Goal: Information Seeking & Learning: Learn about a topic

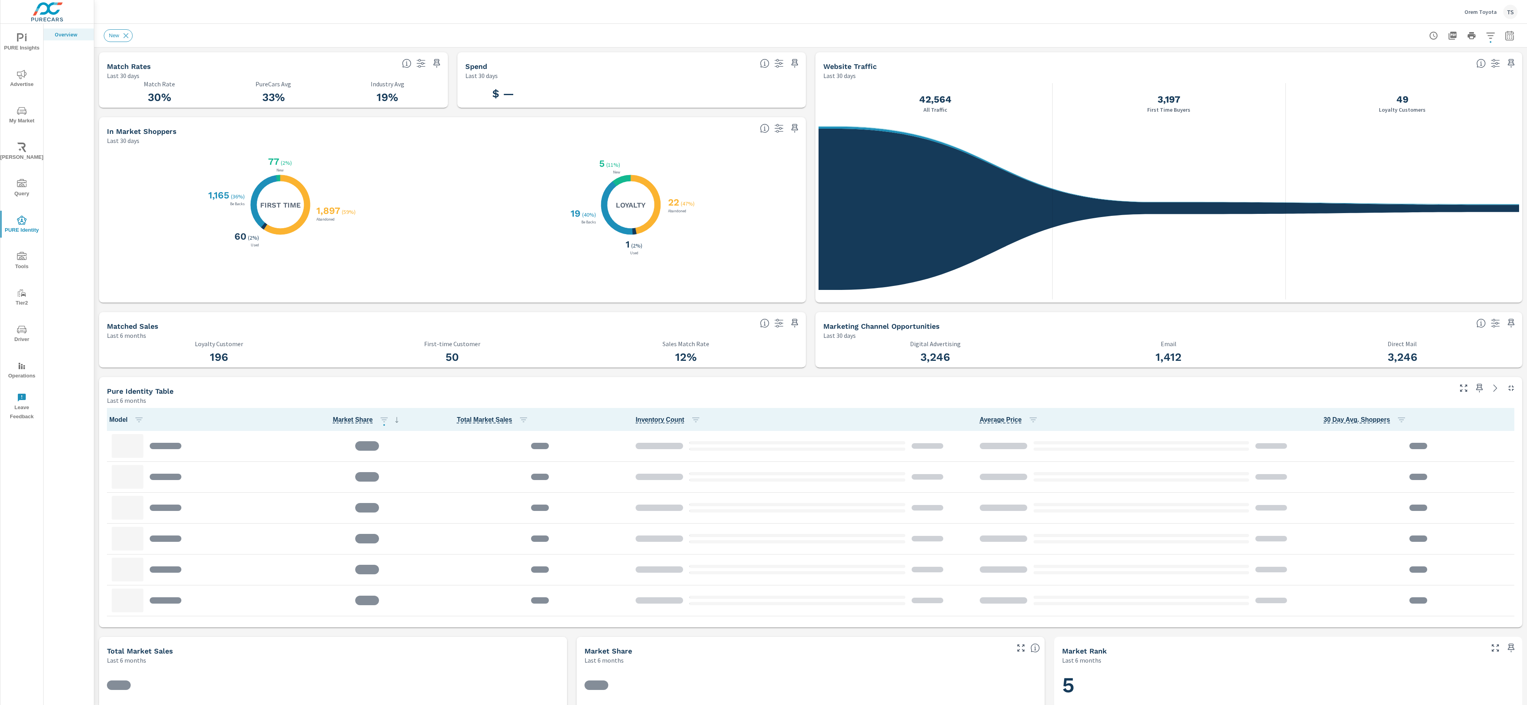
click at [8, 44] on span "PURE Insights" at bounding box center [22, 42] width 38 height 19
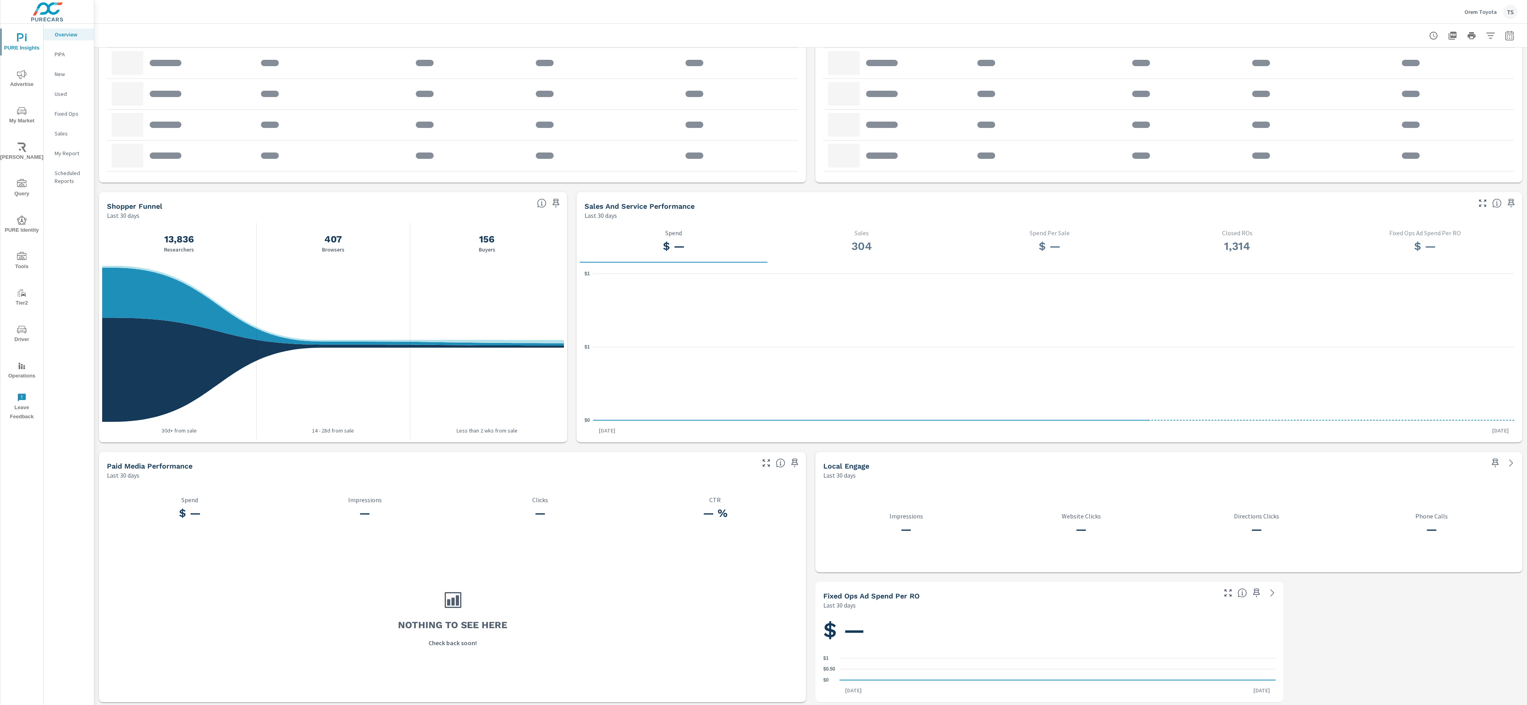
scroll to position [638, 0]
click at [23, 72] on icon "nav menu" at bounding box center [22, 75] width 10 height 10
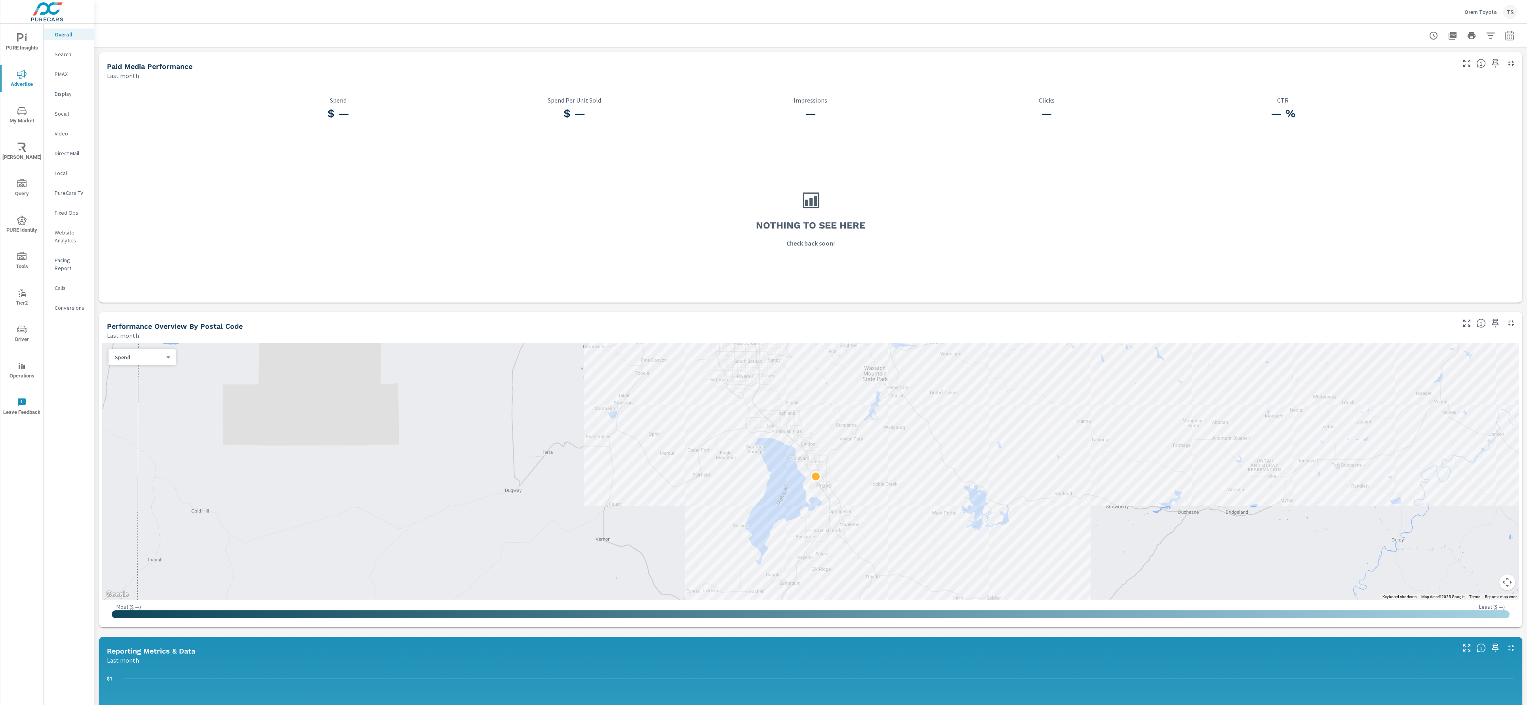
scroll to position [447, 0]
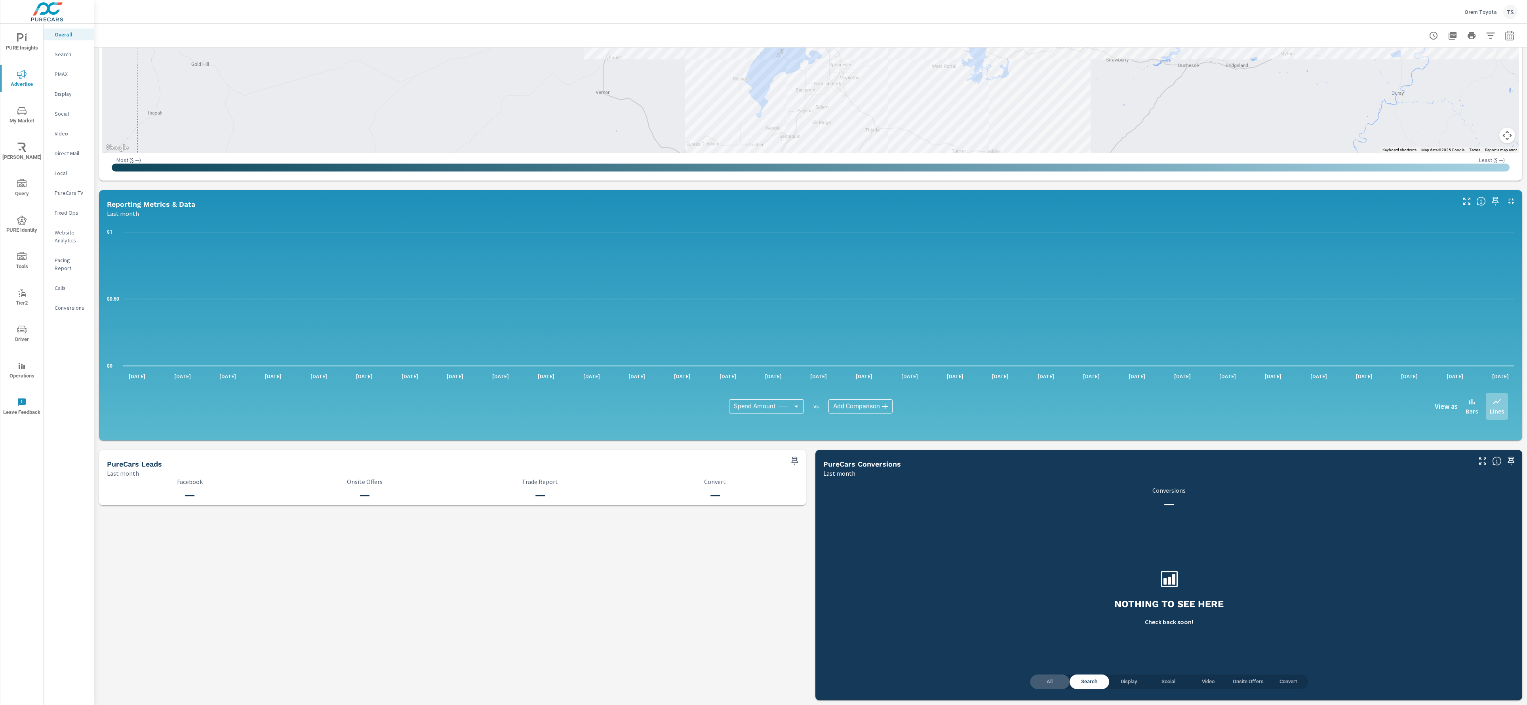
click at [1050, 682] on span "All" at bounding box center [1050, 681] width 30 height 9
click at [1481, 10] on p "Orem Toyota" at bounding box center [1480, 11] width 32 height 7
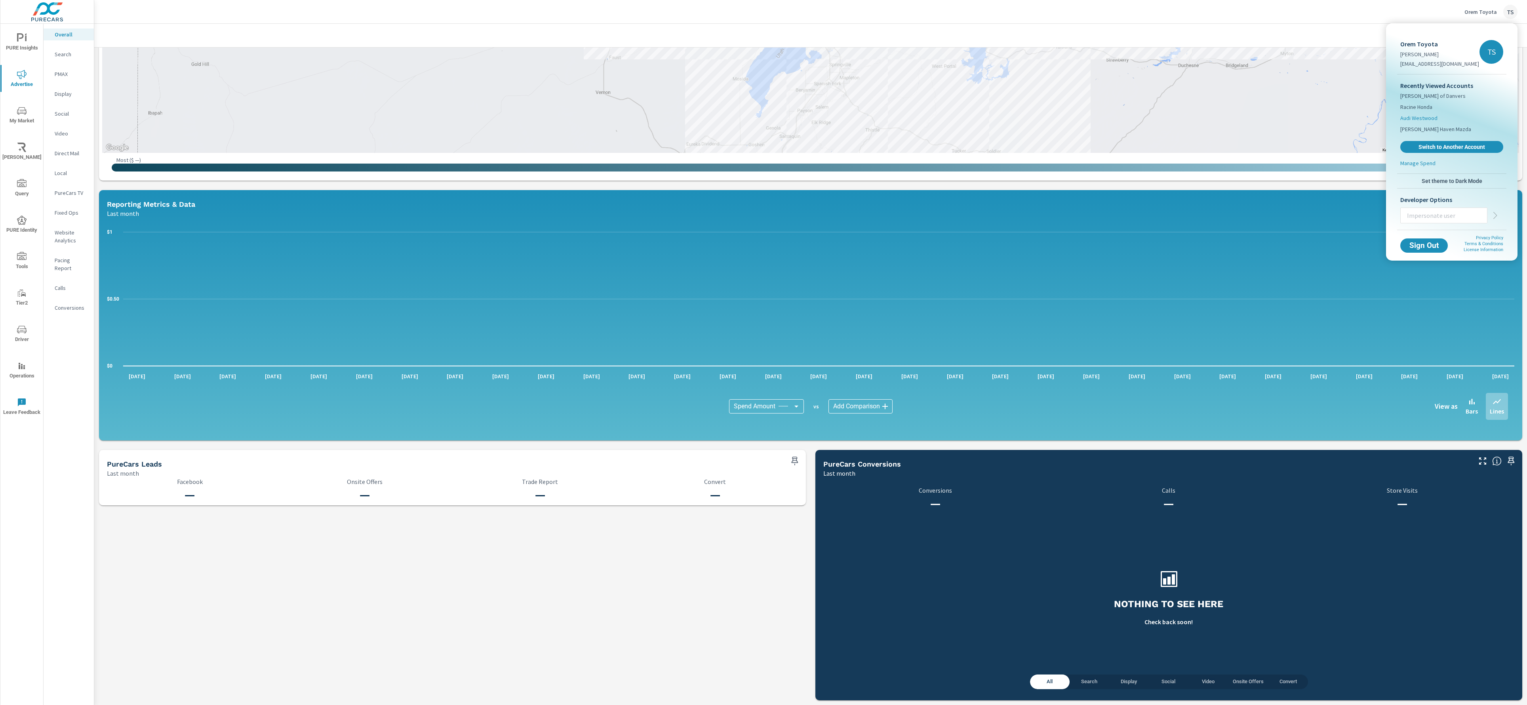
click at [1436, 118] on li "Audi Westwood" at bounding box center [1451, 117] width 103 height 11
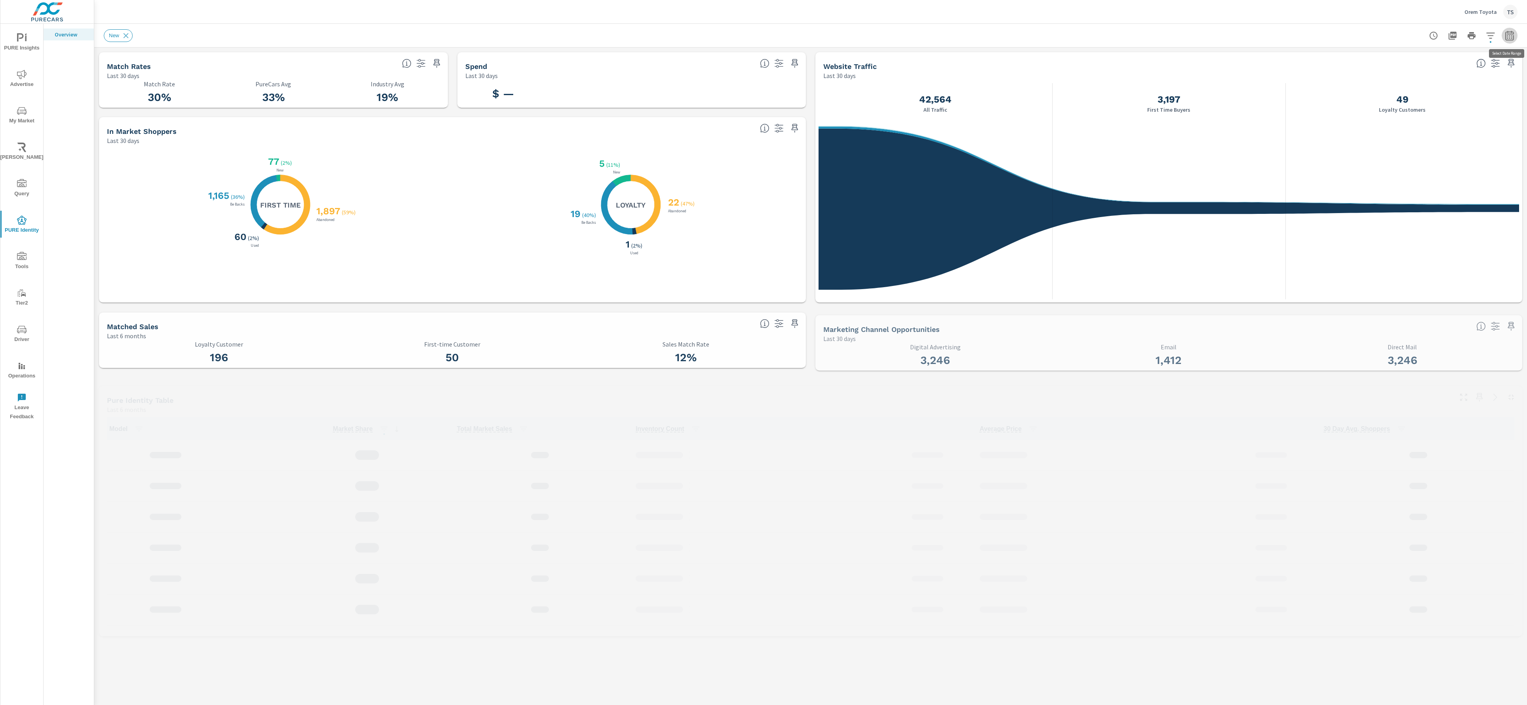
click at [1508, 41] on button "button" at bounding box center [1509, 36] width 16 height 16
select select "Last 6 months"
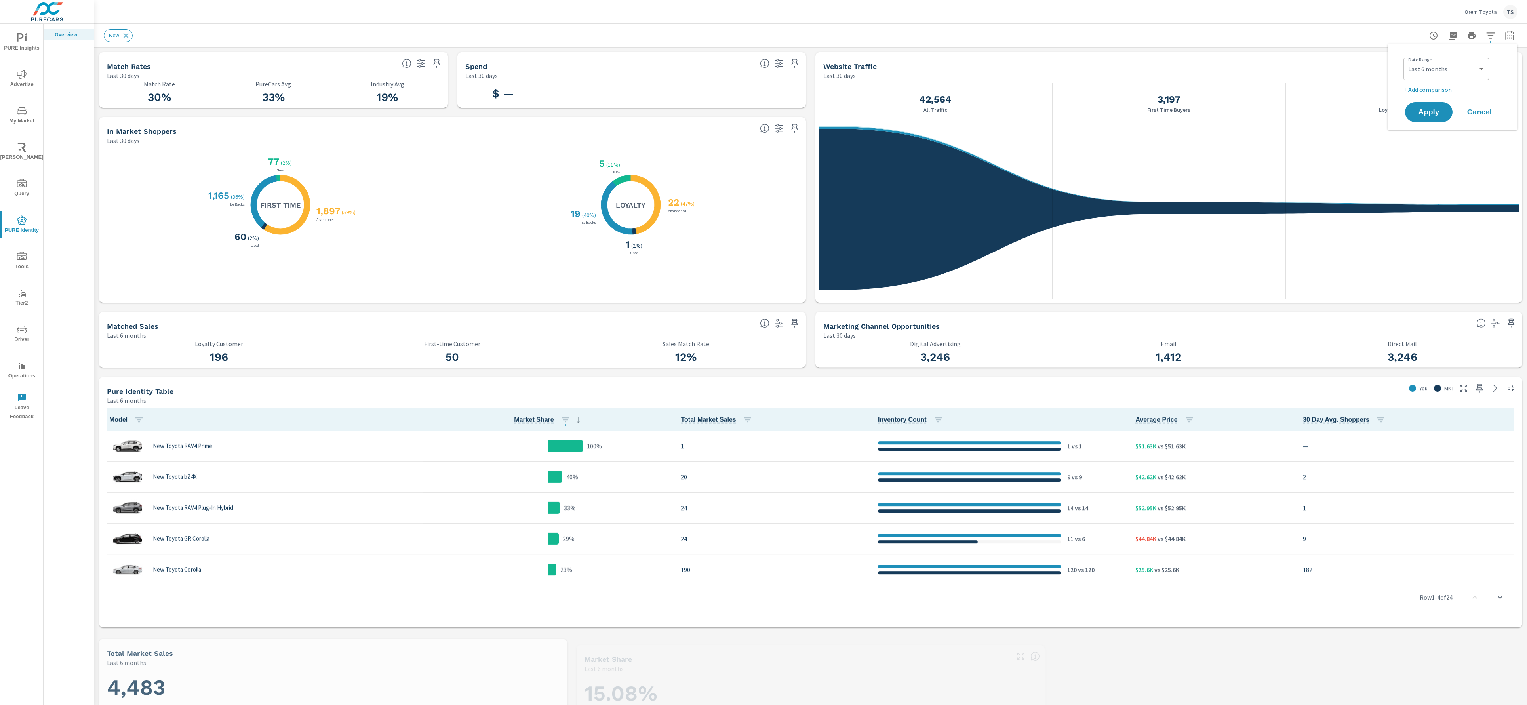
scroll to position [0, 0]
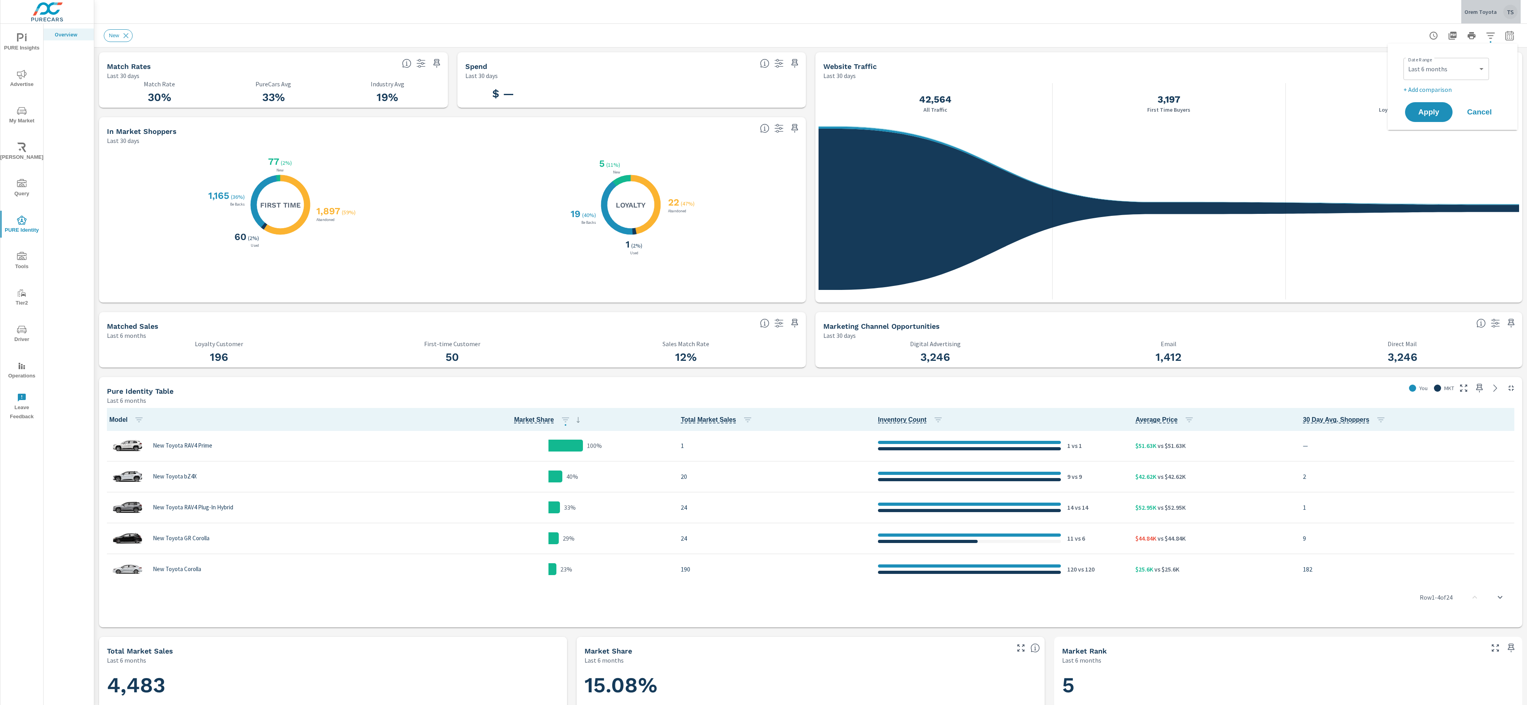
click at [1501, 16] on div "Orem Toyota TS" at bounding box center [1490, 12] width 53 height 14
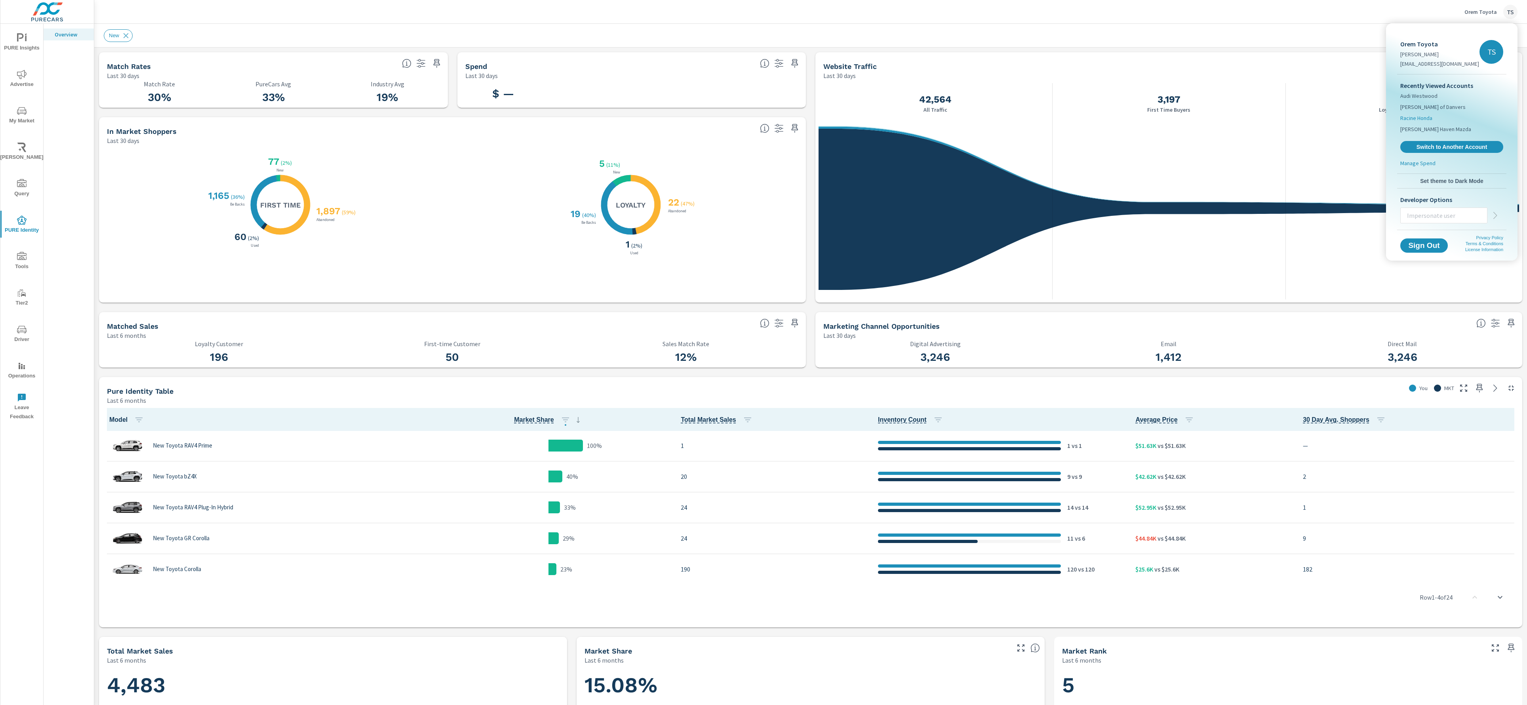
click at [1441, 121] on li "Racine Honda" at bounding box center [1451, 117] width 103 height 11
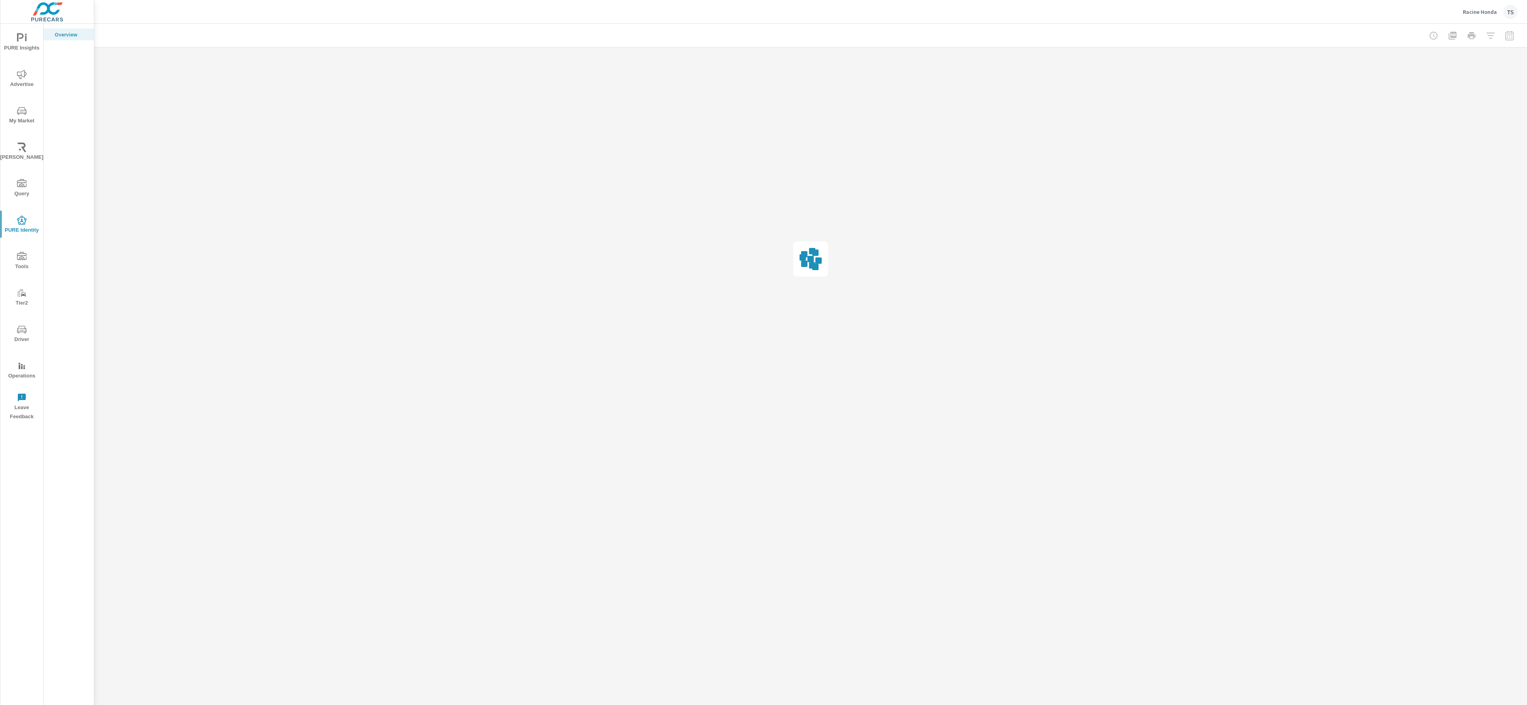
click at [28, 120] on span "My Market" at bounding box center [22, 115] width 38 height 19
click at [1496, 12] on p "Racine Honda" at bounding box center [1480, 11] width 34 height 7
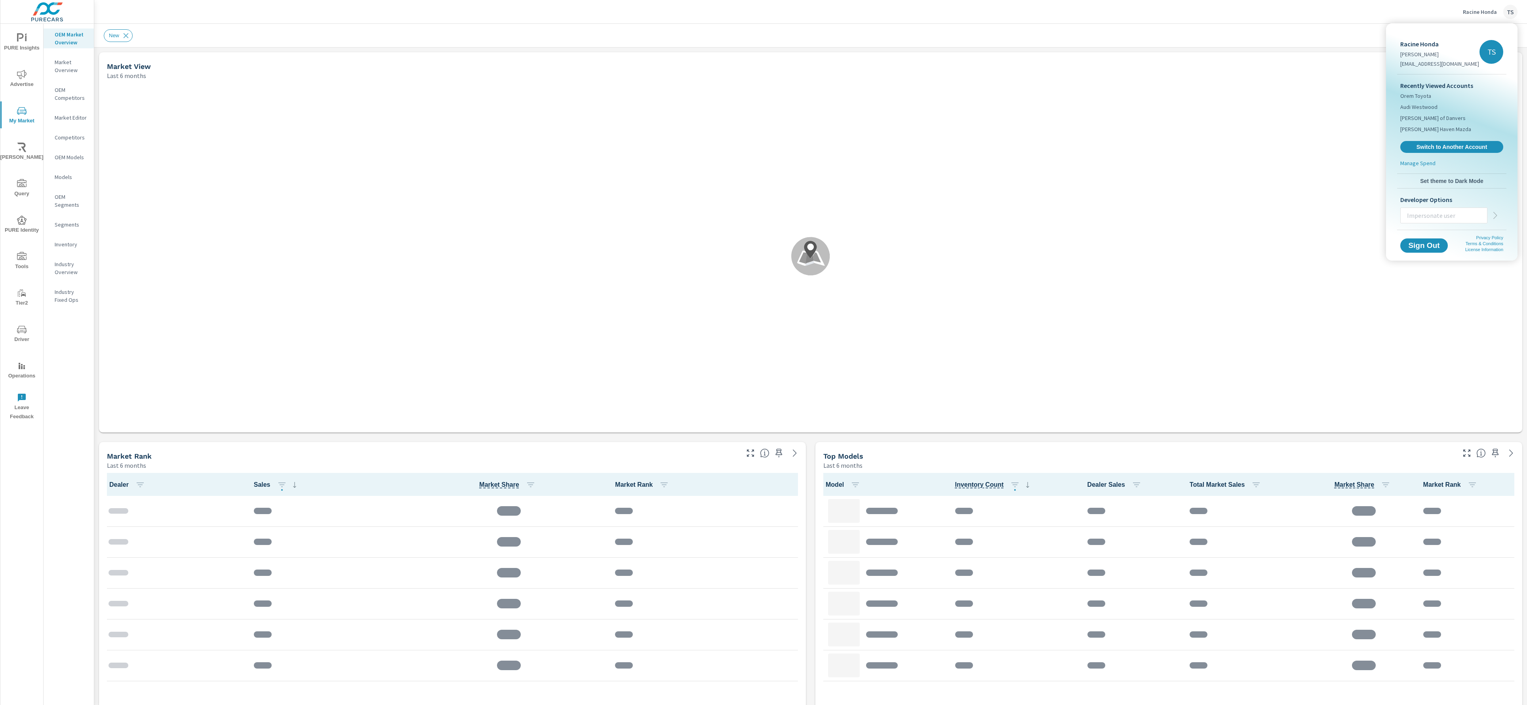
click at [1023, 434] on div at bounding box center [763, 352] width 1527 height 705
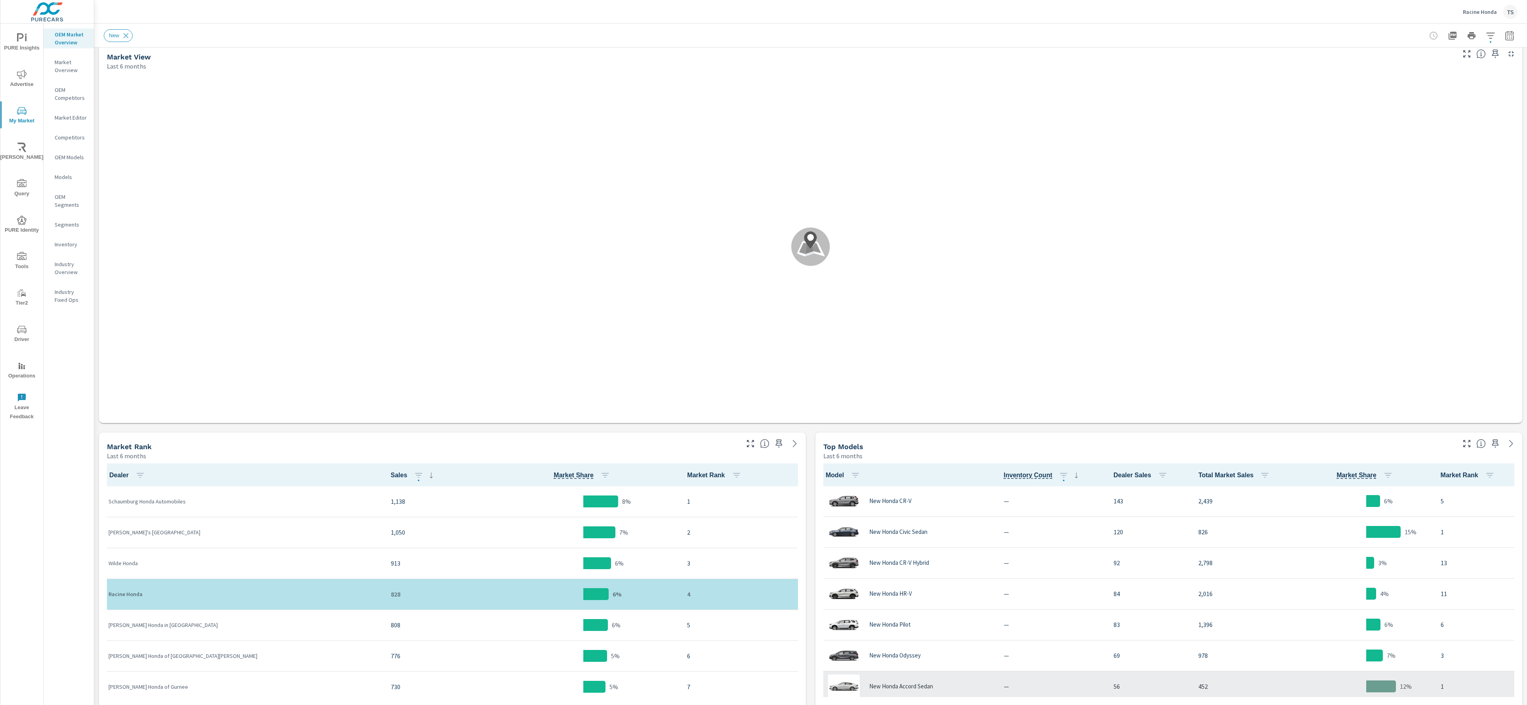
scroll to position [0, 0]
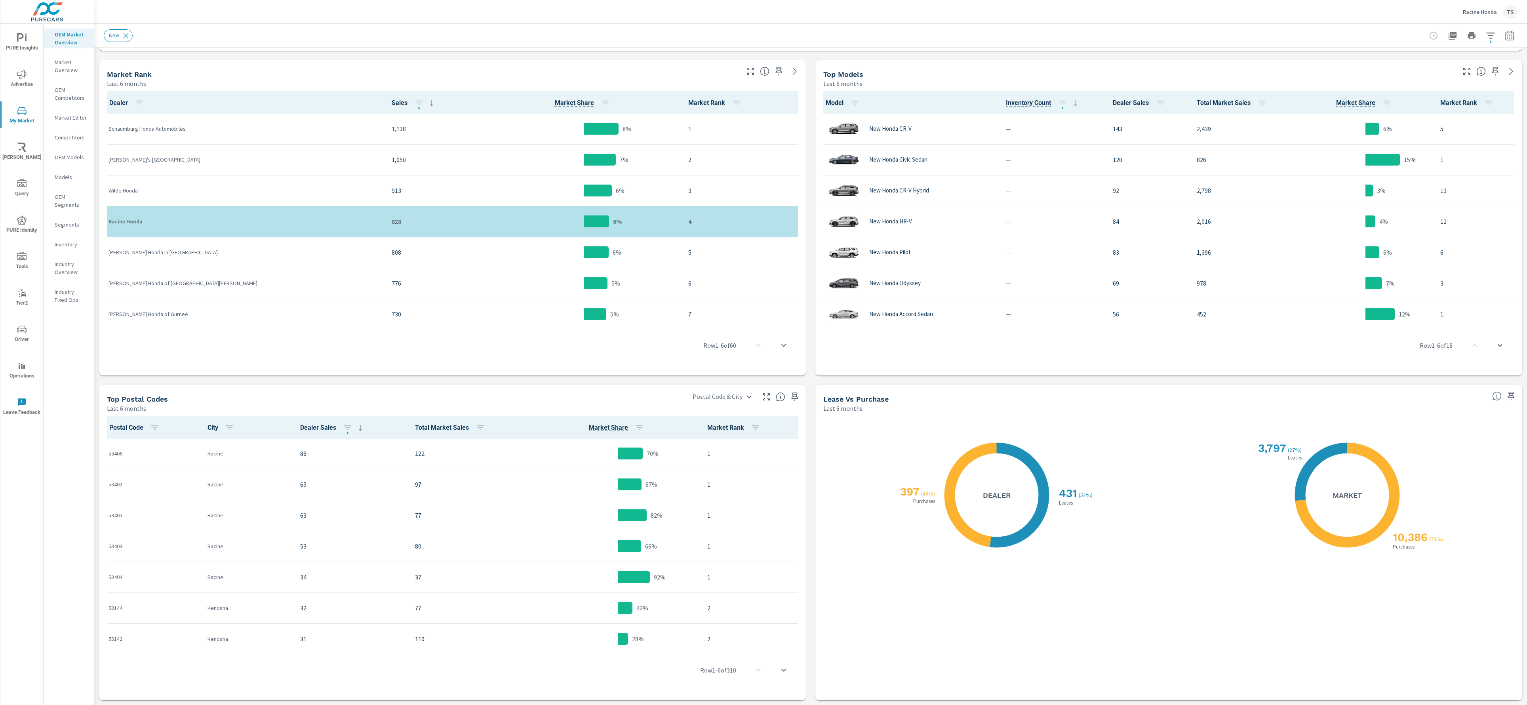
scroll to position [163, 0]
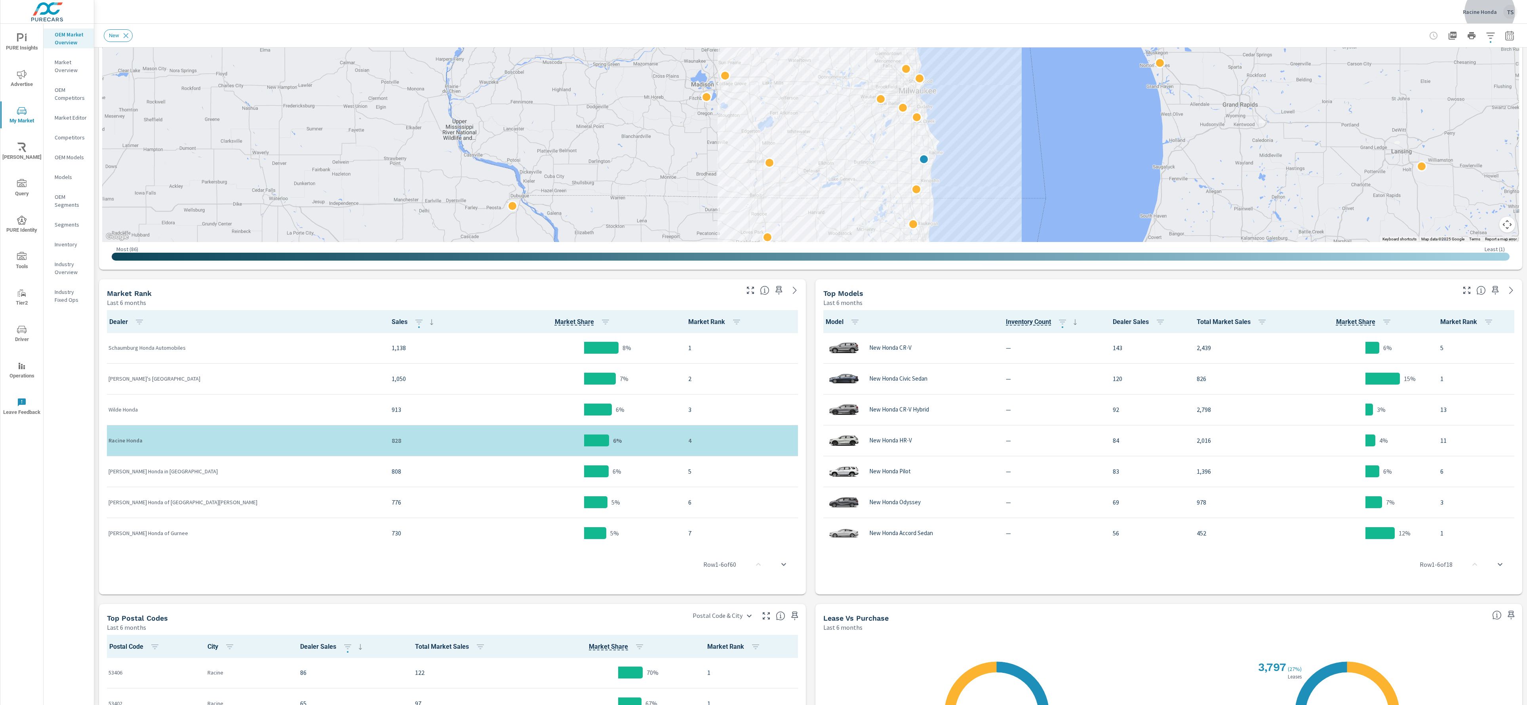
click at [68, 268] on p "Industry Overview" at bounding box center [71, 268] width 33 height 16
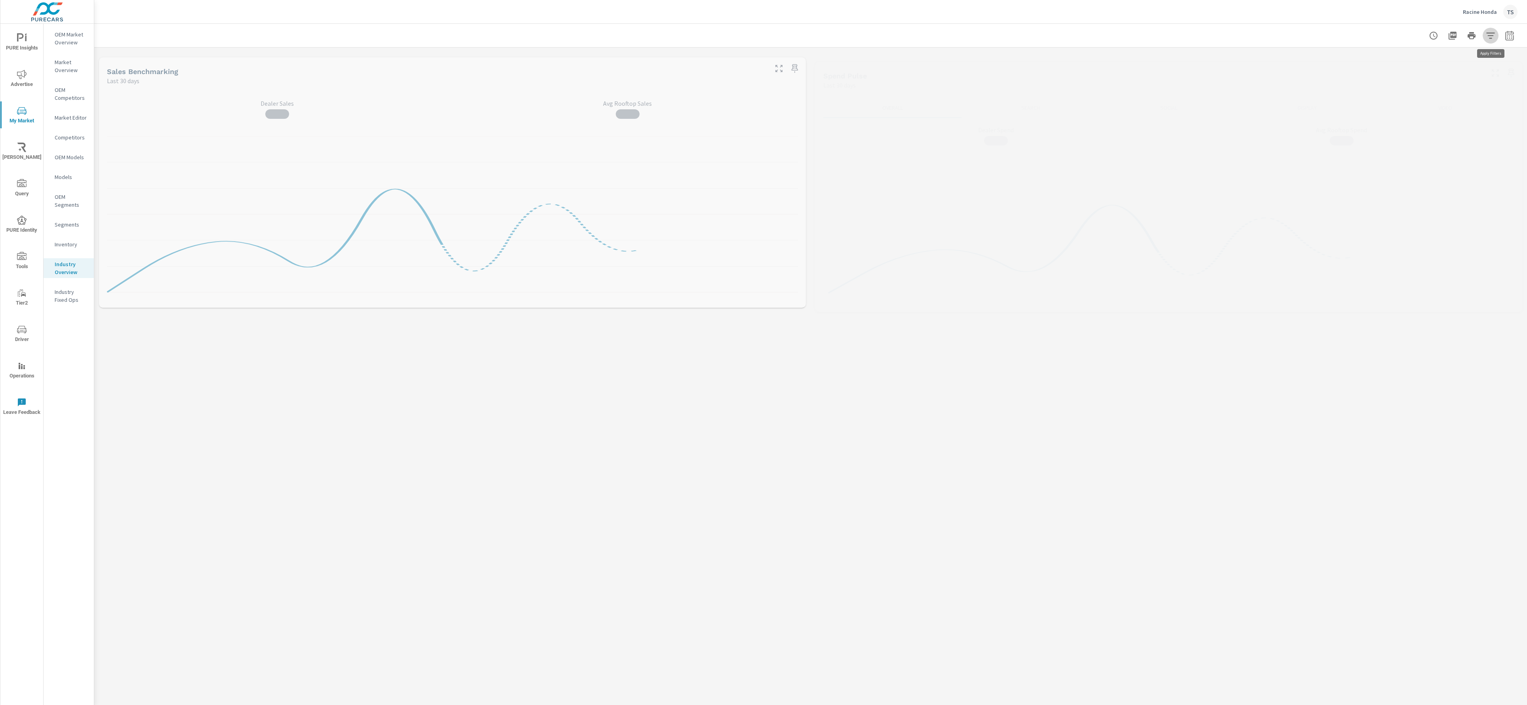
click at [1493, 41] on button "button" at bounding box center [1490, 36] width 16 height 16
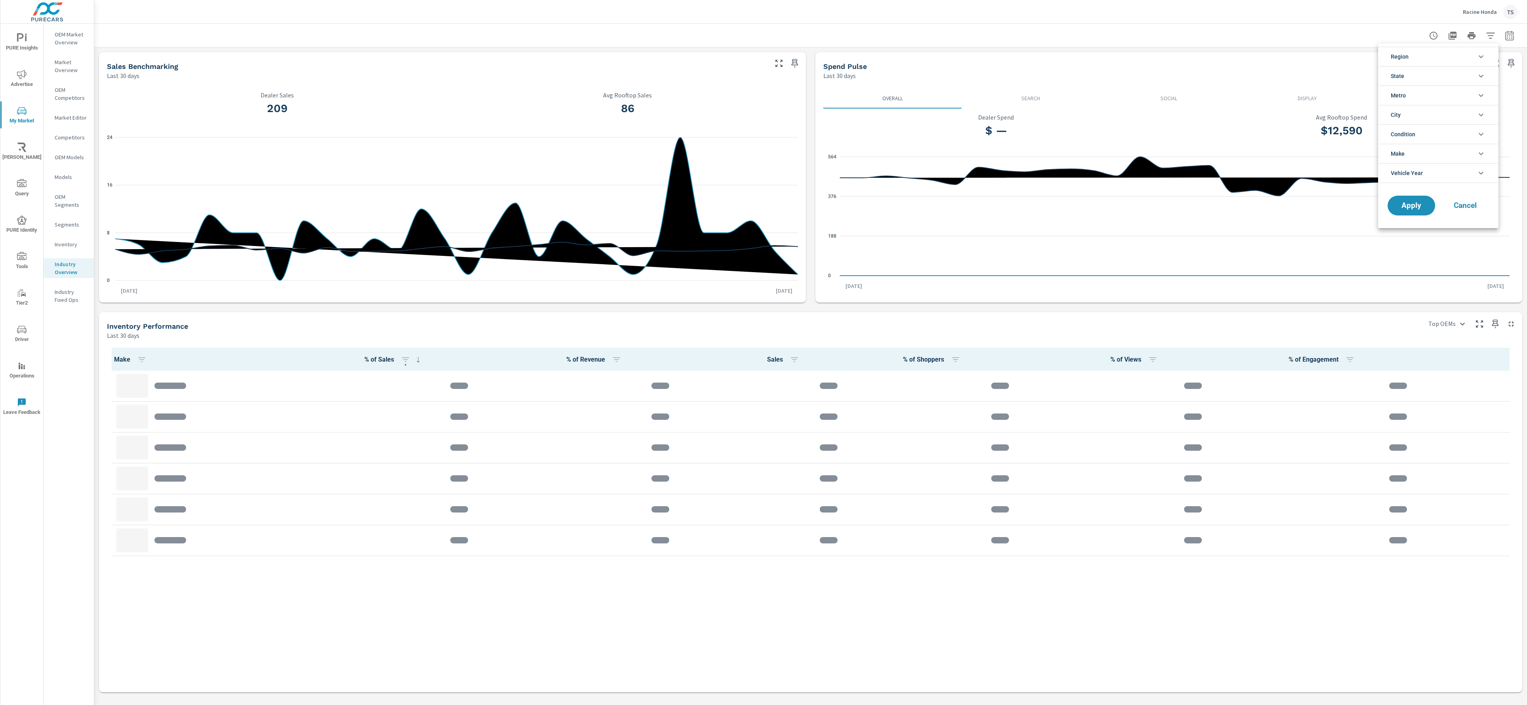
click at [1493, 41] on div at bounding box center [763, 352] width 1527 height 705
click at [1492, 42] on button "button" at bounding box center [1490, 36] width 16 height 16
click at [1449, 88] on li "Metro" at bounding box center [1438, 95] width 120 height 19
click at [1431, 137] on li "City" at bounding box center [1438, 132] width 120 height 19
click at [1423, 176] on li "Condition" at bounding box center [1438, 169] width 120 height 19
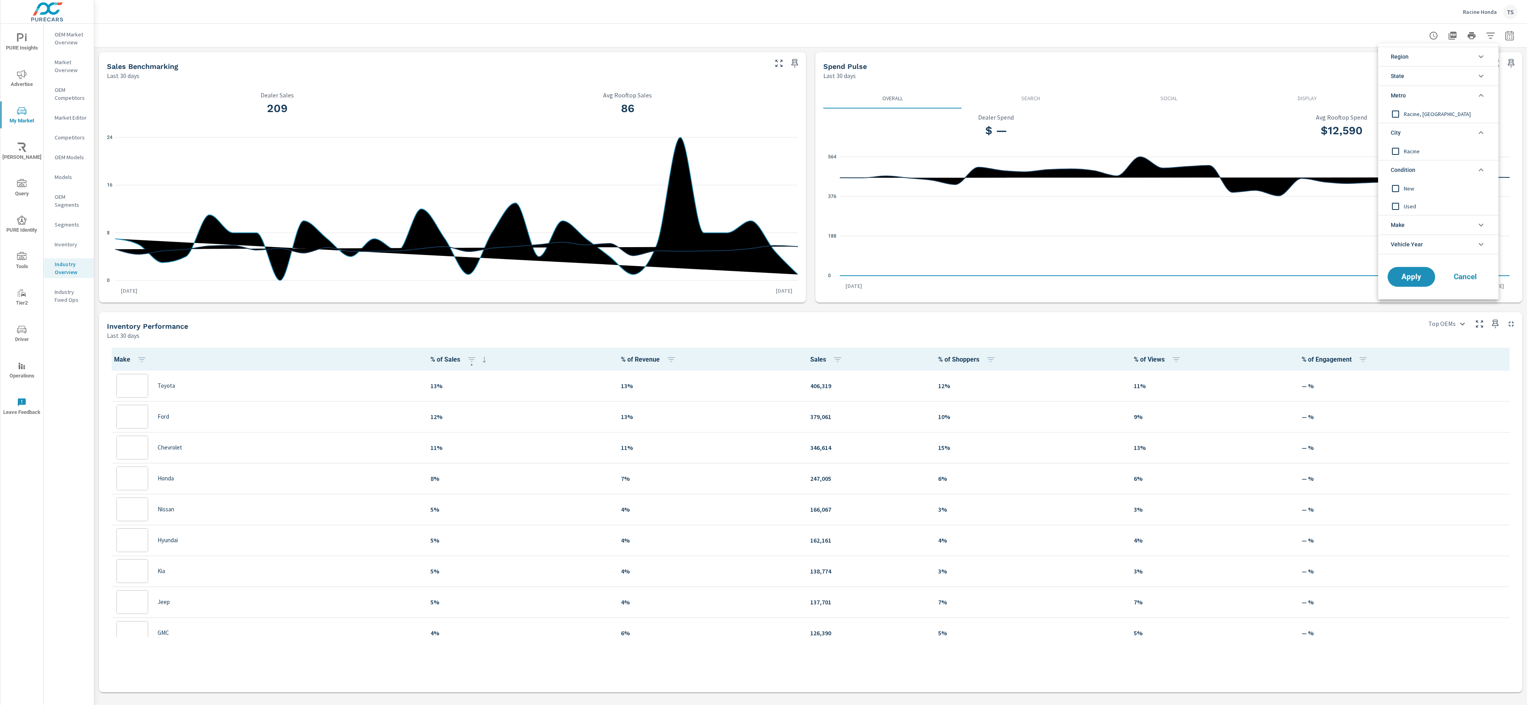
scroll to position [0, 0]
click at [1422, 227] on li "Make" at bounding box center [1438, 224] width 120 height 19
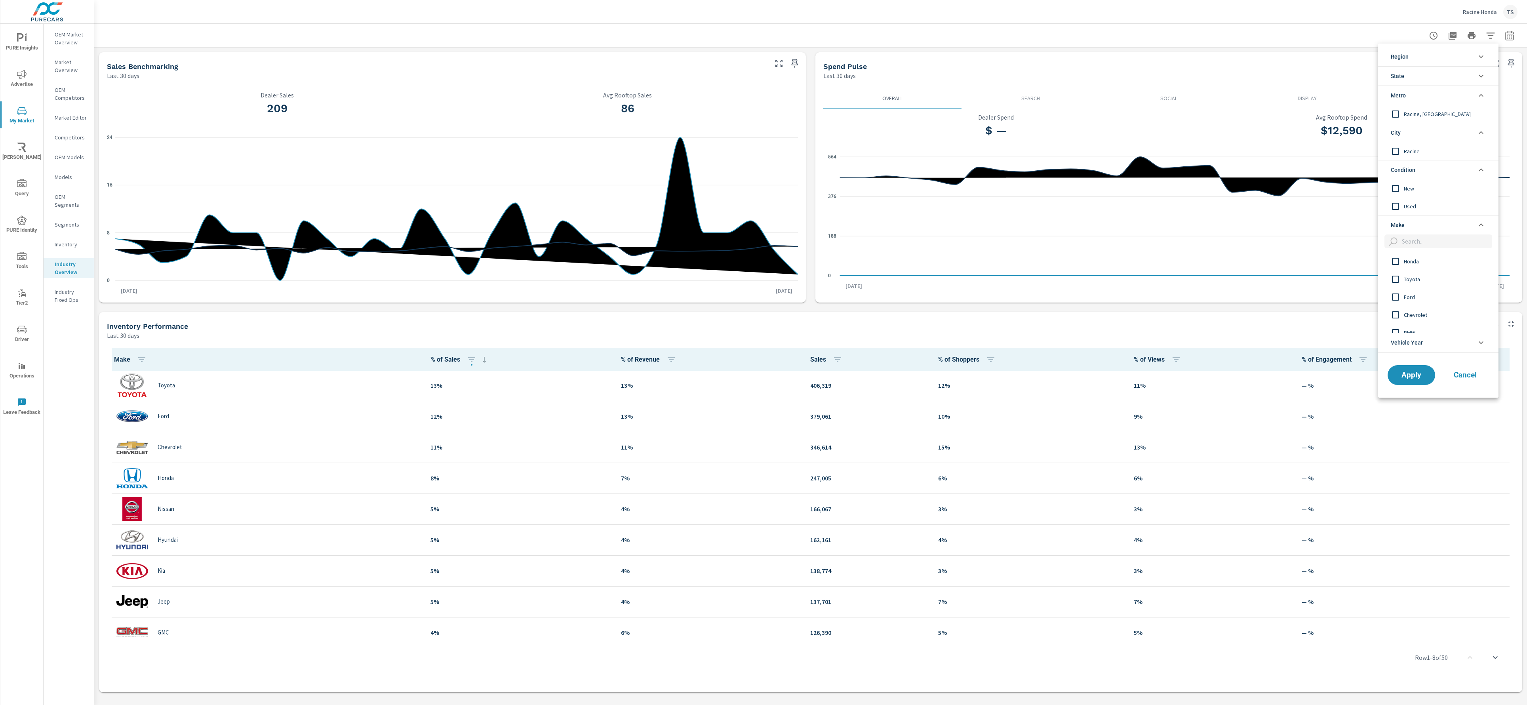
click at [1410, 256] on div "Honda" at bounding box center [1437, 261] width 119 height 18
click at [1415, 379] on span "Apply" at bounding box center [1411, 375] width 32 height 8
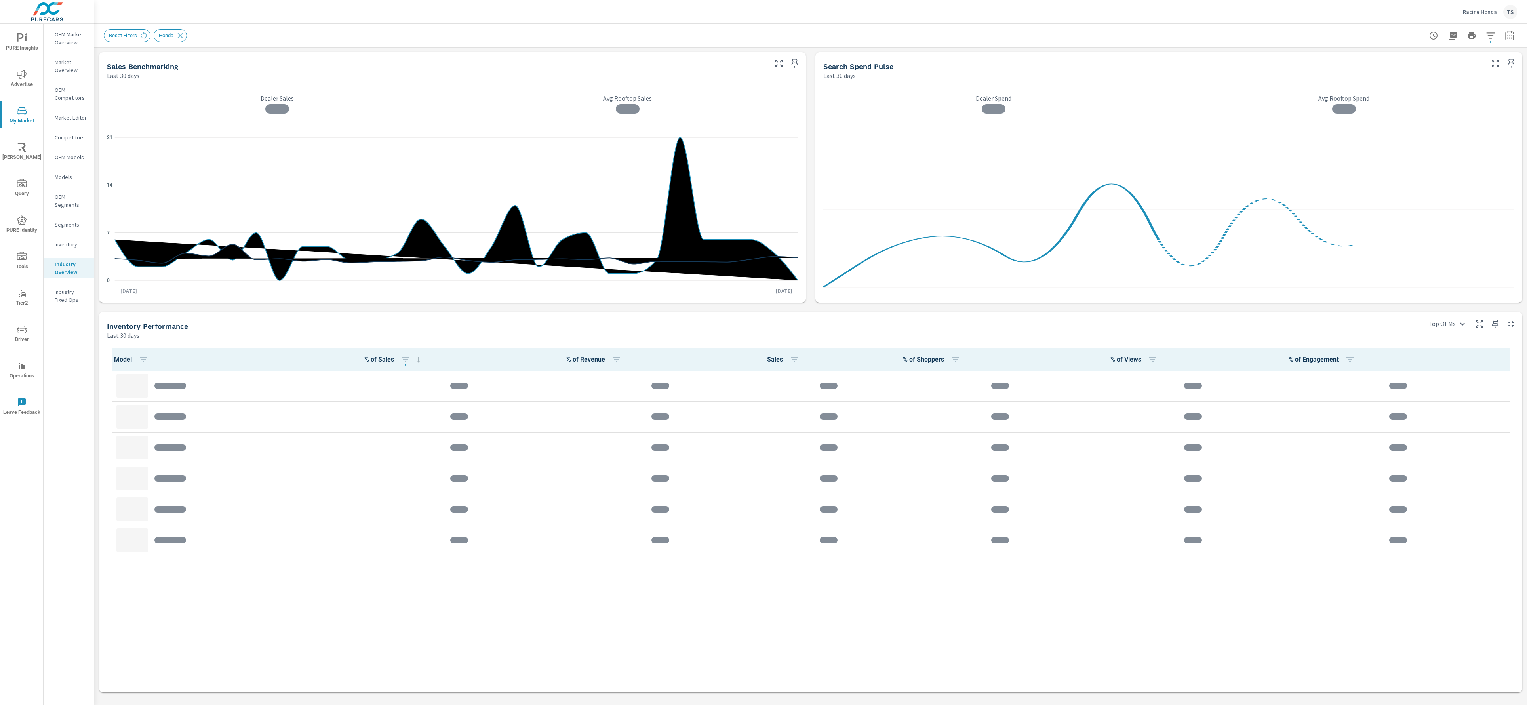
click at [67, 50] on nav "OEM Market Overview Market Overview OEM Competitors Market Editor Competitors O…" at bounding box center [69, 170] width 50 height 293
click at [70, 68] on p "Market Overview" at bounding box center [71, 66] width 33 height 16
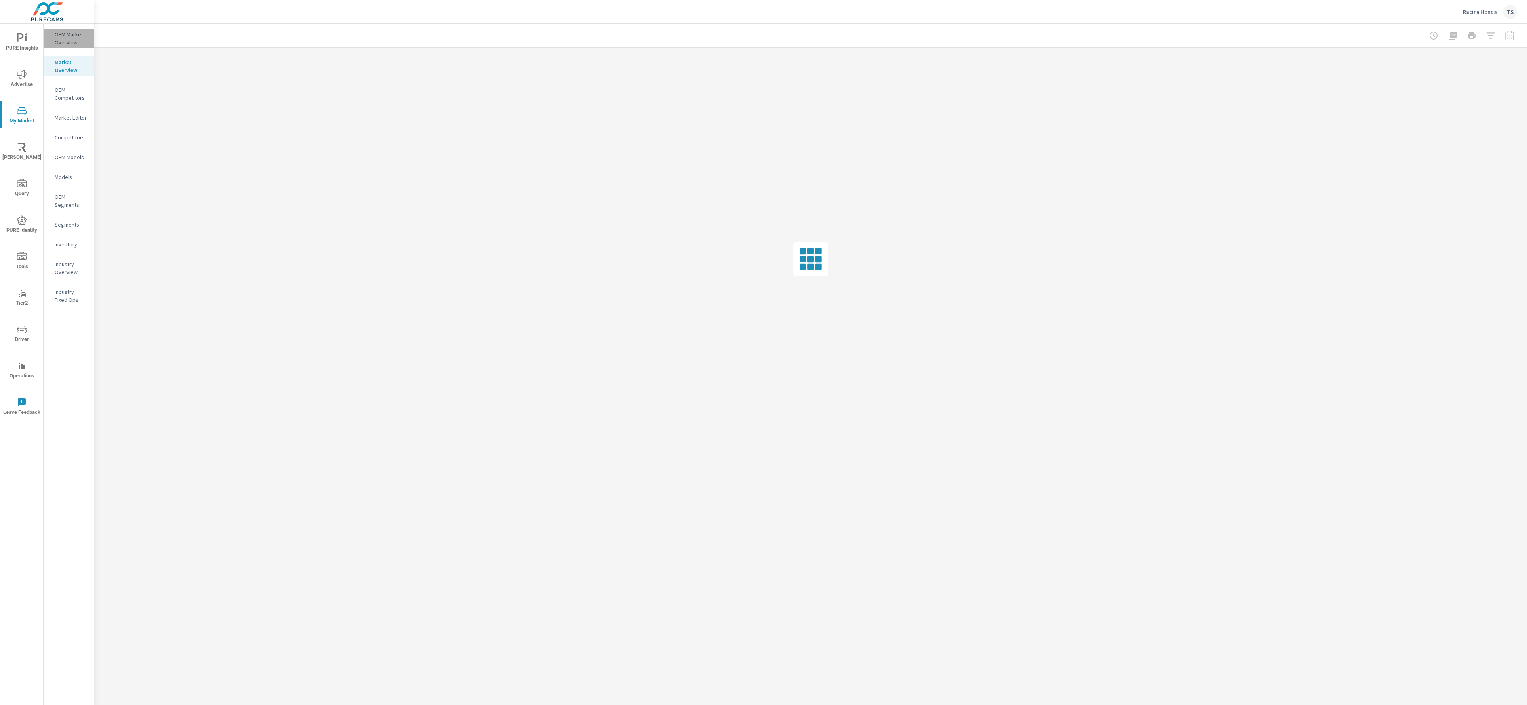
click at [67, 35] on p "OEM Market Overview" at bounding box center [71, 38] width 33 height 16
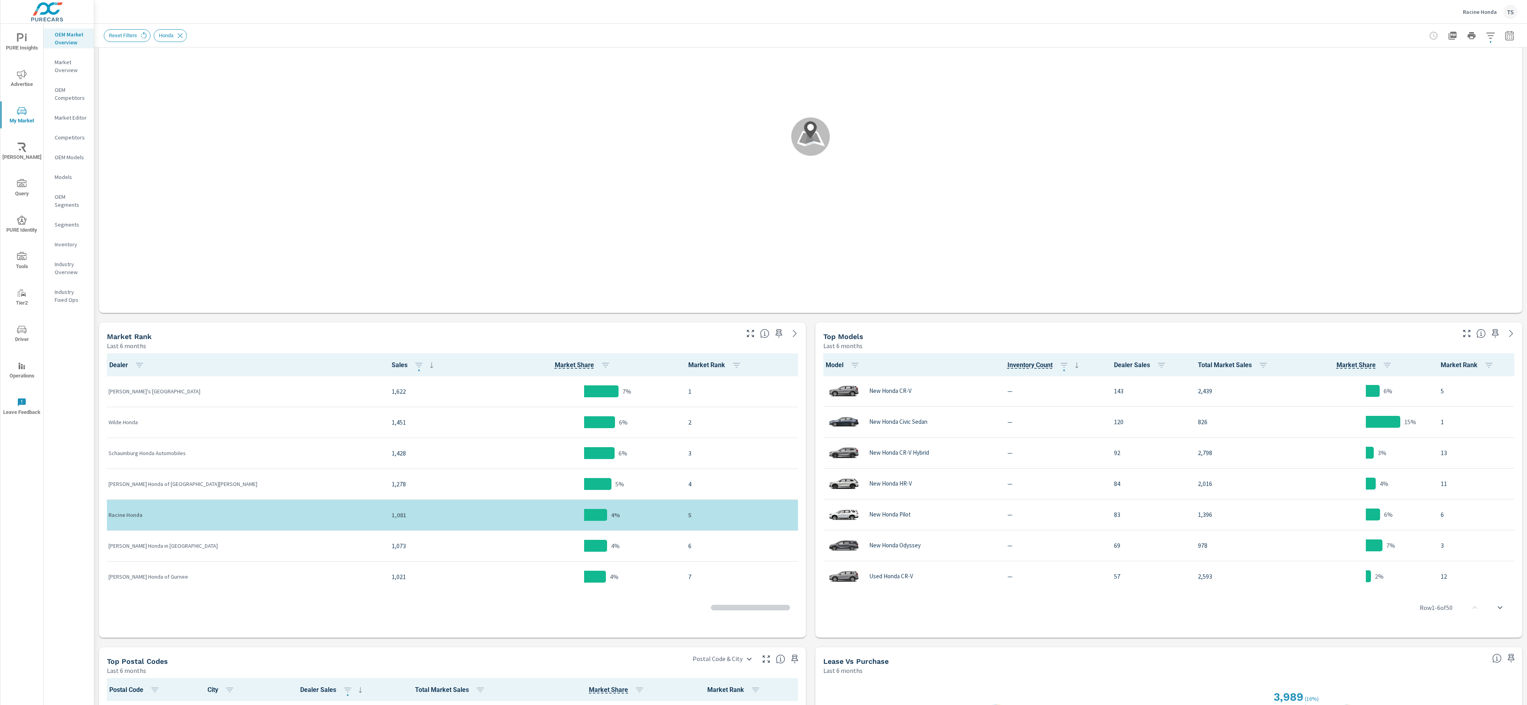
scroll to position [0, 0]
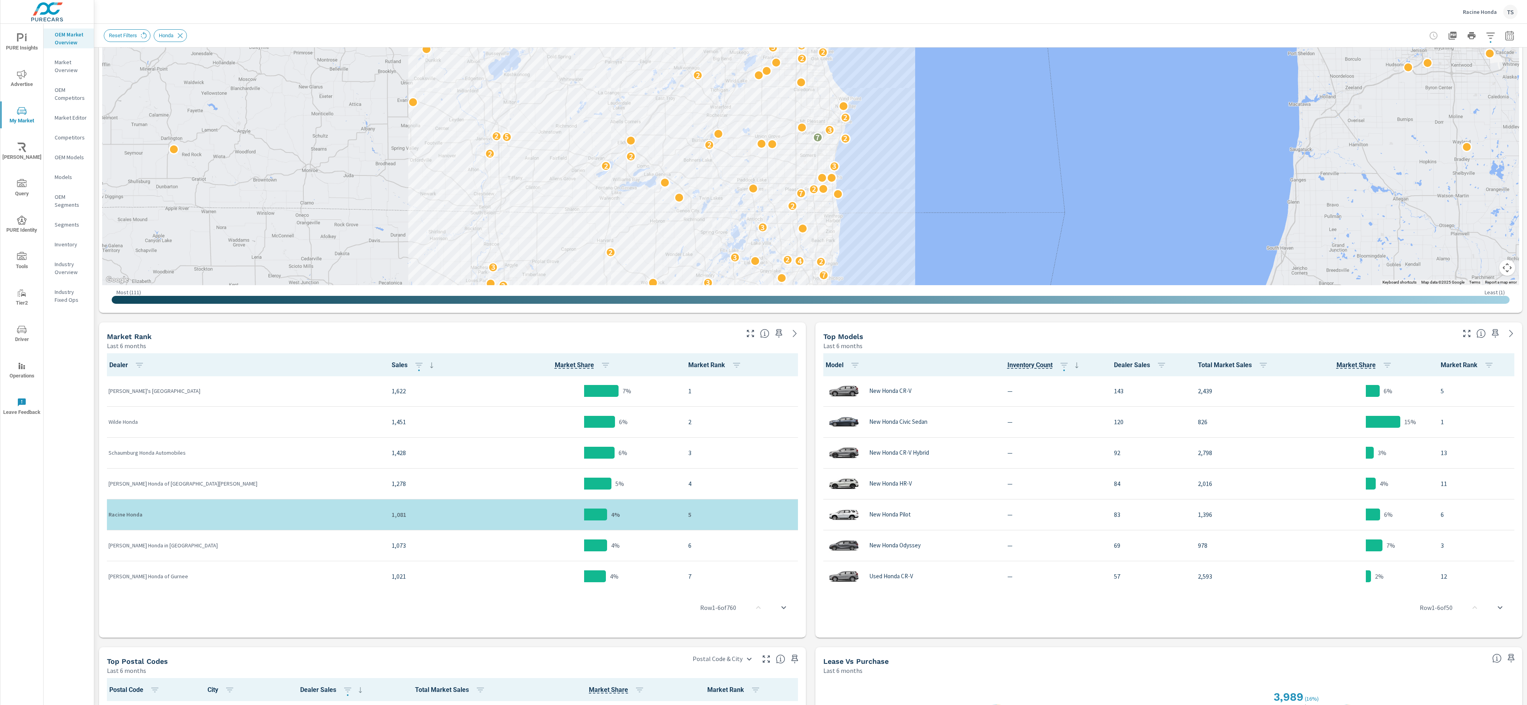
click at [1484, 7] on div "Racine Honda TS" at bounding box center [1490, 12] width 55 height 14
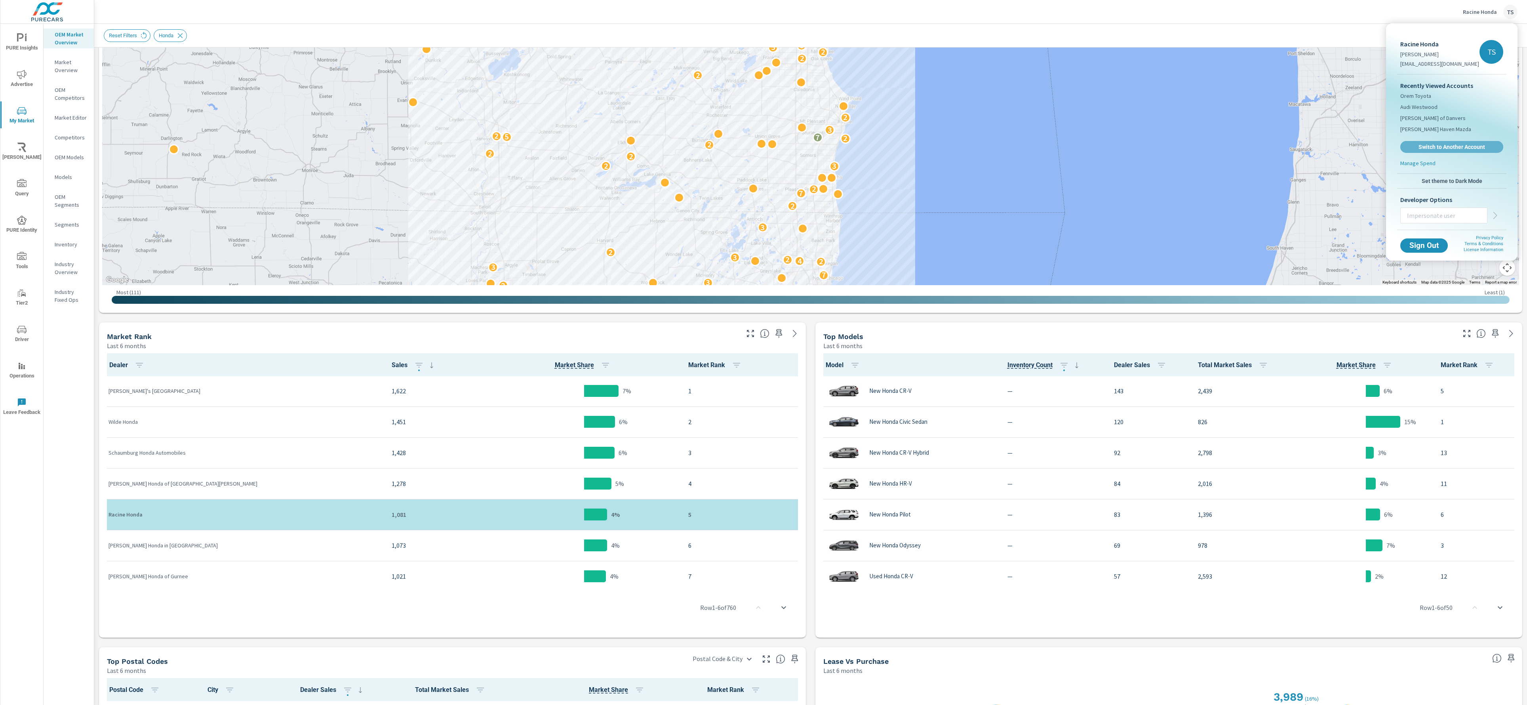
click at [1446, 149] on span "Switch to Another Account" at bounding box center [1451, 146] width 94 height 7
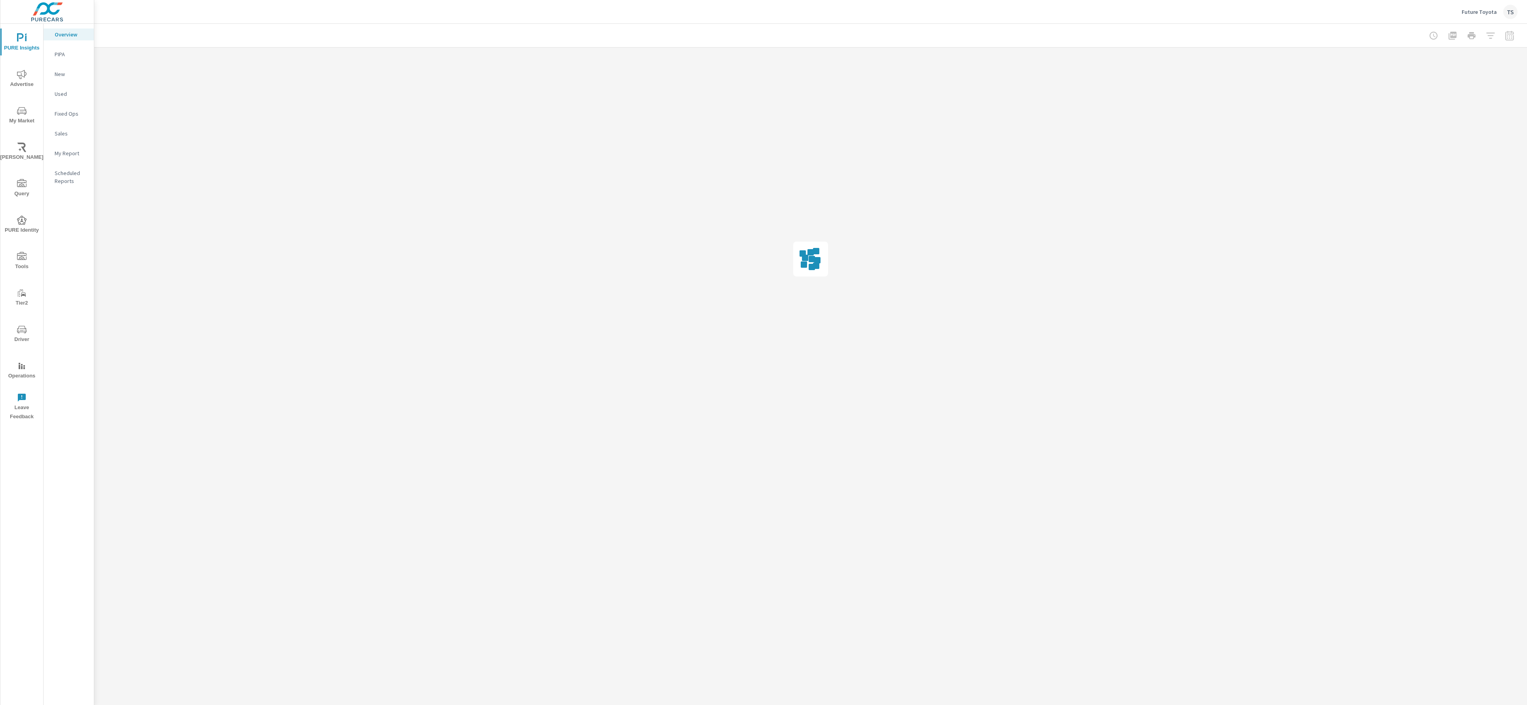
click at [3, 115] on span "My Market" at bounding box center [22, 115] width 38 height 19
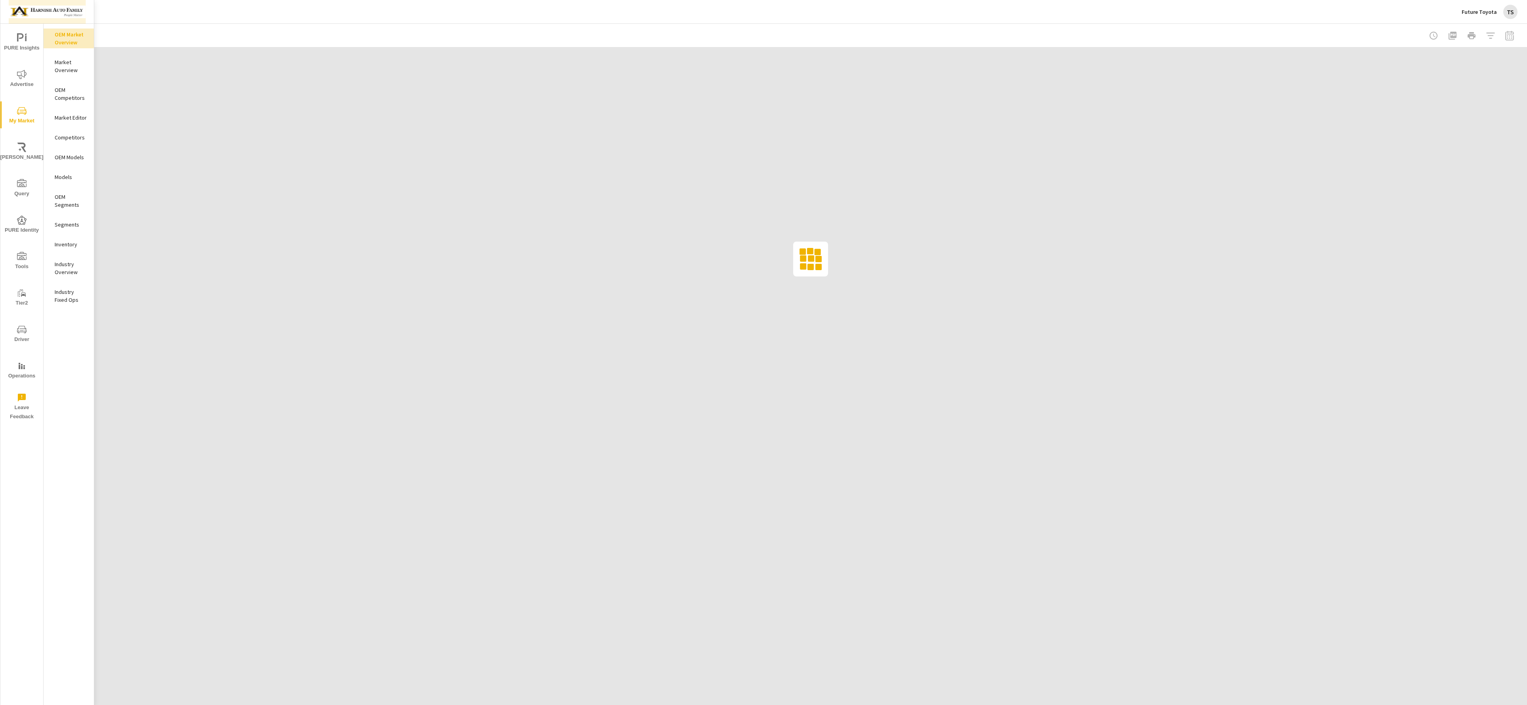
click at [26, 19] on img at bounding box center [47, 12] width 77 height 32
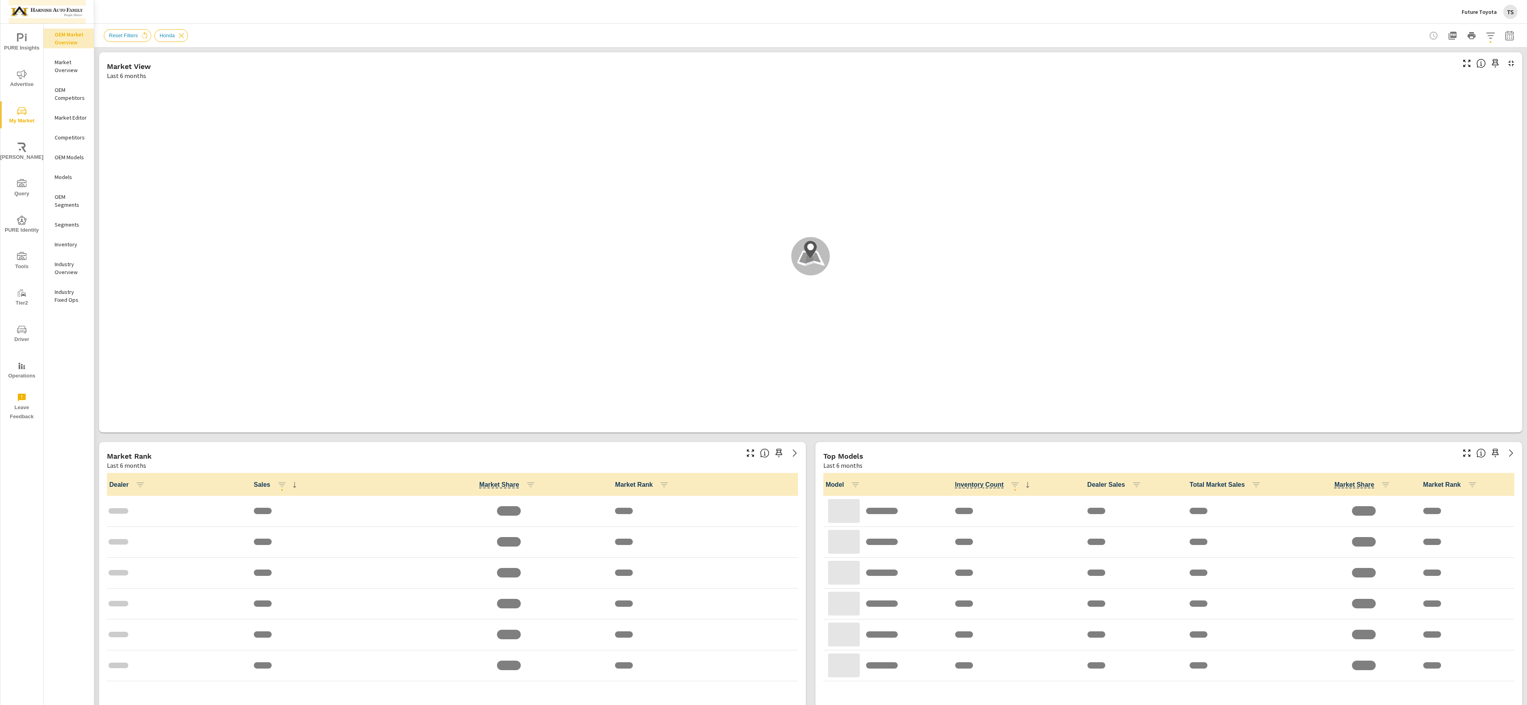
click at [44, 15] on img at bounding box center [47, 12] width 77 height 32
click at [50, 27] on img at bounding box center [40, 37] width 58 height 24
drag, startPoint x: 72, startPoint y: 68, endPoint x: 75, endPoint y: 41, distance: 27.6
click at [75, 41] on nav "OEM Market Overview Market Overview OEM Competitors Market Editor Competitors O…" at bounding box center [69, 170] width 50 height 293
click at [75, 41] on p "OEM Market Overview" at bounding box center [71, 38] width 33 height 16
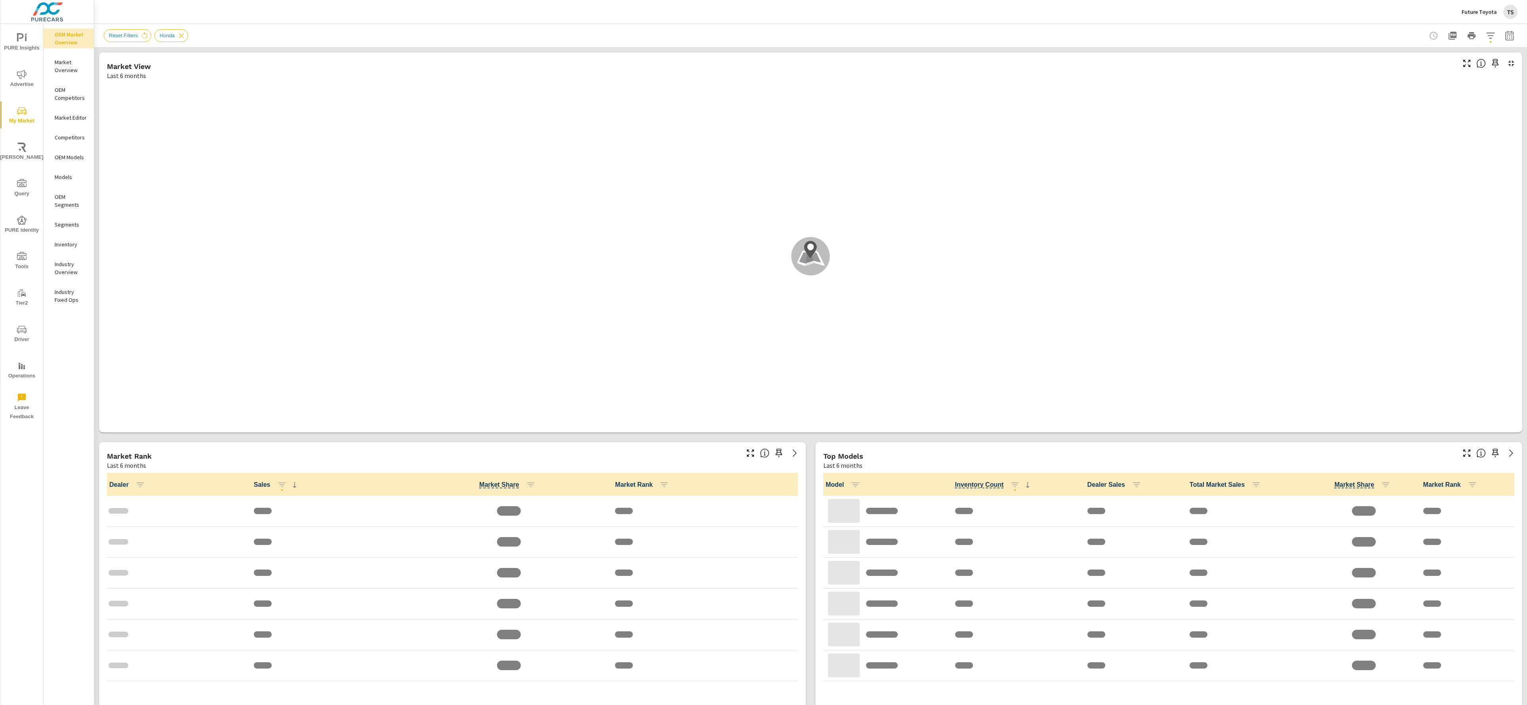
scroll to position [0, 0]
click at [56, 177] on p "Models" at bounding box center [71, 177] width 33 height 8
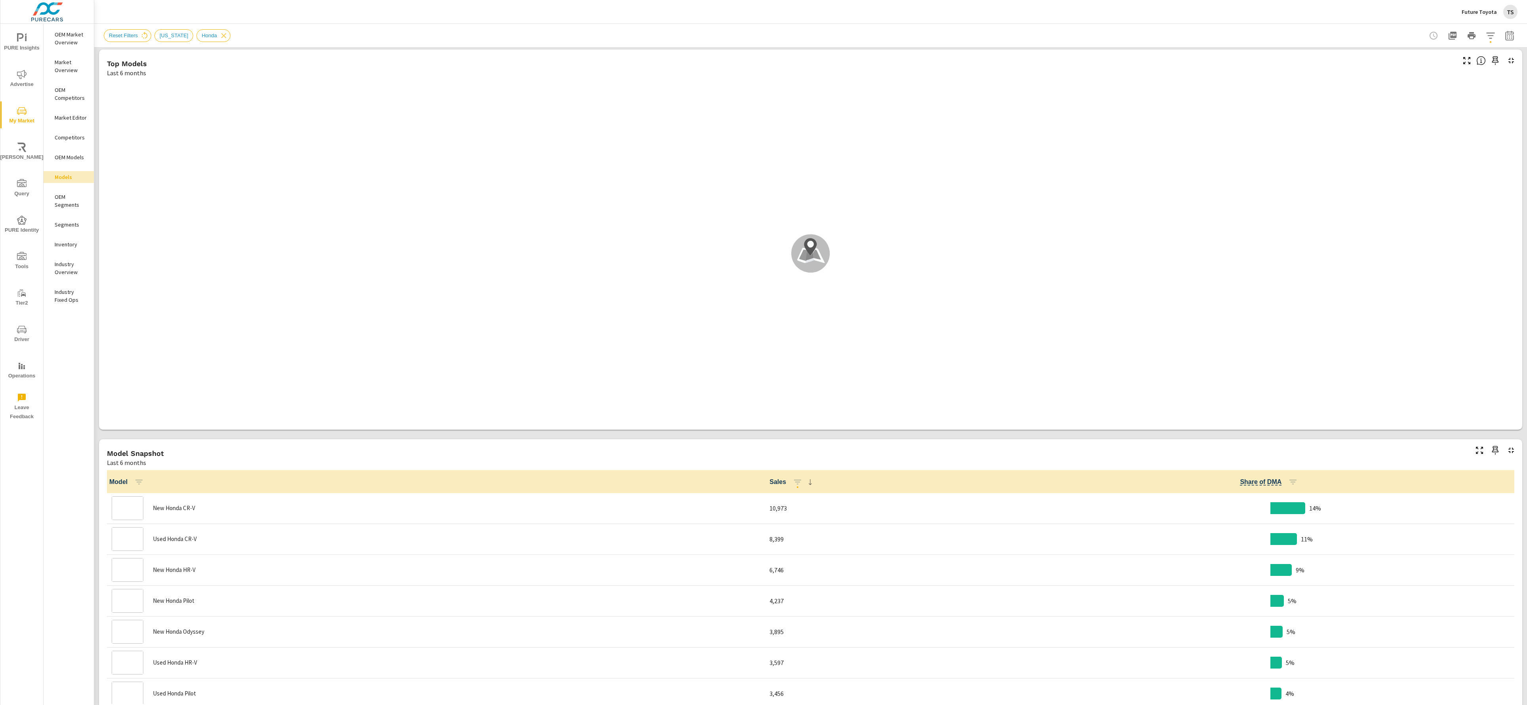
scroll to position [0, 0]
click at [865, 269] on div ".map-bw_svg__st2{fill:#fdfefe}.map-bw_svg__st4{fill:#999}" at bounding box center [810, 253] width 1417 height 346
click at [78, 157] on p "OEM Models" at bounding box center [71, 157] width 33 height 8
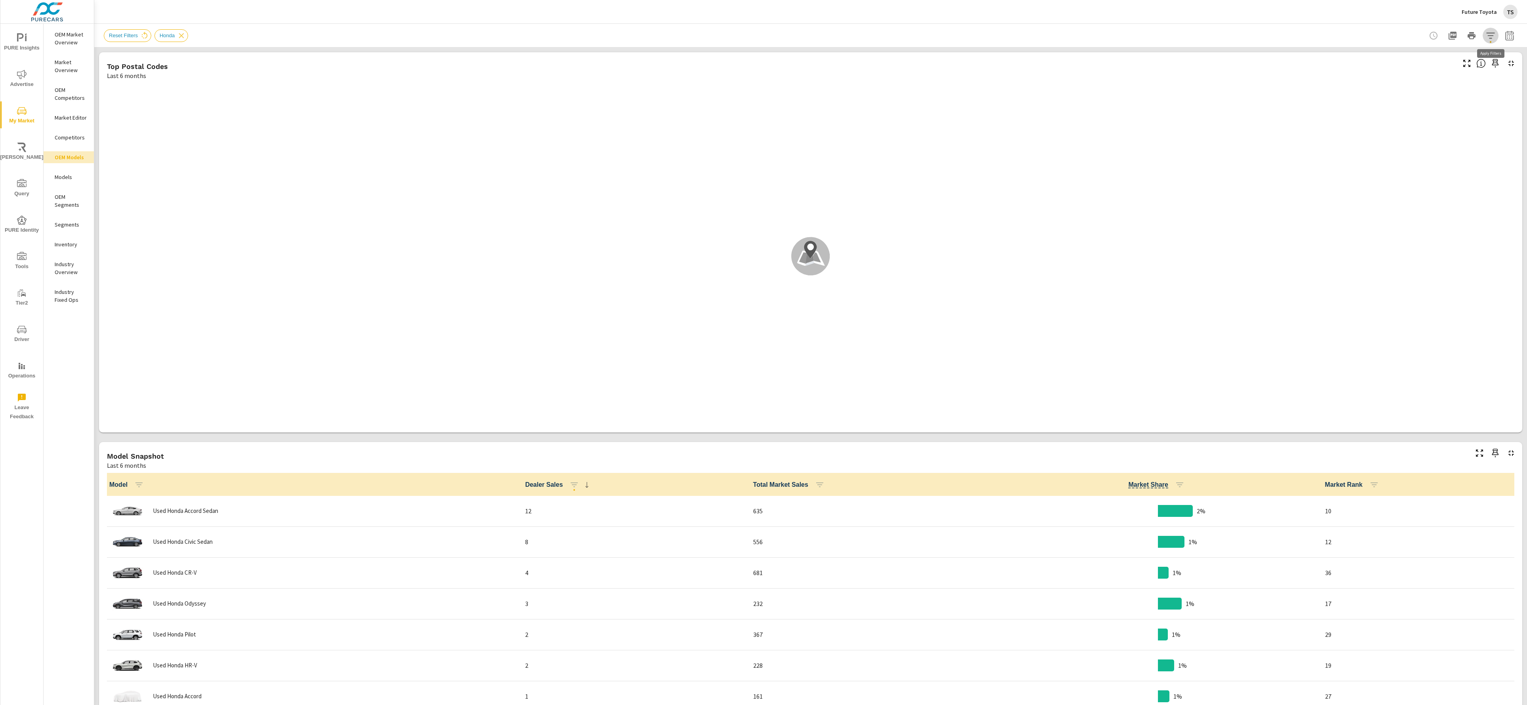
click at [1492, 38] on icon "button" at bounding box center [1491, 36] width 10 height 10
click at [1438, 113] on li "Model" at bounding box center [1438, 114] width 120 height 19
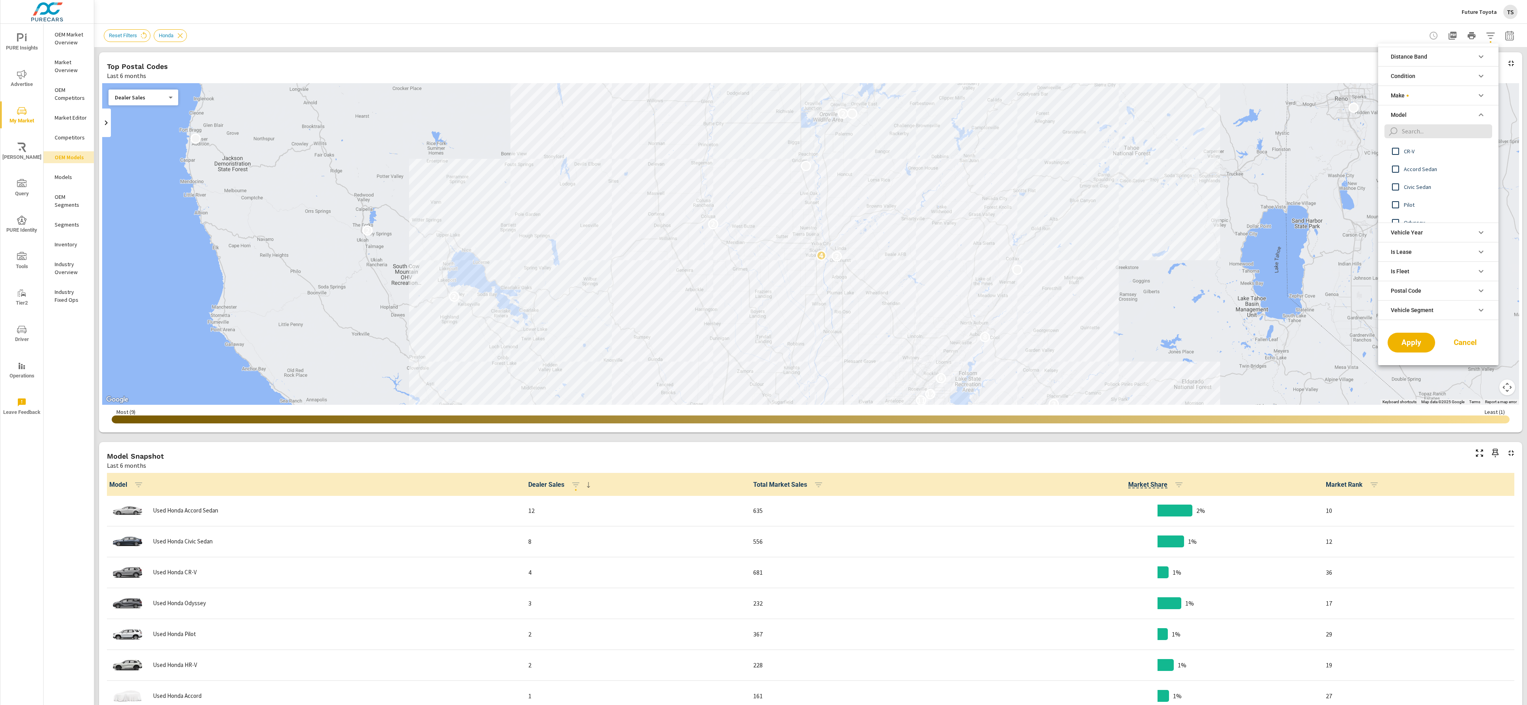
click at [63, 37] on div at bounding box center [763, 352] width 1527 height 705
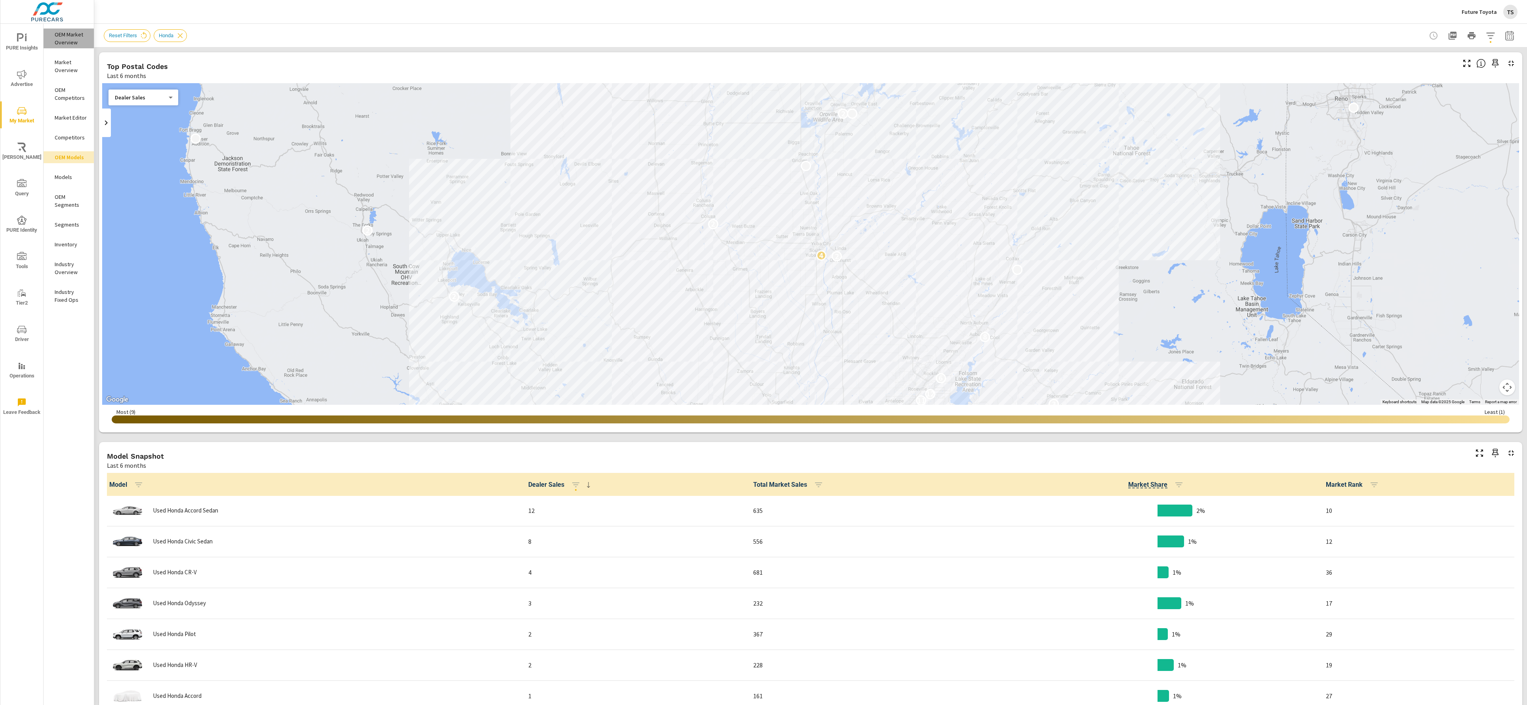
click at [63, 37] on p "OEM Market Overview" at bounding box center [71, 38] width 33 height 16
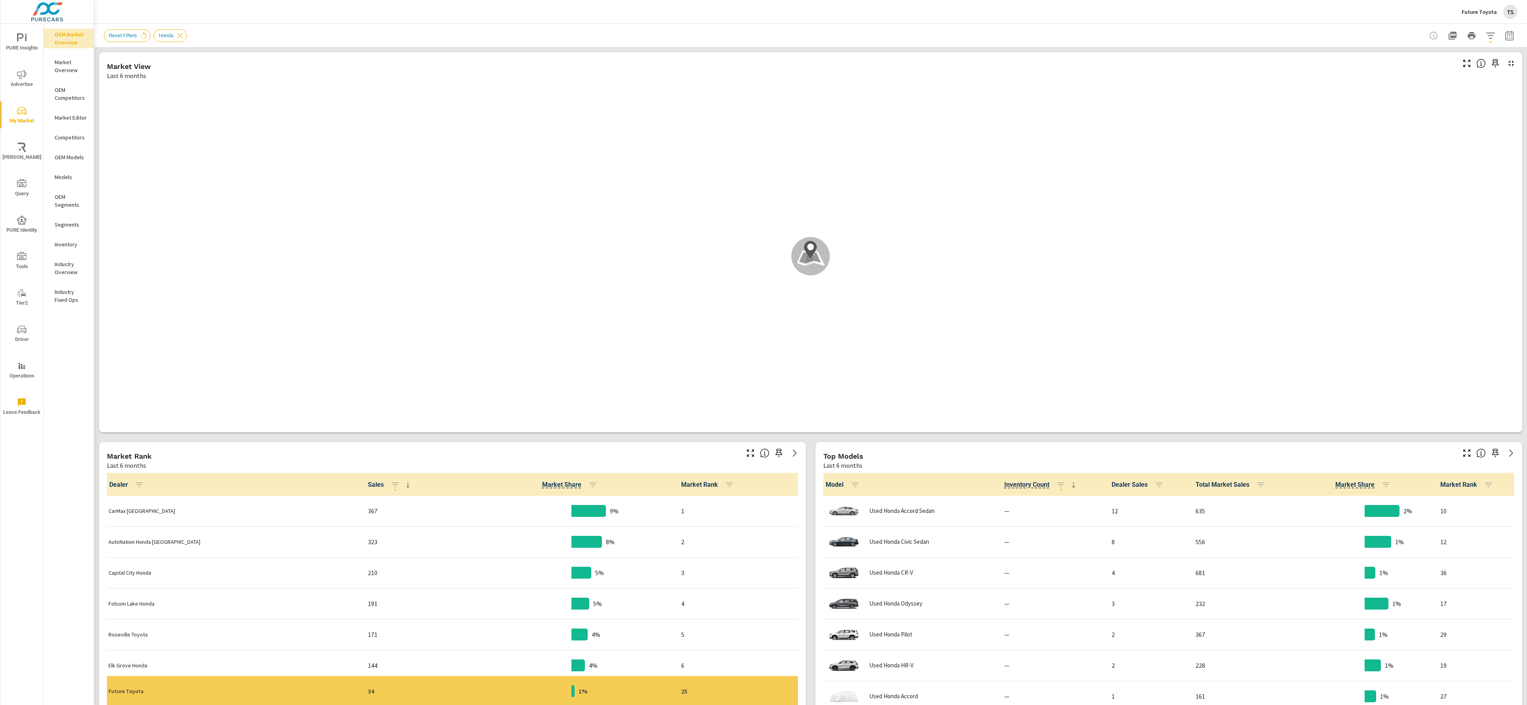
scroll to position [0, 0]
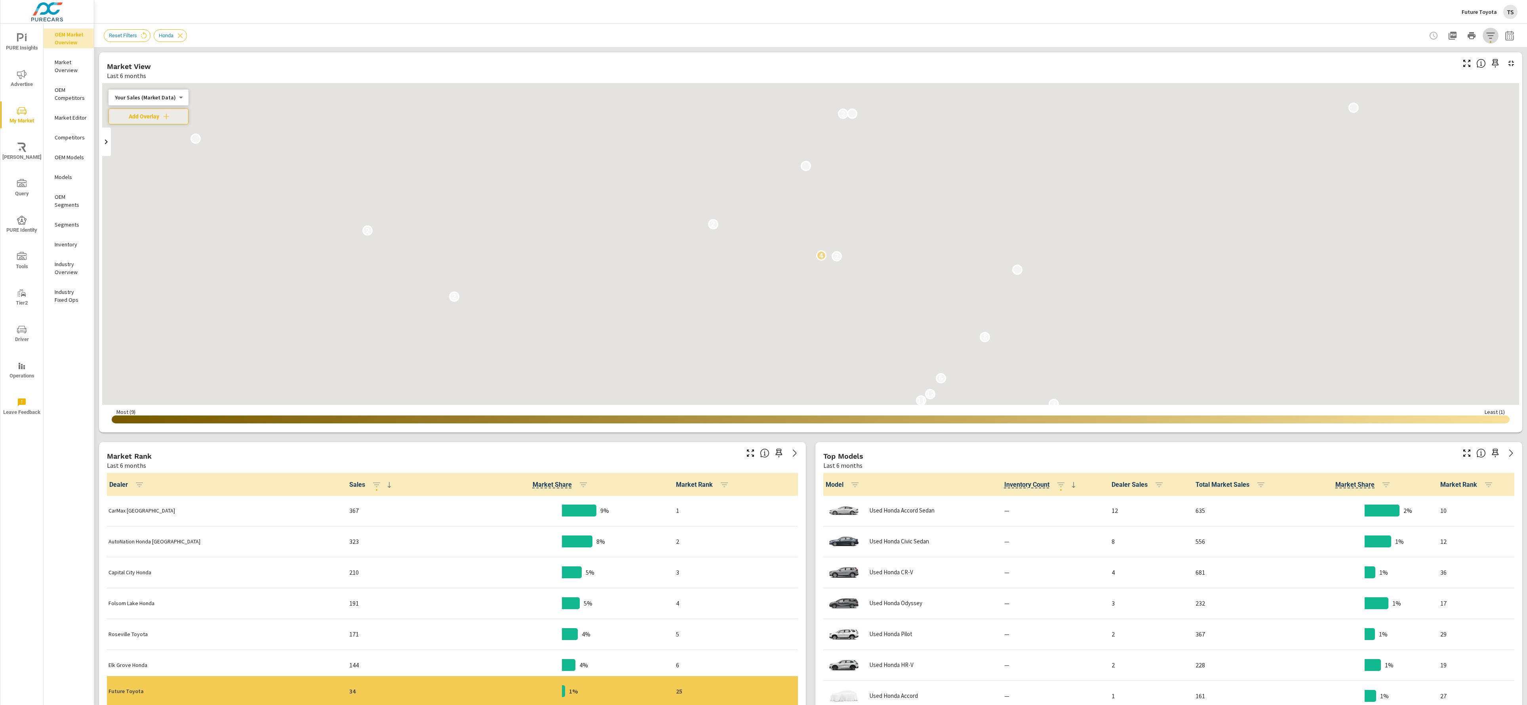
click at [1488, 34] on icon "button" at bounding box center [1491, 36] width 10 height 10
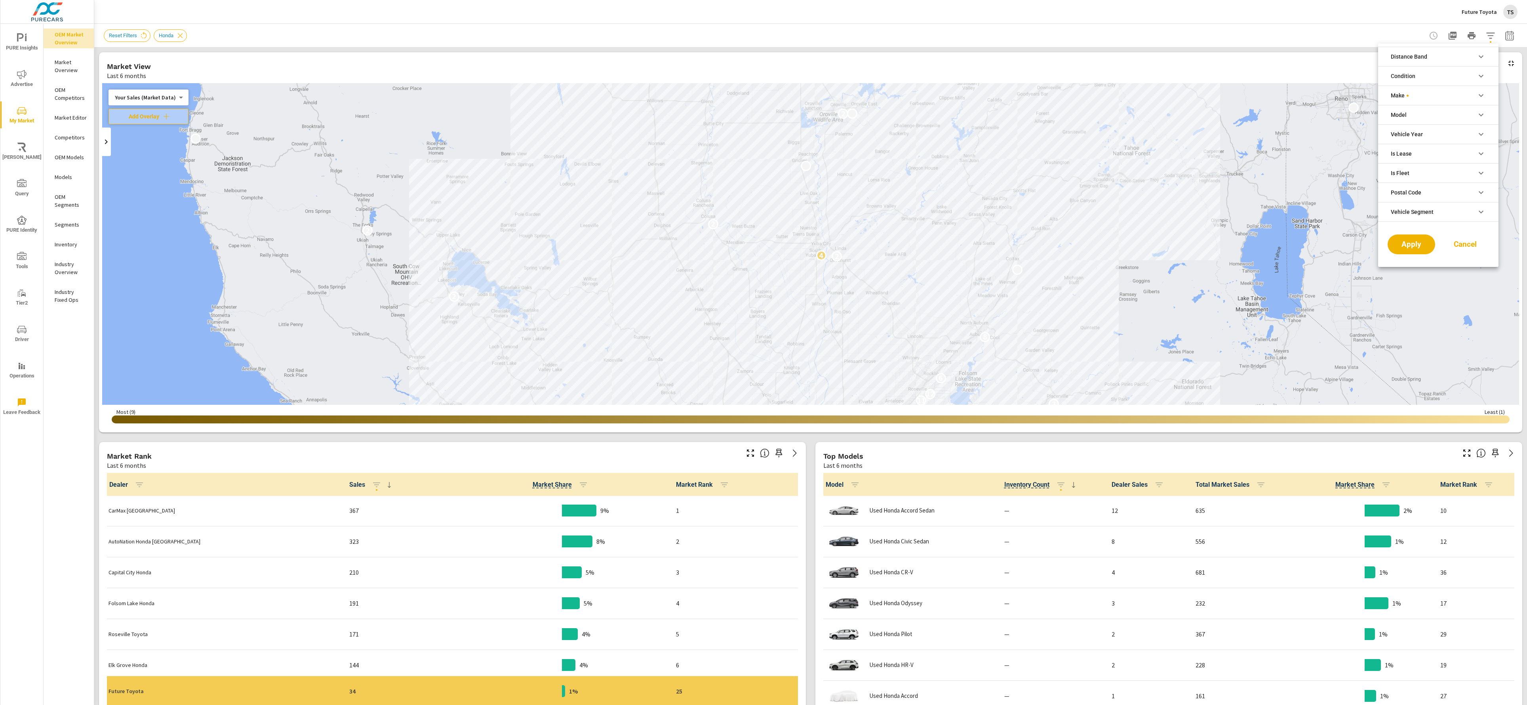
scroll to position [36, 0]
click at [1454, 110] on li "Model" at bounding box center [1438, 114] width 120 height 19
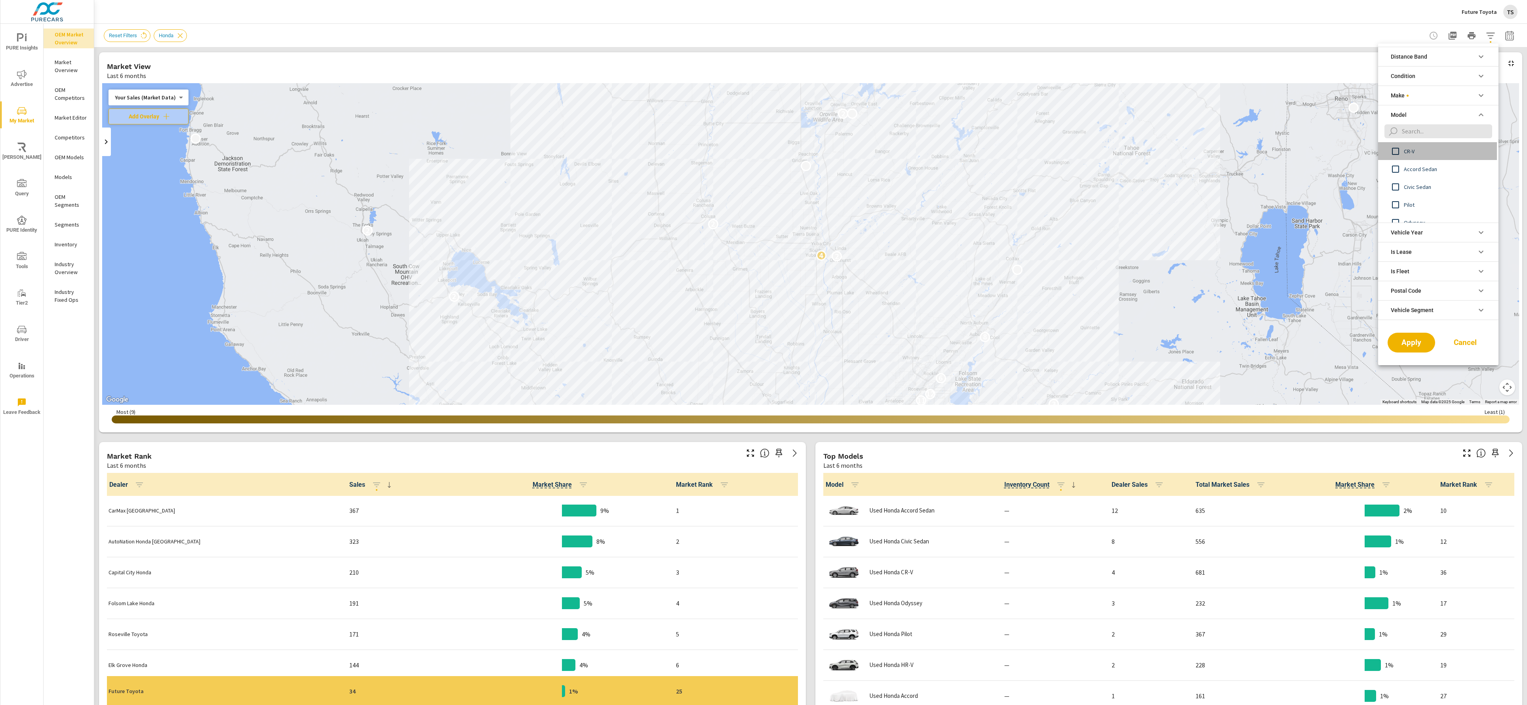
click at [1445, 151] on span "CR-V" at bounding box center [1447, 151] width 87 height 10
click at [1416, 341] on span "Apply" at bounding box center [1411, 343] width 32 height 8
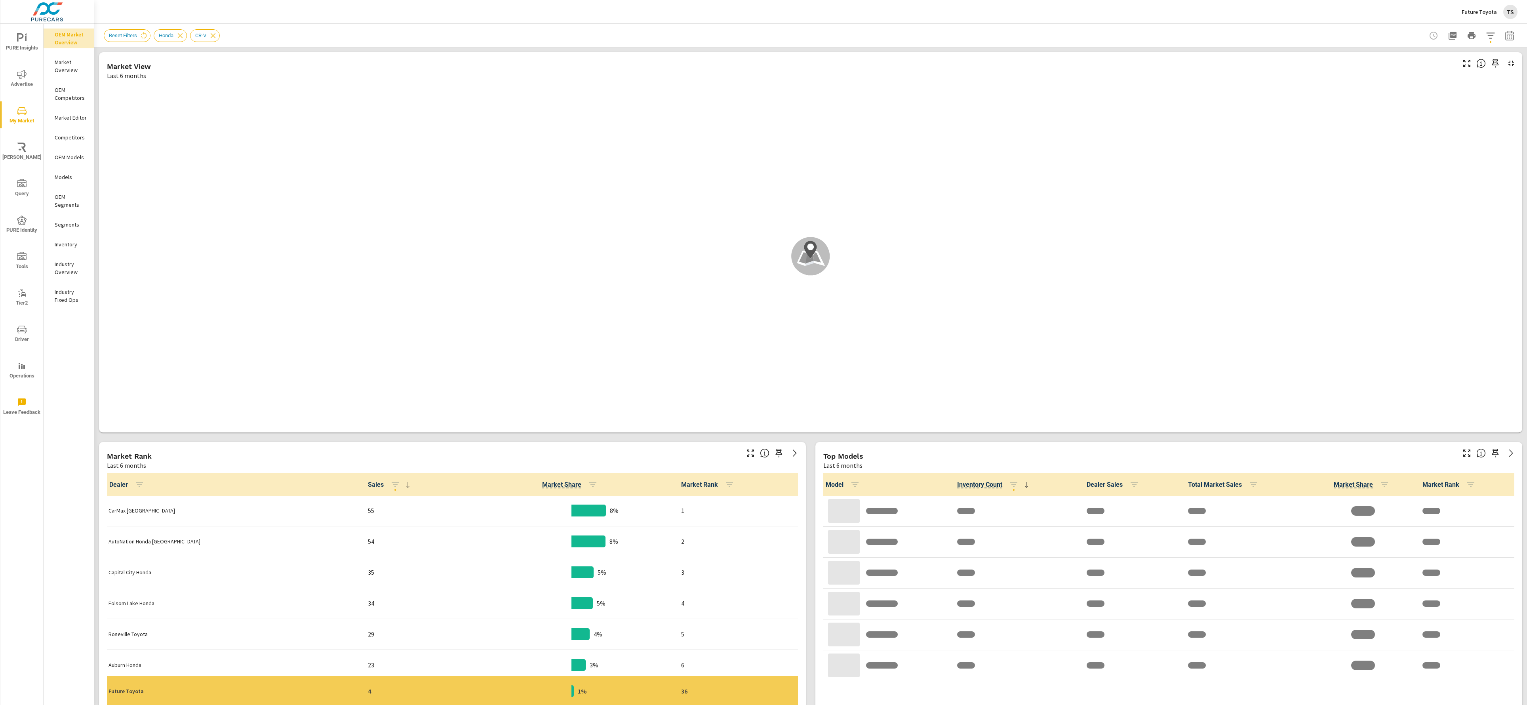
scroll to position [0, 0]
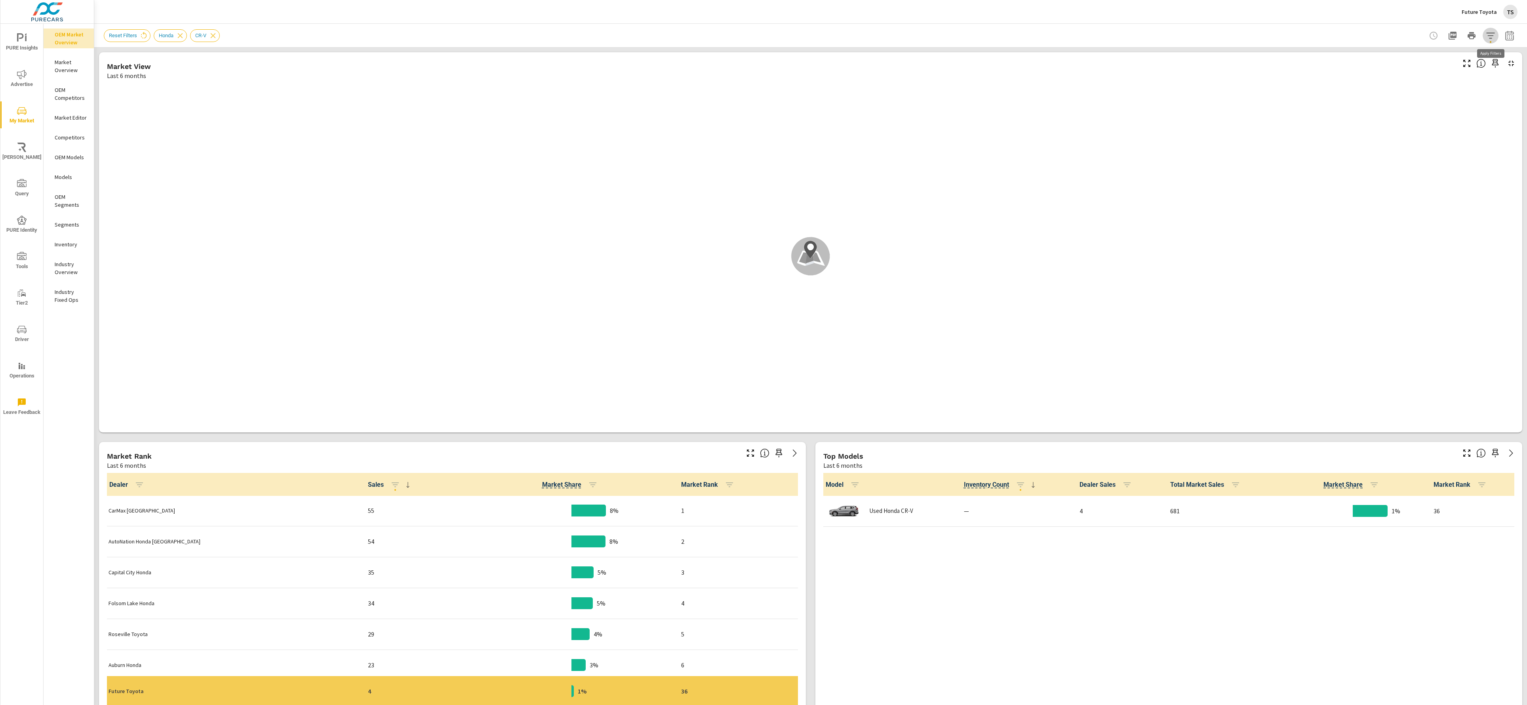
click at [1484, 37] on button "button" at bounding box center [1490, 36] width 16 height 16
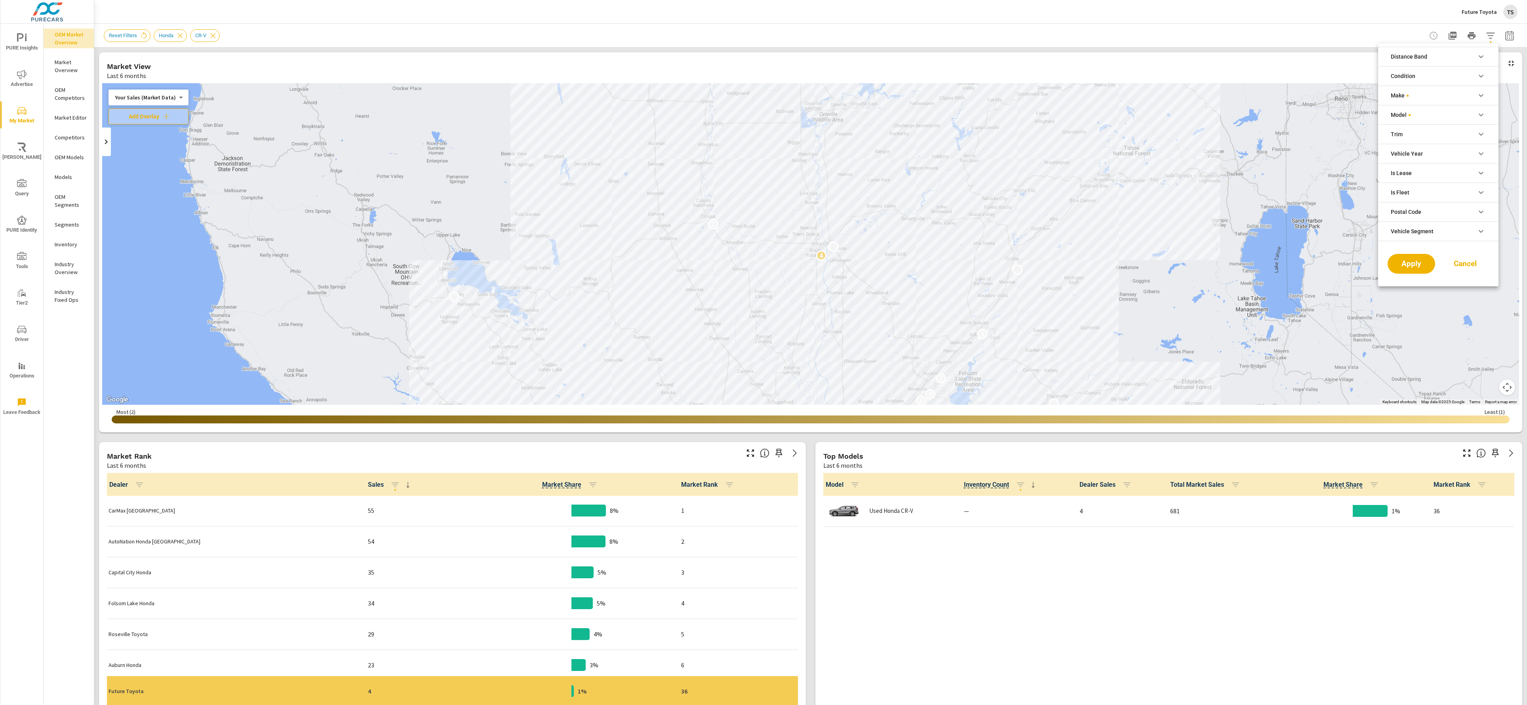
click at [1447, 114] on li "Model" at bounding box center [1438, 114] width 120 height 19
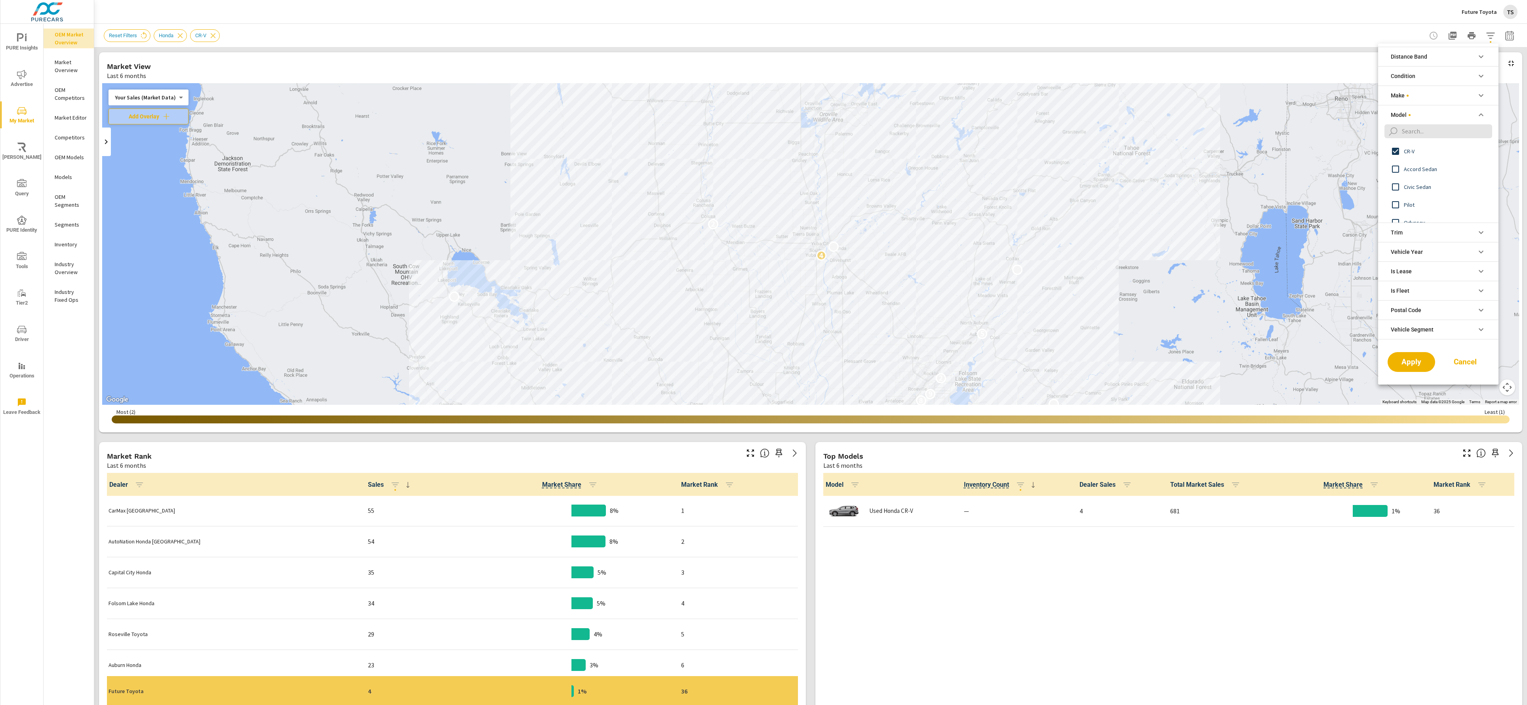
scroll to position [0, 0]
click at [1453, 93] on li "Make" at bounding box center [1438, 95] width 120 height 19
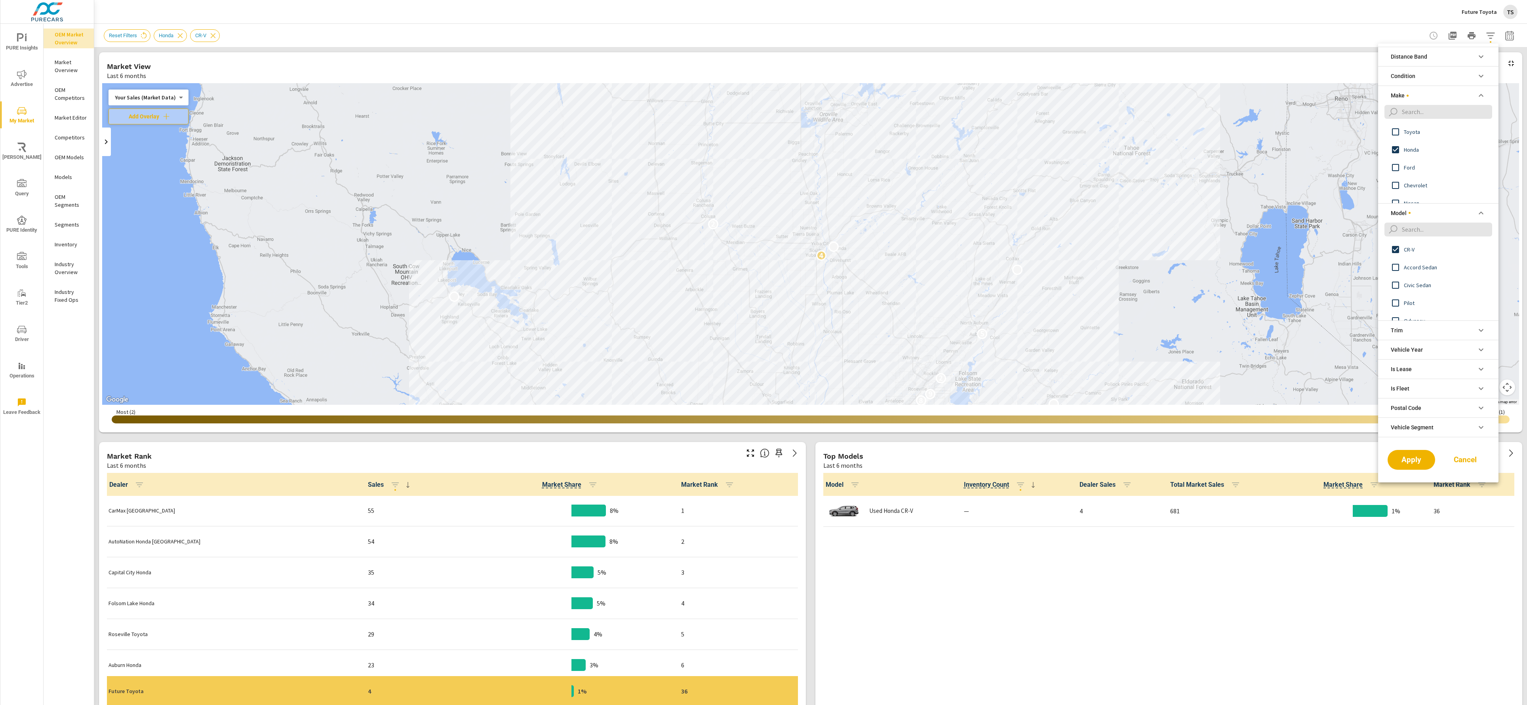
click at [1427, 150] on span "Honda" at bounding box center [1447, 150] width 87 height 10
click at [1416, 252] on span "CR-V" at bounding box center [1447, 249] width 87 height 10
click at [1424, 129] on span "Toyota" at bounding box center [1447, 132] width 87 height 10
click at [1404, 462] on span "Apply" at bounding box center [1411, 460] width 32 height 8
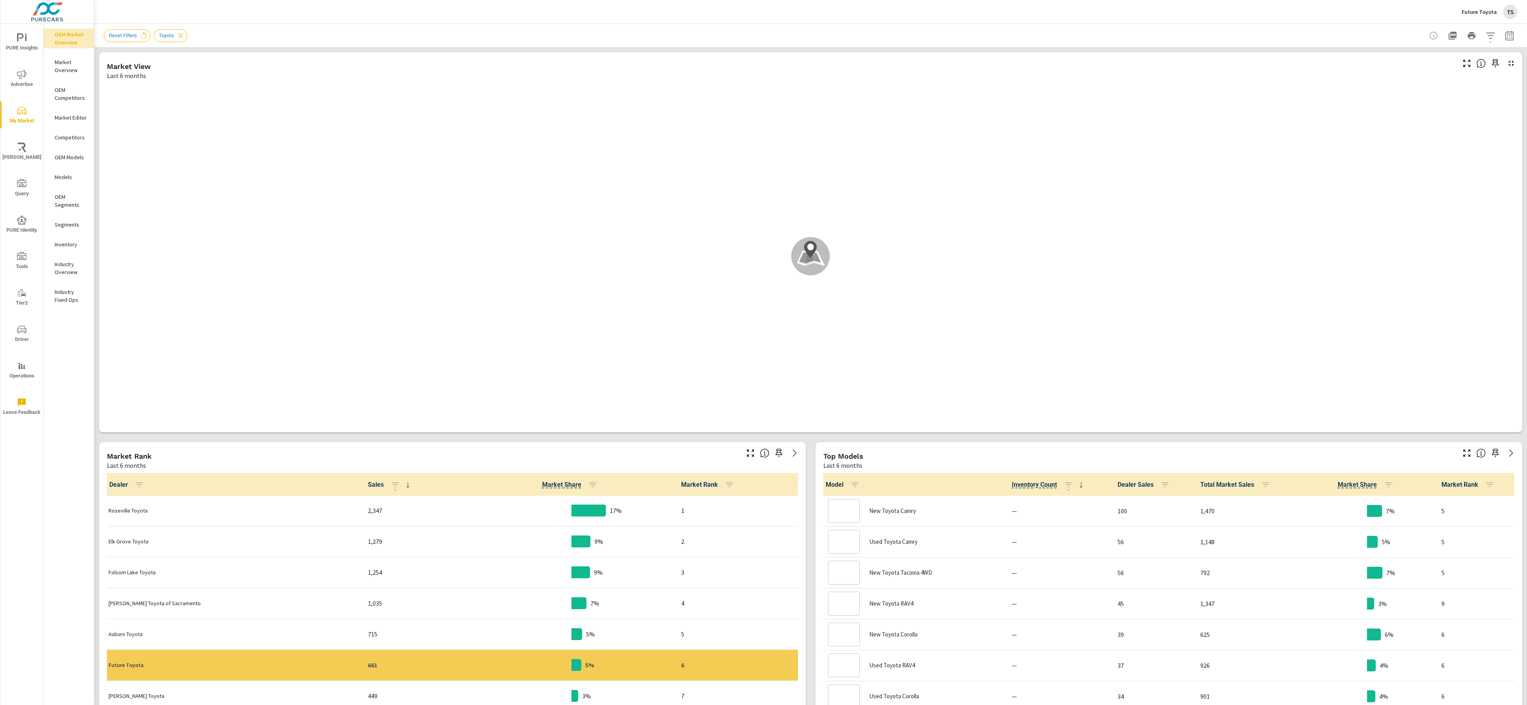
scroll to position [0, 0]
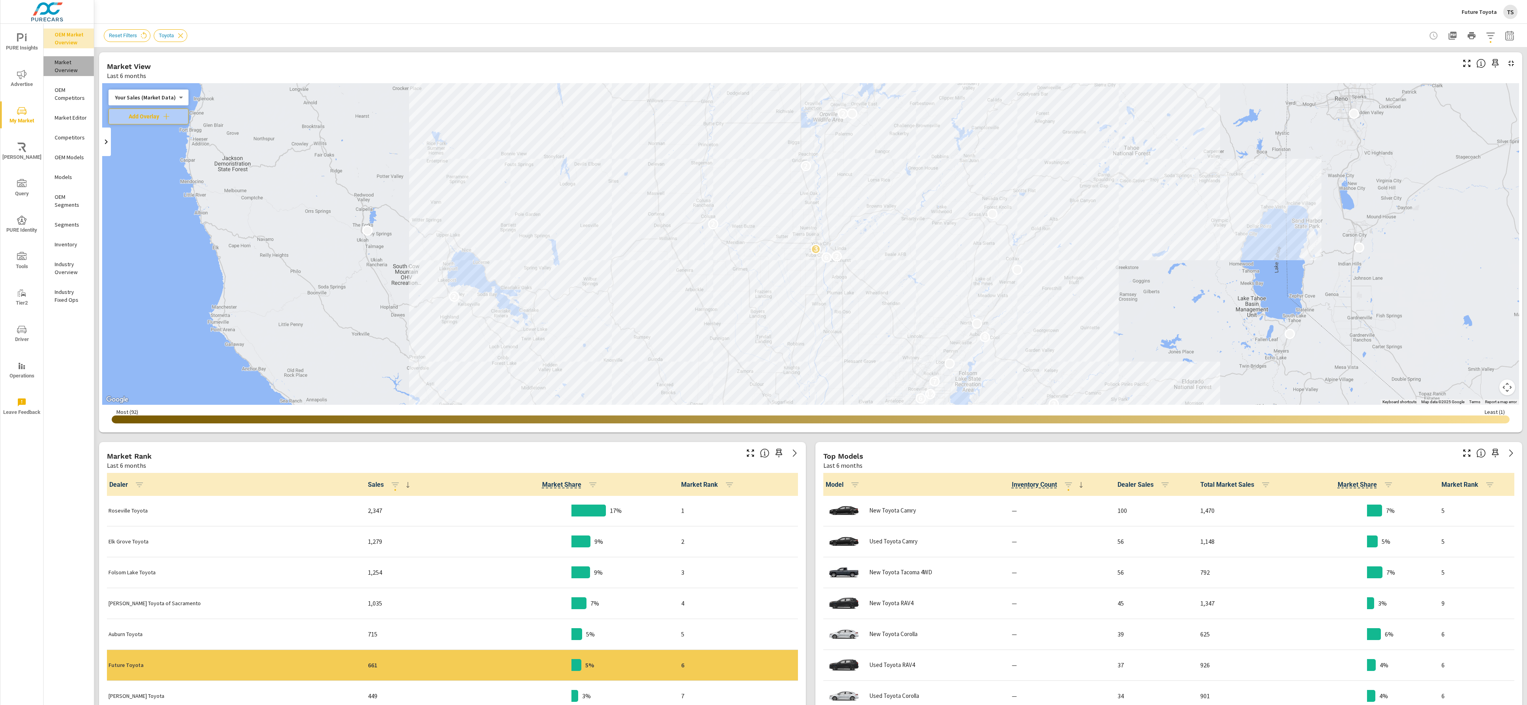
click at [69, 68] on p "Market Overview" at bounding box center [71, 66] width 33 height 16
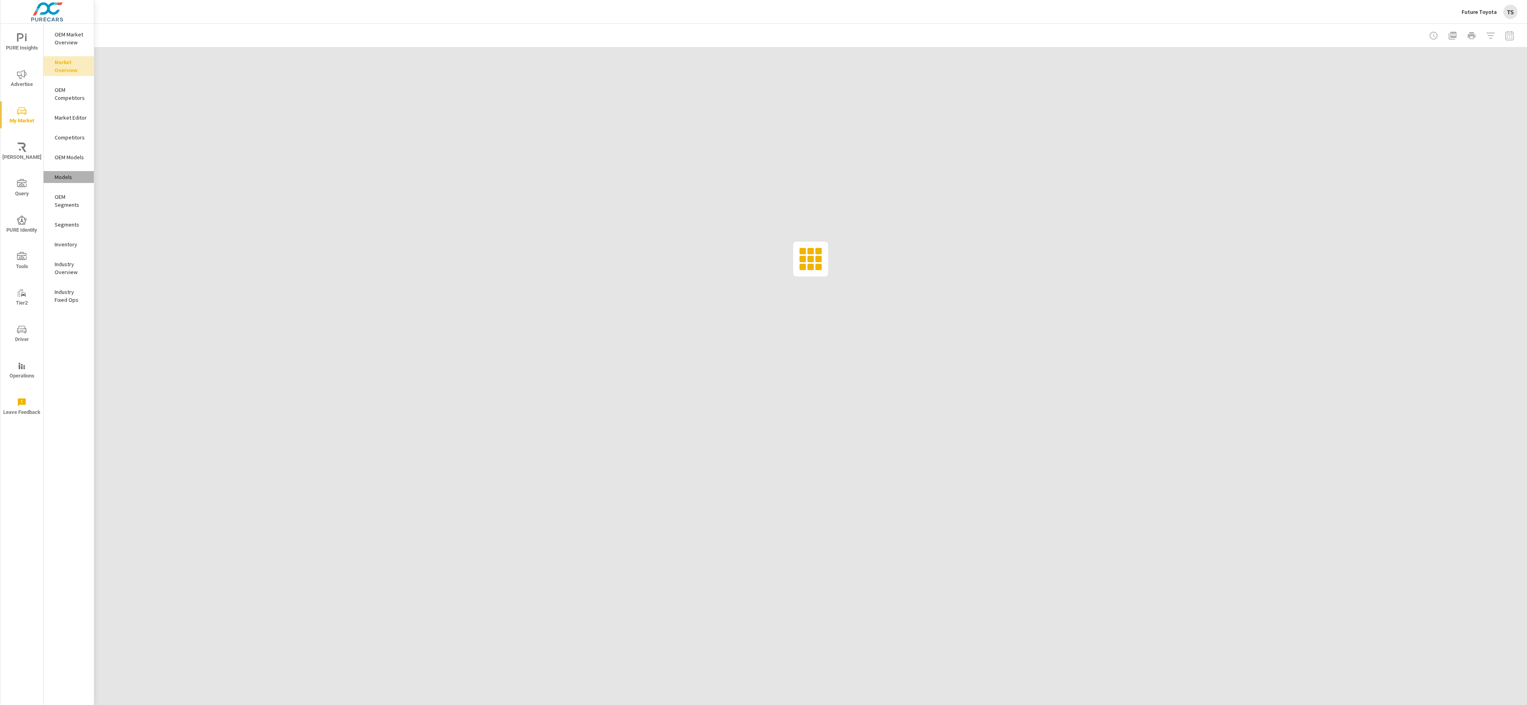
click at [71, 174] on p "Models" at bounding box center [71, 177] width 33 height 8
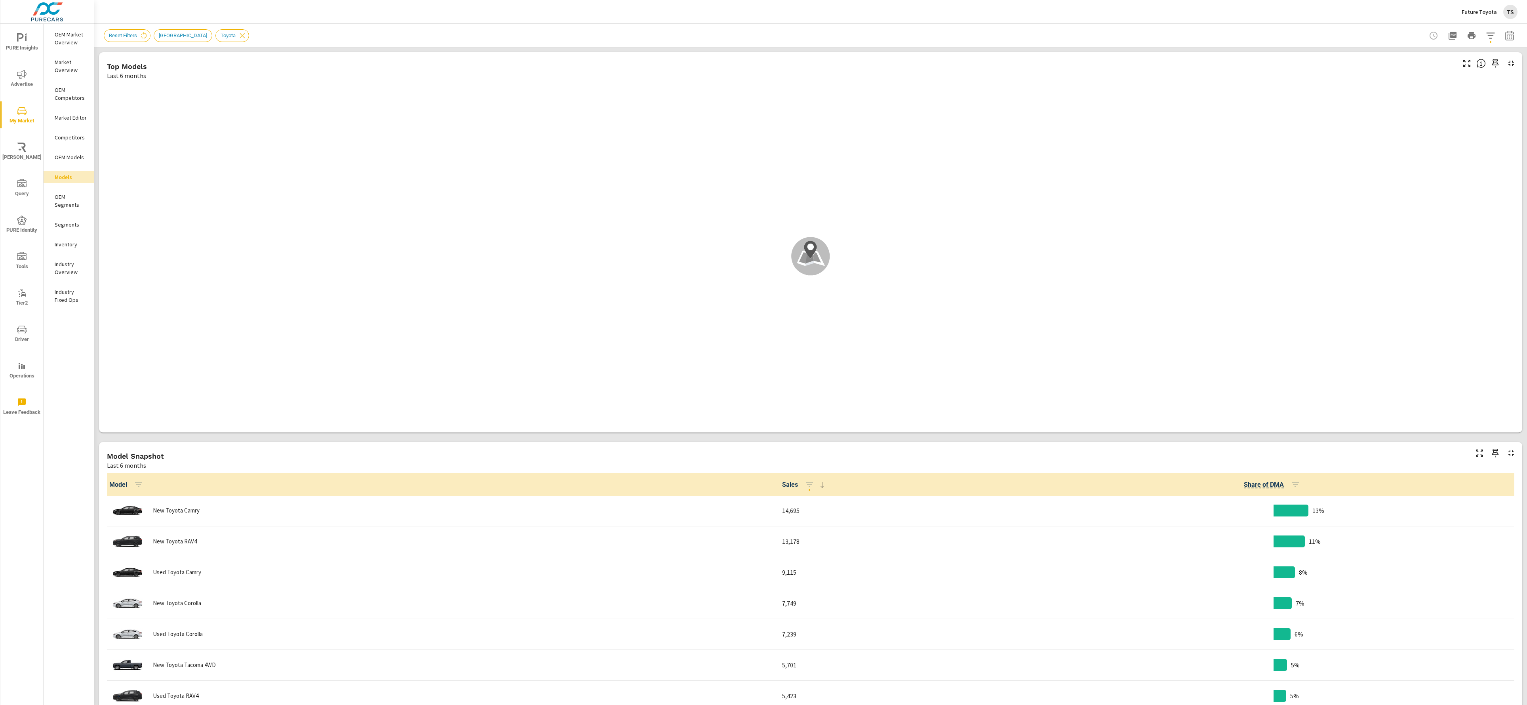
scroll to position [0, 0]
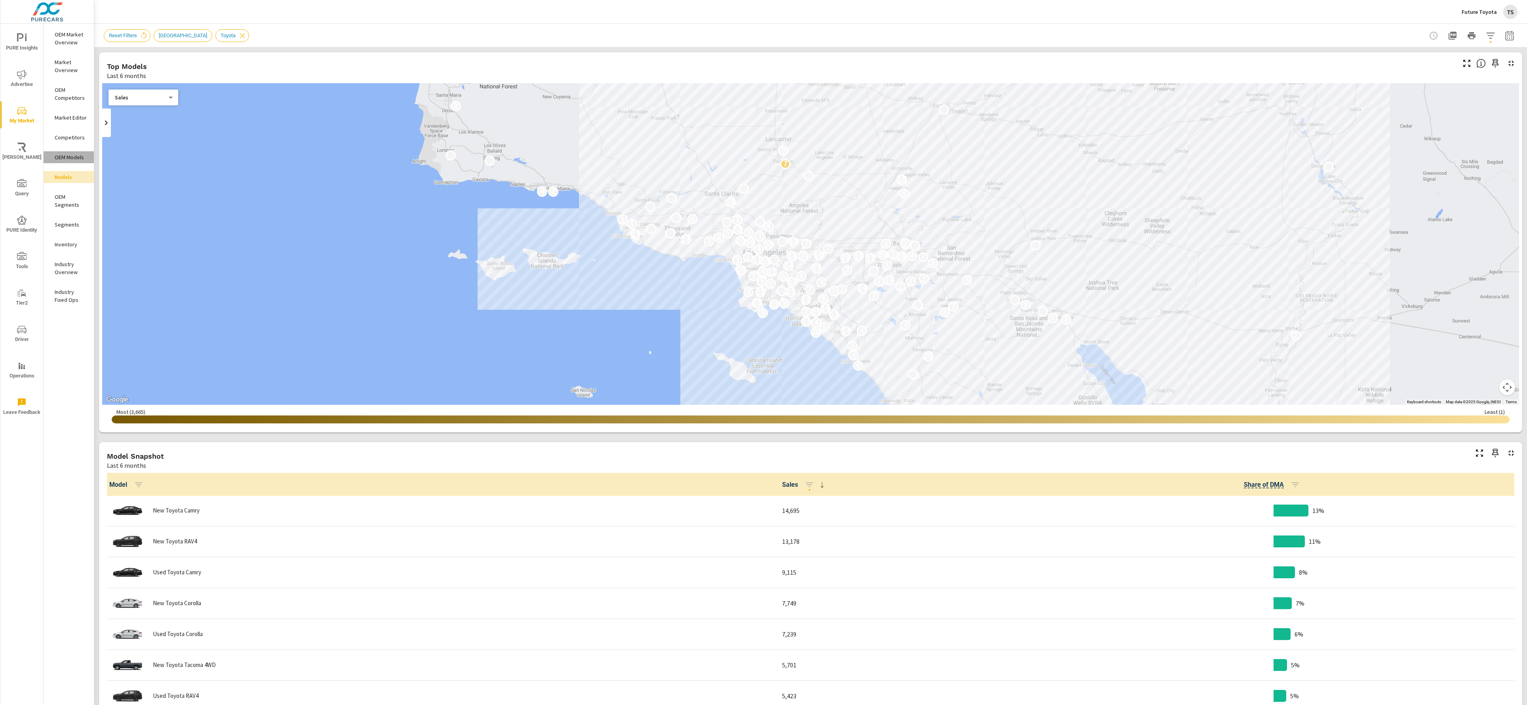
click at [70, 157] on p "OEM Models" at bounding box center [71, 157] width 33 height 8
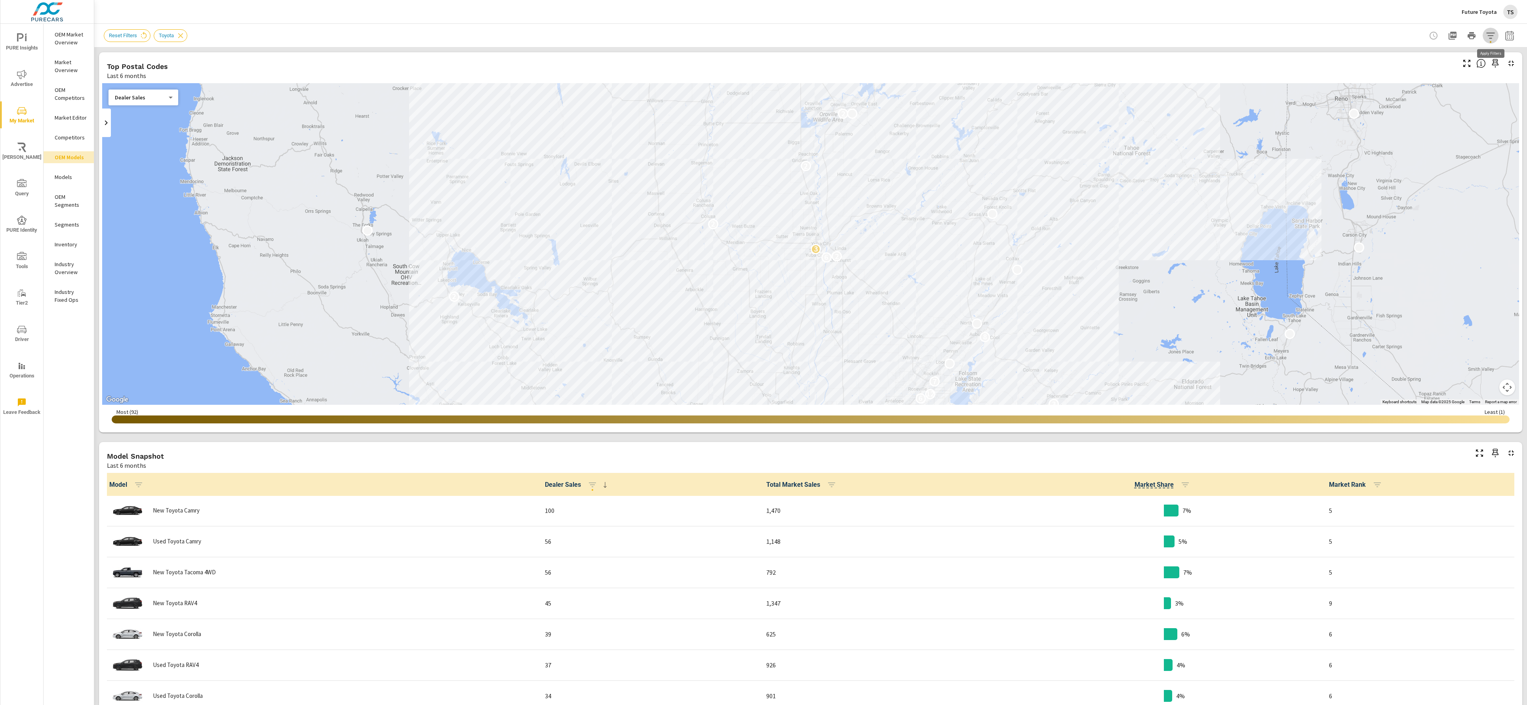
click at [1488, 40] on icon "button" at bounding box center [1491, 36] width 10 height 10
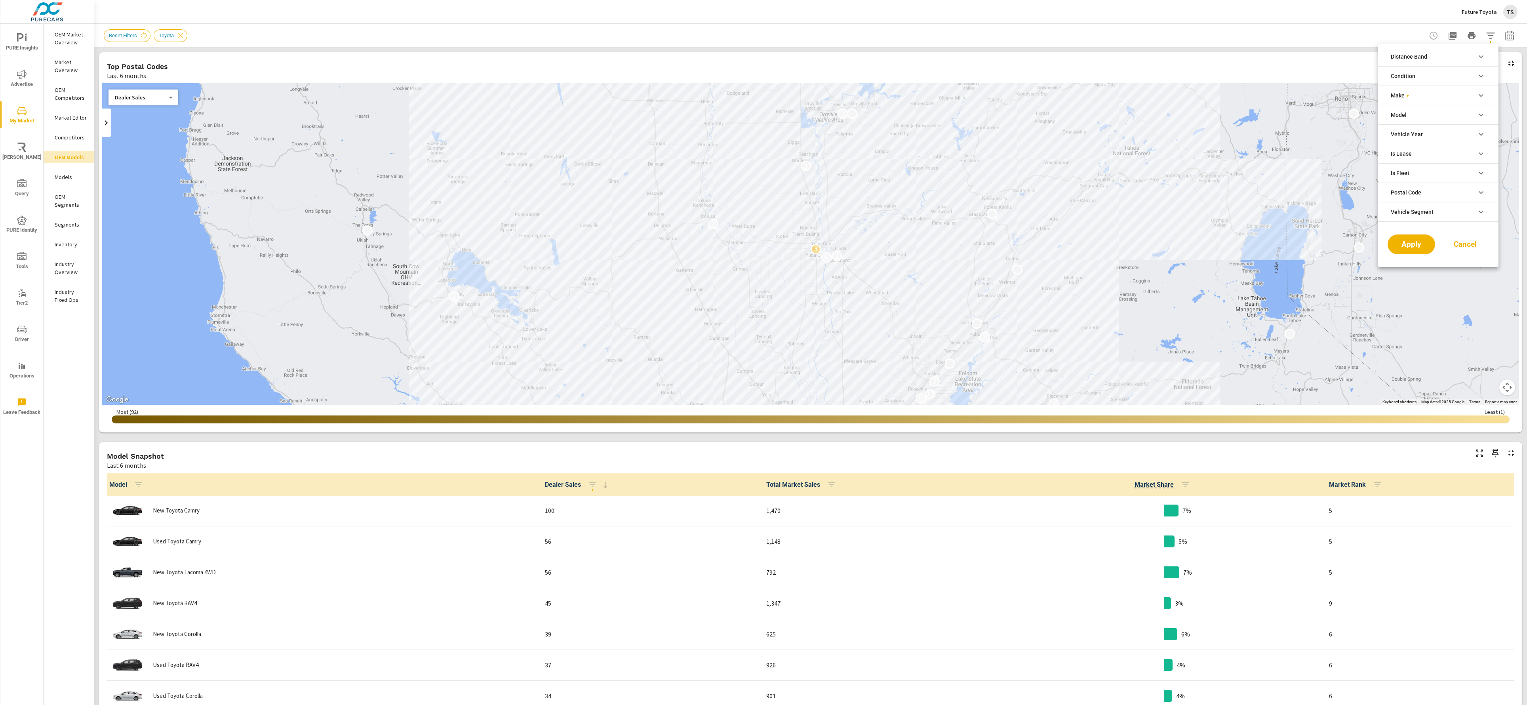
scroll to position [18, 0]
click at [649, 249] on div at bounding box center [763, 352] width 1527 height 705
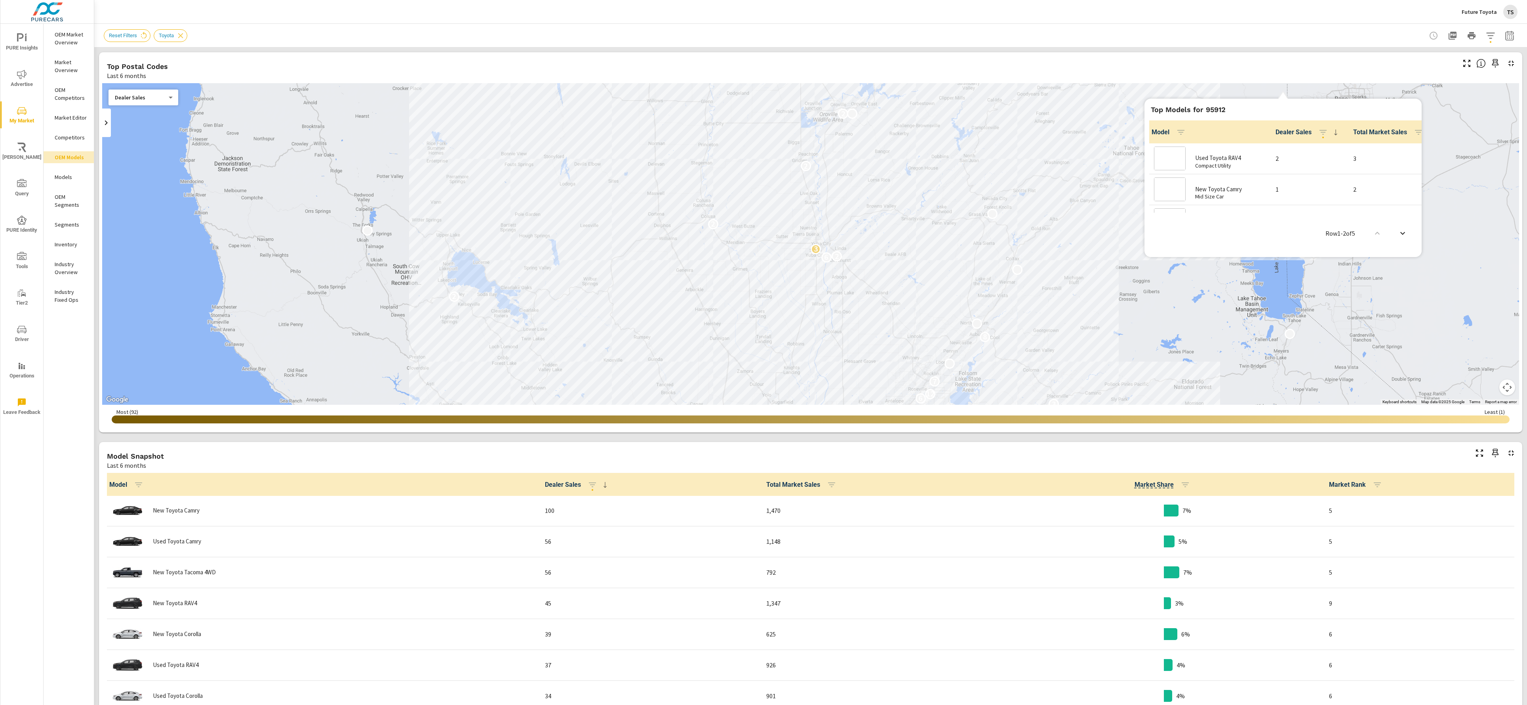
click at [698, 282] on div "4 3 2 7 4 4 6 6 6 3 11 4 2 5 4 2 2 2 6 2 16 5 12 9 4 3 2 2 4 3 6 12 7 8 2 6 2 3…" at bounding box center [810, 243] width 1417 height 321
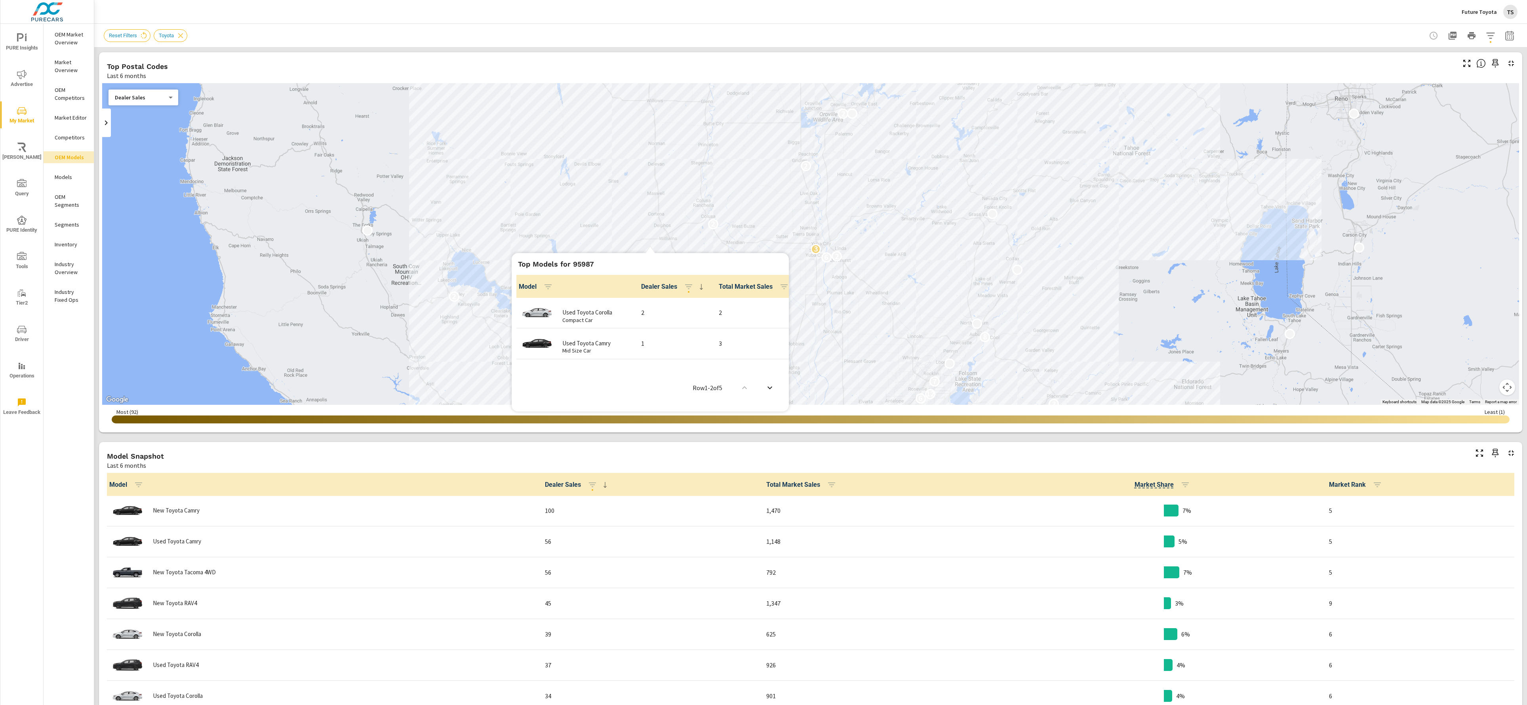
scroll to position [0, 11]
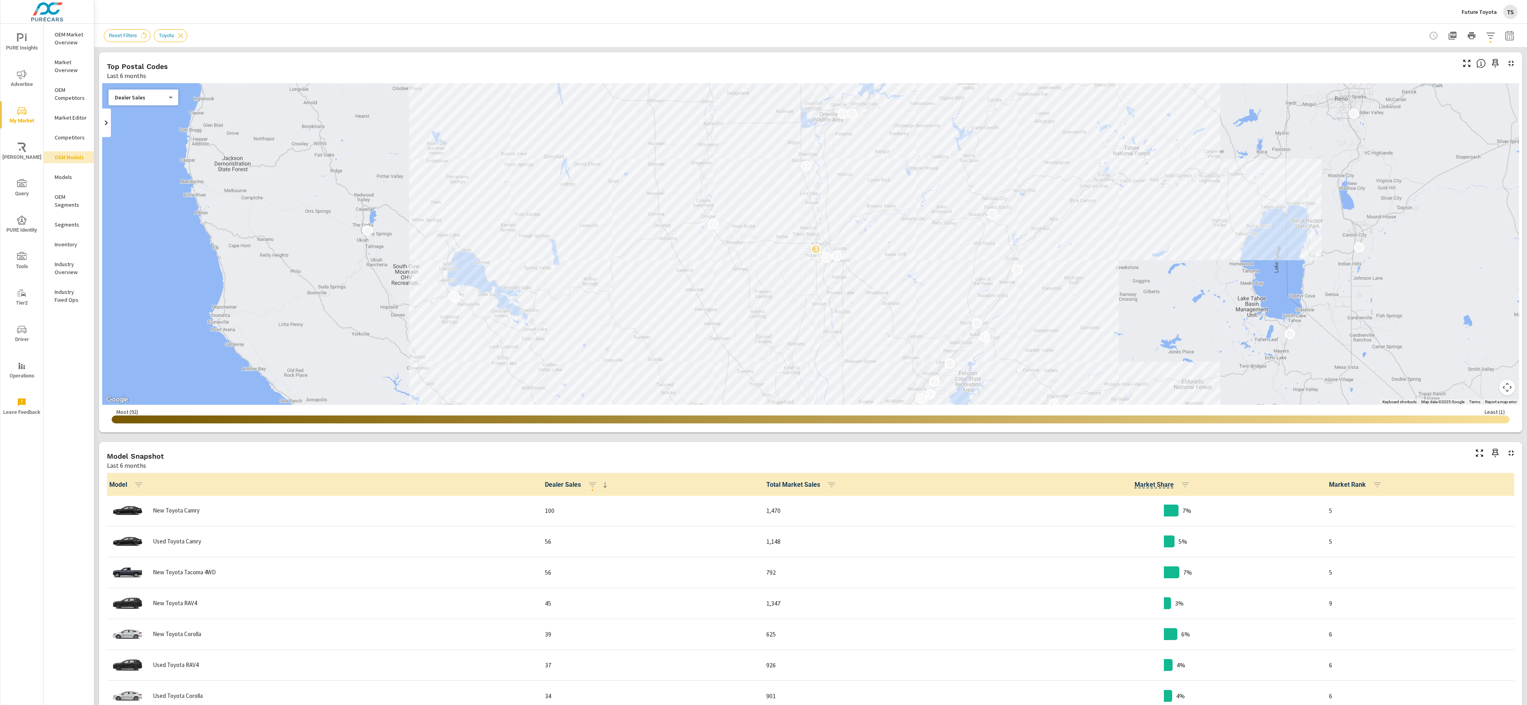
click at [69, 39] on p "OEM Market Overview" at bounding box center [71, 38] width 33 height 16
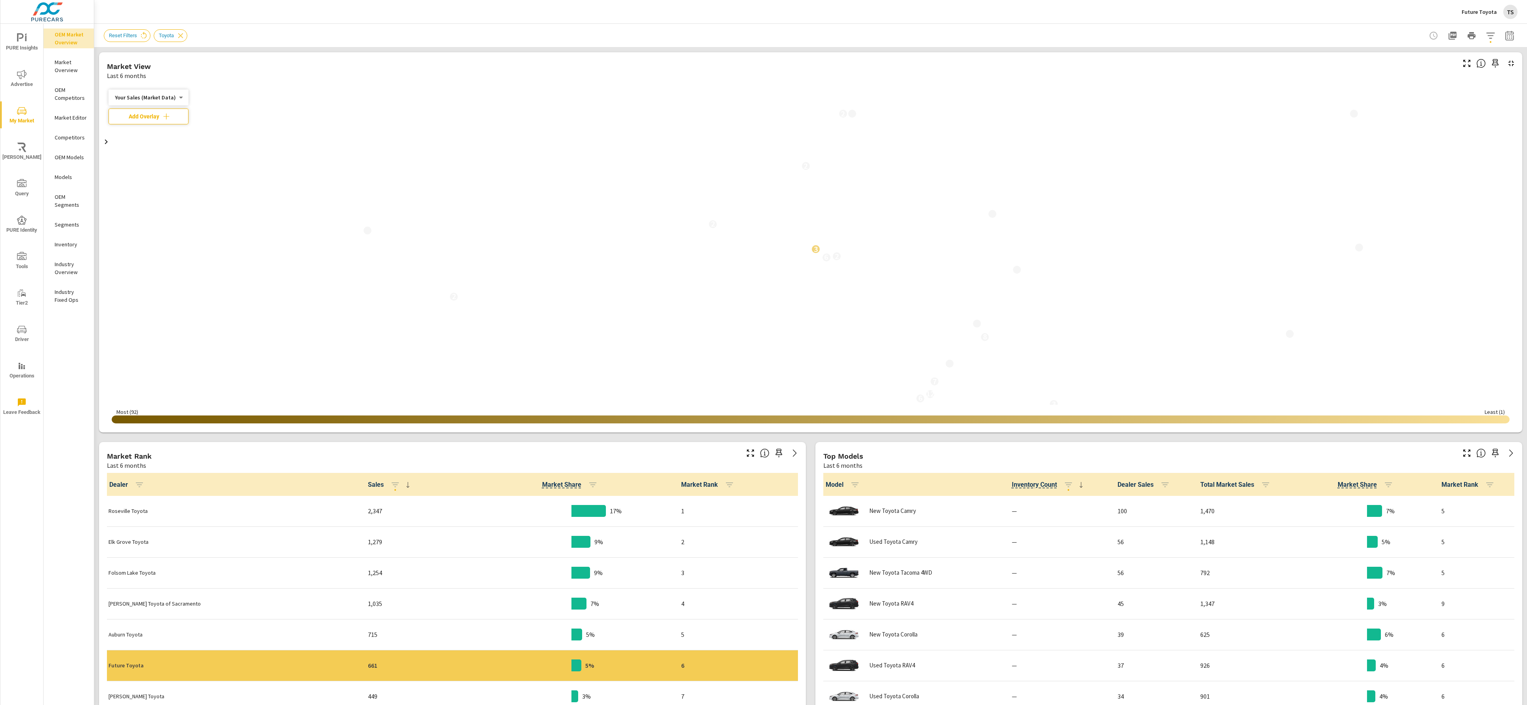
scroll to position [0, 0]
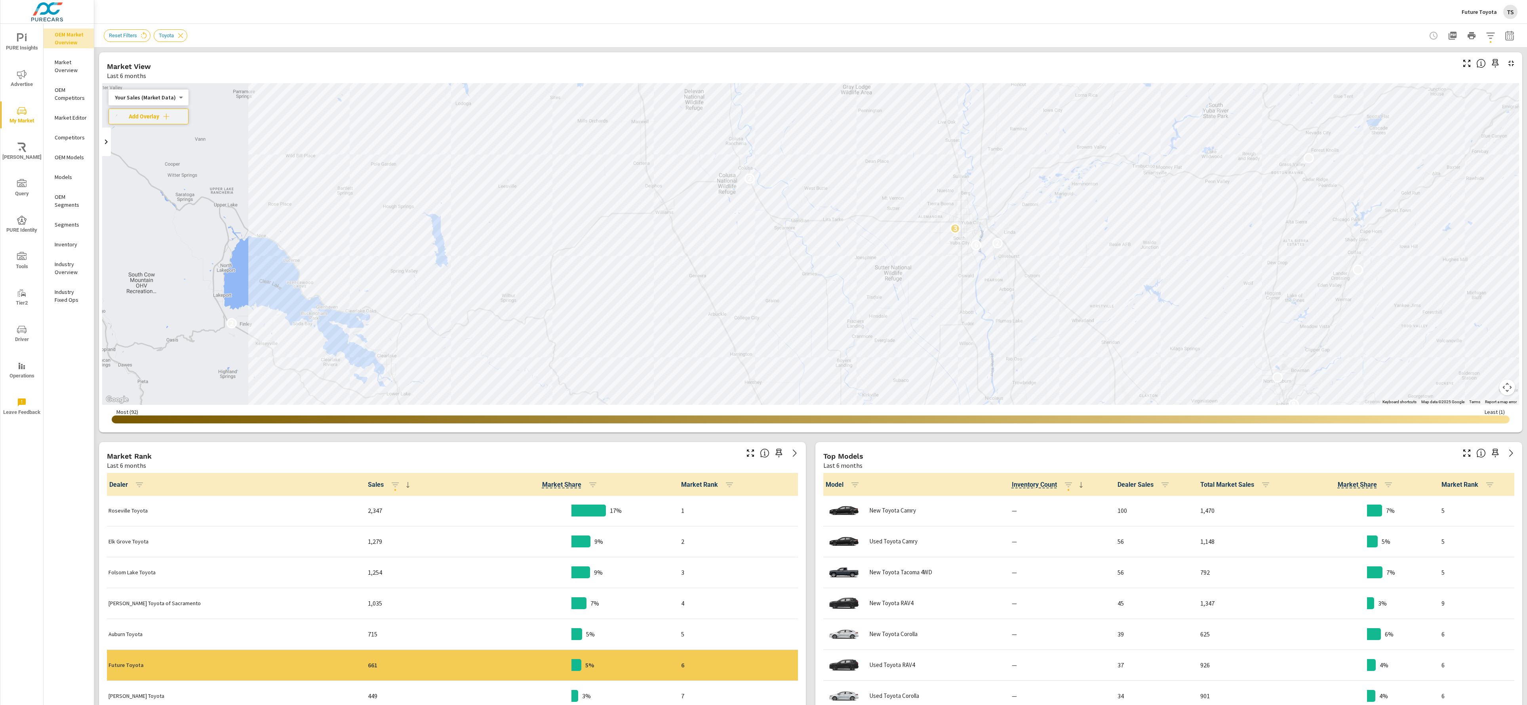
click at [74, 155] on p "OEM Models" at bounding box center [71, 157] width 33 height 8
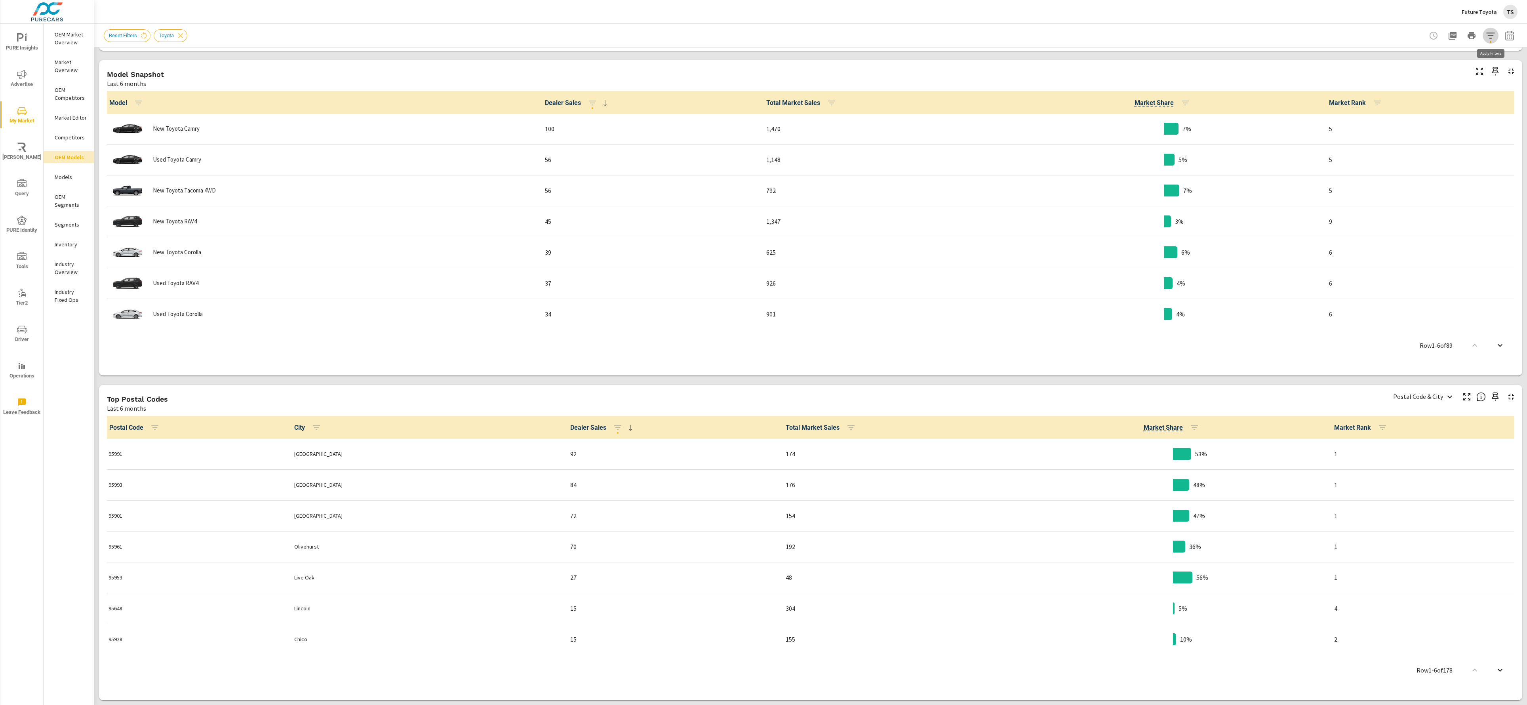
click at [1491, 32] on icon "button" at bounding box center [1491, 36] width 10 height 10
click at [1506, 34] on div at bounding box center [763, 352] width 1527 height 705
click at [1504, 37] on button "button" at bounding box center [1509, 36] width 16 height 16
drag, startPoint x: 1495, startPoint y: 54, endPoint x: 1491, endPoint y: 61, distance: 8.2
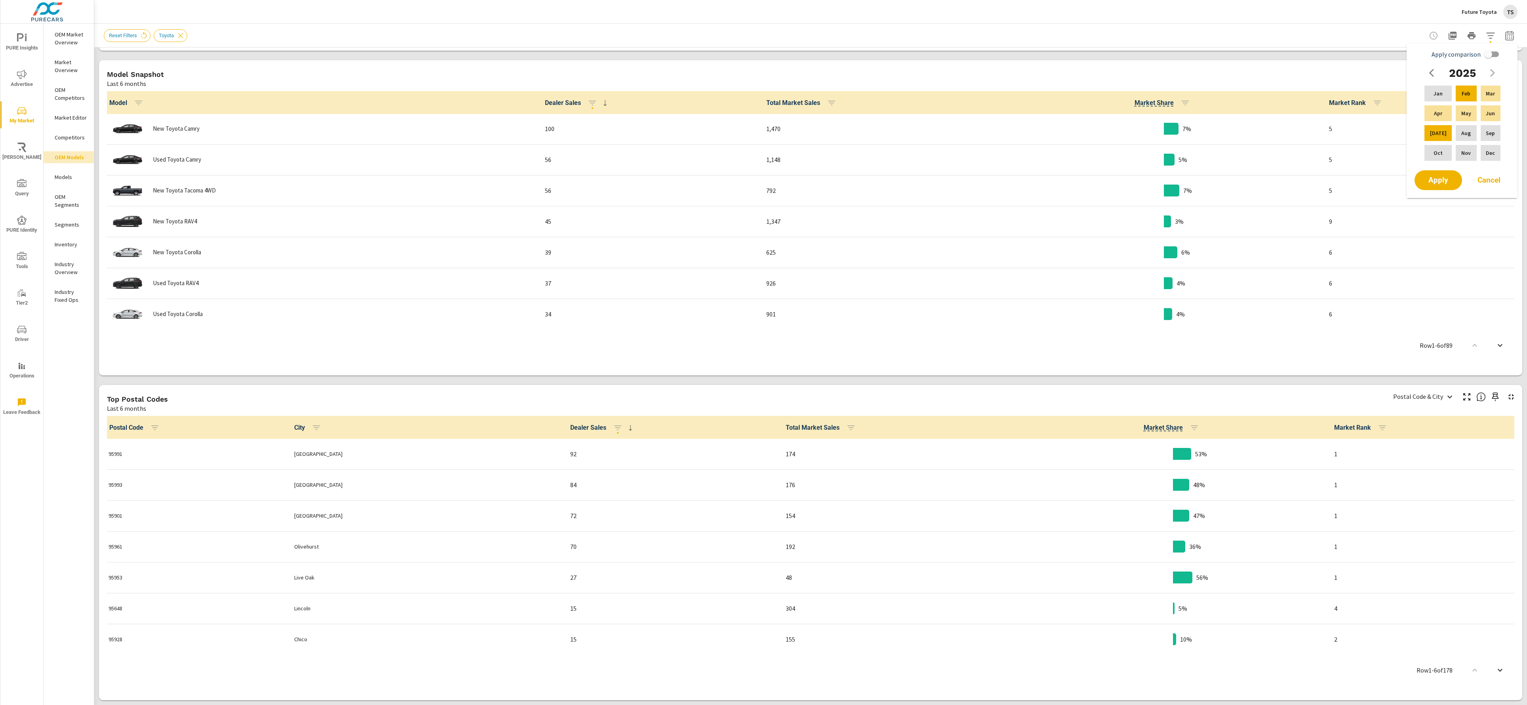
click at [1495, 56] on input "Apply comparison" at bounding box center [1487, 54] width 45 height 15
checkbox input "true"
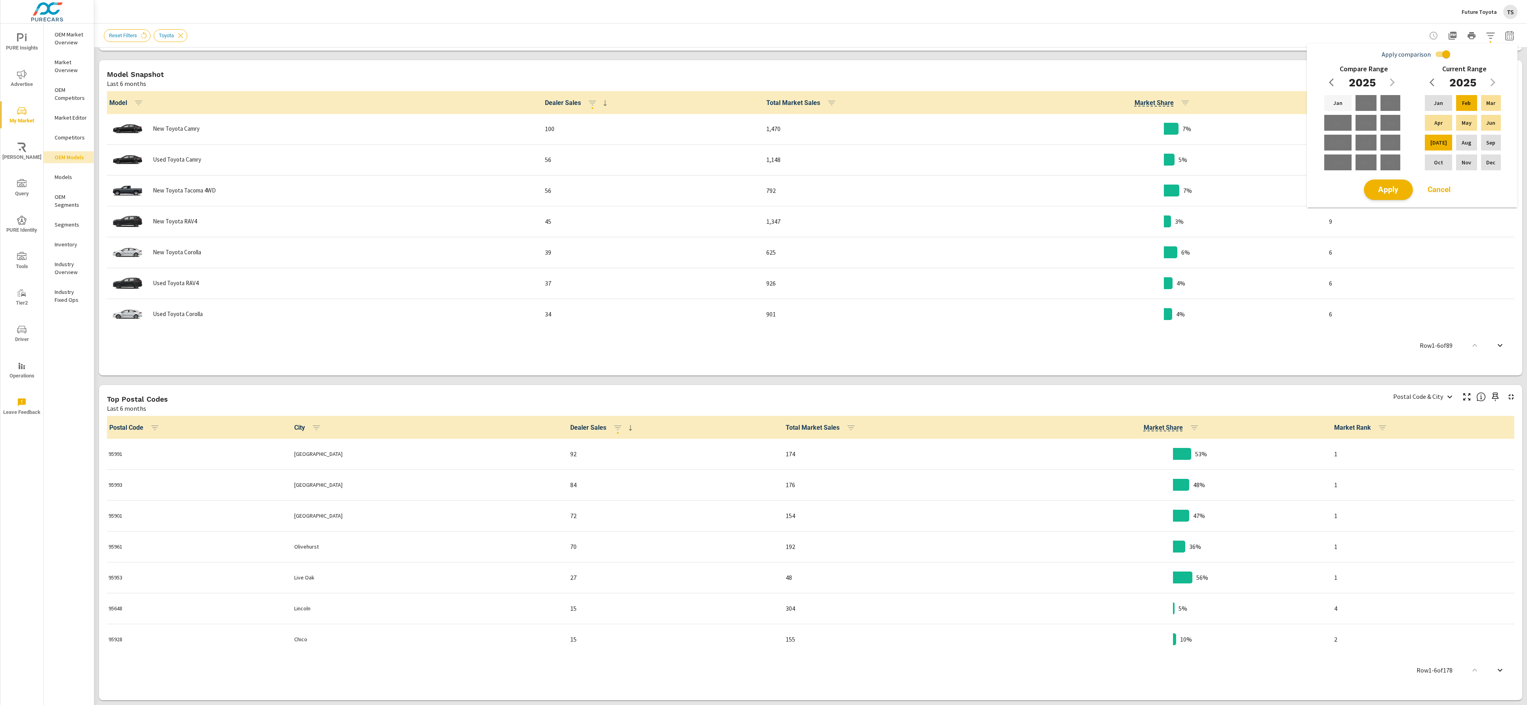
click at [1384, 187] on span "Apply" at bounding box center [1388, 190] width 32 height 8
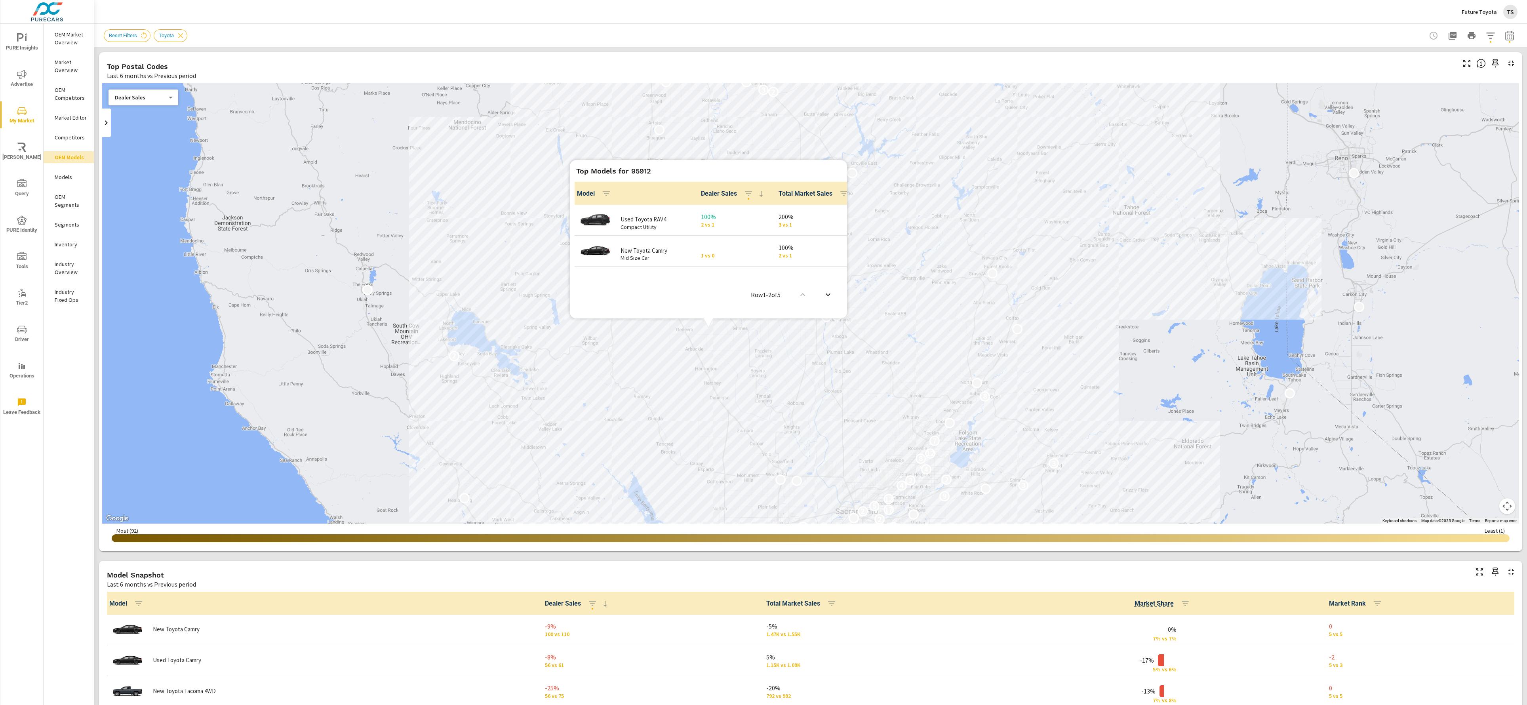
scroll to position [0, 13]
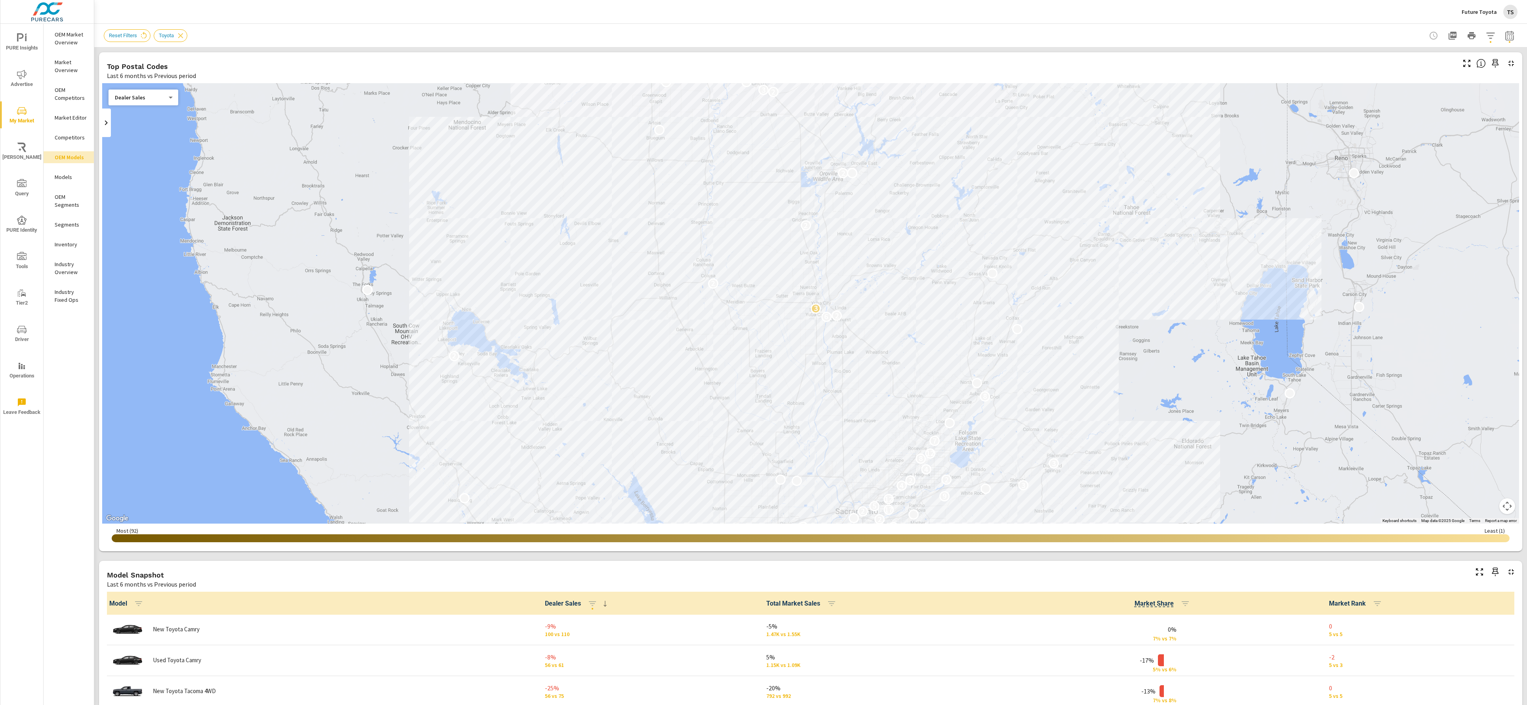
click at [136, 105] on div "Dealer Sales 0 ​" at bounding box center [143, 97] width 70 height 16
click at [136, 96] on body "PURE Insights Advertise My Market Riley AI Query PURE Identity Tools Tier2 Driv…" at bounding box center [763, 352] width 1527 height 705
click at [148, 111] on li "Total Market Sales" at bounding box center [139, 110] width 63 height 13
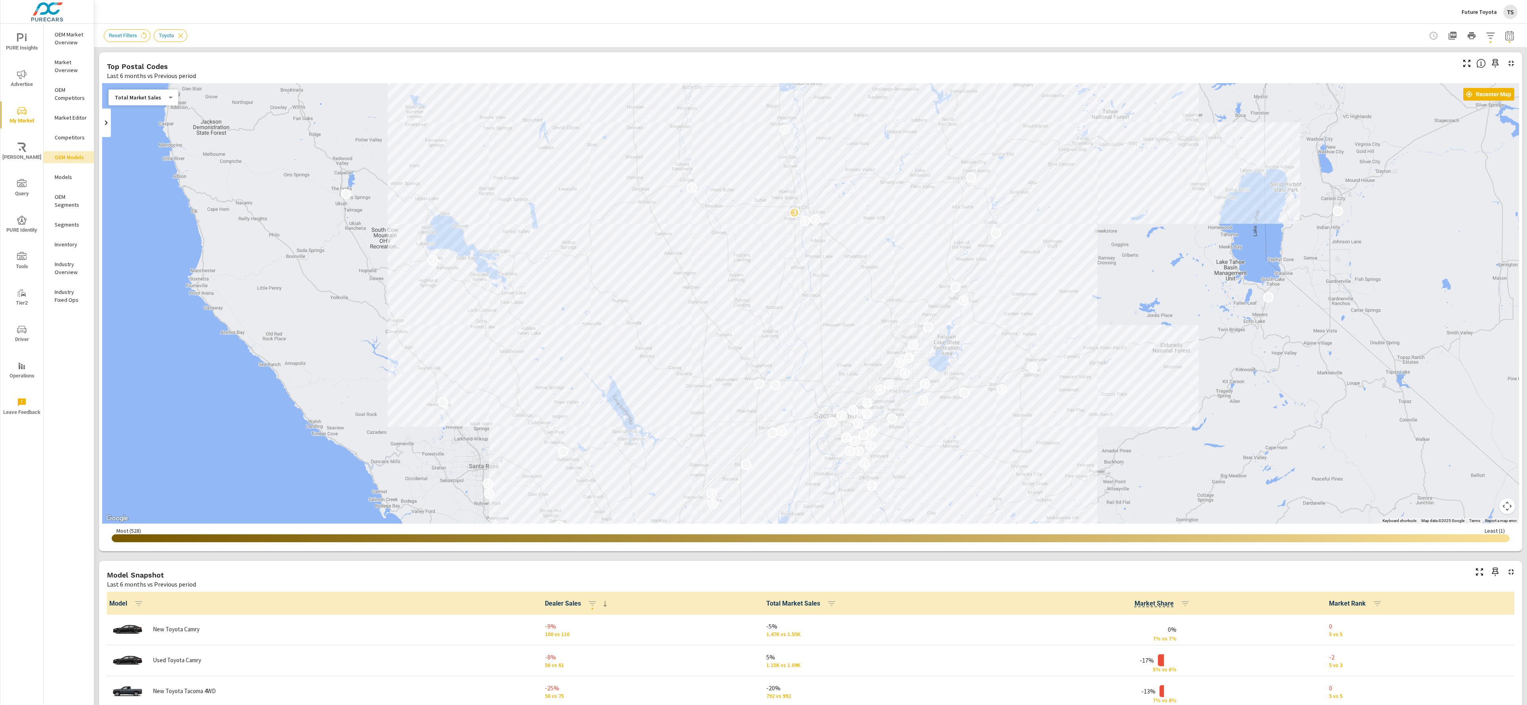
drag, startPoint x: 879, startPoint y: 411, endPoint x: 854, endPoint y: 306, distance: 106.9
click at [854, 306] on div "6 4 2 4 5 2 3 2 11 2 2 3 5 12 3 3 6 2 4 4 3 7 4 6 7 6 6 3 11 4 2 6 3 2 2 2 2 6 …" at bounding box center [1296, 492] width 1014 height 570
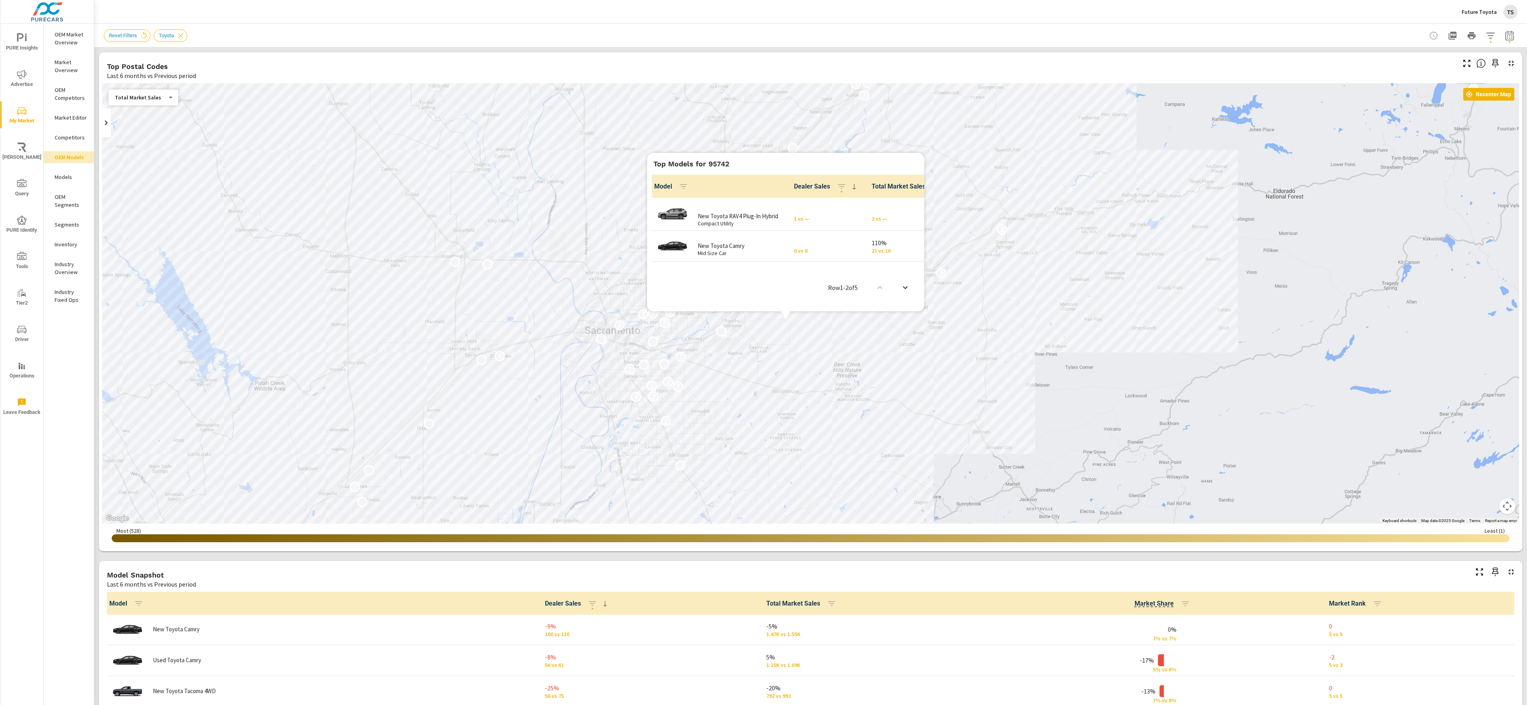
scroll to position [0, 0]
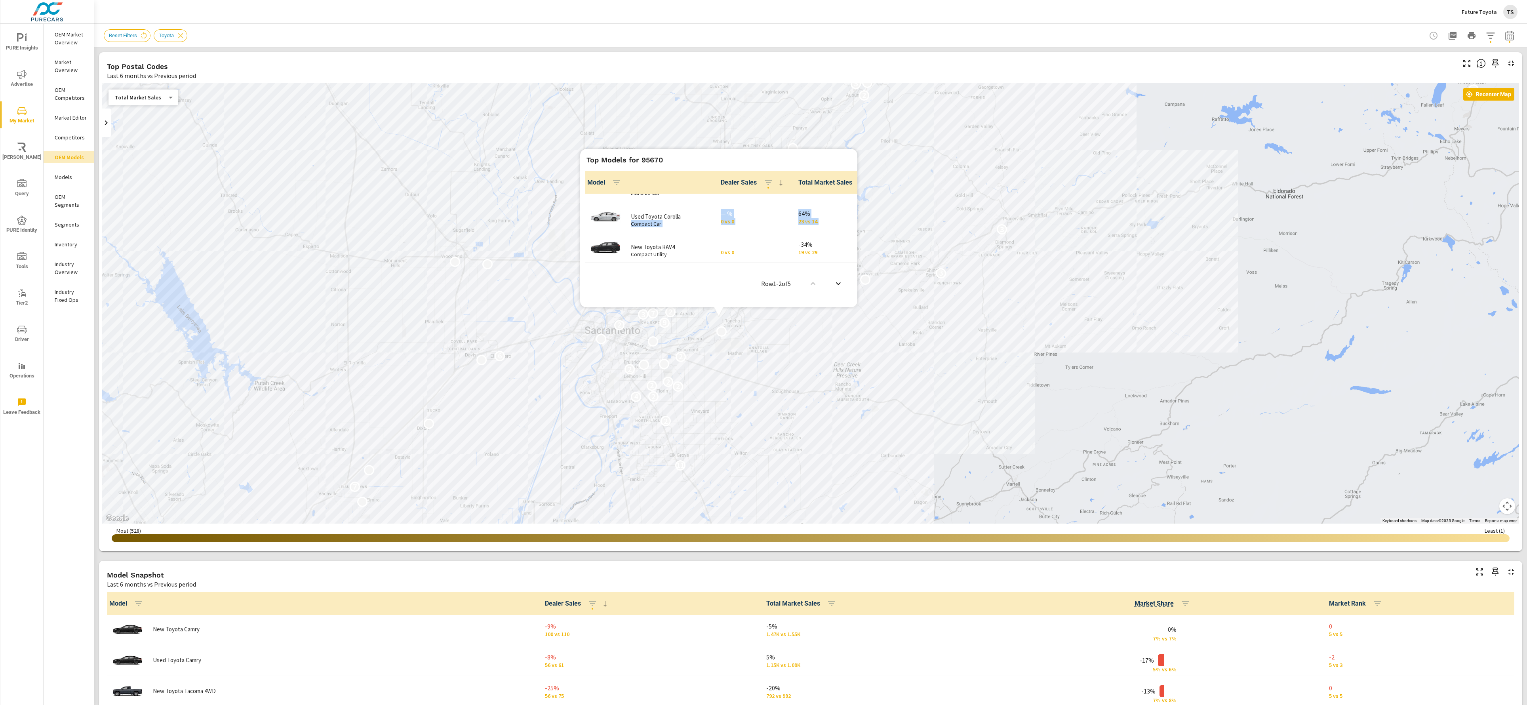
drag, startPoint x: 713, startPoint y: 240, endPoint x: 736, endPoint y: 249, distance: 24.1
click at [716, 246] on tbody "New Toyota Grand Highlander Upper Mid Size Utility — % 1 vs 0 133% 7 vs 3 New T…" at bounding box center [729, 185] width 298 height 156
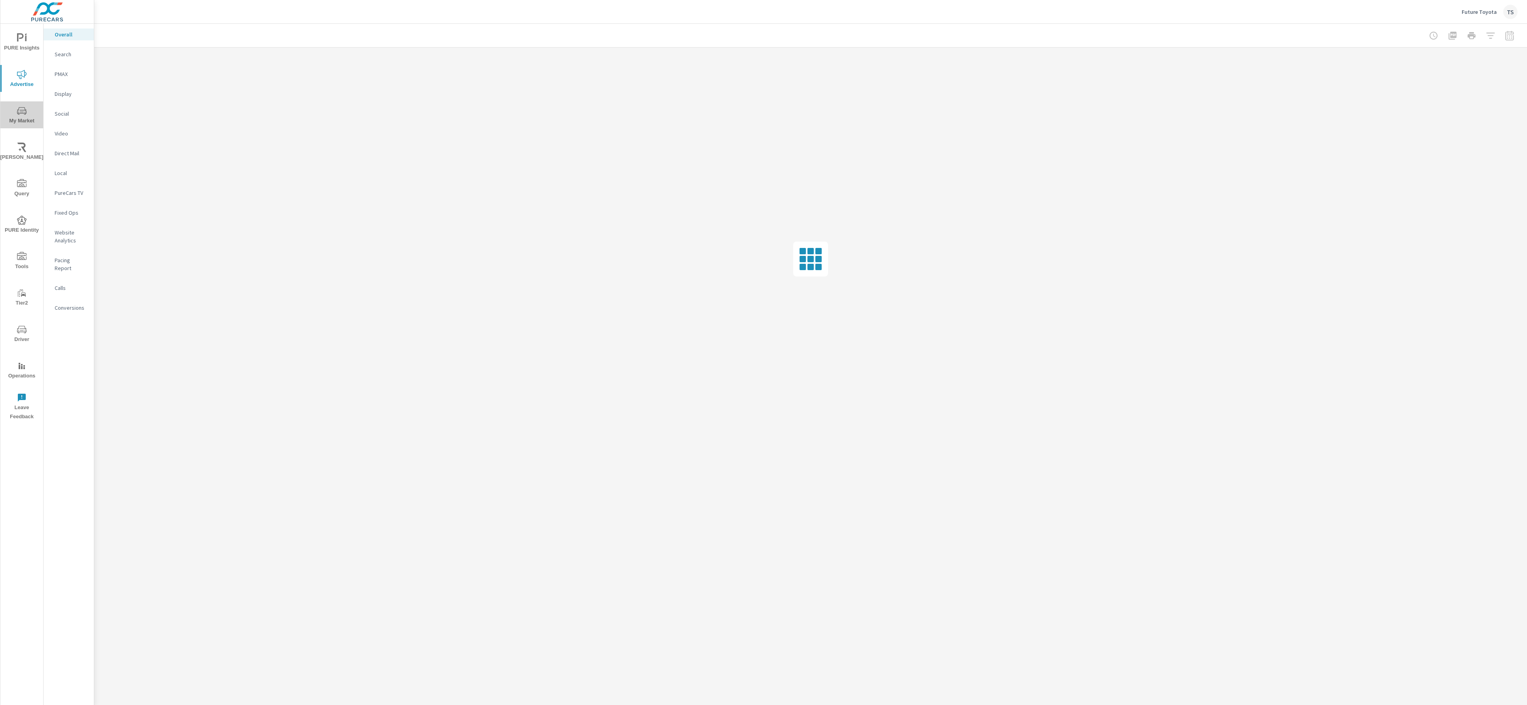
click at [24, 116] on span "My Market" at bounding box center [22, 115] width 38 height 19
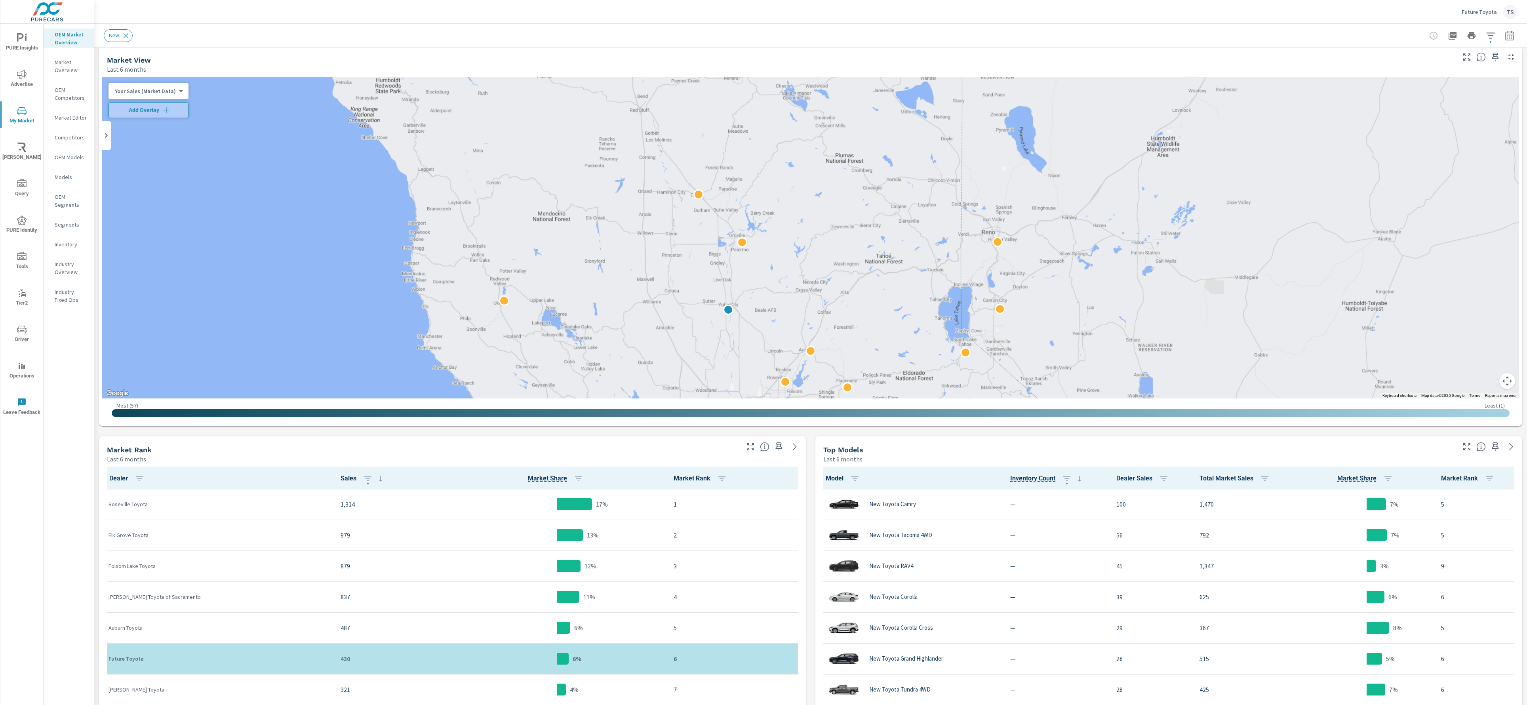
scroll to position [0, 0]
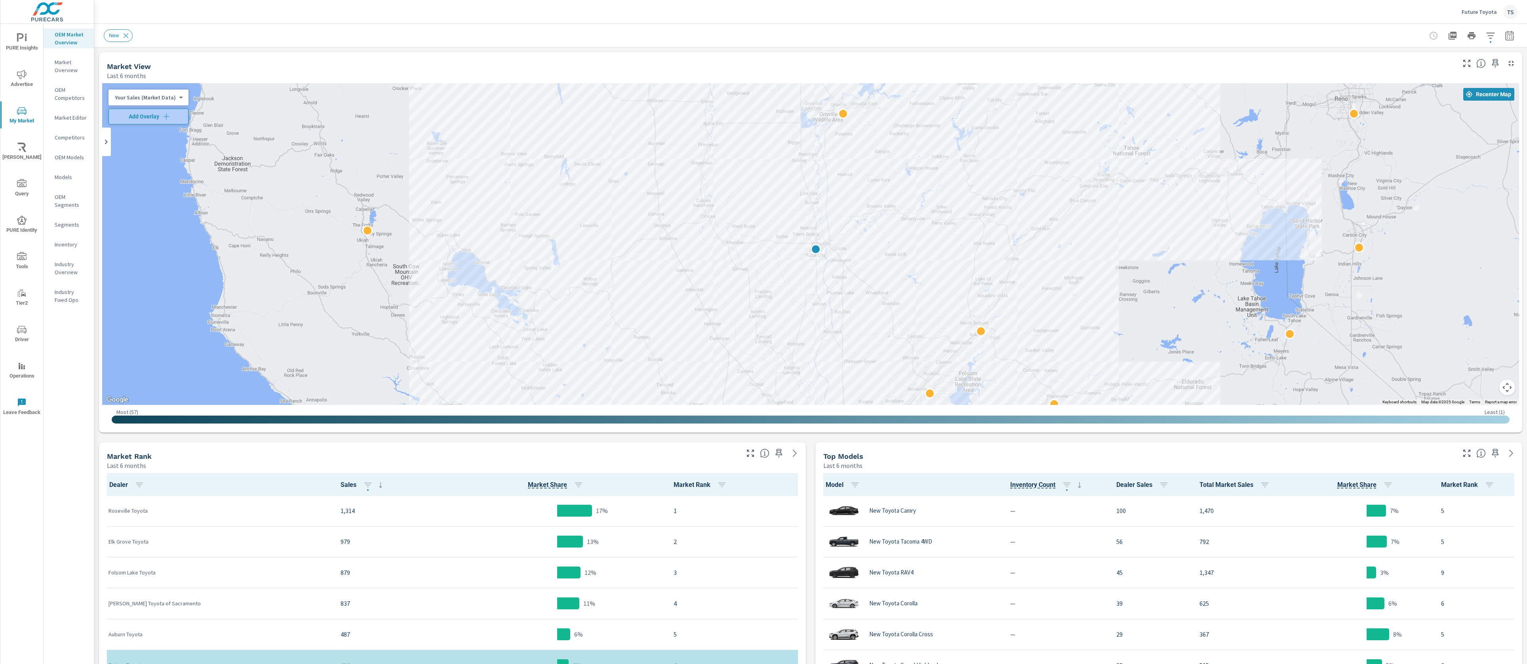
click at [66, 123] on div "Market Editor" at bounding box center [69, 118] width 50 height 12
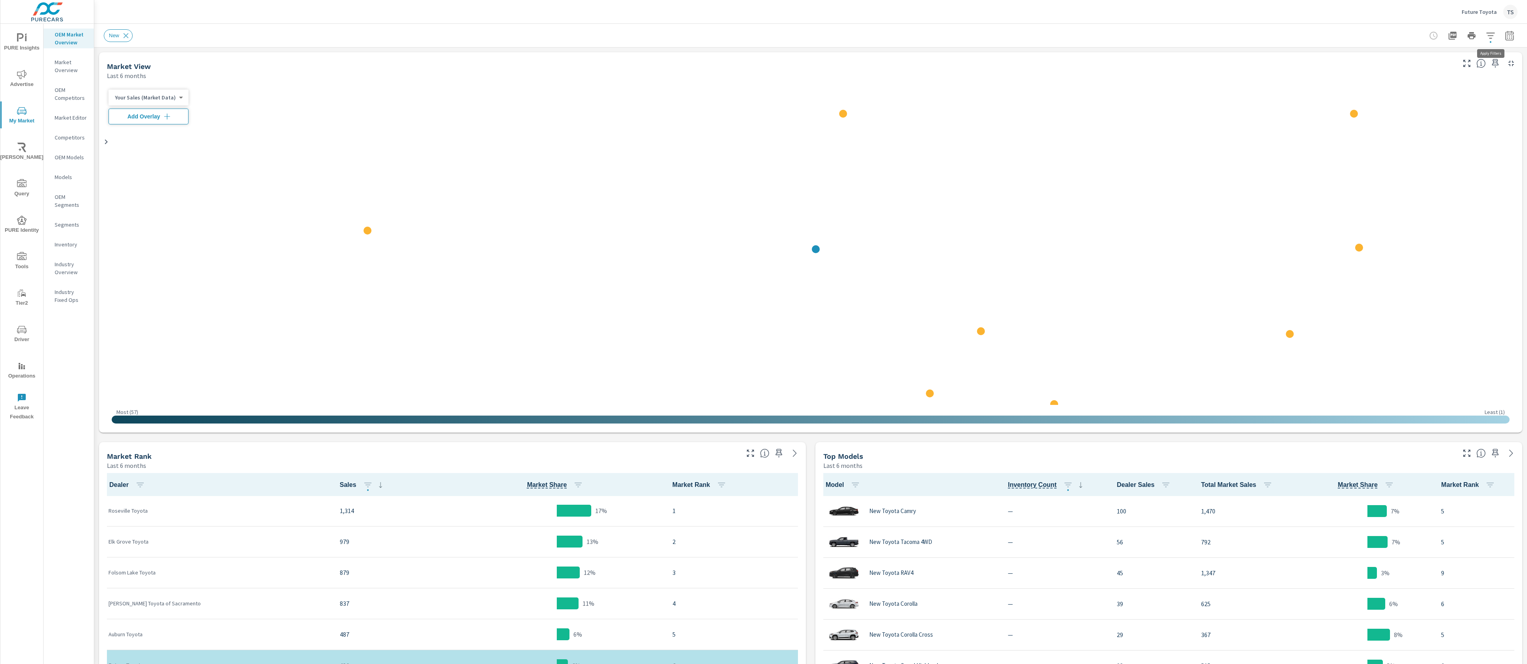
scroll to position [0, 0]
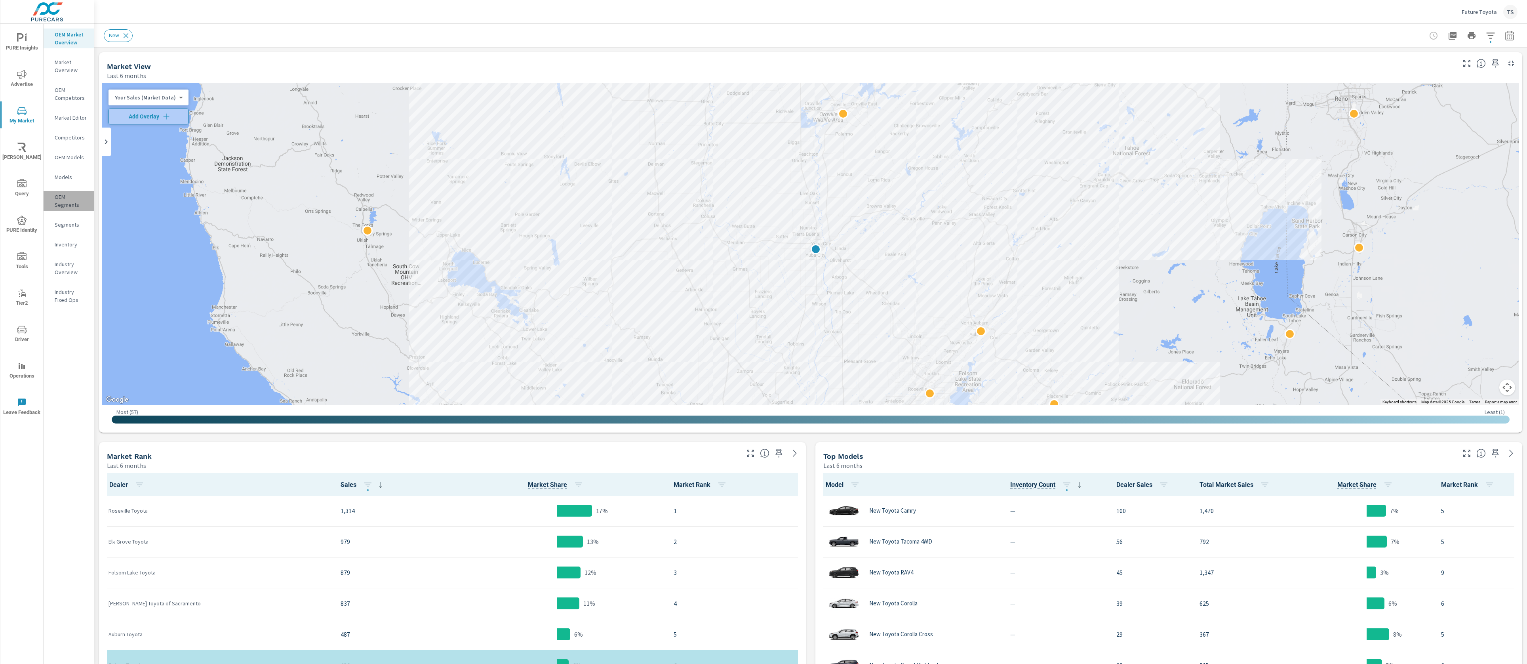
click at [74, 196] on p "OEM Segments" at bounding box center [71, 201] width 33 height 16
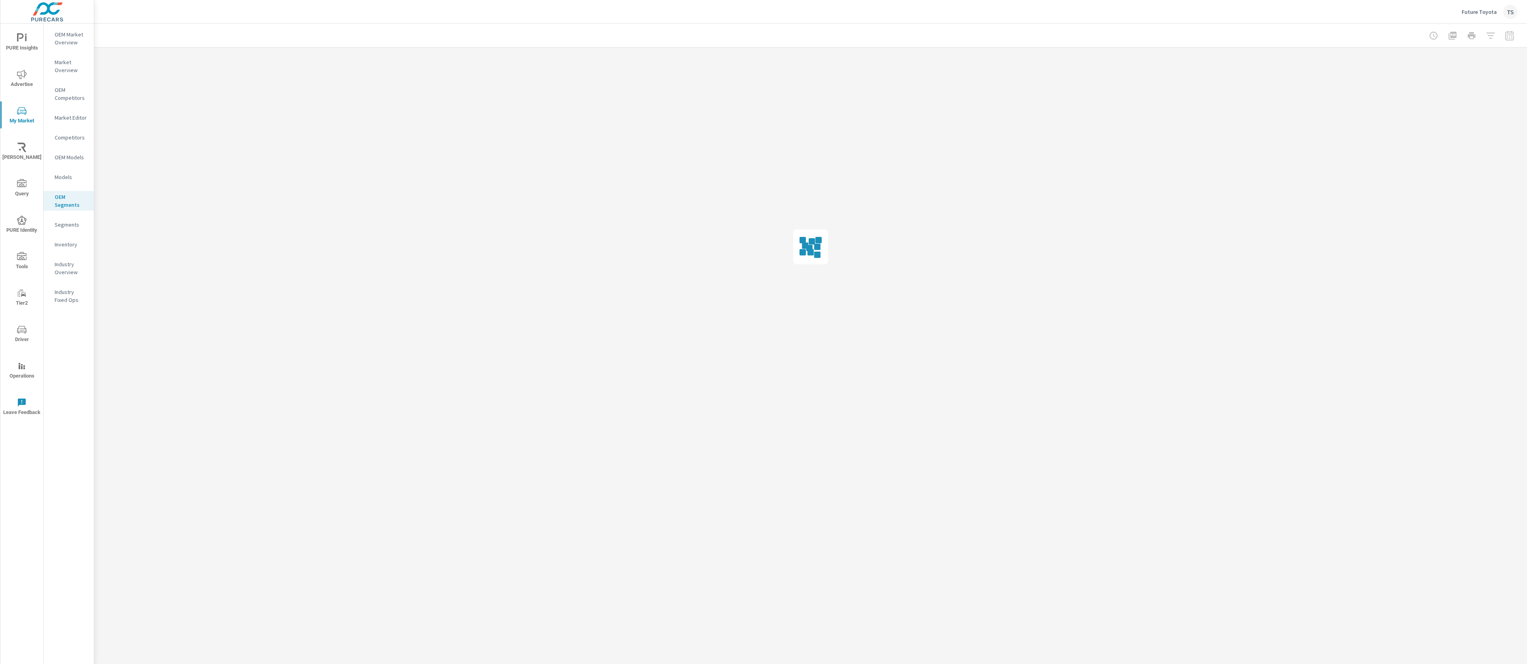
click at [63, 173] on p "Models" at bounding box center [71, 177] width 33 height 8
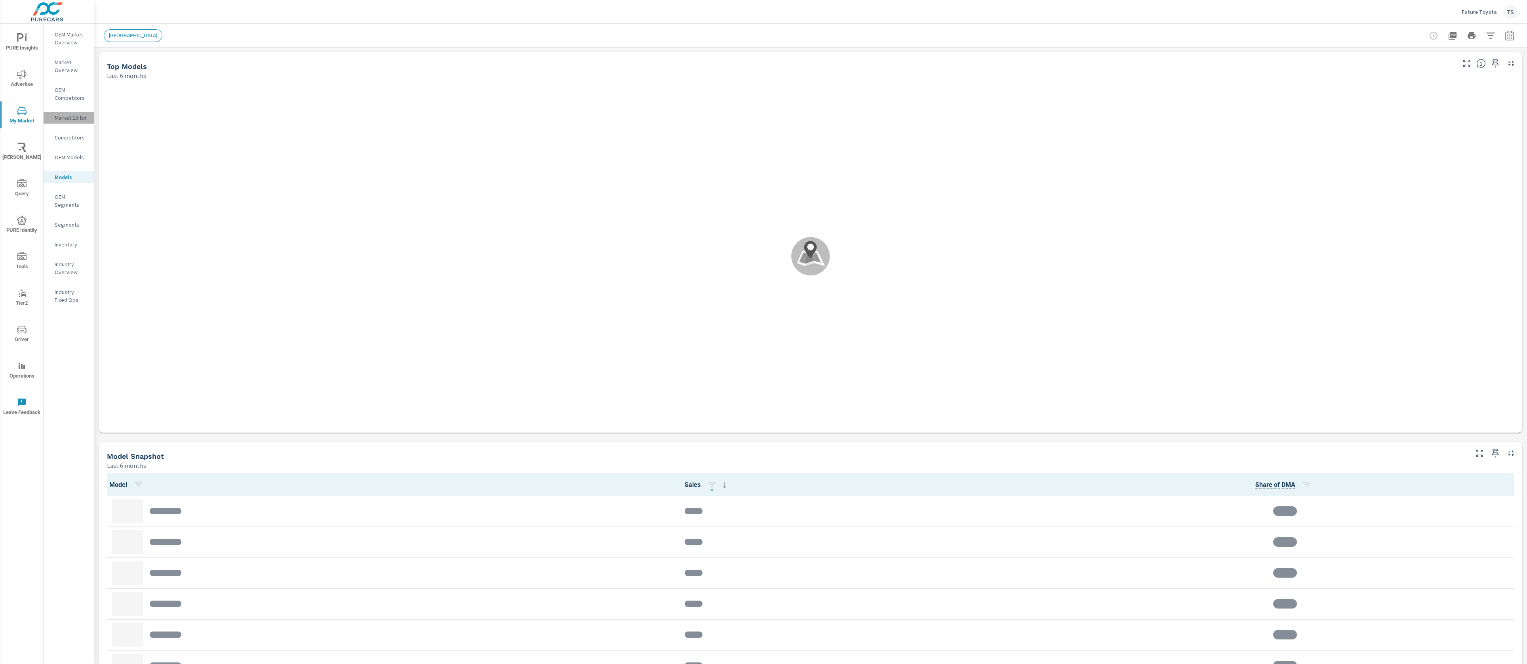
click at [67, 119] on p "Market Editor" at bounding box center [71, 118] width 33 height 8
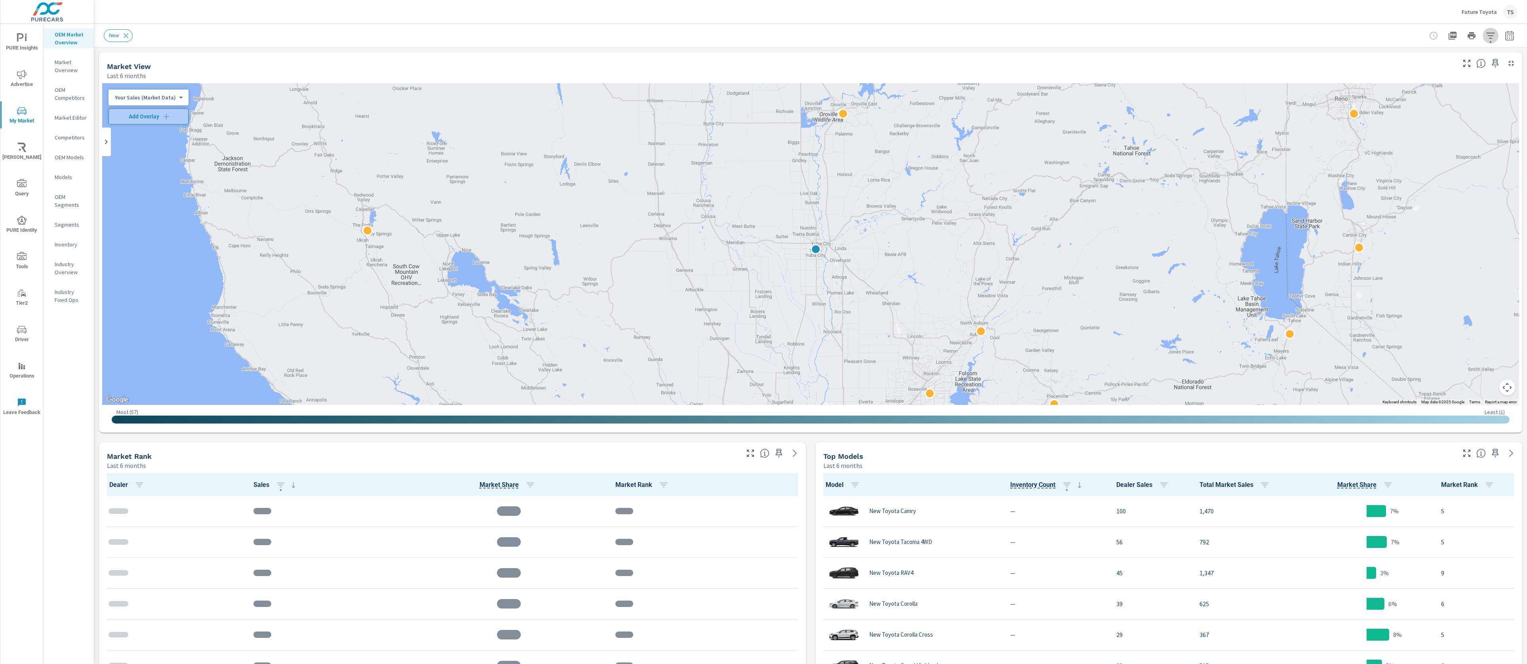
click at [1489, 33] on icon "button" at bounding box center [1490, 35] width 8 height 6
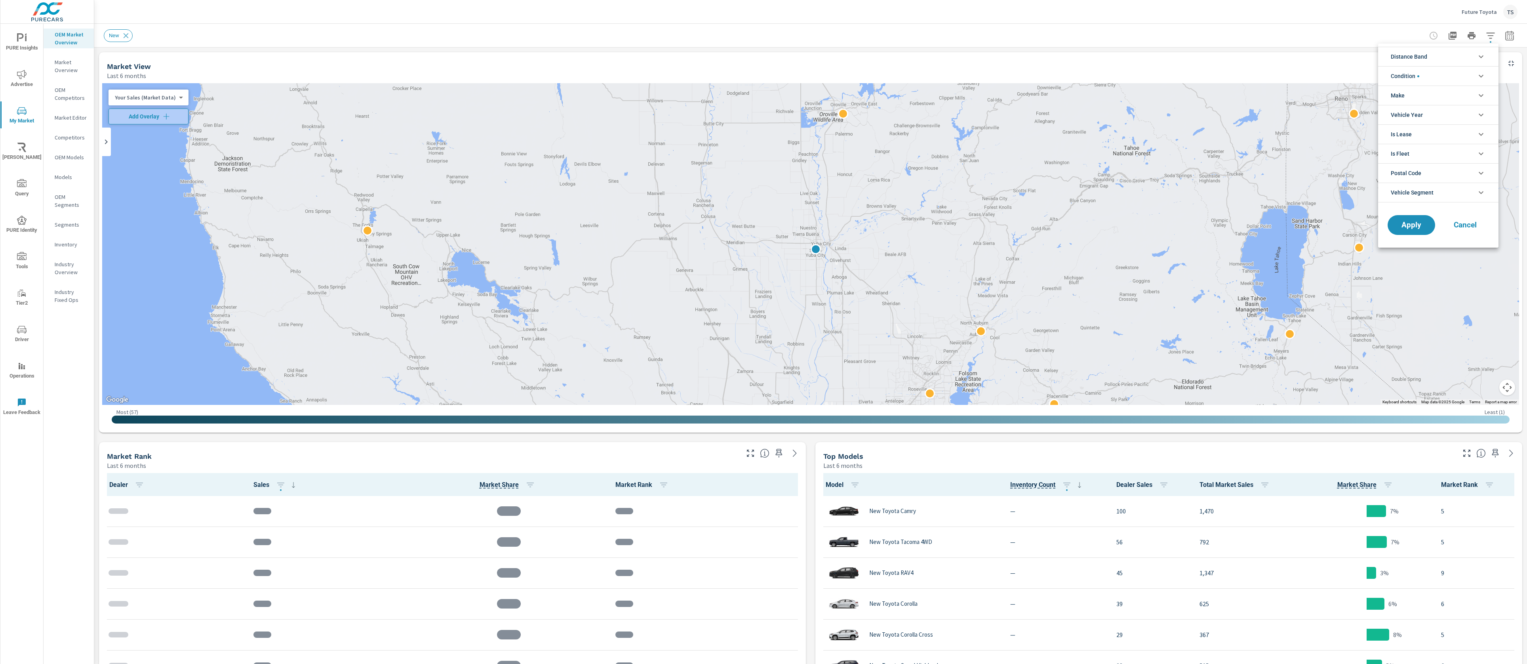
scroll to position [0, 0]
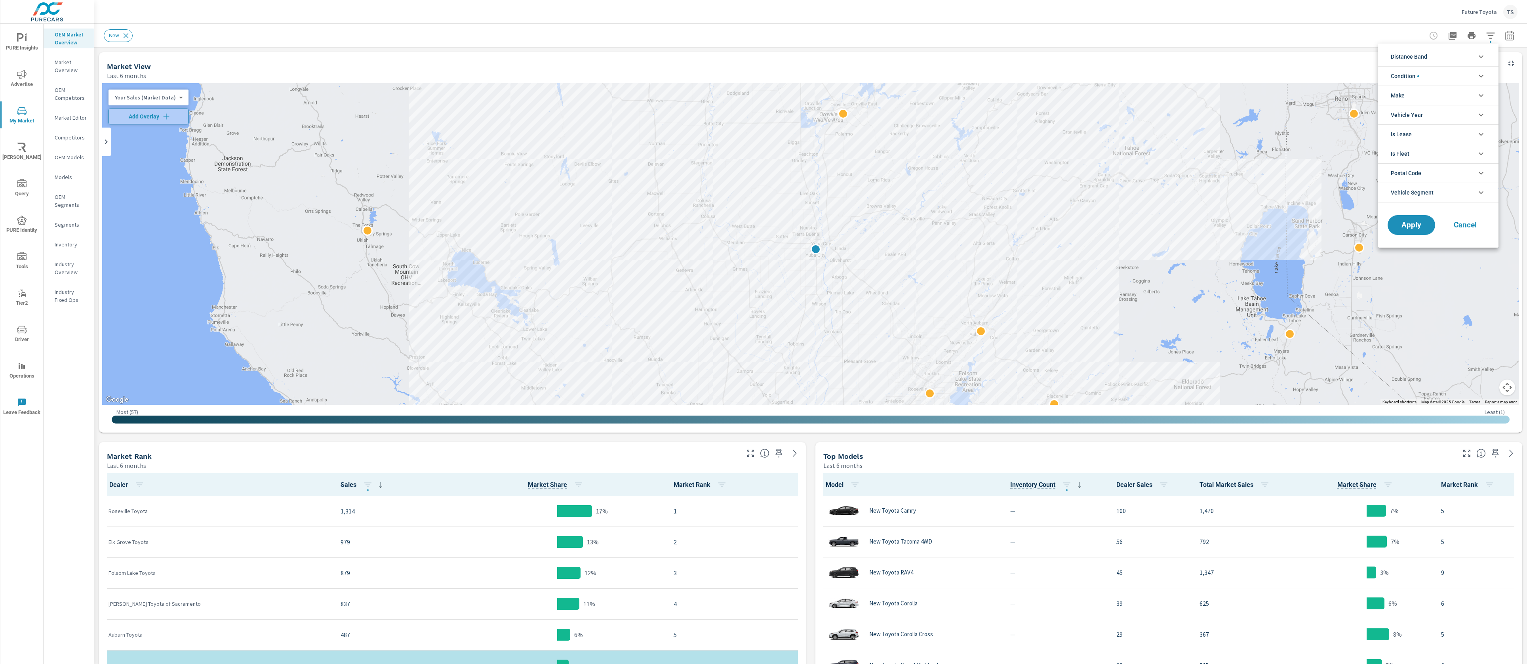
click at [1451, 59] on li "Distance Band" at bounding box center [1438, 56] width 120 height 19
click at [1386, 42] on div at bounding box center [763, 332] width 1527 height 664
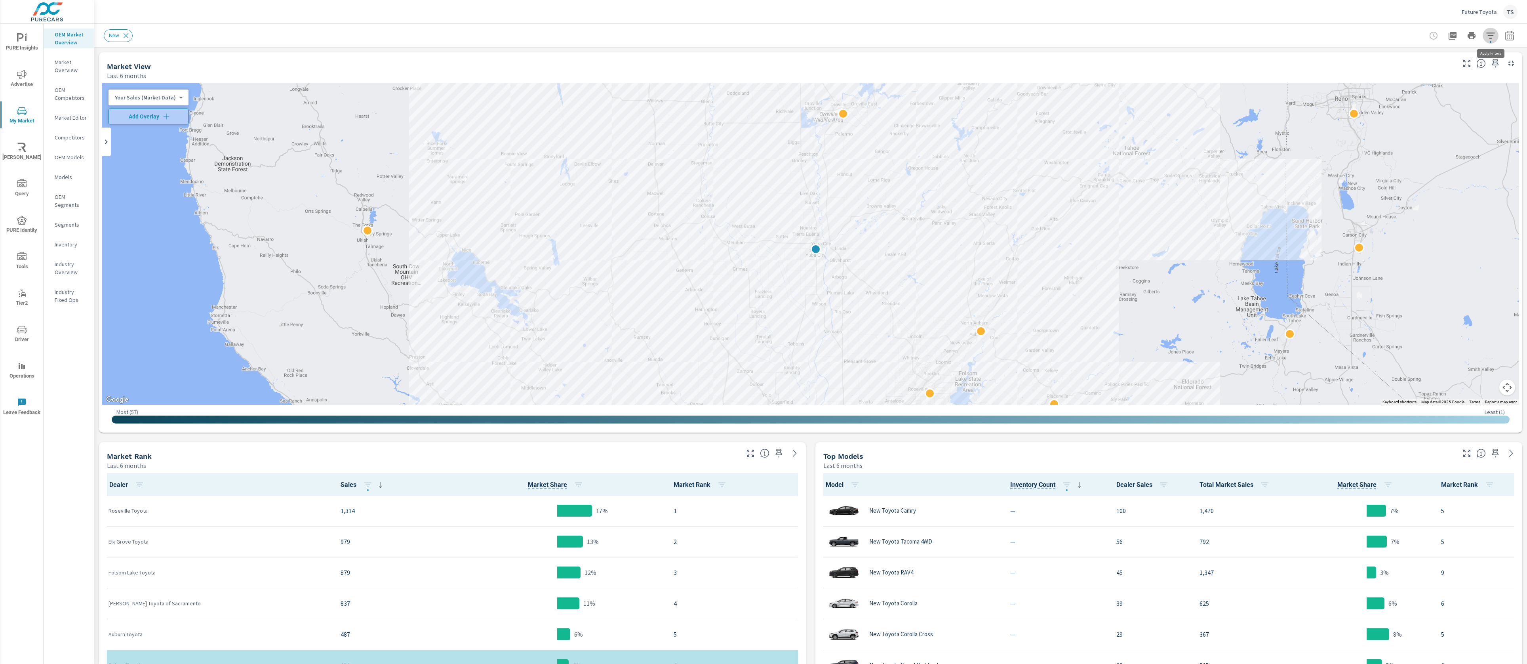
click at [1492, 36] on icon "button" at bounding box center [1491, 36] width 10 height 10
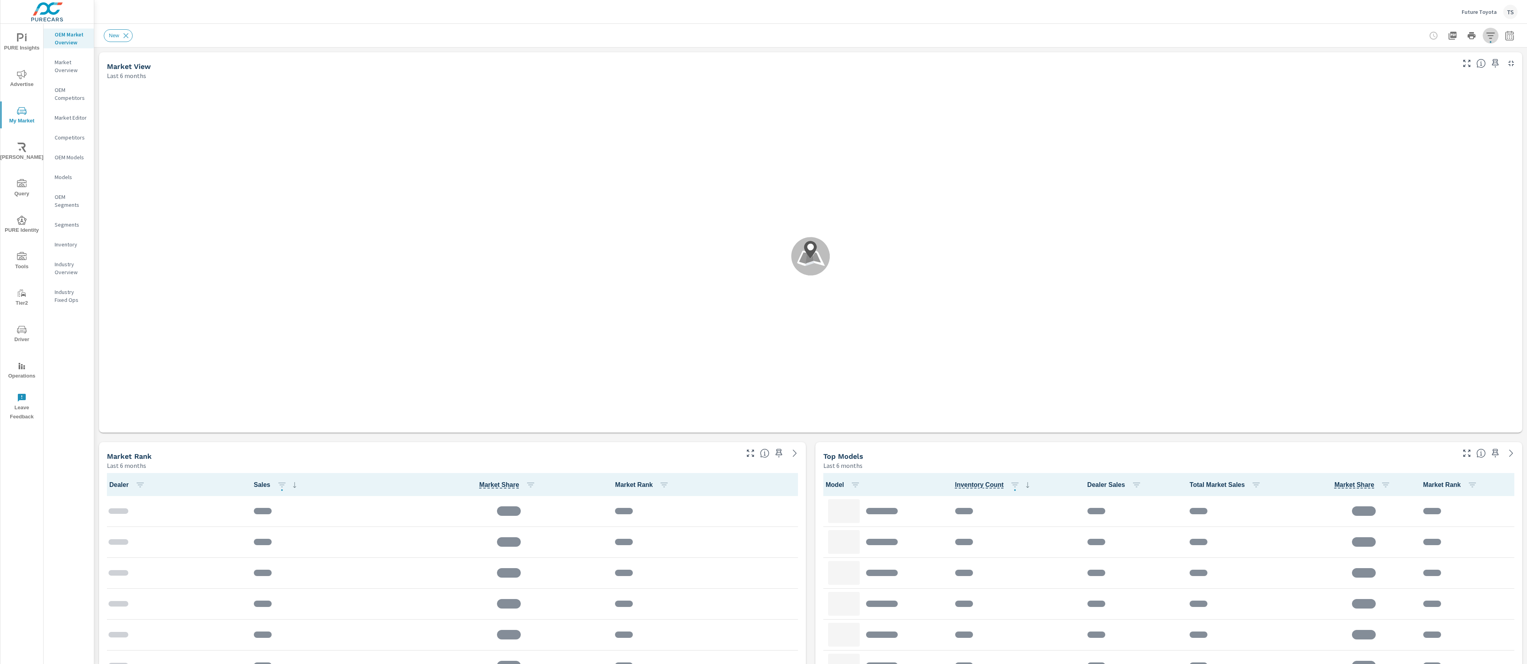
click at [1486, 31] on icon "button" at bounding box center [1491, 36] width 10 height 10
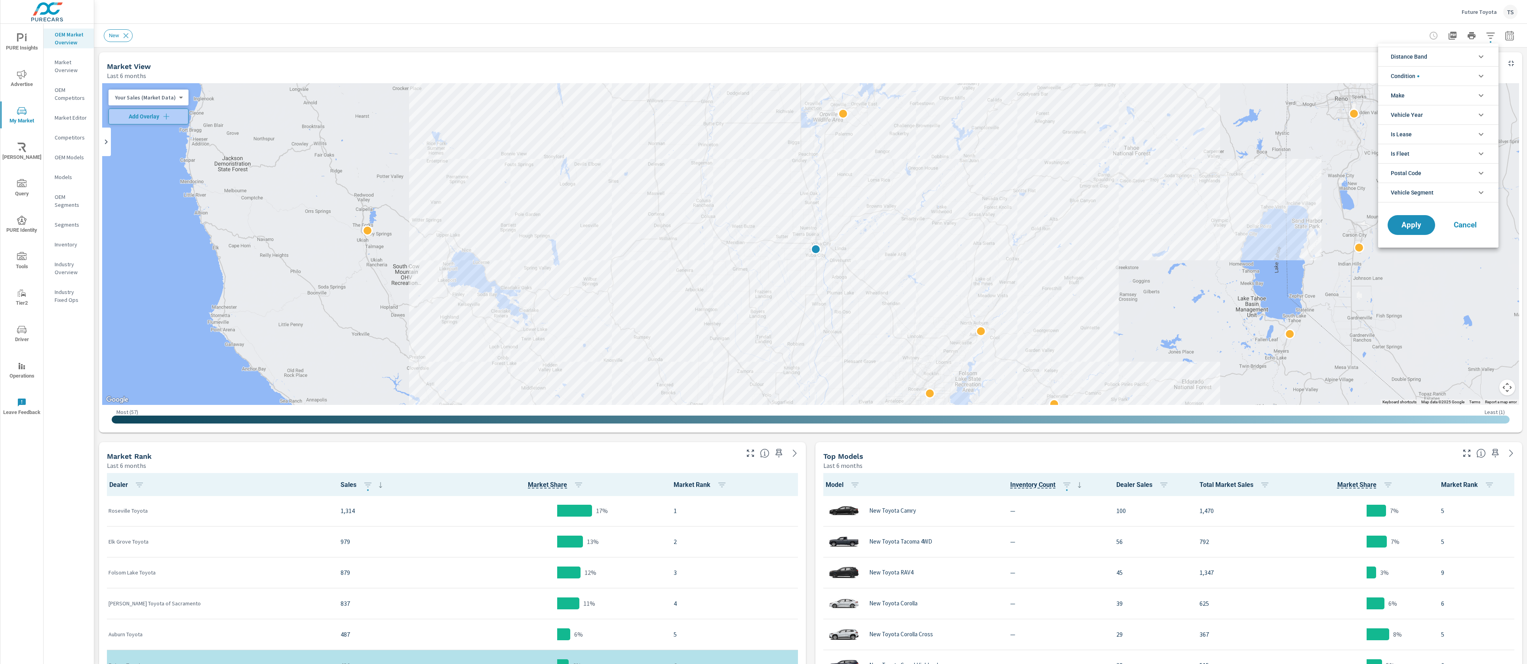
scroll to position [0, 0]
click at [80, 120] on div at bounding box center [763, 332] width 1527 height 664
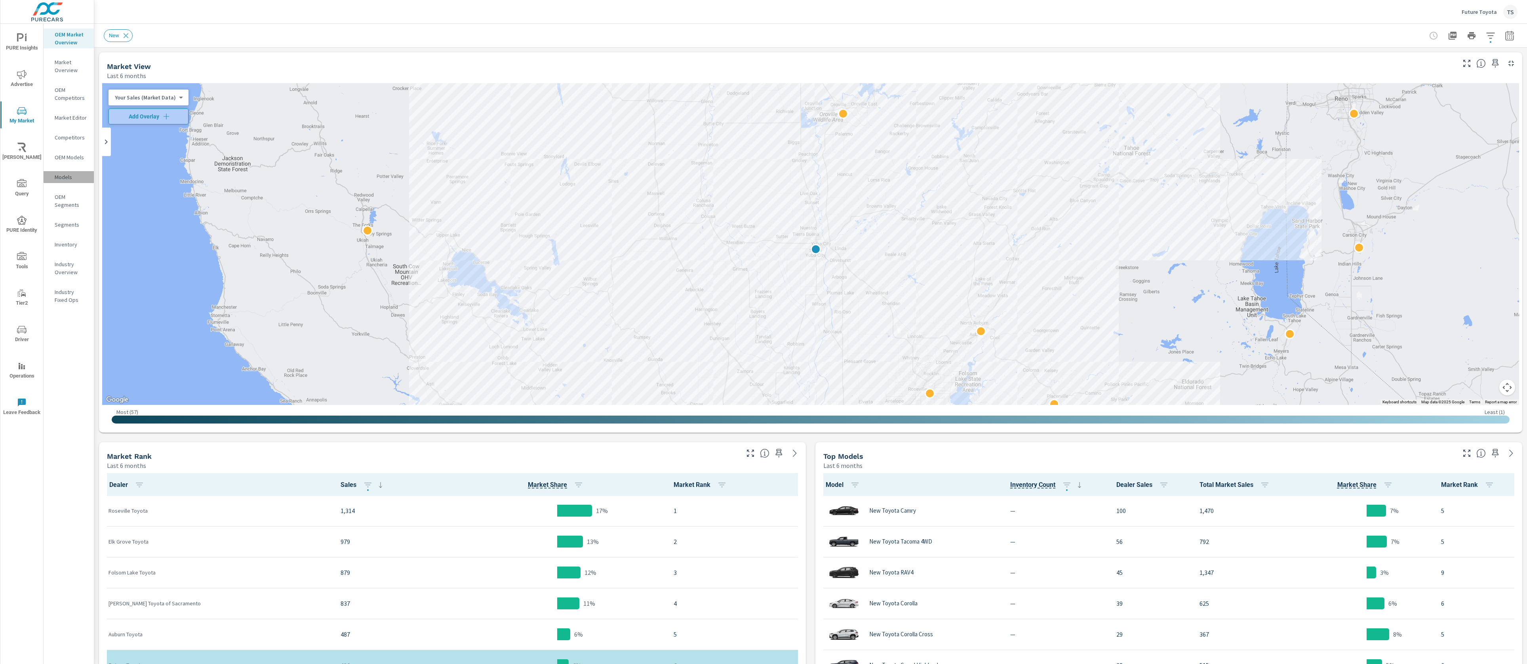
click at [73, 179] on p "Models" at bounding box center [71, 177] width 33 height 8
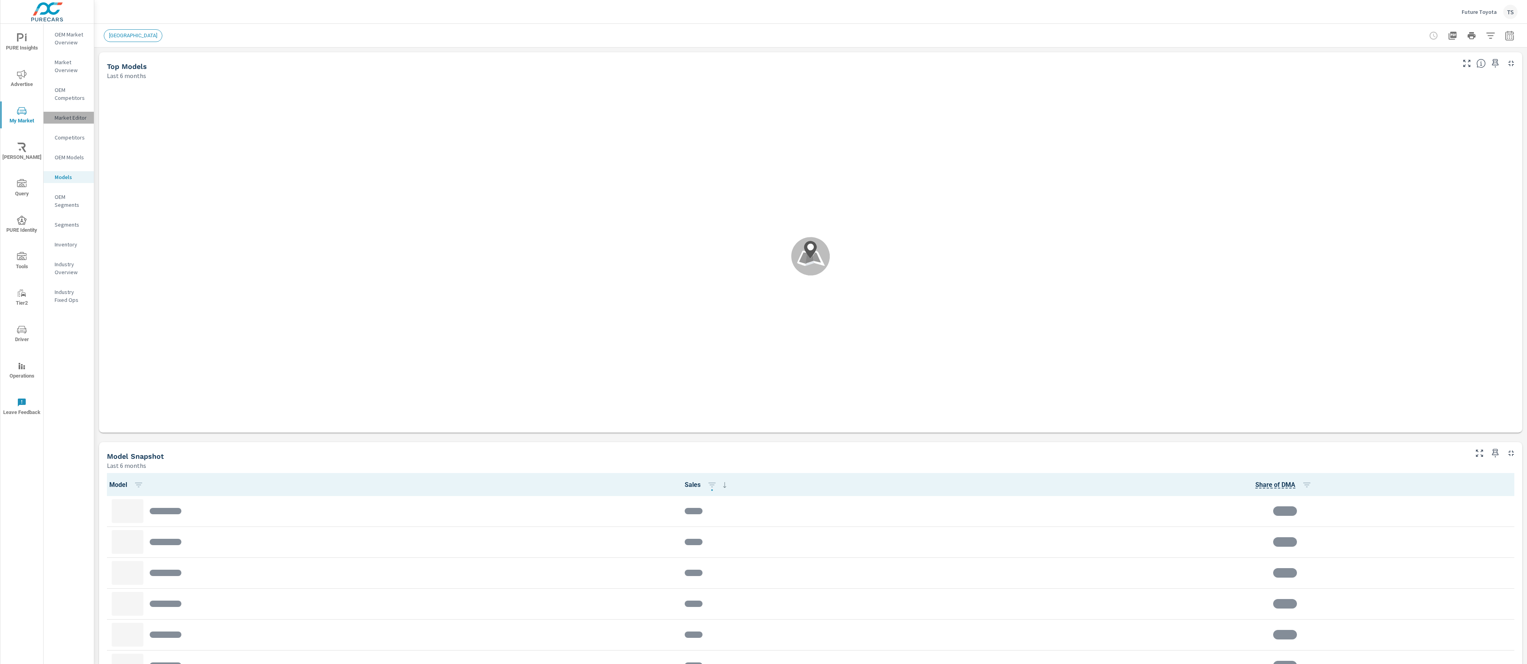
click at [73, 120] on p "Market Editor" at bounding box center [71, 118] width 33 height 8
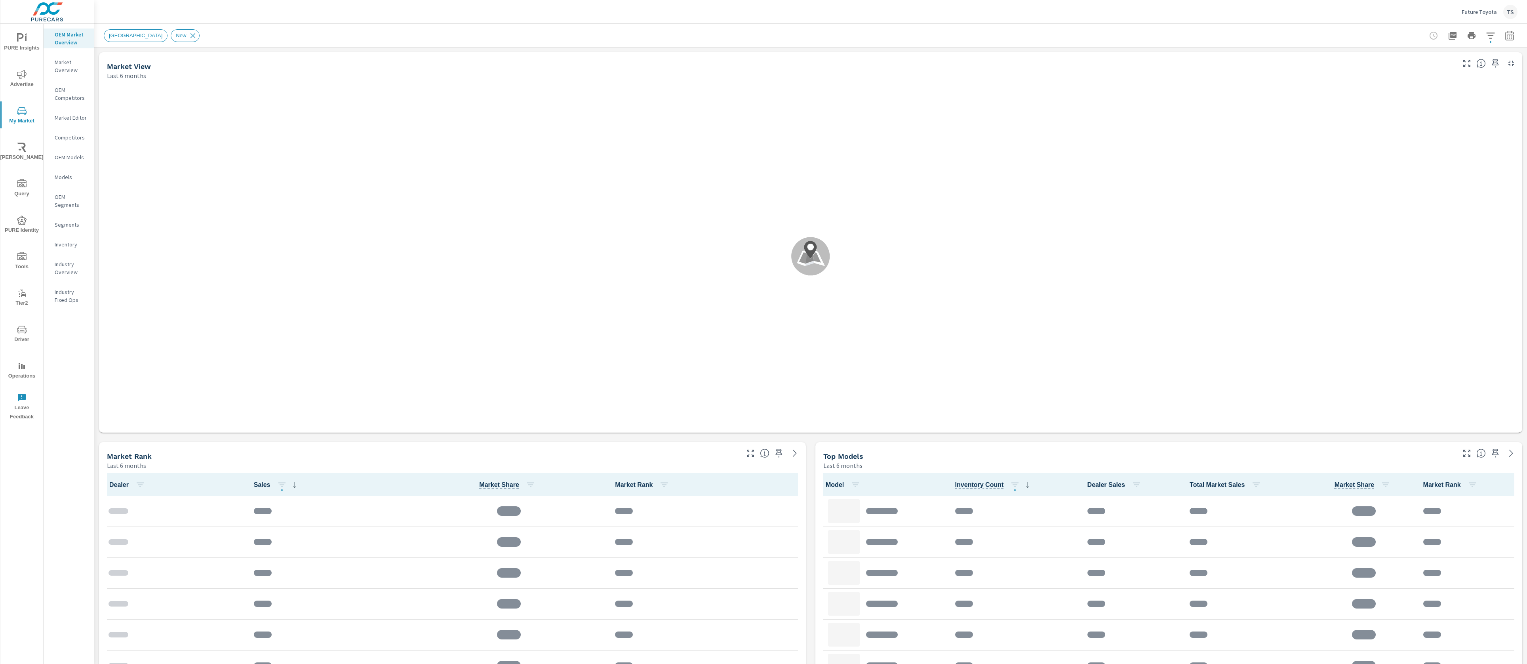
click at [1492, 46] on div "[GEOGRAPHIC_DATA] New" at bounding box center [810, 35] width 1413 height 23
click at [1486, 30] on button "button" at bounding box center [1490, 36] width 16 height 16
click at [1479, 55] on icon "filter options" at bounding box center [1481, 57] width 10 height 10
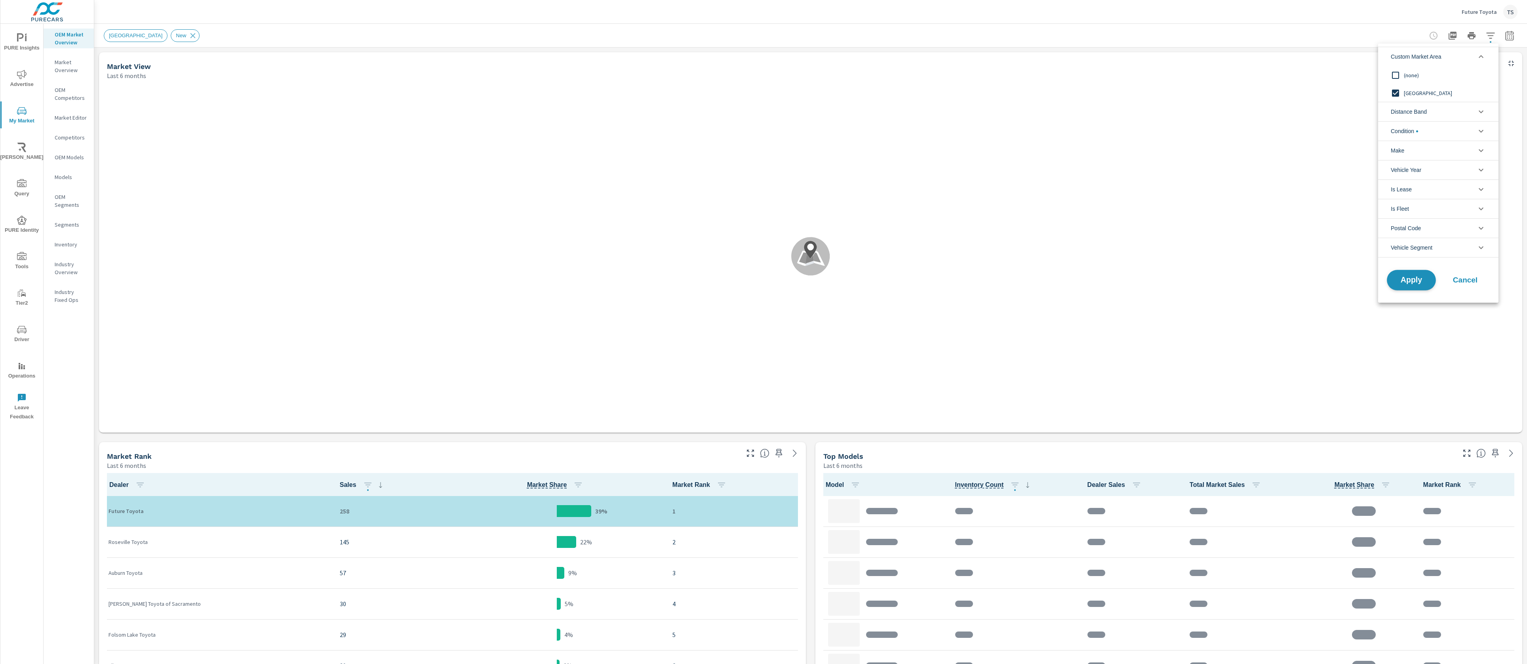
scroll to position [0, 0]
click at [1413, 282] on span "Apply" at bounding box center [1411, 280] width 32 height 8
click at [1491, 32] on icon "button" at bounding box center [1490, 35] width 8 height 6
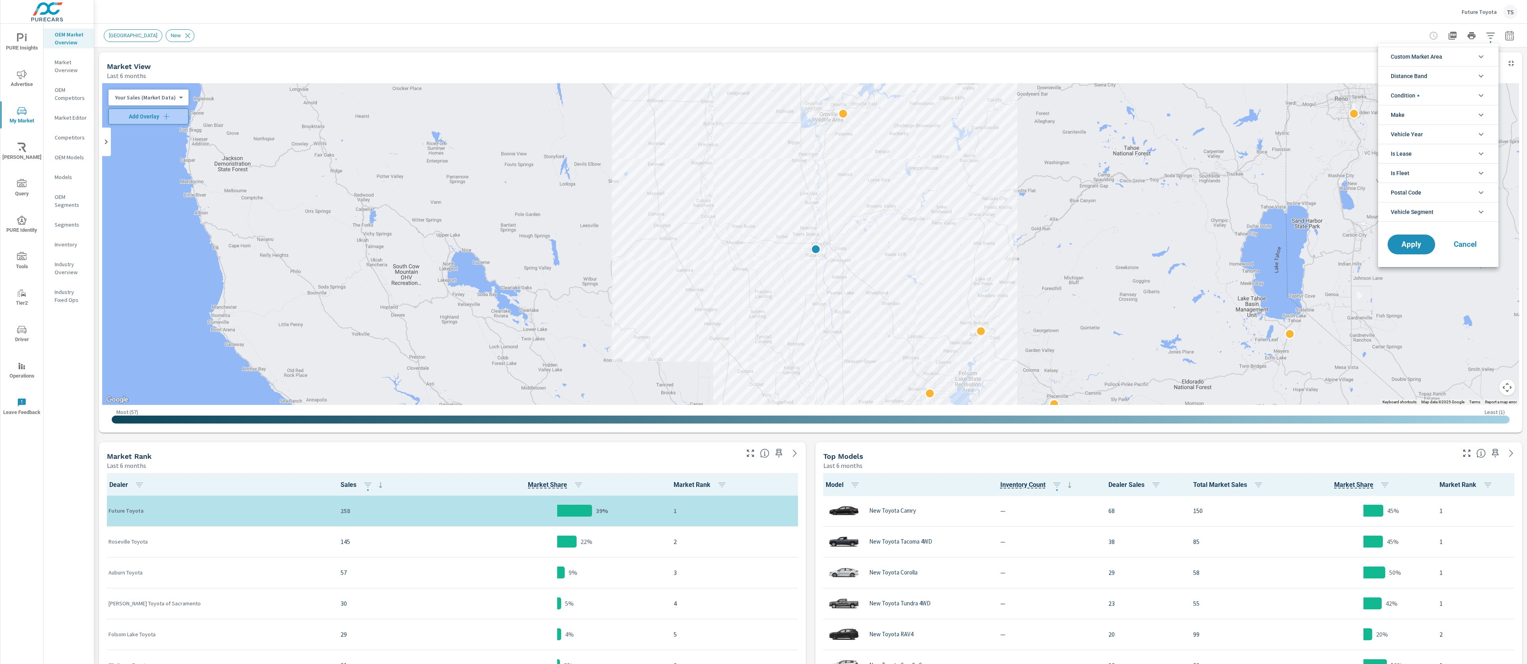
click at [1446, 112] on li "Make" at bounding box center [1438, 114] width 120 height 19
click at [1432, 132] on span "Toyota" at bounding box center [1447, 134] width 87 height 10
click at [1409, 257] on button "Apply" at bounding box center [1411, 262] width 49 height 21
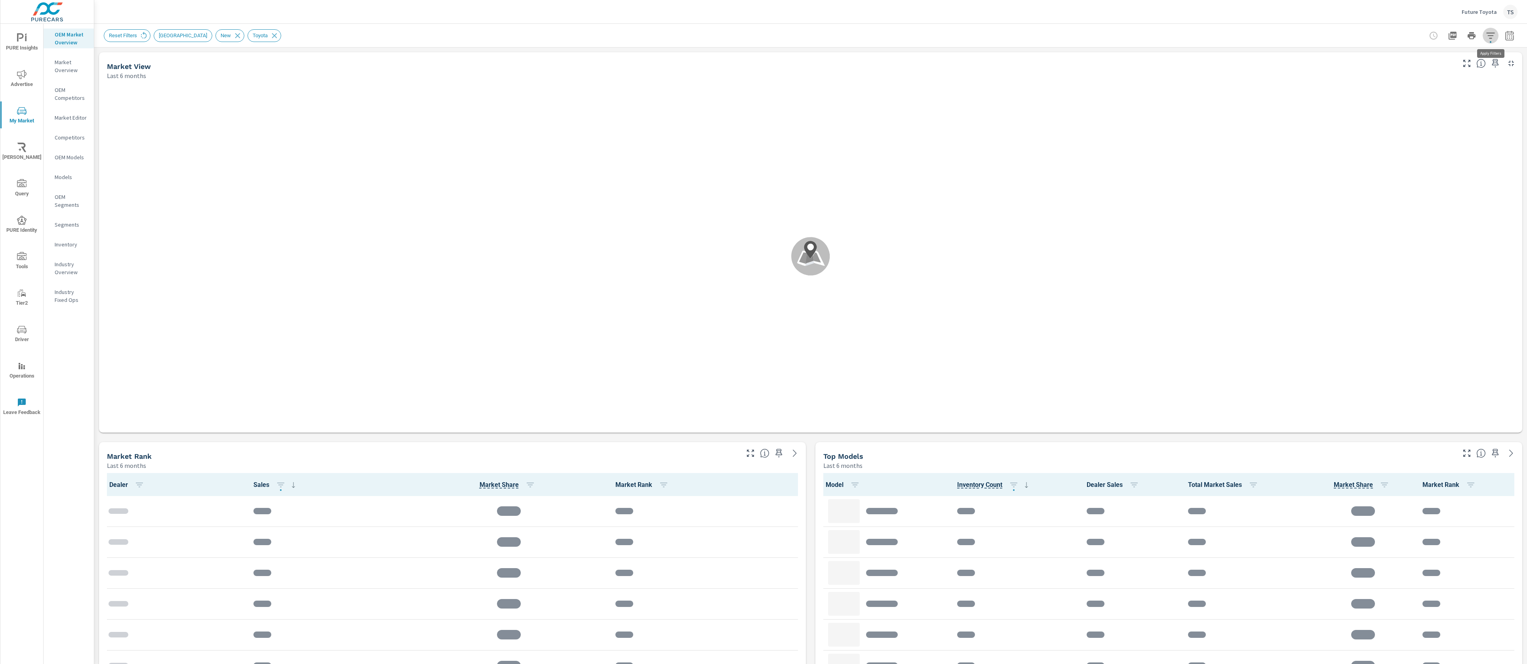
click at [1492, 34] on icon "button" at bounding box center [1491, 36] width 10 height 10
click at [1466, 136] on li "Model" at bounding box center [1438, 133] width 120 height 19
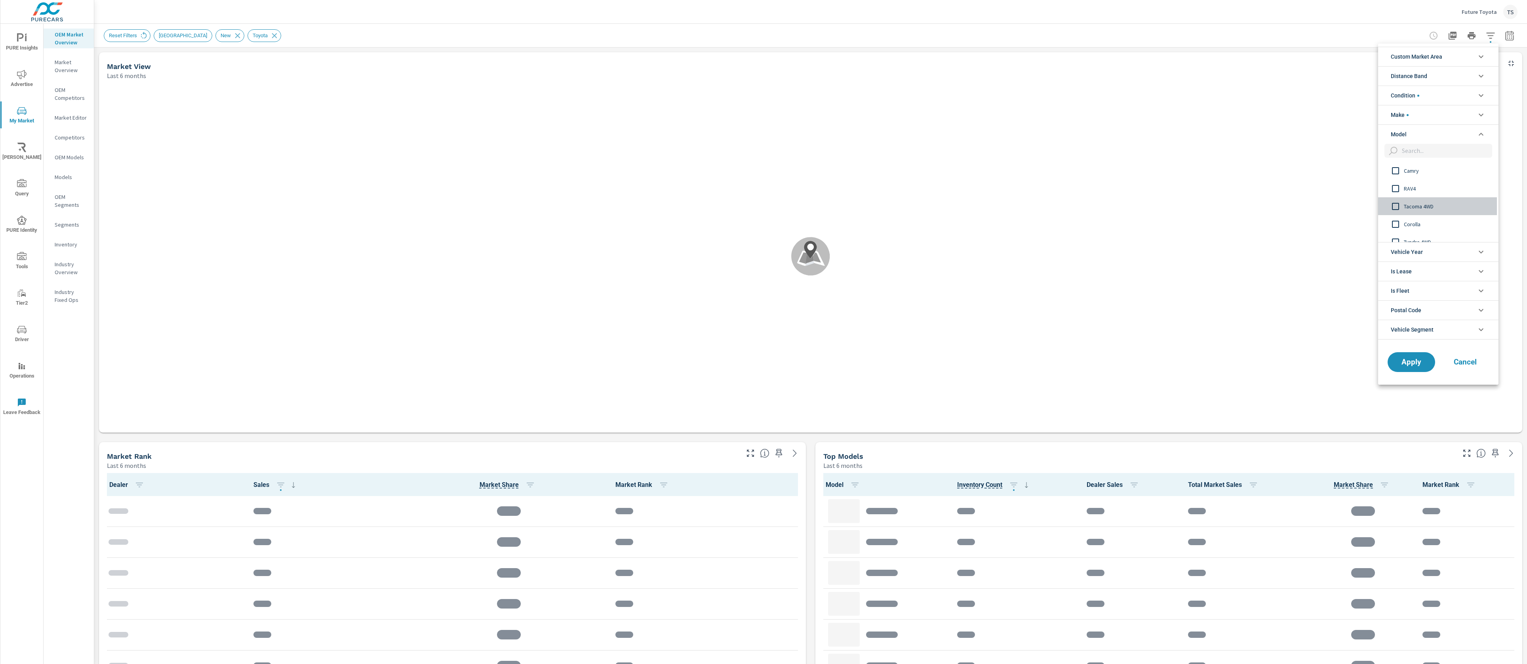
click at [1420, 202] on span "Tacoma 4WD" at bounding box center [1447, 207] width 87 height 10
click at [1410, 358] on span "Apply" at bounding box center [1411, 362] width 32 height 8
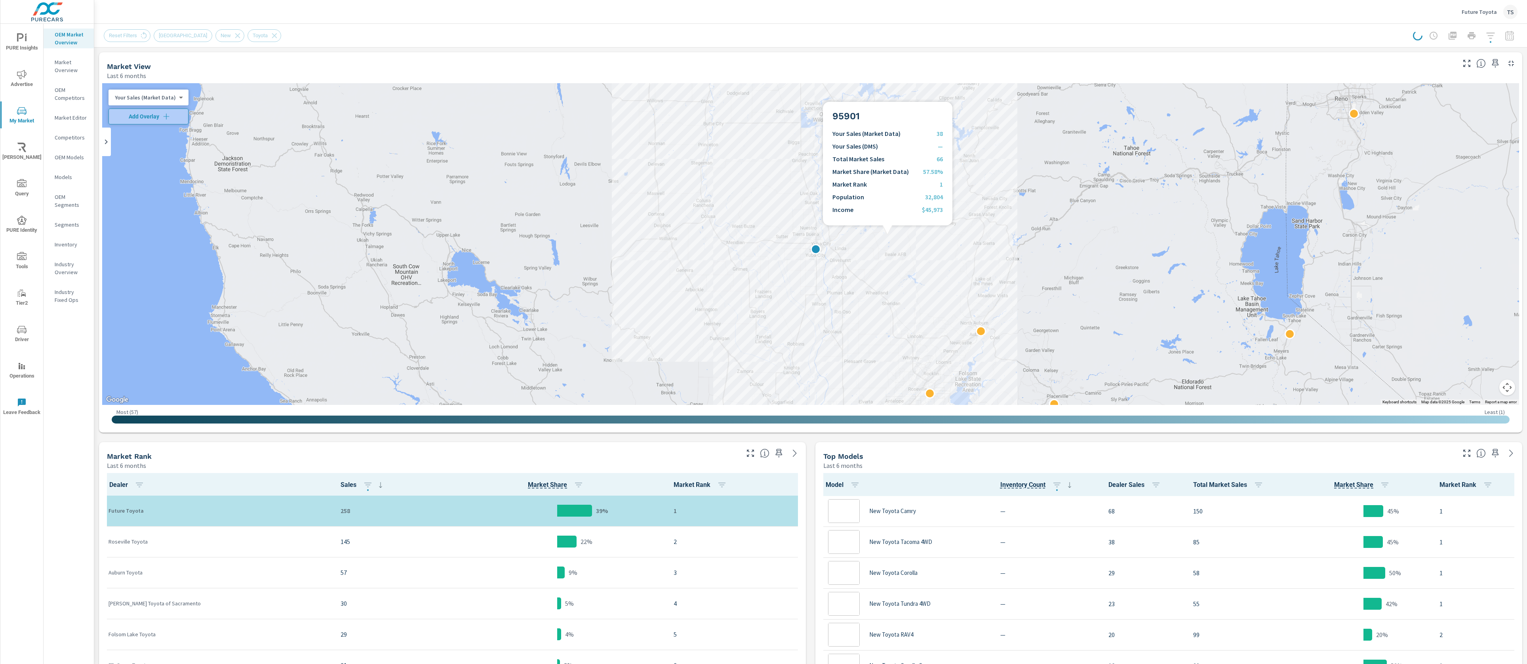
scroll to position [0, 0]
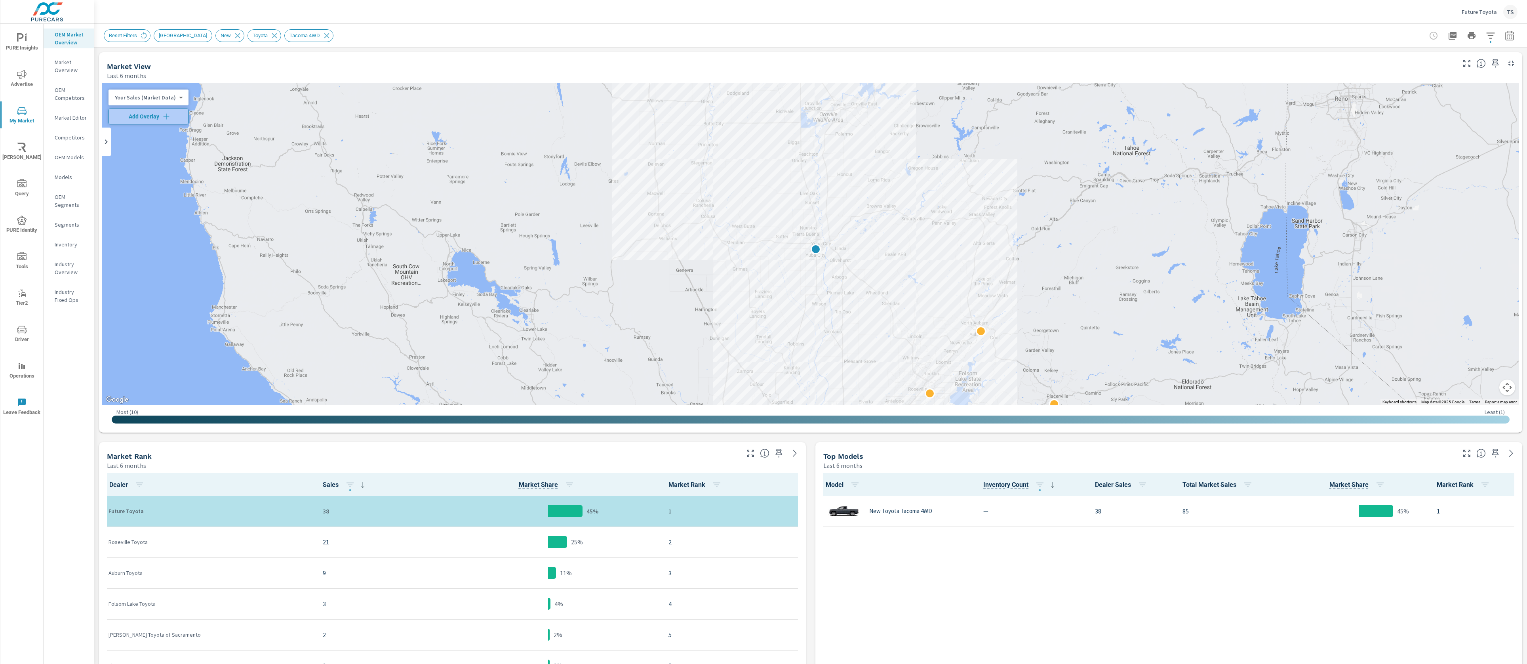
click at [1518, 37] on div "Reset Filters New Market Area New Toyota Tacoma 4WD" at bounding box center [810, 35] width 1432 height 23
click at [1512, 35] on icon "button" at bounding box center [1509, 35] width 8 height 10
click at [1490, 116] on p "Jun" at bounding box center [1490, 113] width 9 height 8
click at [1461, 118] on div "May" at bounding box center [1466, 113] width 24 height 19
click at [1462, 113] on p "May" at bounding box center [1466, 113] width 10 height 8
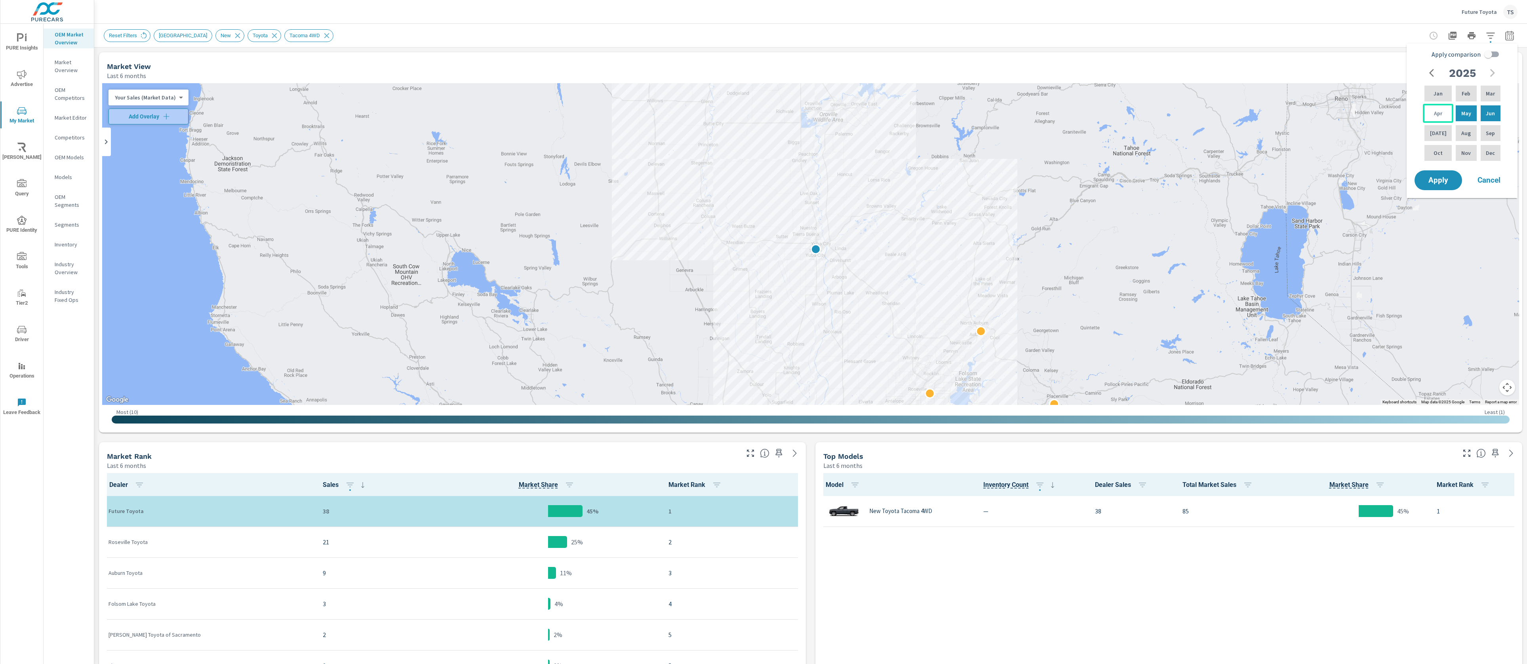
click at [1436, 116] on p "Apr" at bounding box center [1438, 113] width 8 height 8
click at [1433, 177] on span "Apply" at bounding box center [1438, 181] width 32 height 8
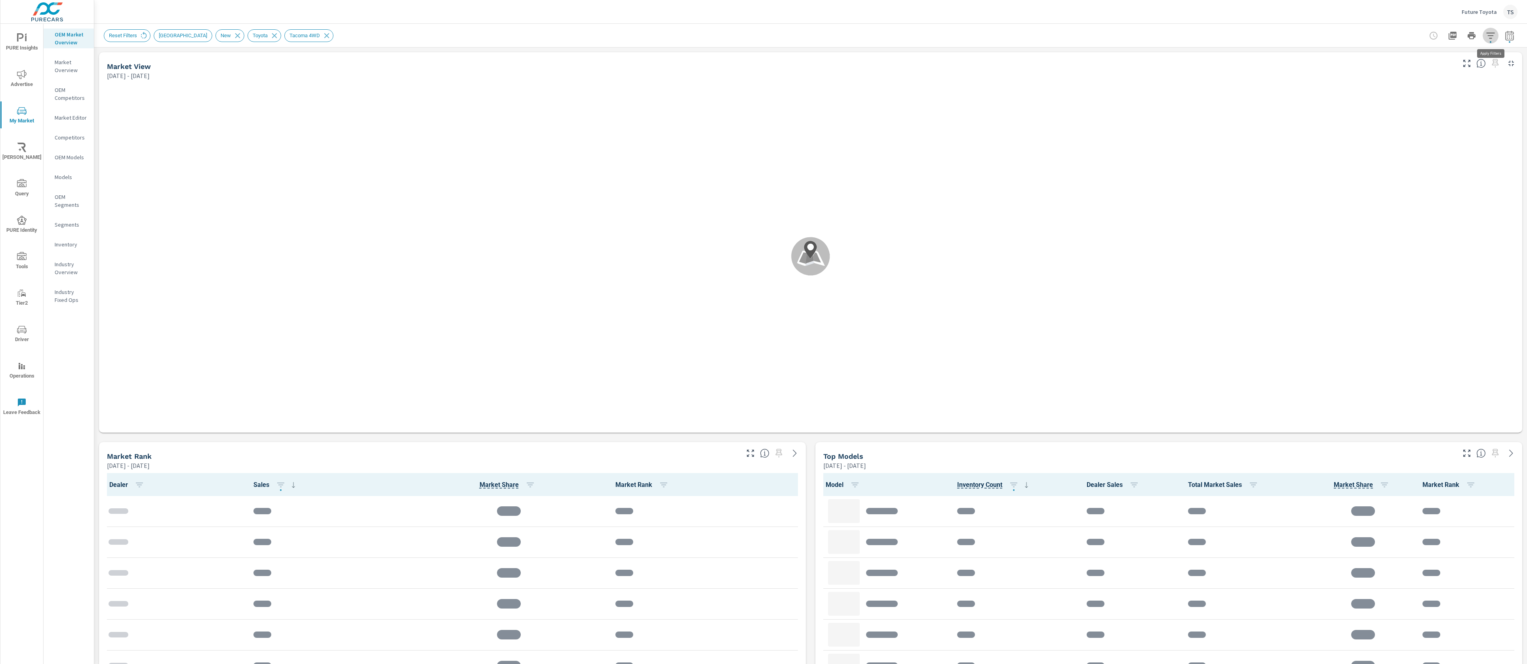
click at [1493, 34] on icon "button" at bounding box center [1491, 36] width 10 height 10
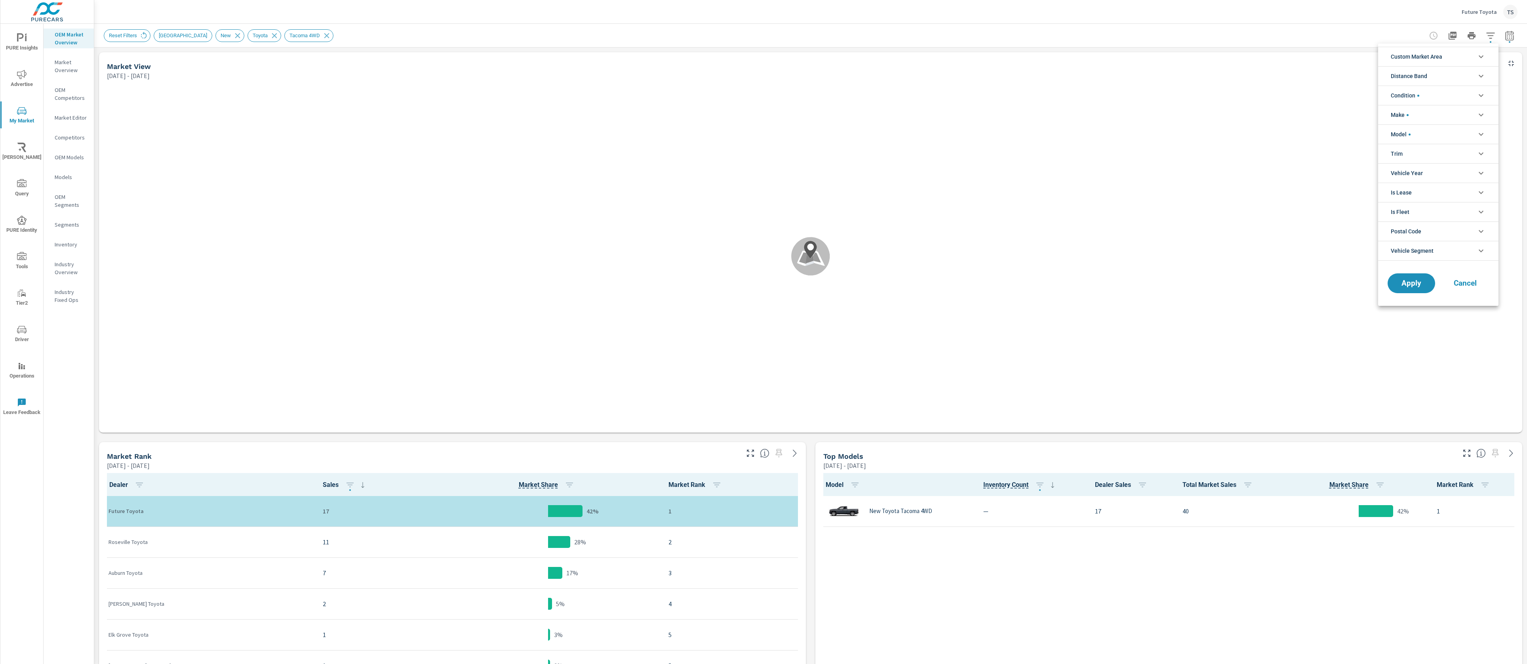
scroll to position [0, 0]
click at [1421, 57] on span "Custom Market Area" at bounding box center [1416, 56] width 51 height 19
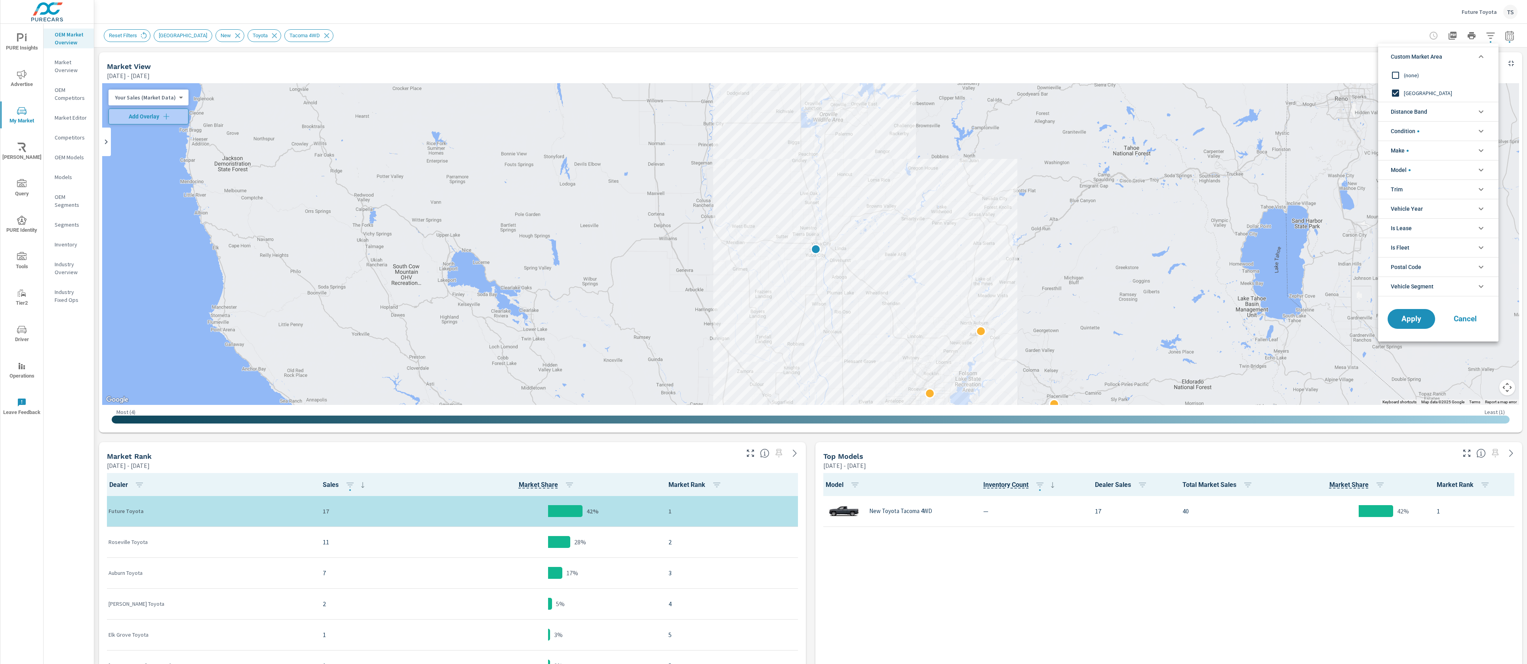
drag, startPoint x: 1518, startPoint y: 36, endPoint x: 1512, endPoint y: 36, distance: 6.0
click at [1512, 36] on div at bounding box center [763, 332] width 1527 height 664
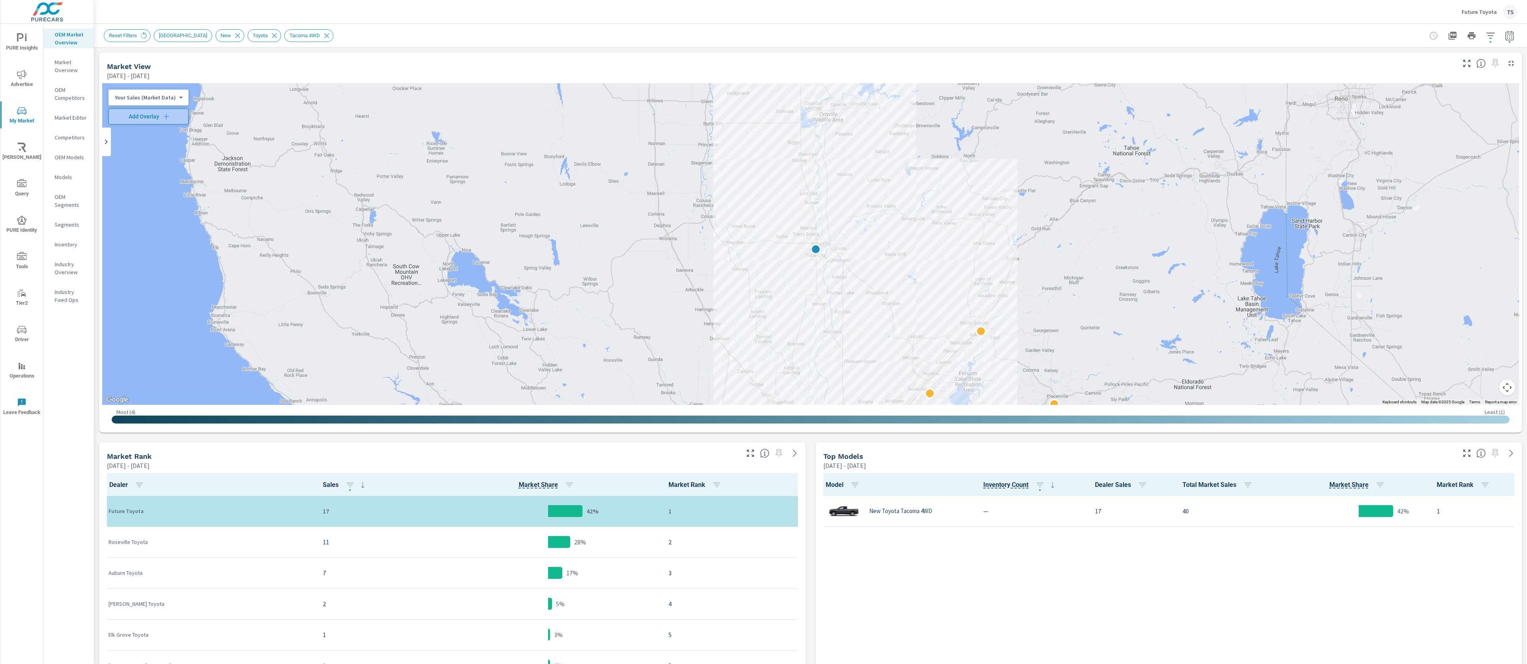
click at [1509, 36] on div "Custom Market Area (none) New Market Area Distance Band 0-10 10-20 20-30 30-40 …" at bounding box center [763, 332] width 1527 height 664
click at [1506, 36] on icon "button" at bounding box center [1510, 36] width 10 height 10
drag, startPoint x: 1488, startPoint y: 55, endPoint x: 1455, endPoint y: 101, distance: 56.6
click at [1487, 56] on input "Apply comparison" at bounding box center [1487, 54] width 45 height 15
checkbox input "true"
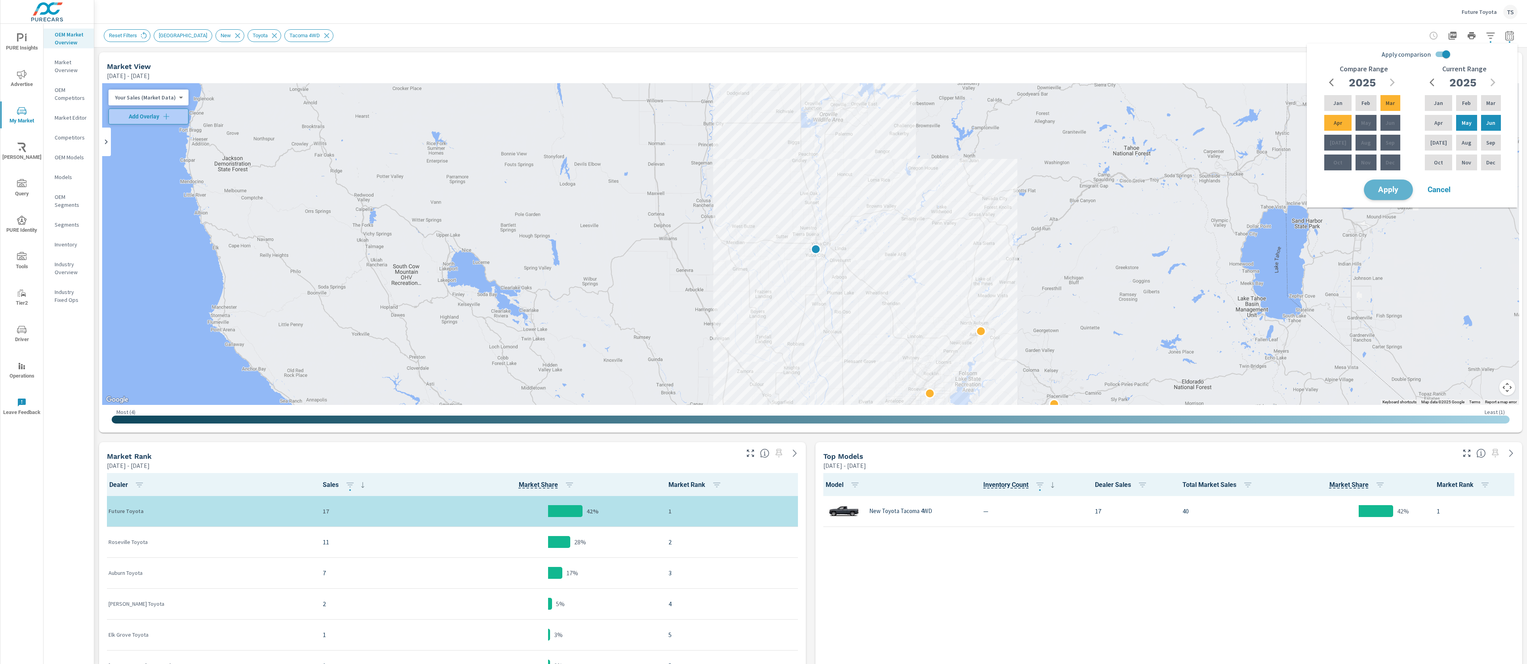
click at [1389, 191] on span "Apply" at bounding box center [1388, 190] width 32 height 8
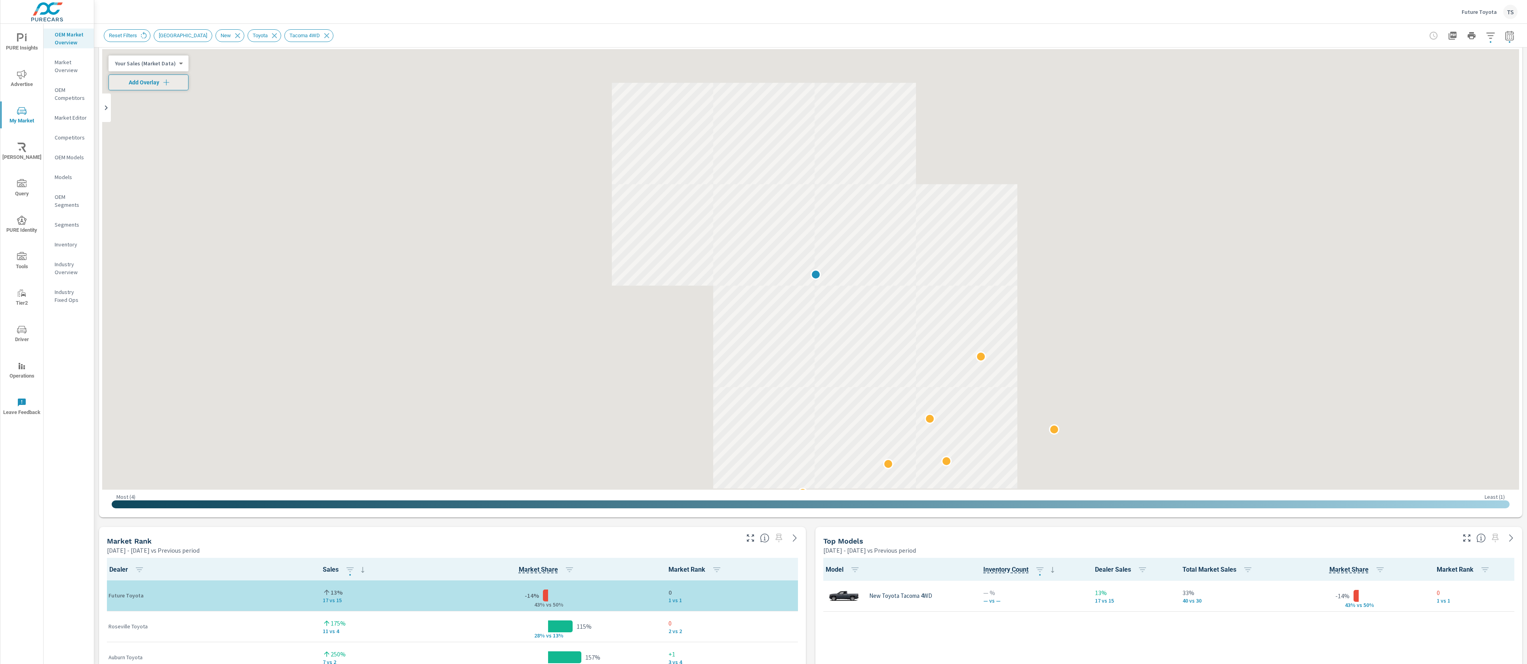
scroll to position [39, 0]
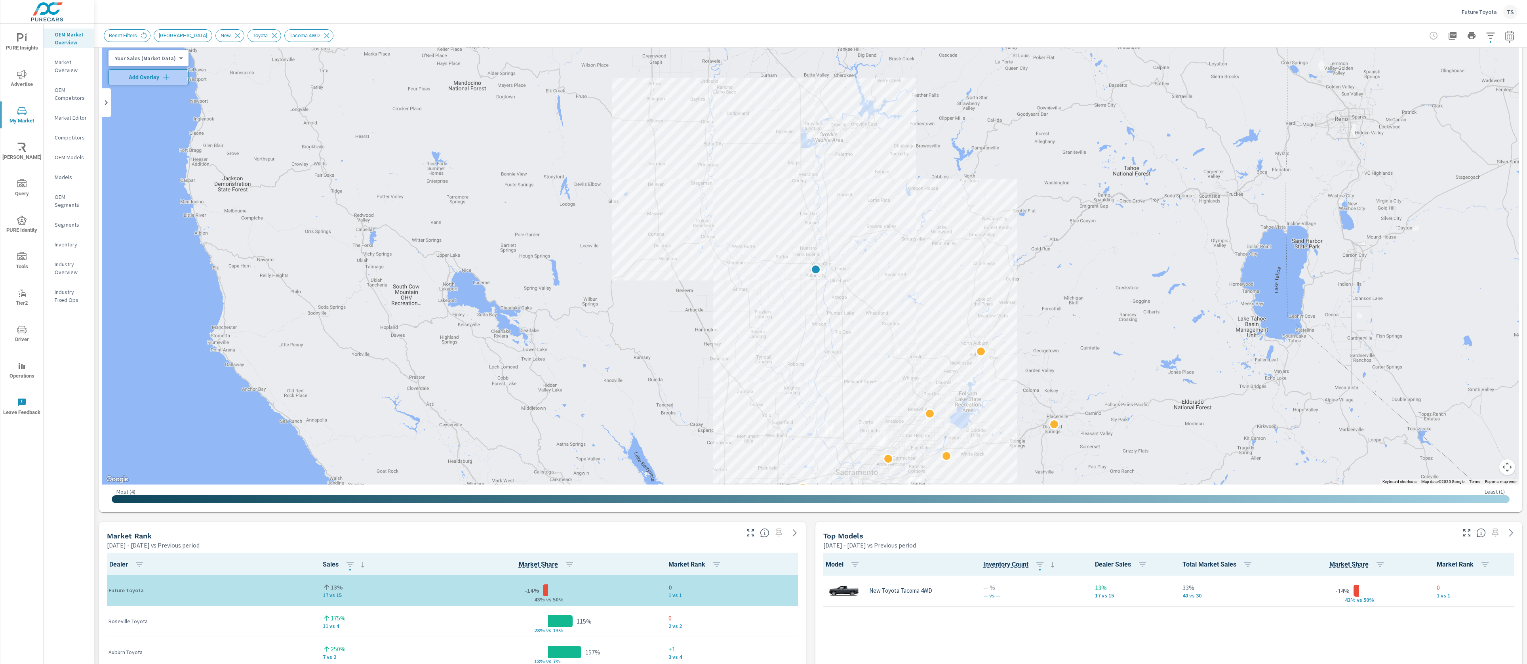
drag, startPoint x: 61, startPoint y: 272, endPoint x: 83, endPoint y: 358, distance: 88.2
click at [83, 358] on div "OEM Market Overview Market Overview OEM Competitors Market Editor Competitors O…" at bounding box center [69, 344] width 50 height 640
click at [65, 270] on p "Industry Overview" at bounding box center [71, 268] width 33 height 16
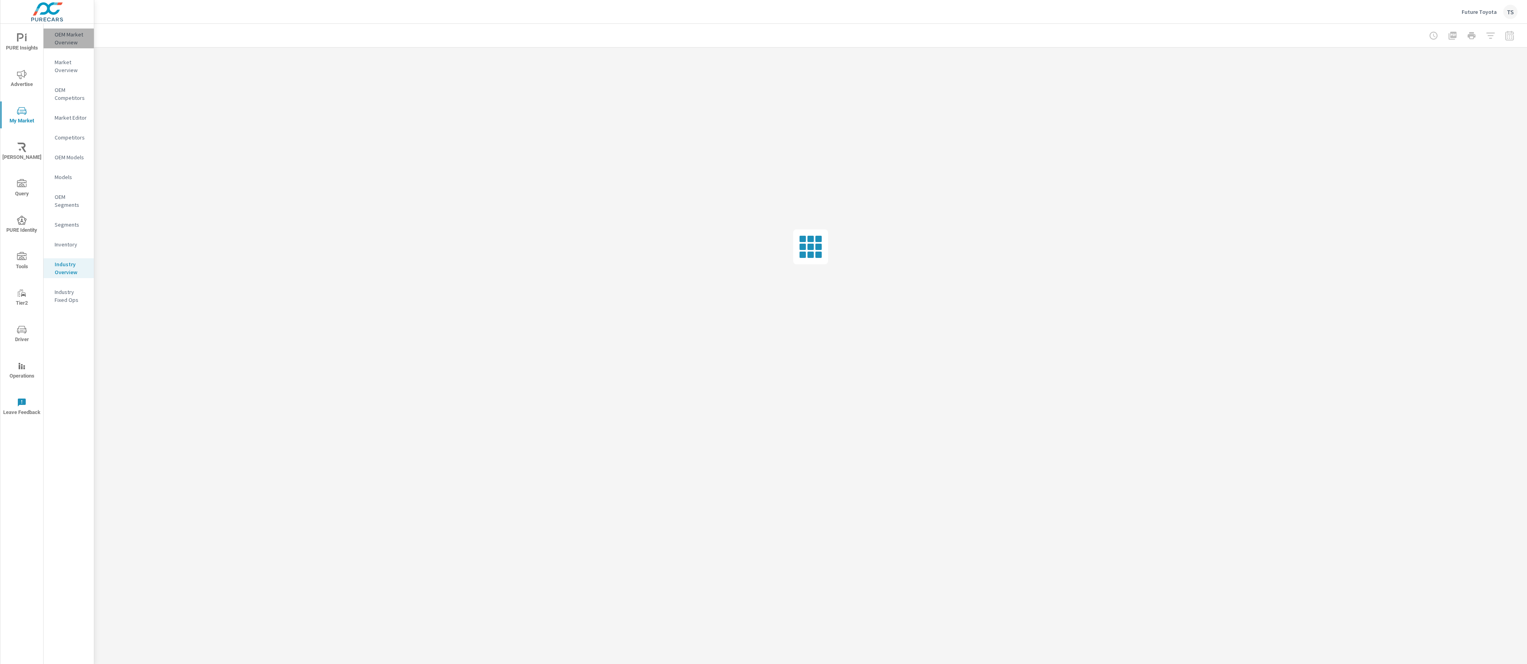
click at [79, 44] on p "OEM Market Overview" at bounding box center [71, 38] width 33 height 16
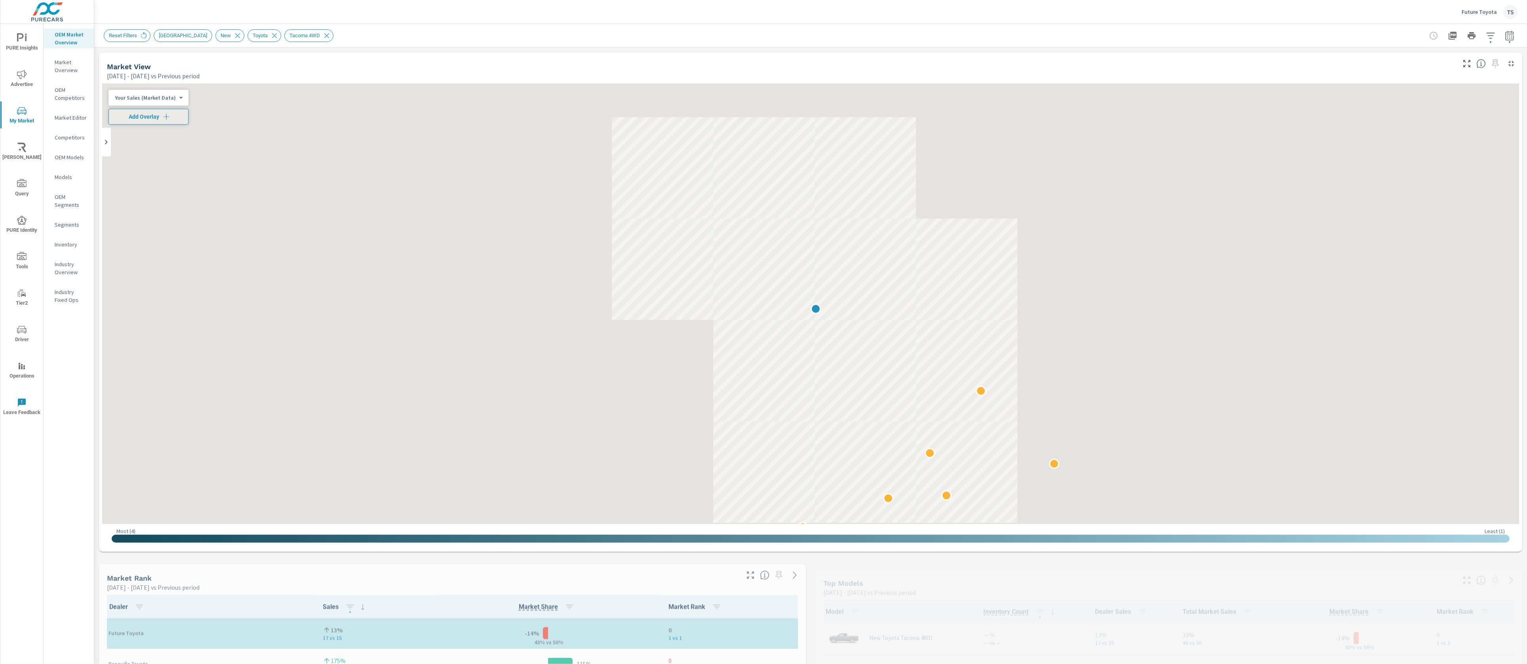
scroll to position [0, 0]
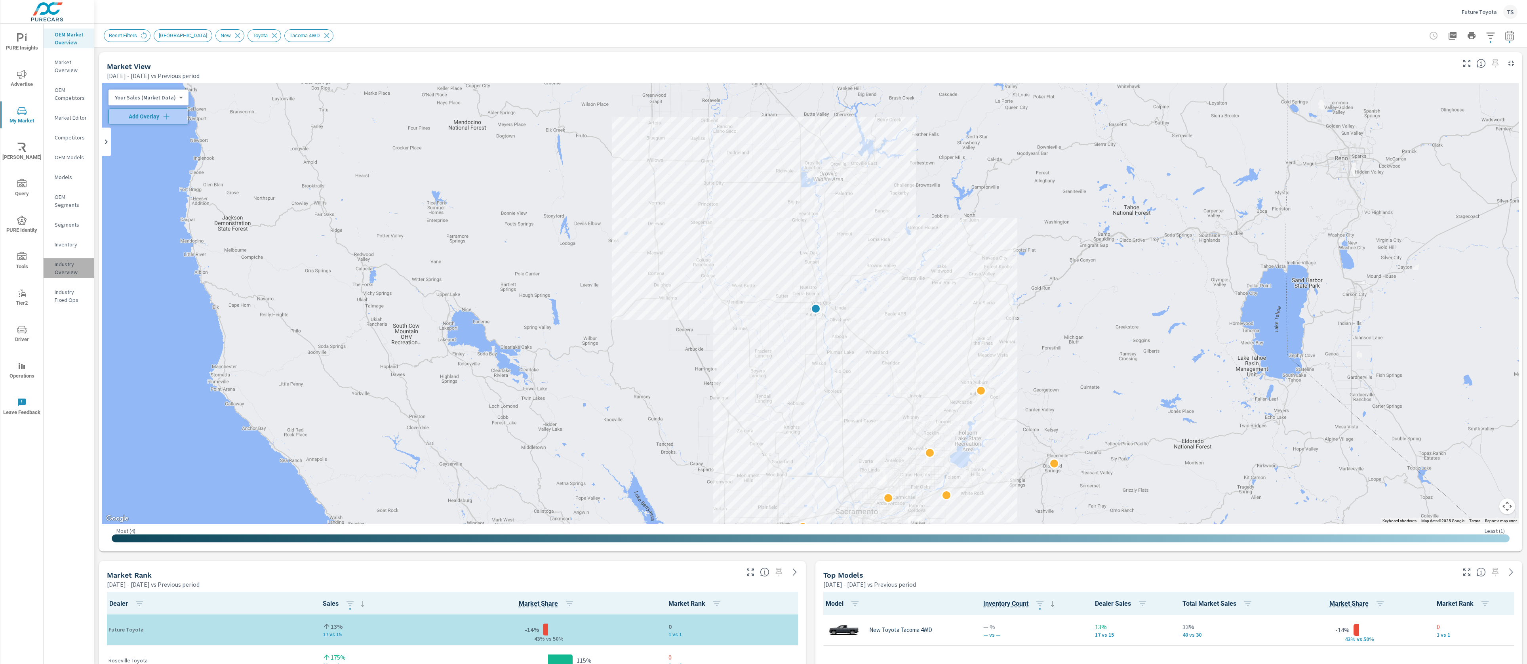
click at [63, 269] on p "Industry Overview" at bounding box center [71, 268] width 33 height 16
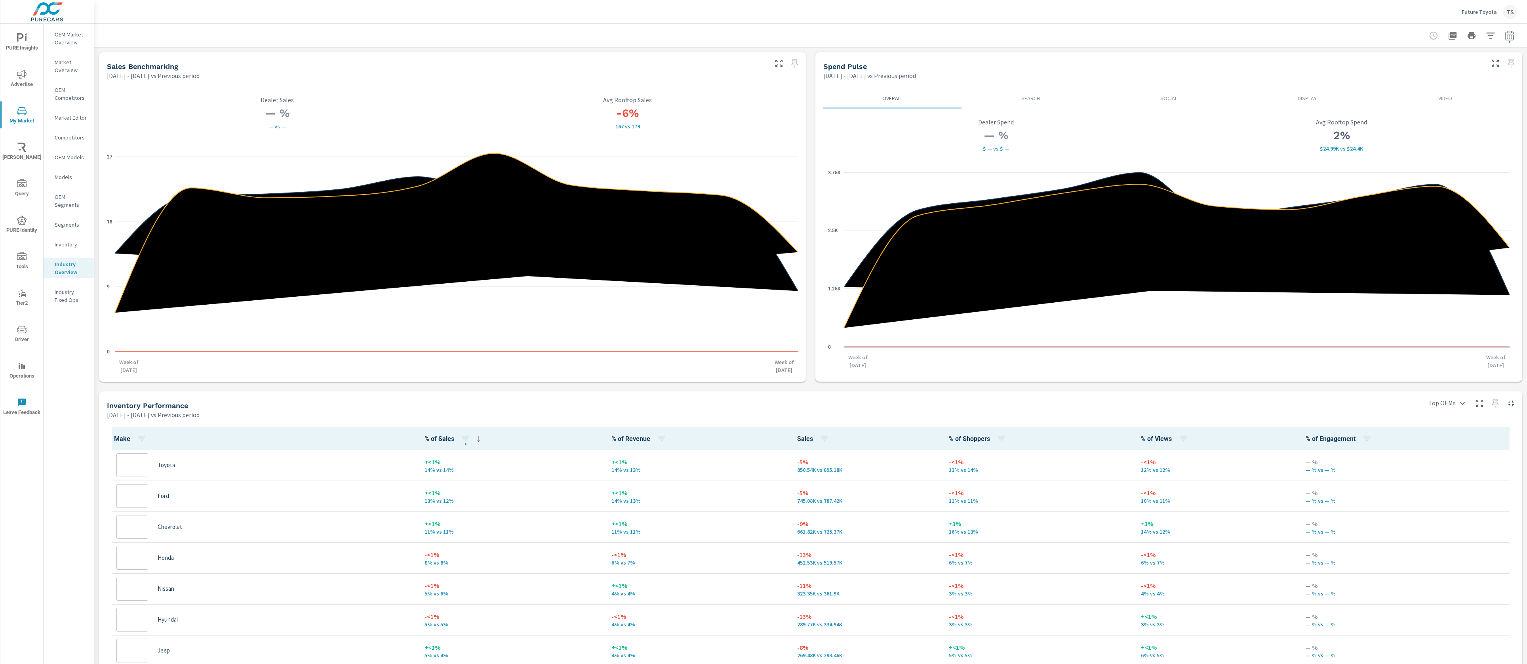
scroll to position [0, 0]
click at [1492, 33] on icon "button" at bounding box center [1491, 36] width 10 height 10
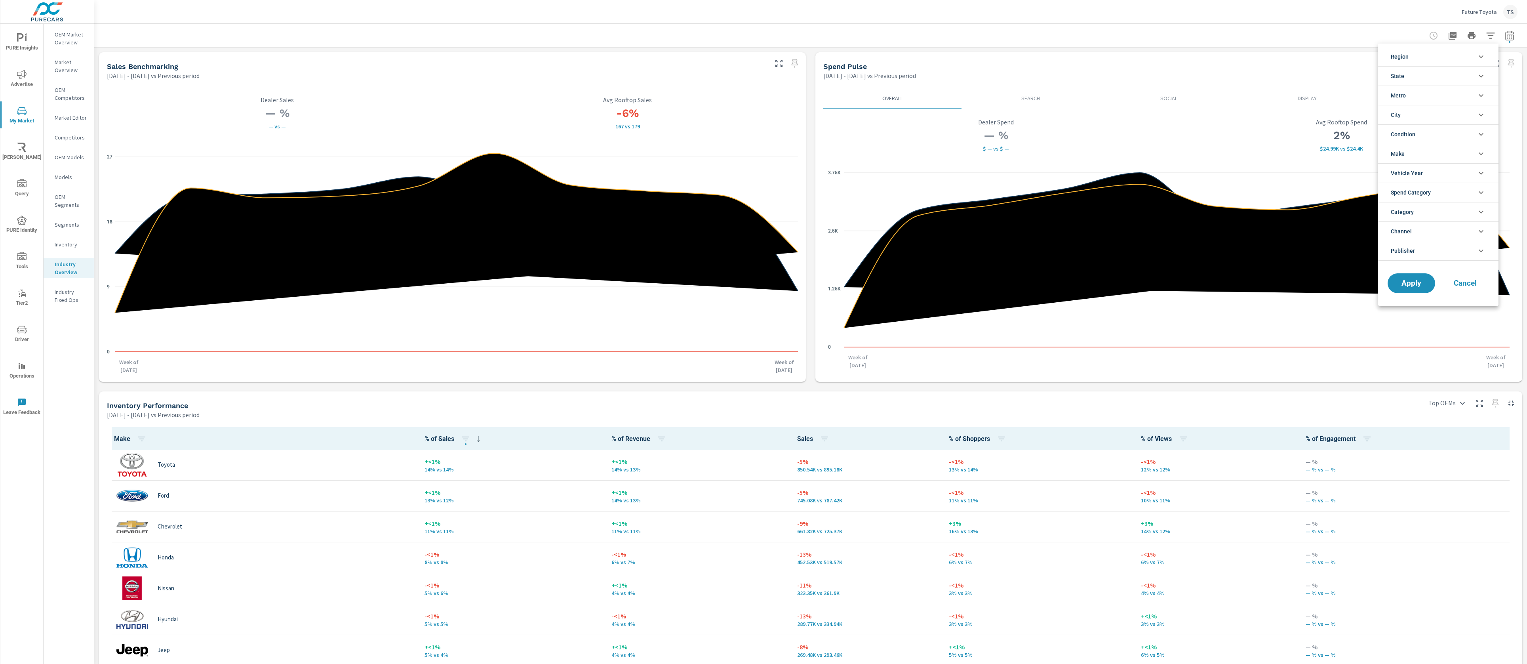
click at [1438, 155] on li "Make" at bounding box center [1438, 153] width 120 height 19
click at [1418, 209] on span "Toyota" at bounding box center [1447, 208] width 87 height 10
click at [1404, 380] on span "Apply" at bounding box center [1411, 381] width 32 height 8
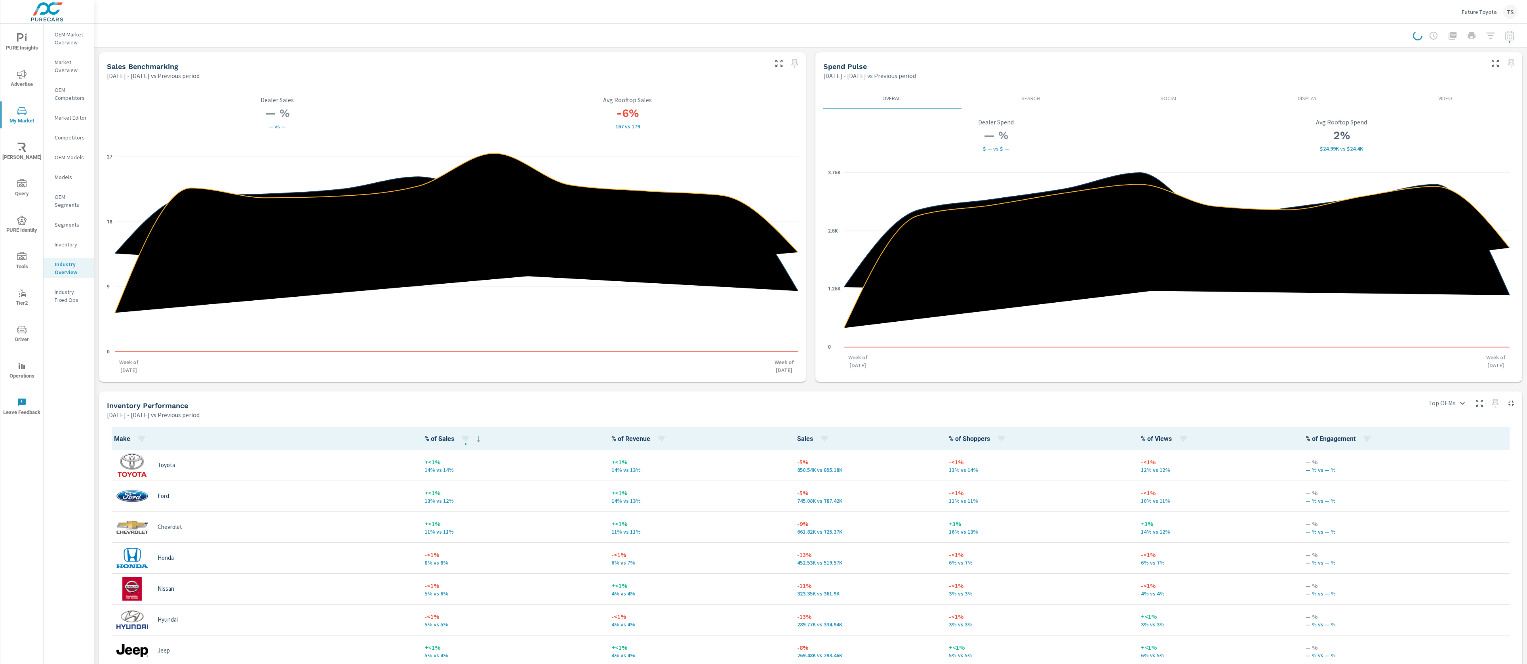
scroll to position [0, 0]
click at [1490, 39] on div at bounding box center [1465, 36] width 105 height 16
click at [68, 32] on p "OEM Market Overview" at bounding box center [71, 38] width 33 height 16
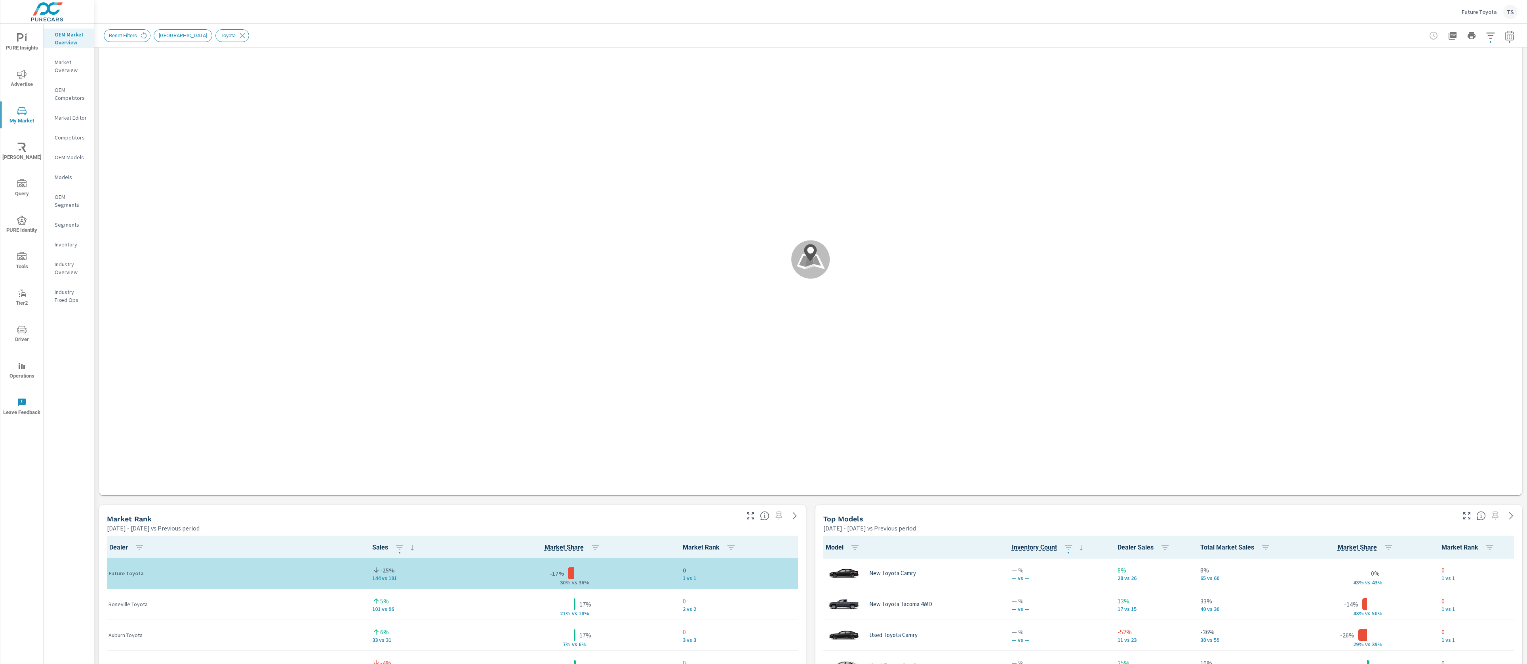
scroll to position [162, 0]
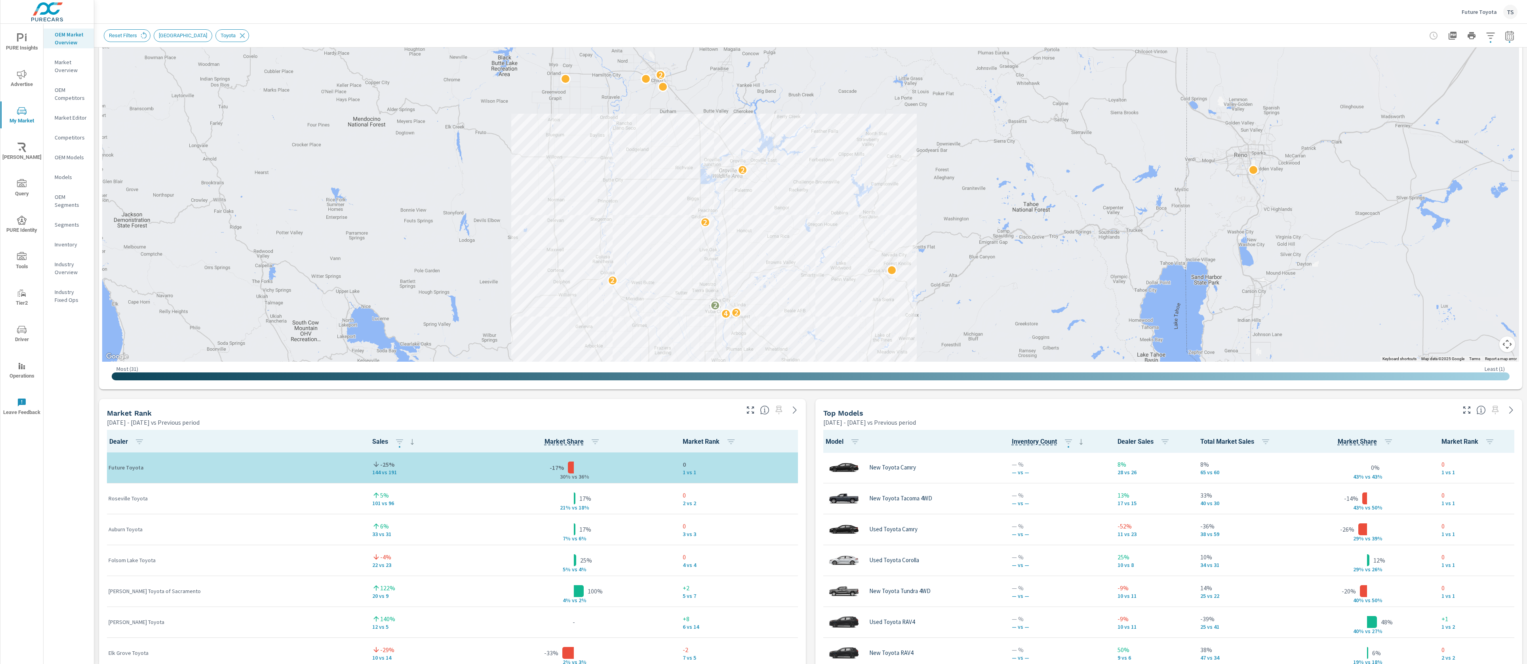
drag, startPoint x: 792, startPoint y: 135, endPoint x: 691, endPoint y: 295, distance: 188.6
click at [691, 295] on div "2 2 3 2 3 4 3 2 6 3 4 3 2 6 8 3 3 4 2 2 2 2 2 2" at bounding box center [810, 141] width 1417 height 440
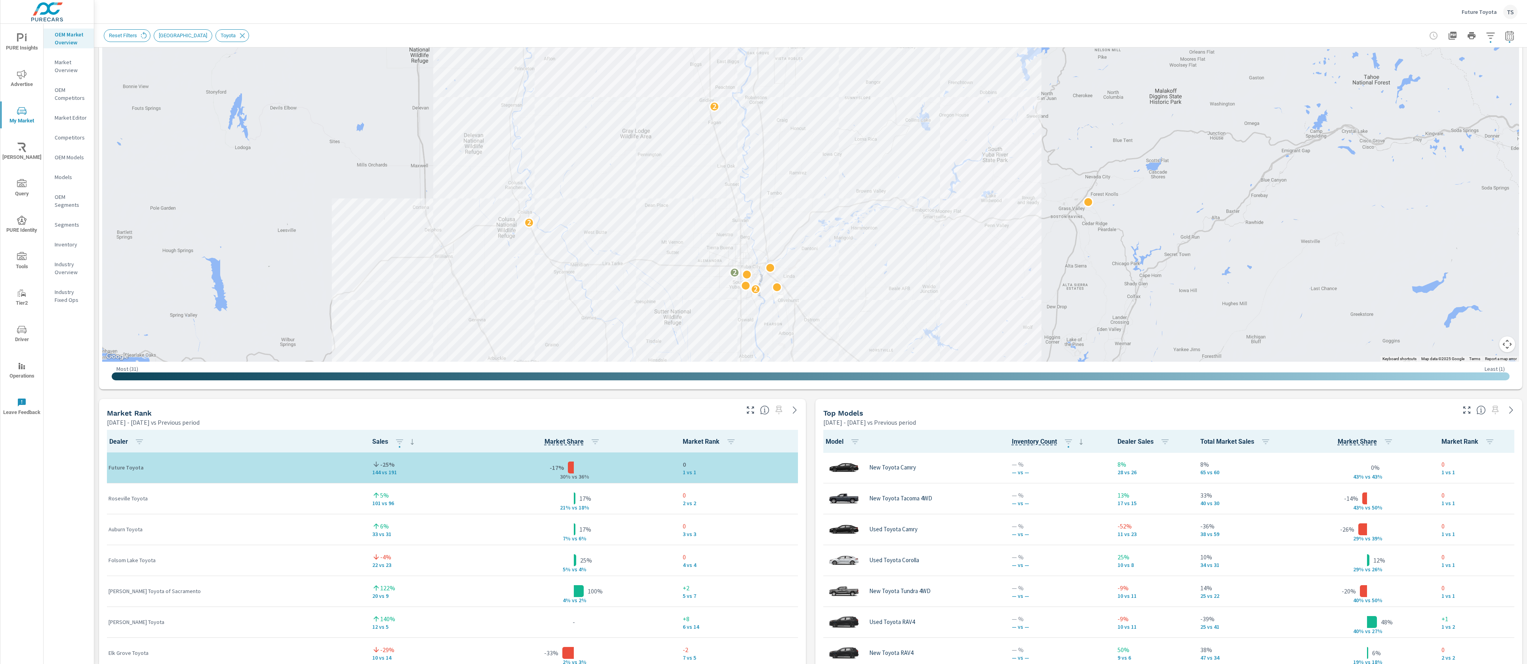
drag, startPoint x: 693, startPoint y: 271, endPoint x: 694, endPoint y: 213, distance: 58.2
click at [694, 213] on div "2 4 10 3 2 2 2 2 2 2" at bounding box center [810, 141] width 1417 height 440
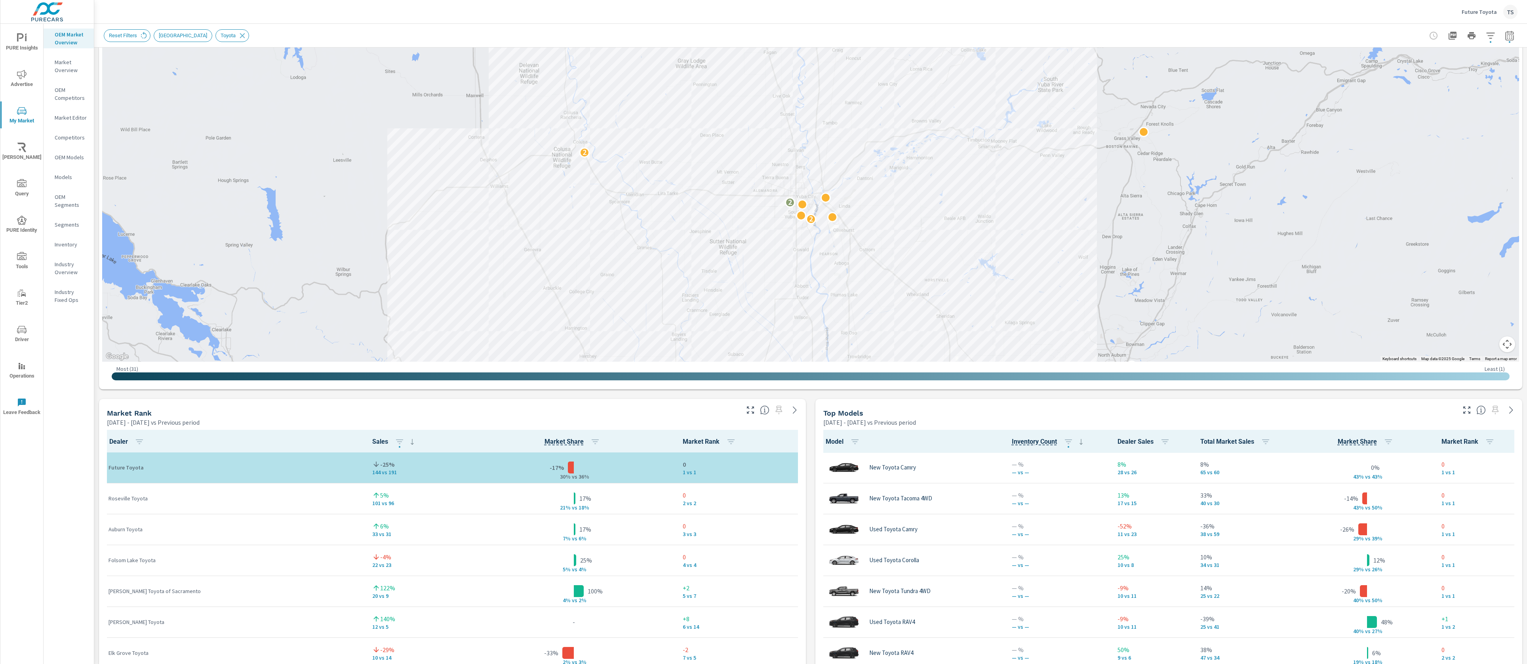
drag, startPoint x: 997, startPoint y: 284, endPoint x: 1056, endPoint y: 234, distance: 77.5
click at [1056, 234] on div "2 4 2 2 4 3 2 4 10 3 2 2 2 2 2 2" at bounding box center [1373, 377] width 1014 height 570
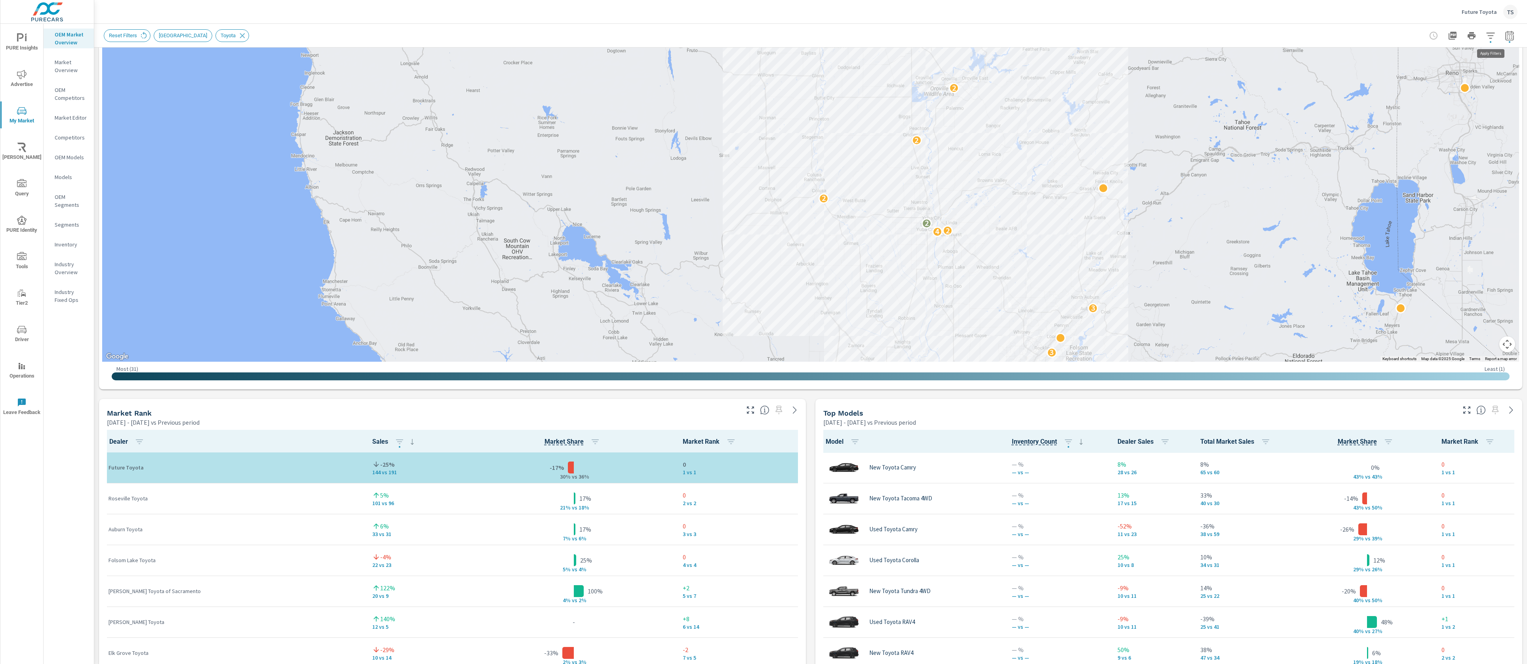
click at [1490, 34] on icon "button" at bounding box center [1491, 36] width 10 height 10
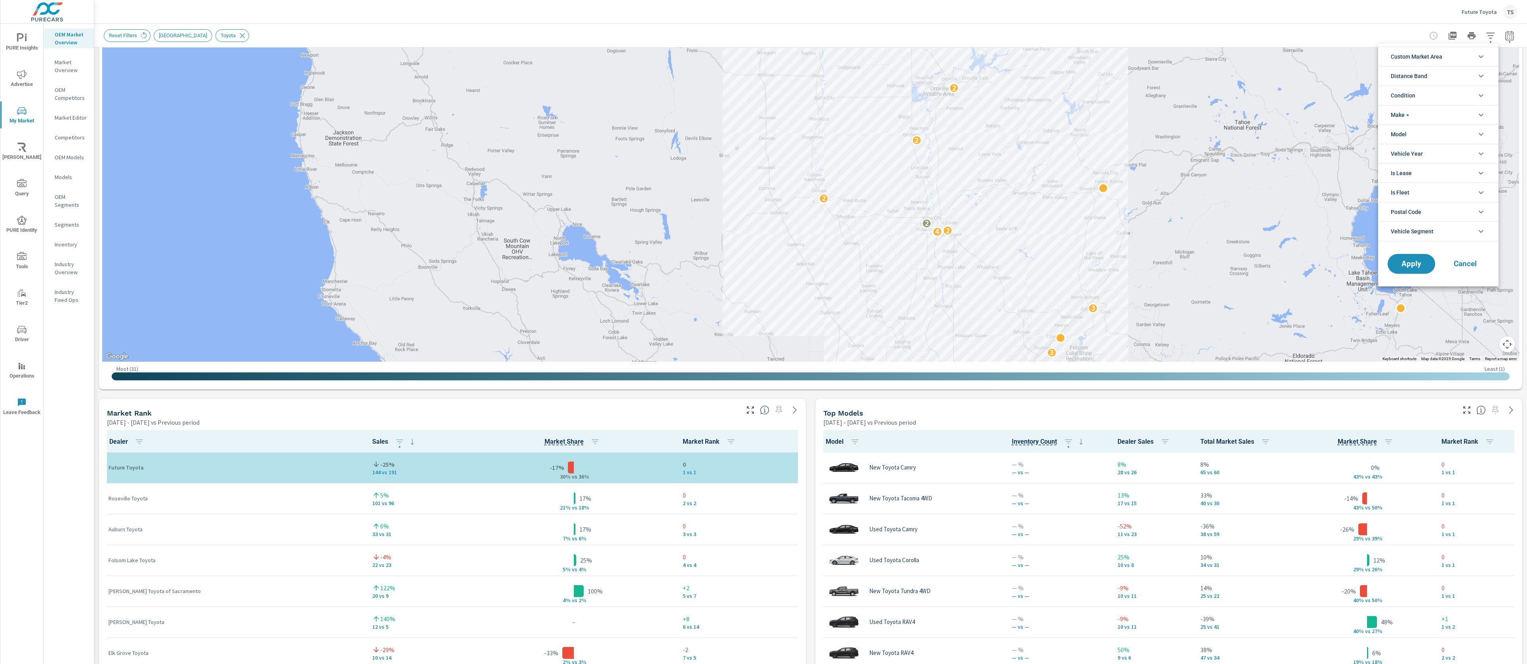
scroll to position [18, 0]
click at [1471, 58] on li "Custom Market Area" at bounding box center [1438, 56] width 120 height 19
click at [1447, 74] on span "(none)" at bounding box center [1447, 75] width 87 height 10
click at [1477, 304] on button "Cancel" at bounding box center [1465, 299] width 48 height 20
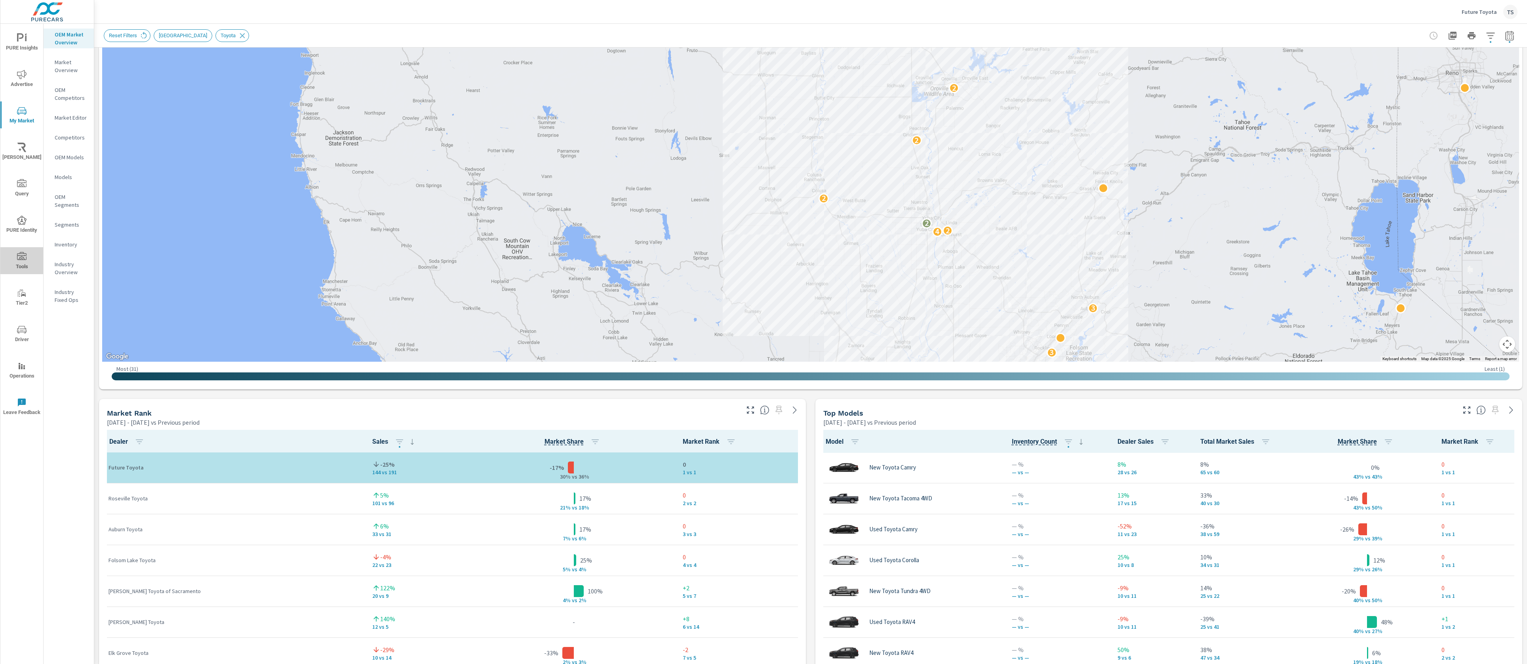
click at [32, 252] on span "Tools" at bounding box center [22, 261] width 38 height 19
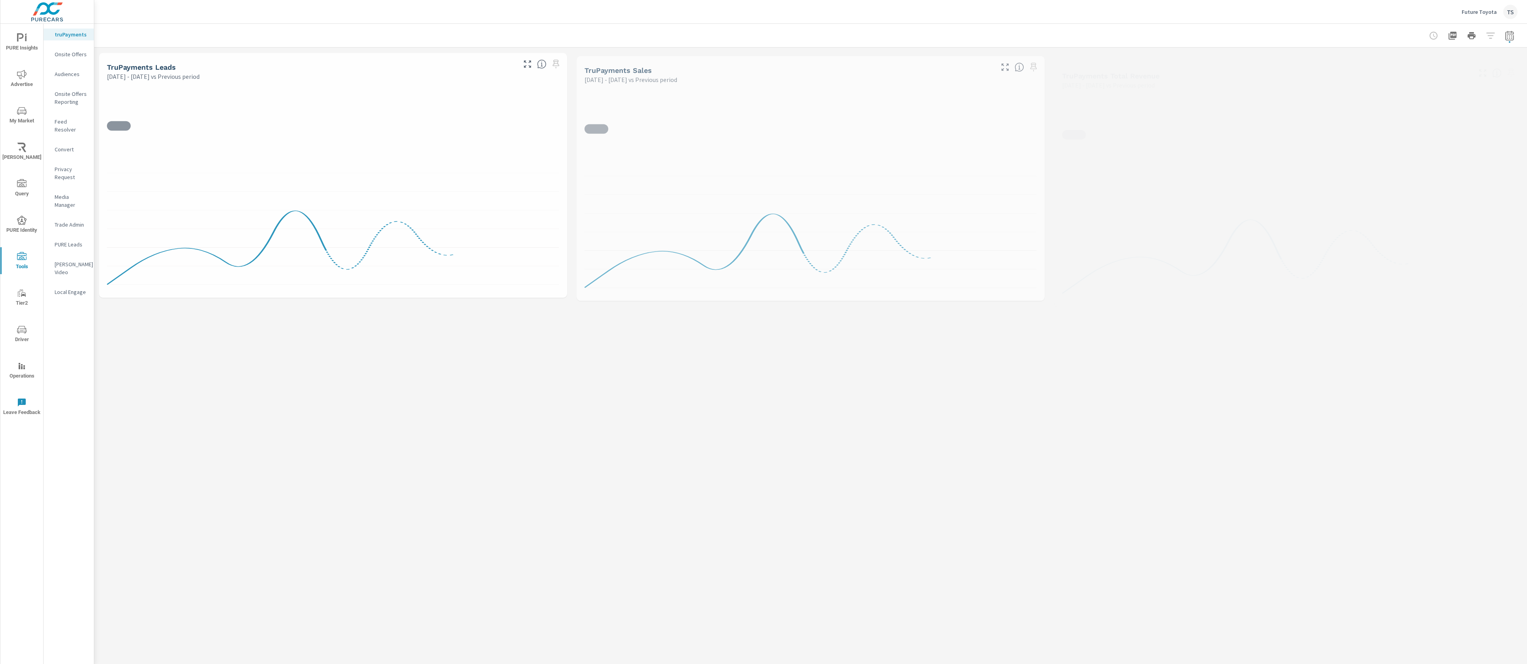
click at [25, 321] on button "Driver" at bounding box center [21, 333] width 43 height 27
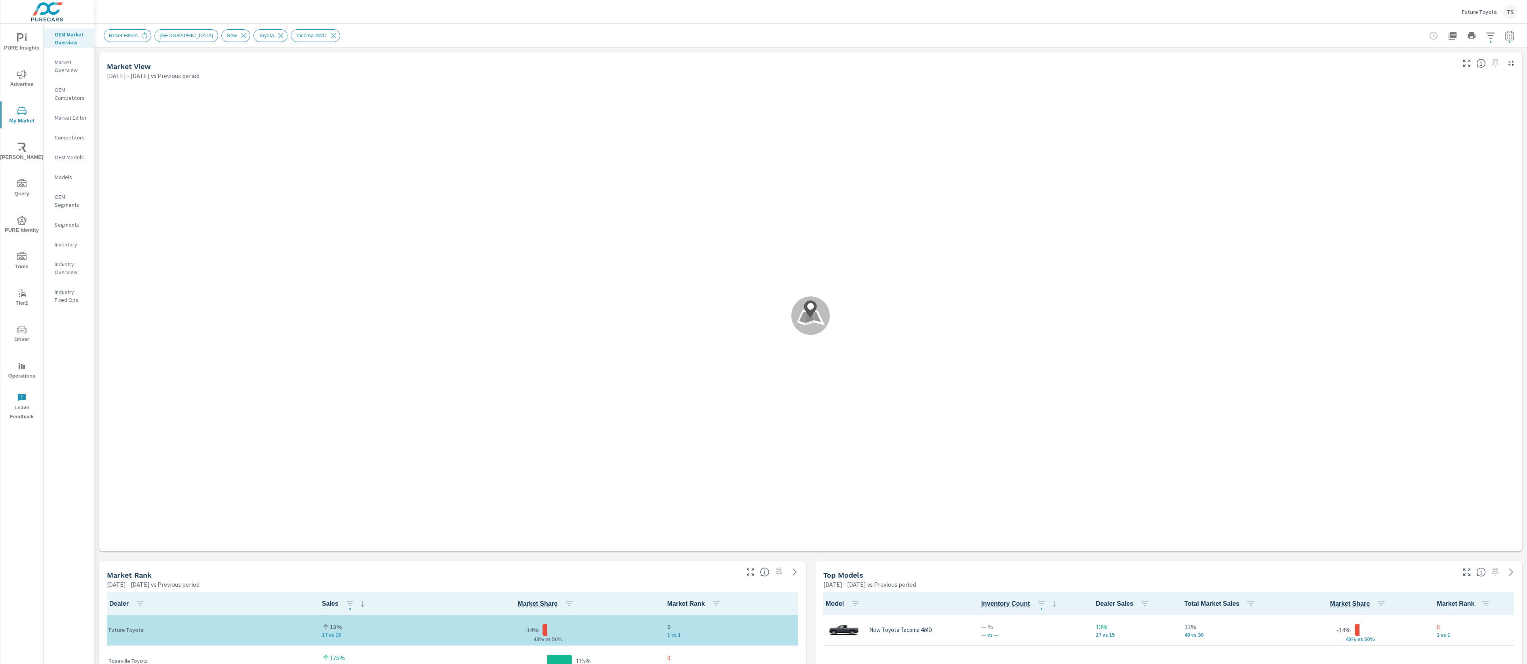
scroll to position [0, 0]
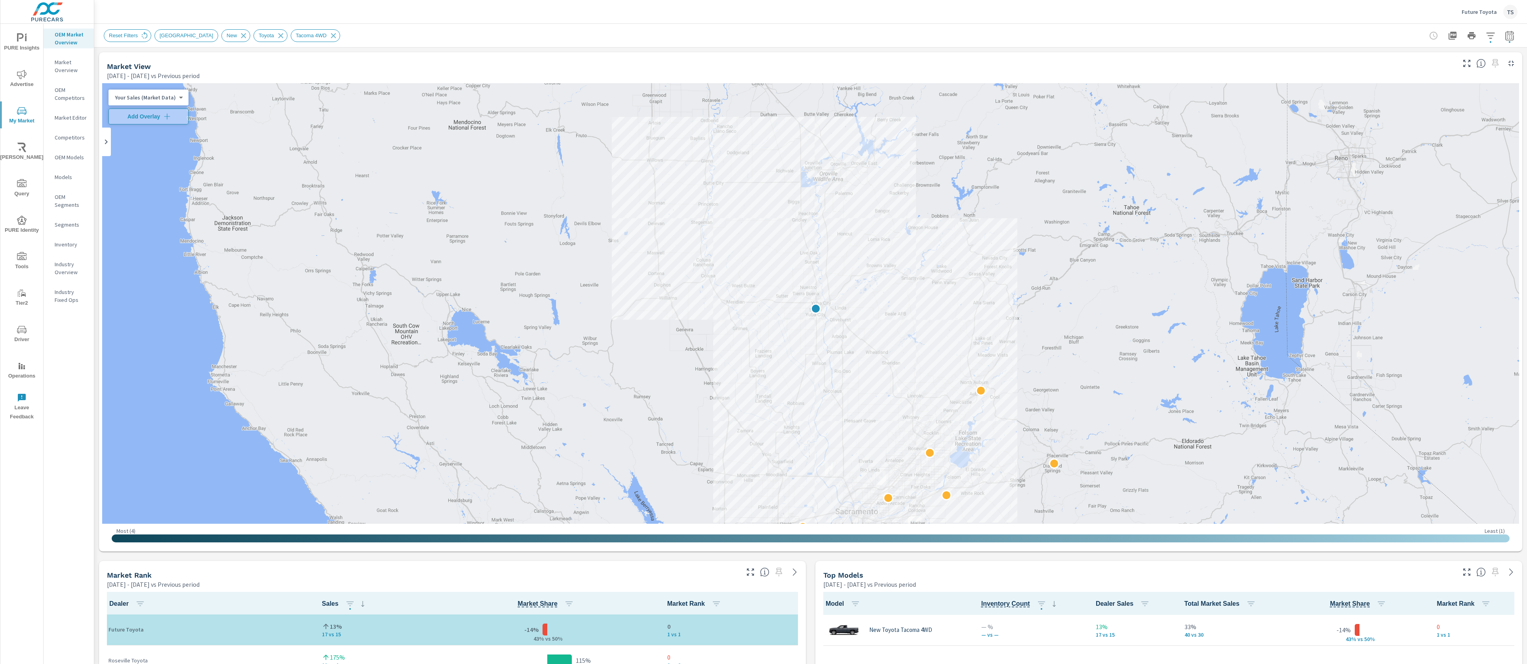
click at [74, 245] on p "Inventory" at bounding box center [71, 244] width 33 height 8
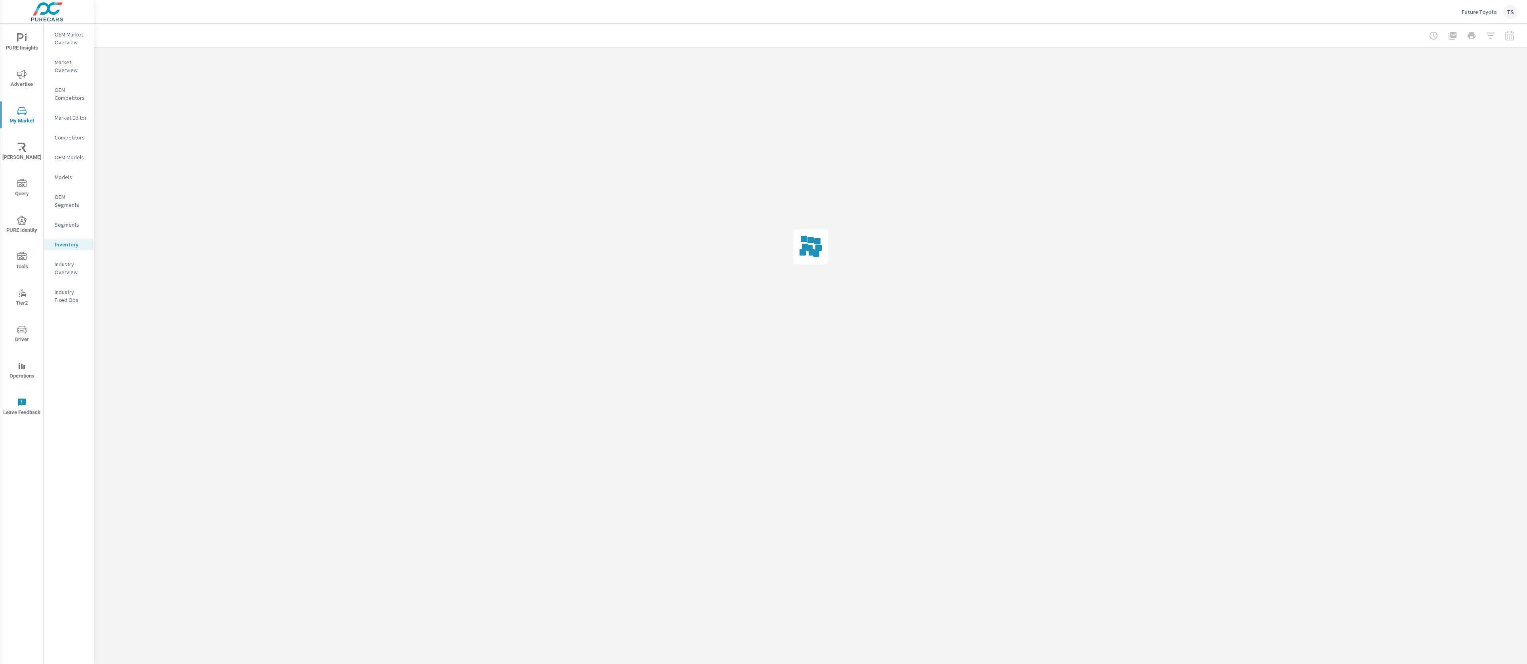
click at [67, 265] on p "Industry Overview" at bounding box center [71, 268] width 33 height 16
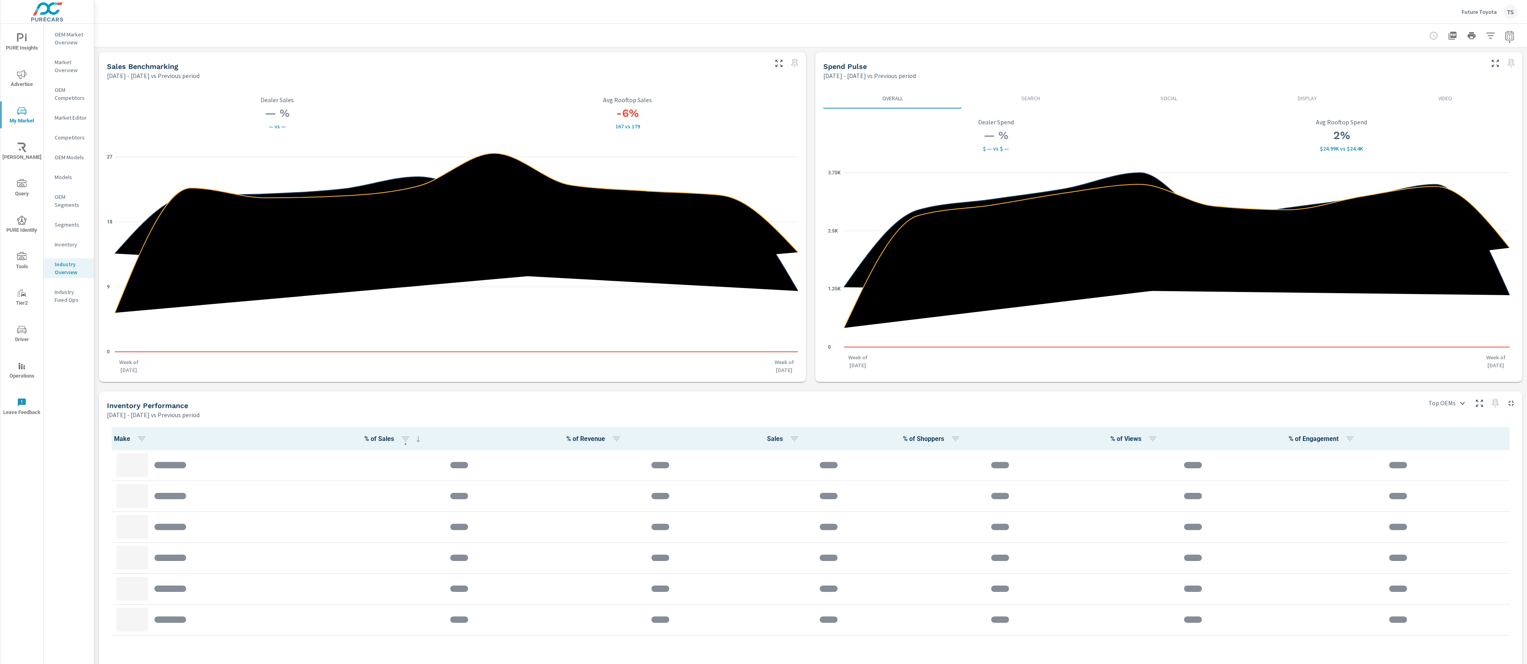
click at [1046, 102] on button "Search" at bounding box center [1030, 98] width 138 height 21
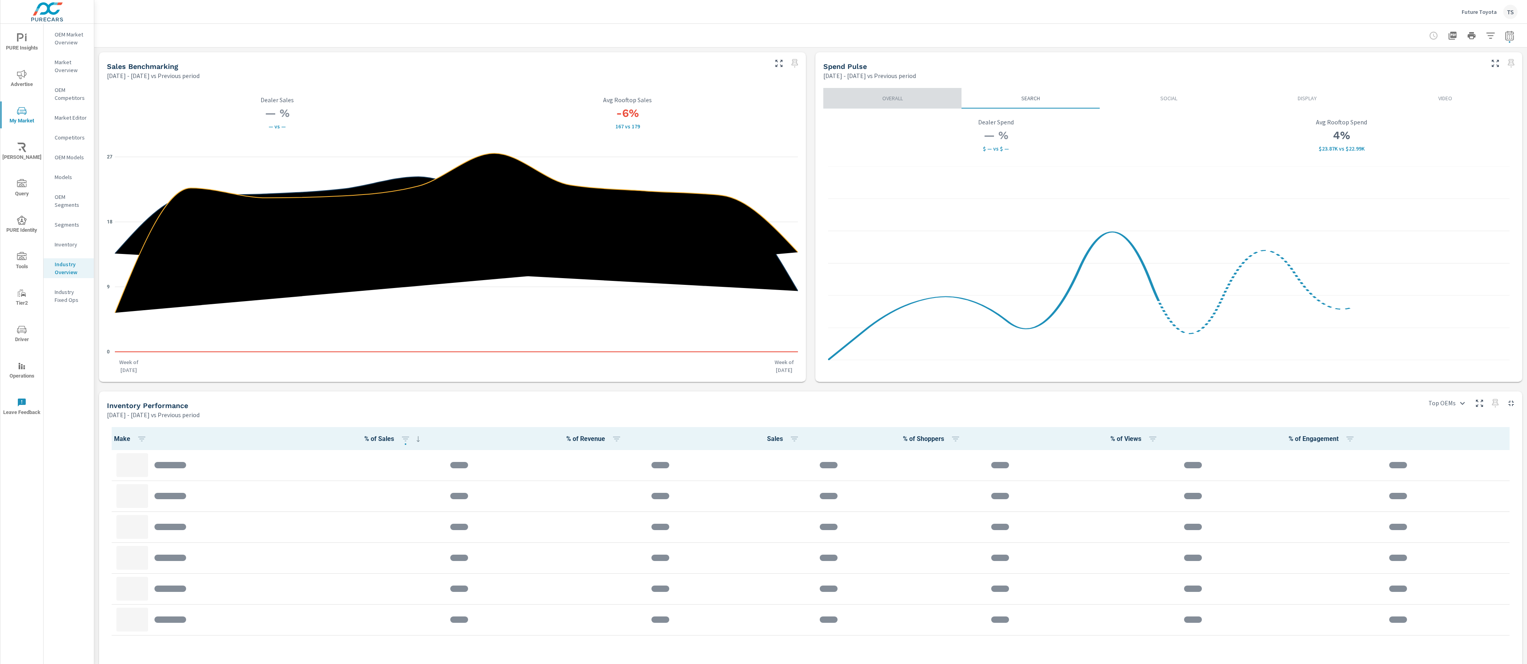
click at [894, 97] on p "Overall" at bounding box center [892, 98] width 126 height 8
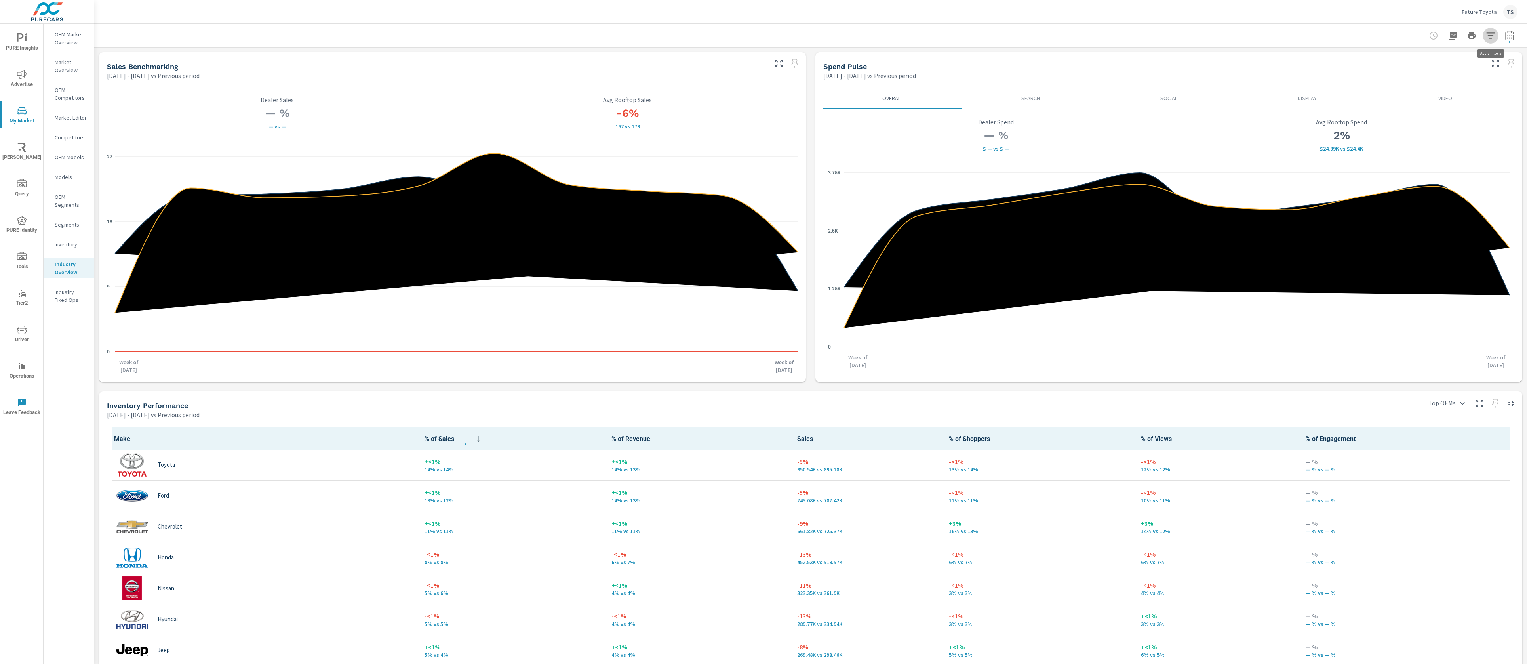
click at [1497, 38] on button "button" at bounding box center [1490, 36] width 16 height 16
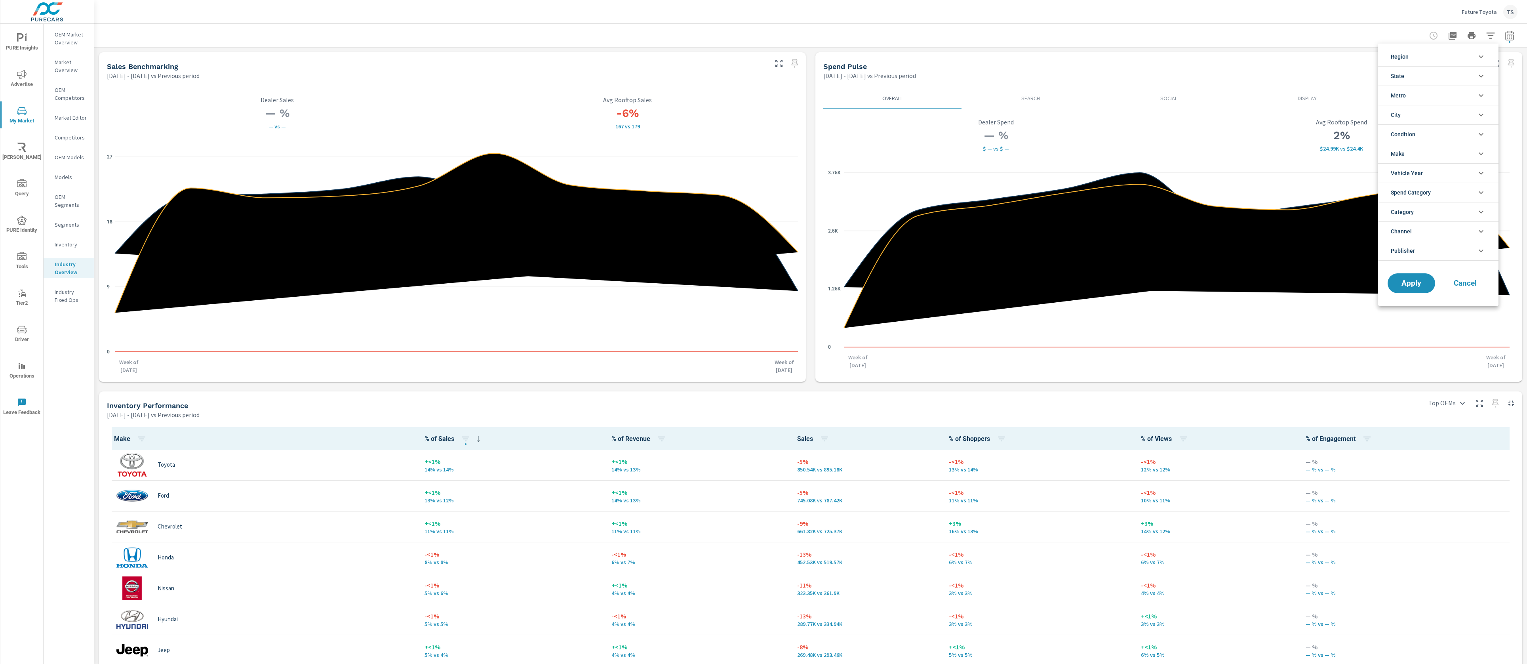
click at [1466, 121] on li "City" at bounding box center [1438, 114] width 120 height 19
click at [1408, 233] on span "Condition" at bounding box center [1403, 232] width 25 height 19
click at [1405, 319] on li "Make" at bounding box center [1438, 322] width 120 height 19
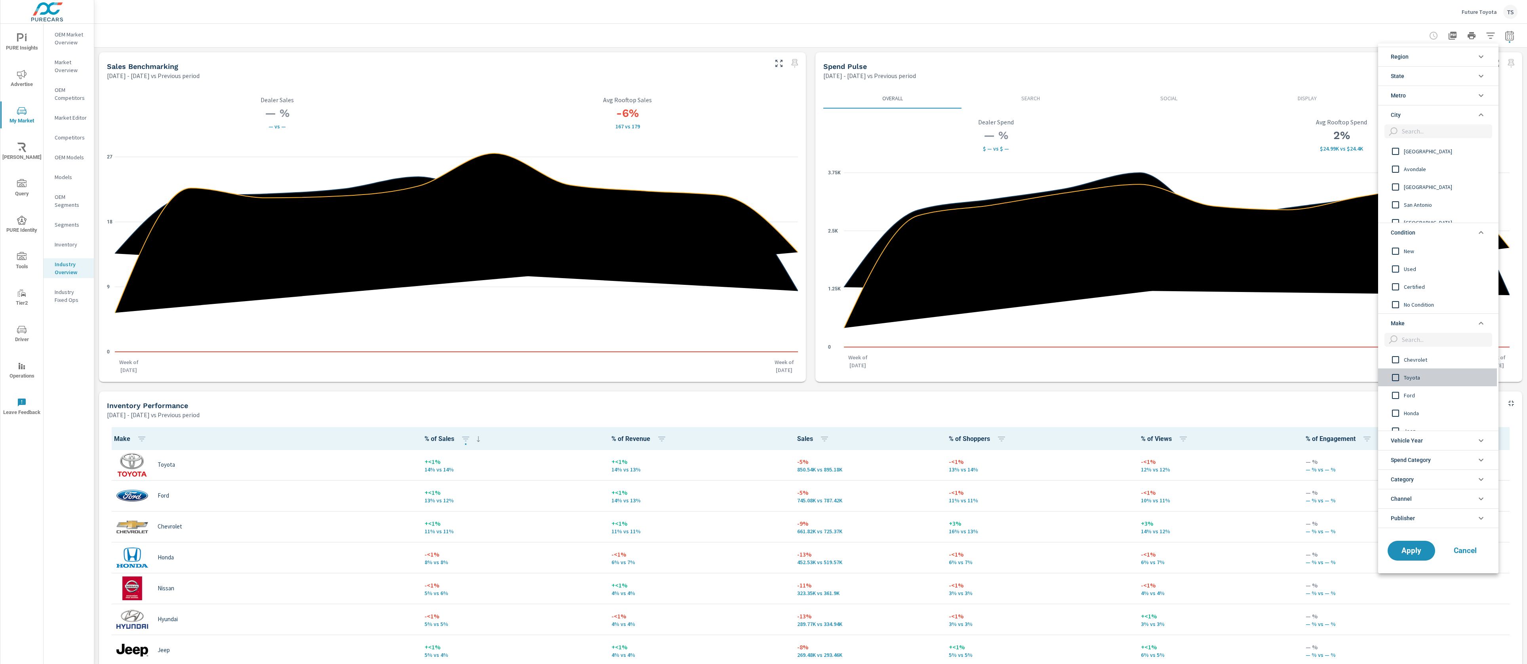
click at [1408, 379] on span "Toyota" at bounding box center [1447, 377] width 87 height 10
click at [1403, 549] on span "Apply" at bounding box center [1411, 551] width 32 height 8
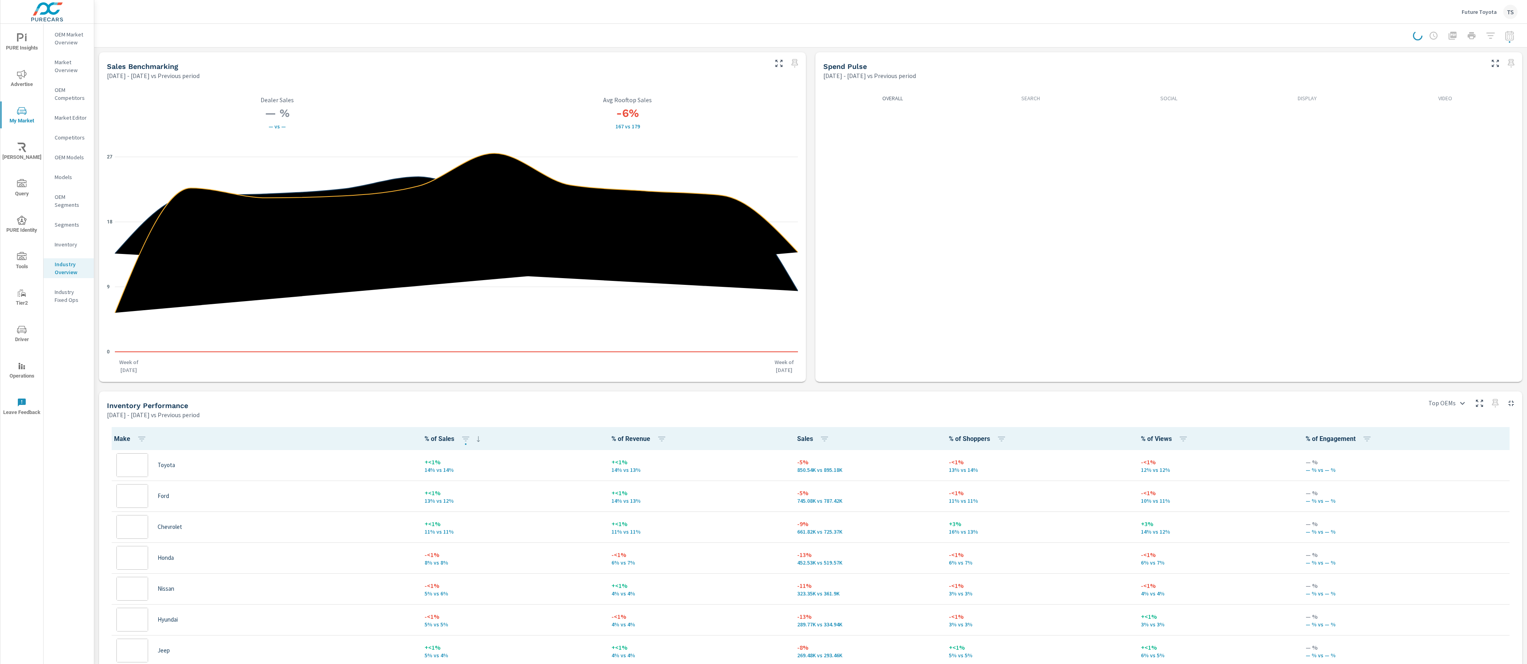
scroll to position [0, 0]
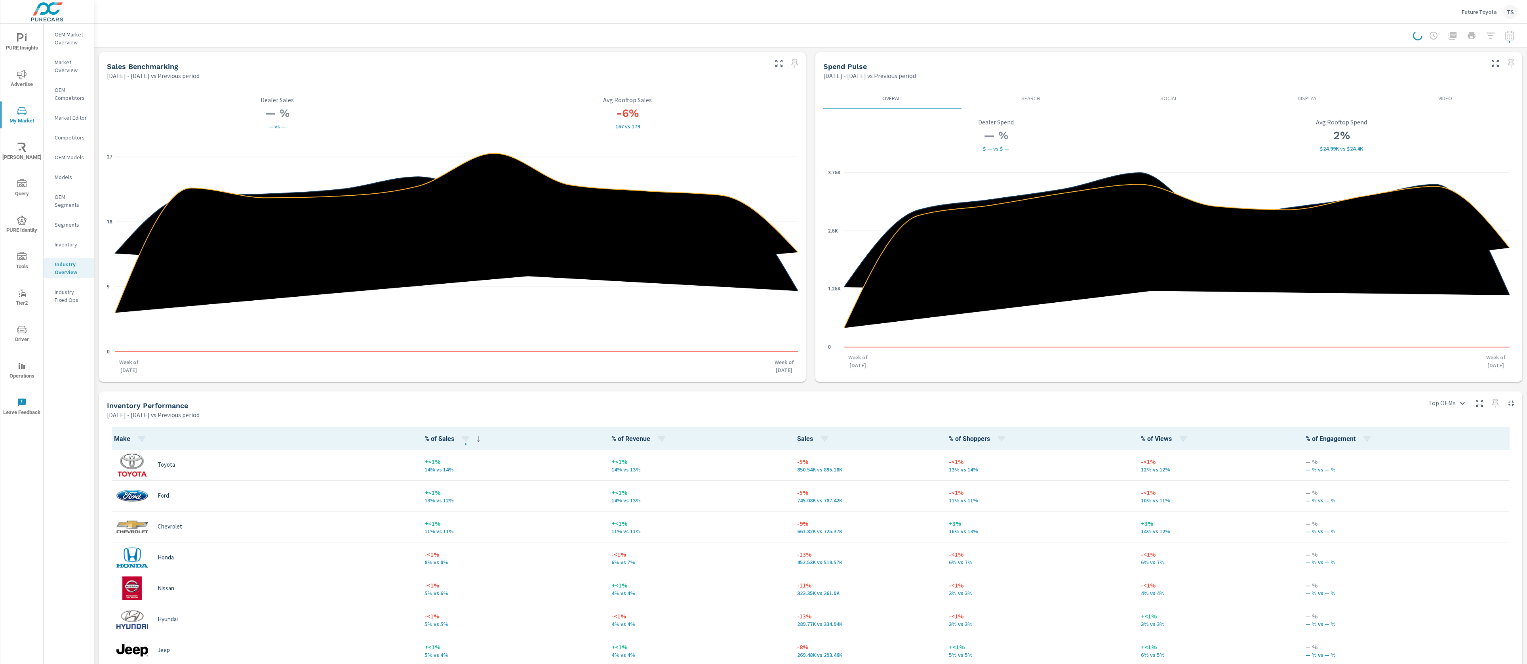
click at [1489, 37] on div at bounding box center [1465, 36] width 105 height 16
click at [1489, 39] on div at bounding box center [1465, 36] width 105 height 16
click at [64, 295] on p "Industry Fixed Ops" at bounding box center [71, 296] width 33 height 16
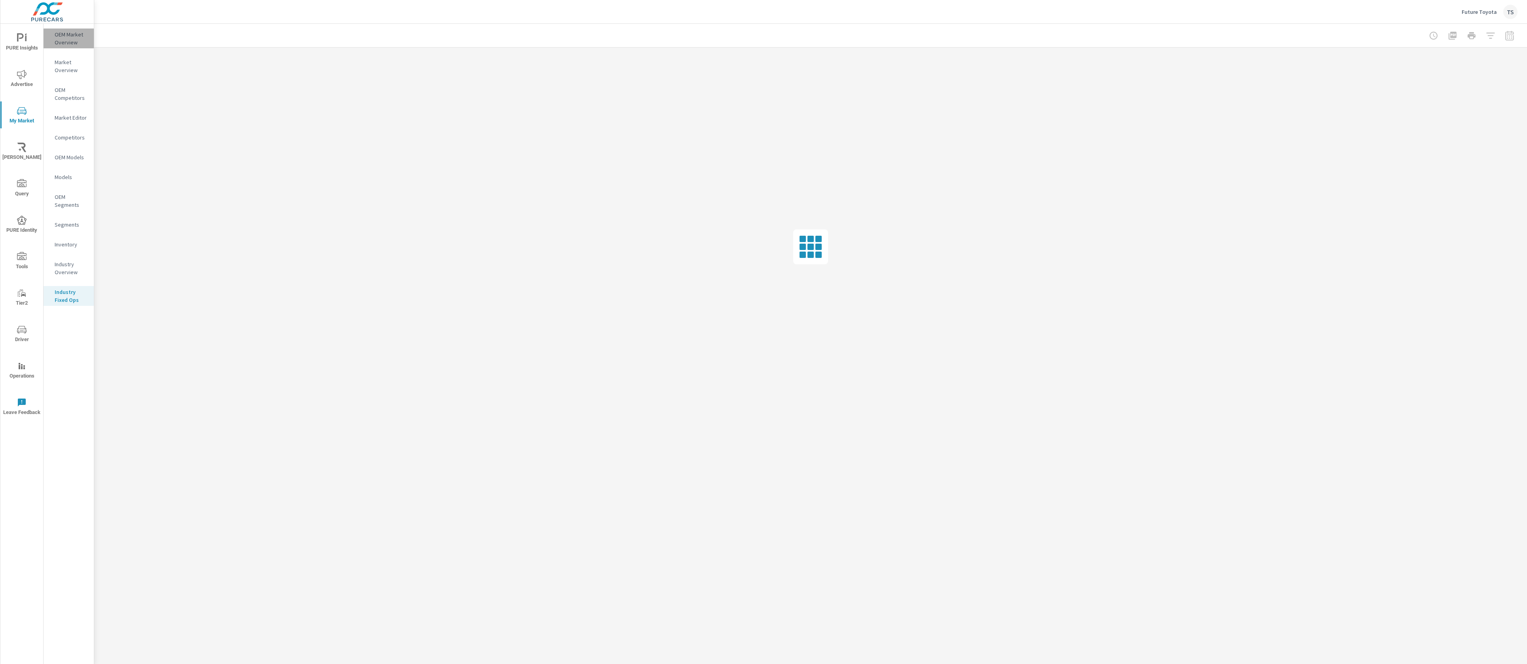
click at [80, 46] on div "OEM Market Overview" at bounding box center [69, 39] width 50 height 20
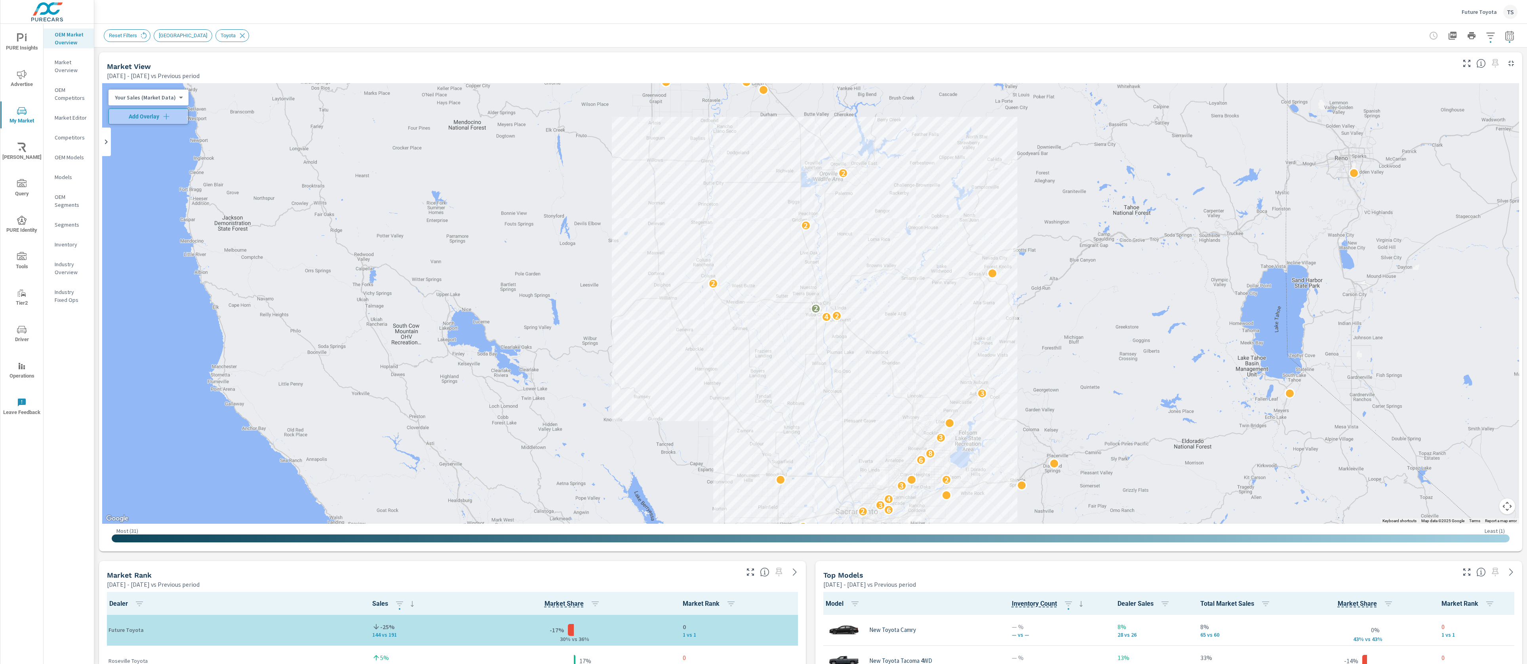
scroll to position [0, 0]
drag, startPoint x: 62, startPoint y: 311, endPoint x: 63, endPoint y: 307, distance: 4.1
click at [63, 307] on nav "OEM Market Overview Market Overview OEM Competitors Market Editor Competitors O…" at bounding box center [69, 170] width 50 height 293
click at [64, 292] on p "Industry Fixed Ops" at bounding box center [71, 296] width 33 height 16
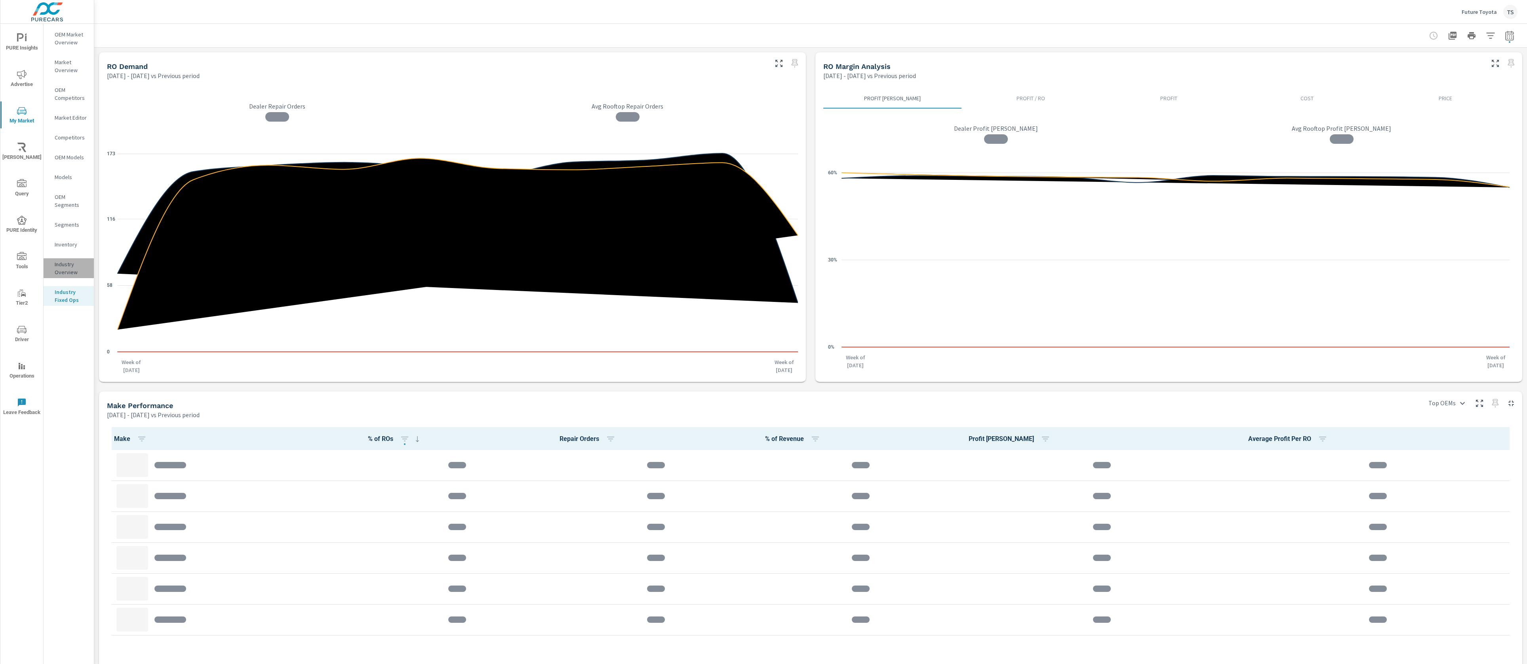
click at [66, 259] on div "Industry Overview" at bounding box center [69, 268] width 50 height 20
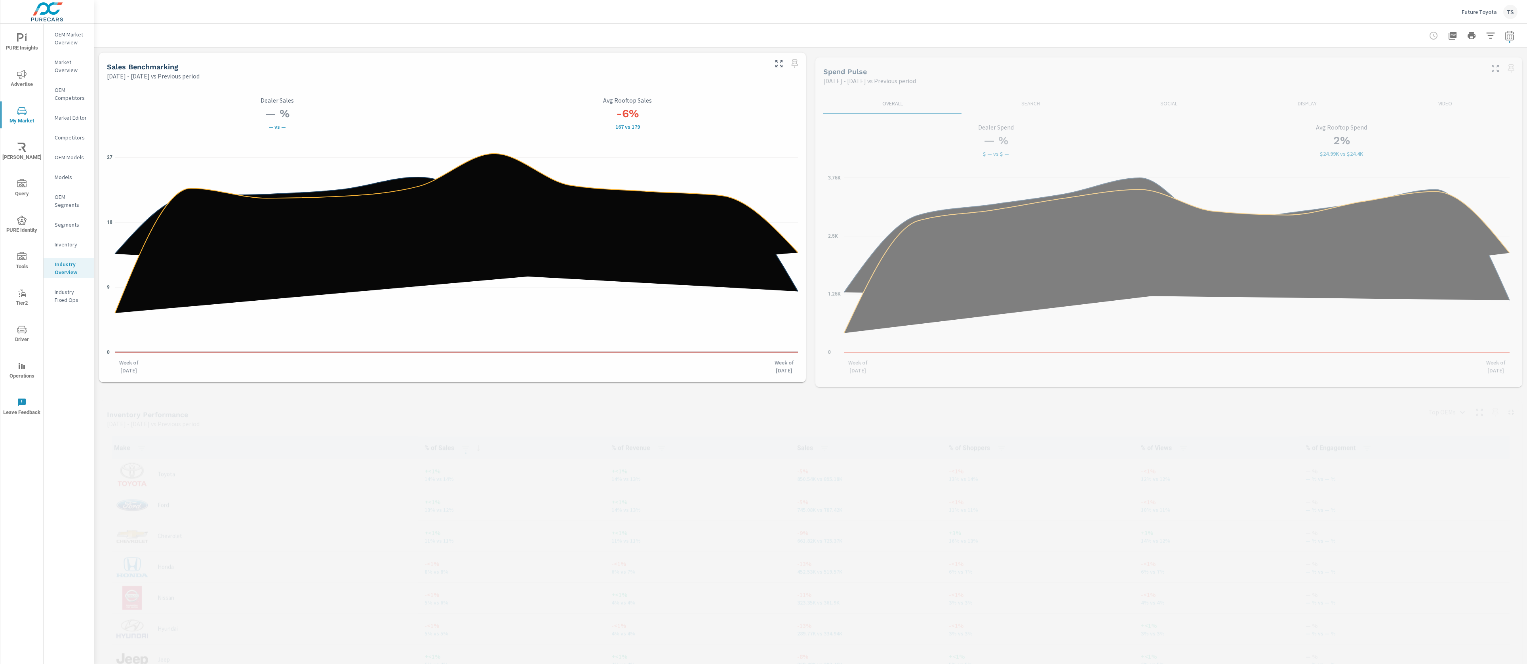
scroll to position [0, 0]
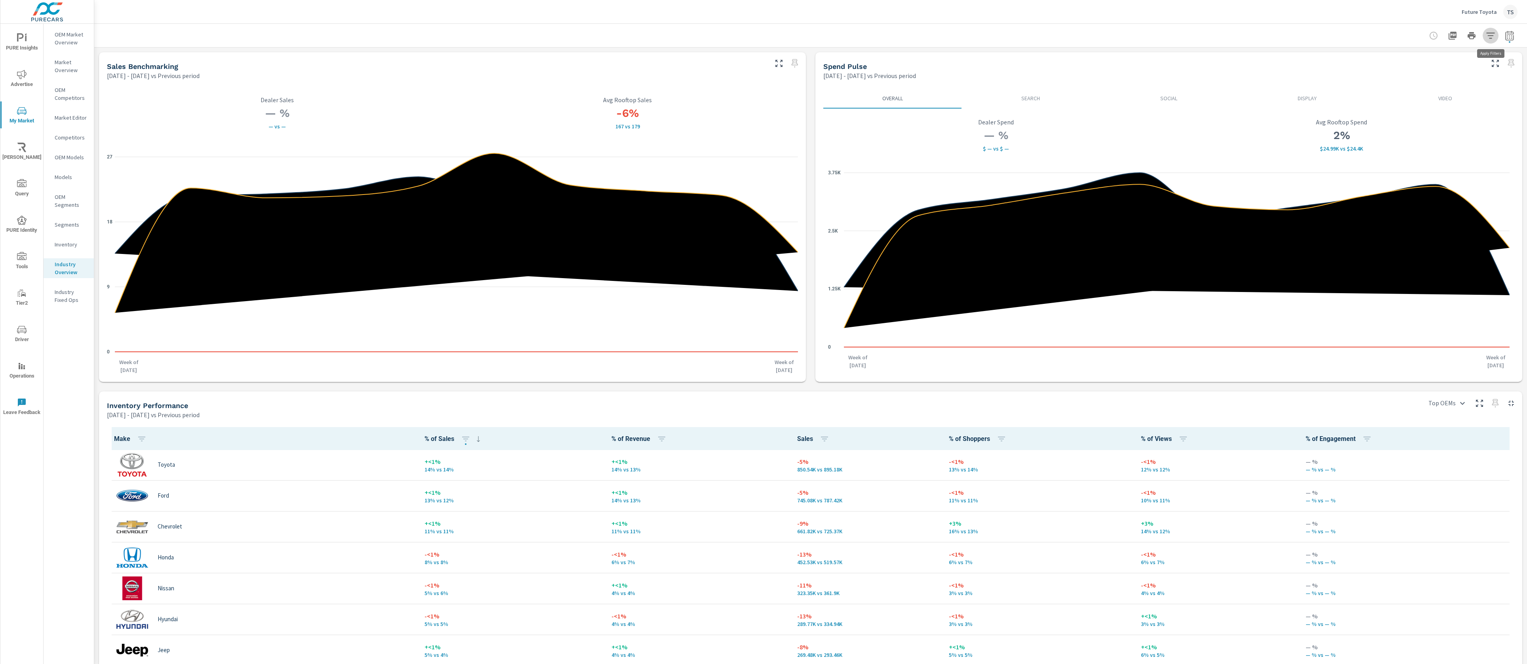
click at [1493, 34] on icon "button" at bounding box center [1491, 36] width 10 height 10
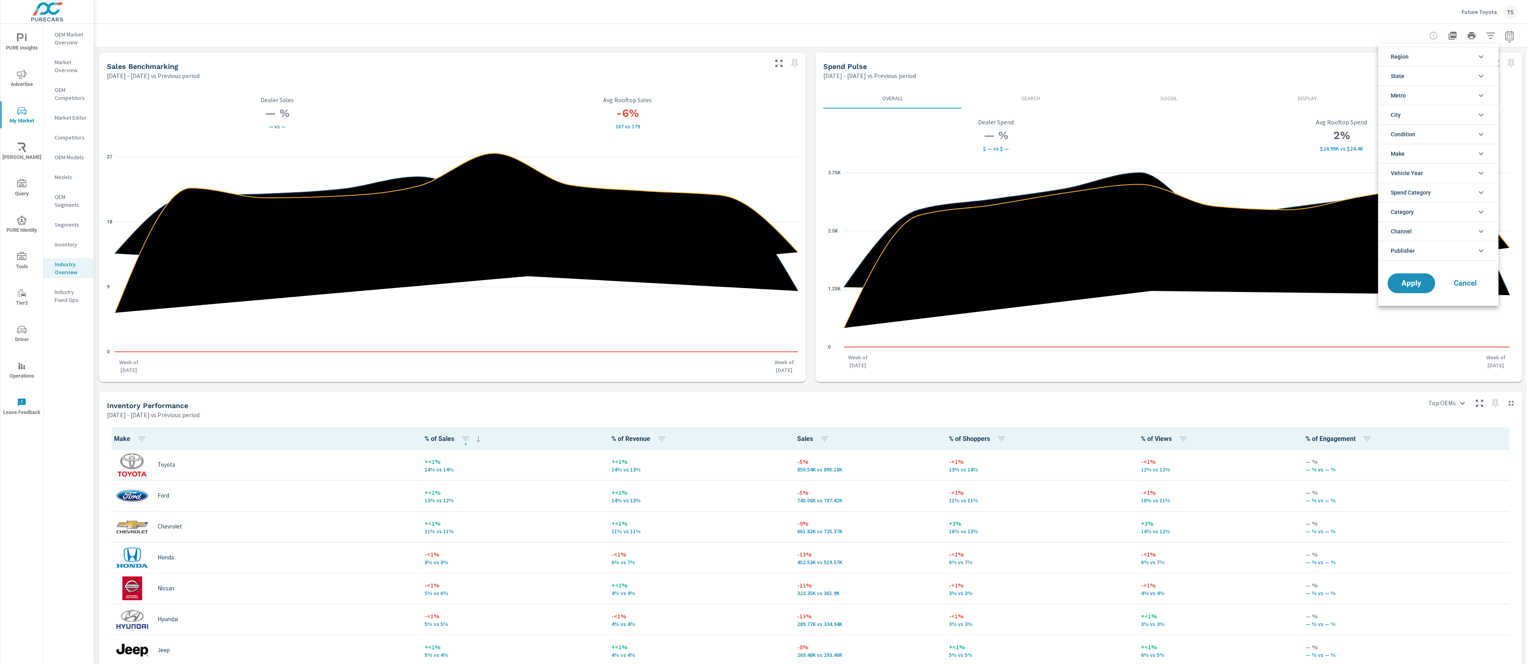
click at [1452, 156] on li "Make" at bounding box center [1438, 153] width 120 height 19
click at [1432, 203] on span "Toyota" at bounding box center [1447, 208] width 87 height 10
click at [1416, 377] on span "Apply" at bounding box center [1411, 381] width 32 height 8
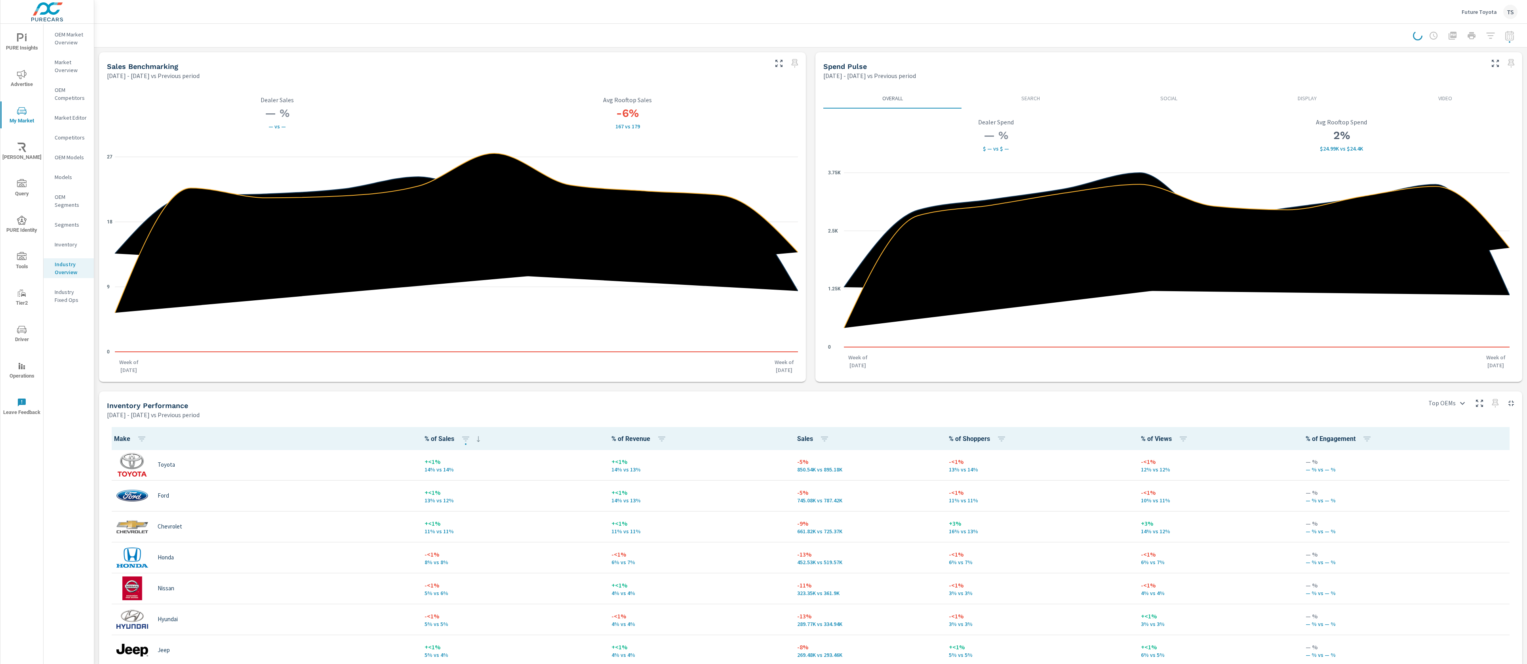
drag, startPoint x: 1488, startPoint y: 30, endPoint x: 1380, endPoint y: 14, distance: 108.6
click at [1487, 30] on div at bounding box center [1465, 36] width 105 height 16
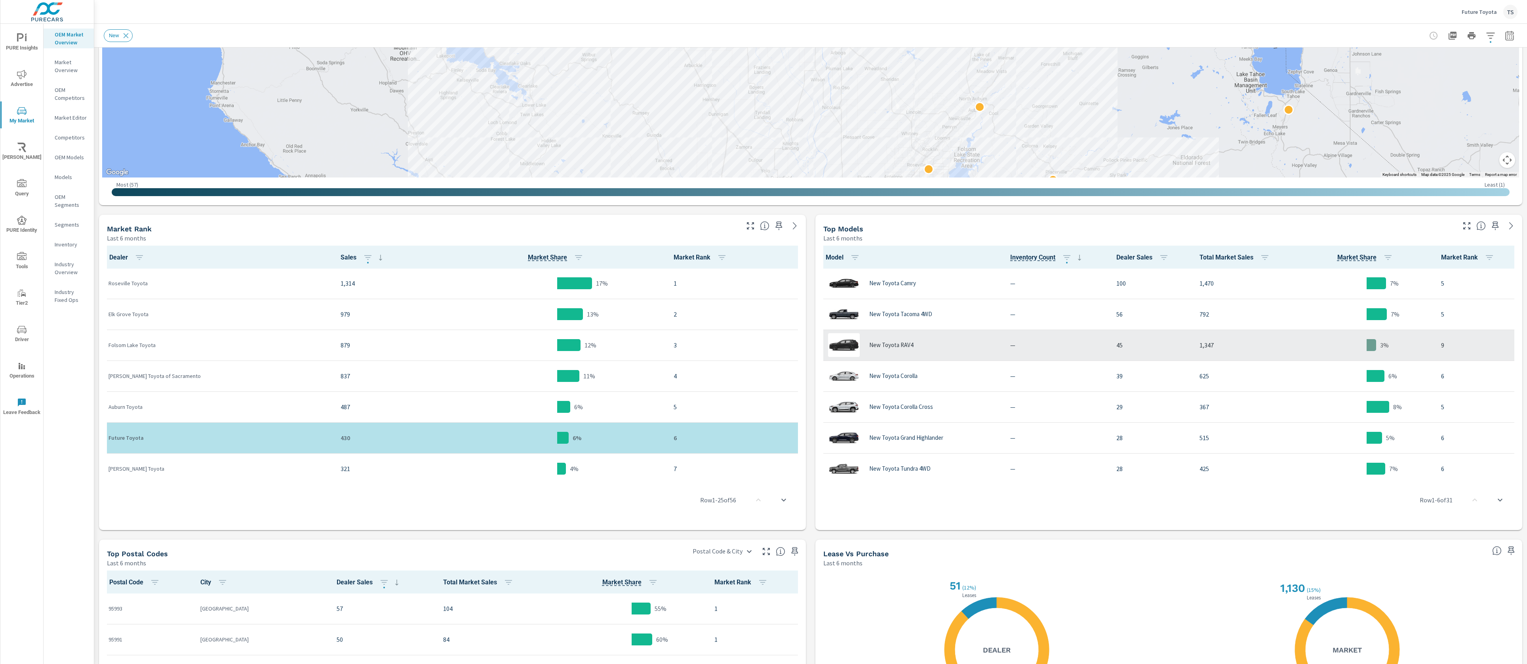
scroll to position [0, 0]
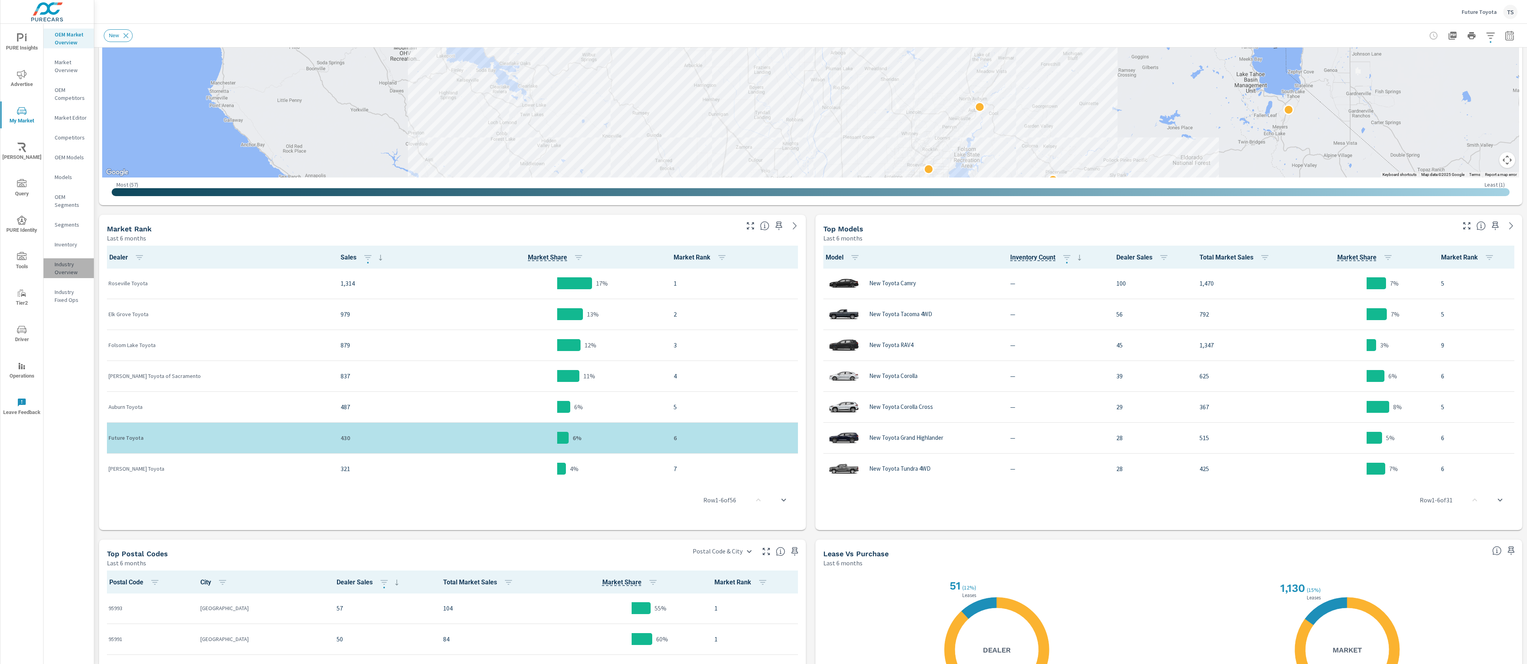
click at [75, 269] on p "Industry Overview" at bounding box center [71, 268] width 33 height 16
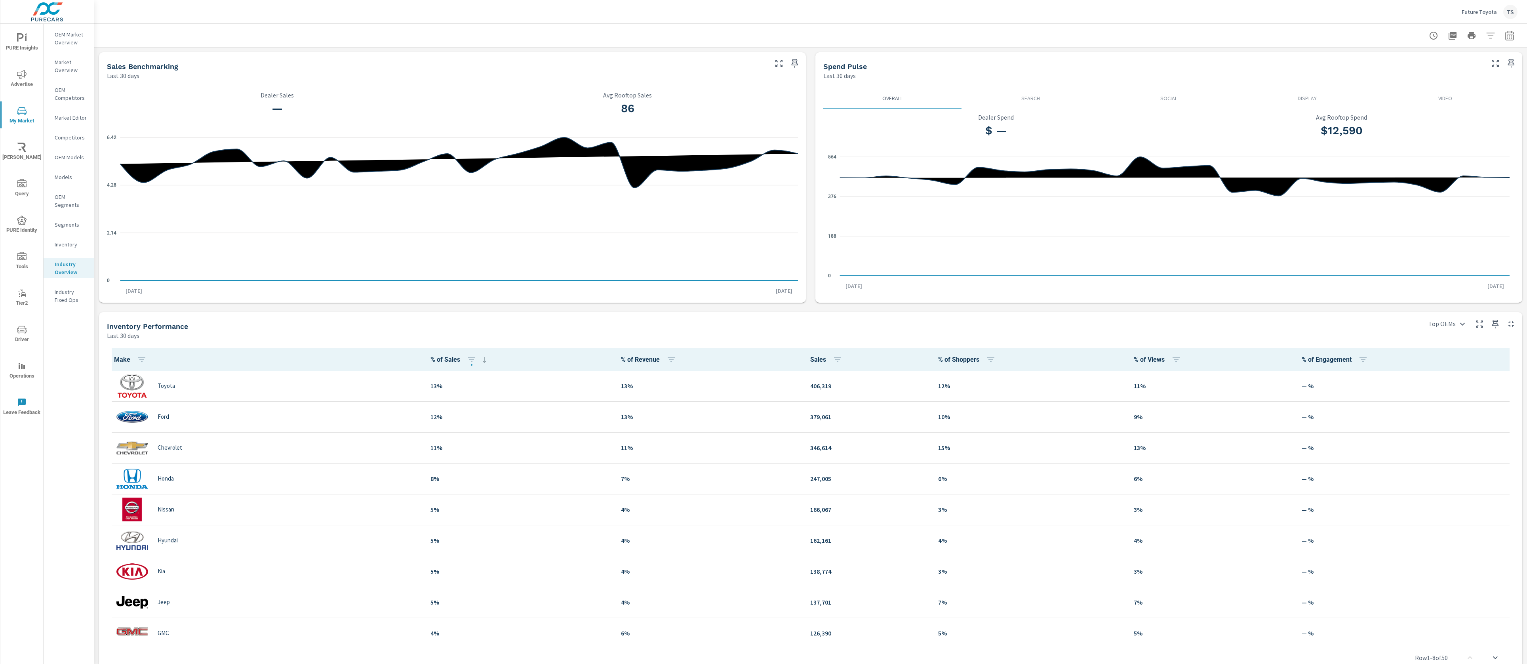
click at [1491, 32] on div at bounding box center [1471, 36] width 92 height 16
click at [1493, 15] on div "Future Toyota TS" at bounding box center [1489, 12] width 56 height 14
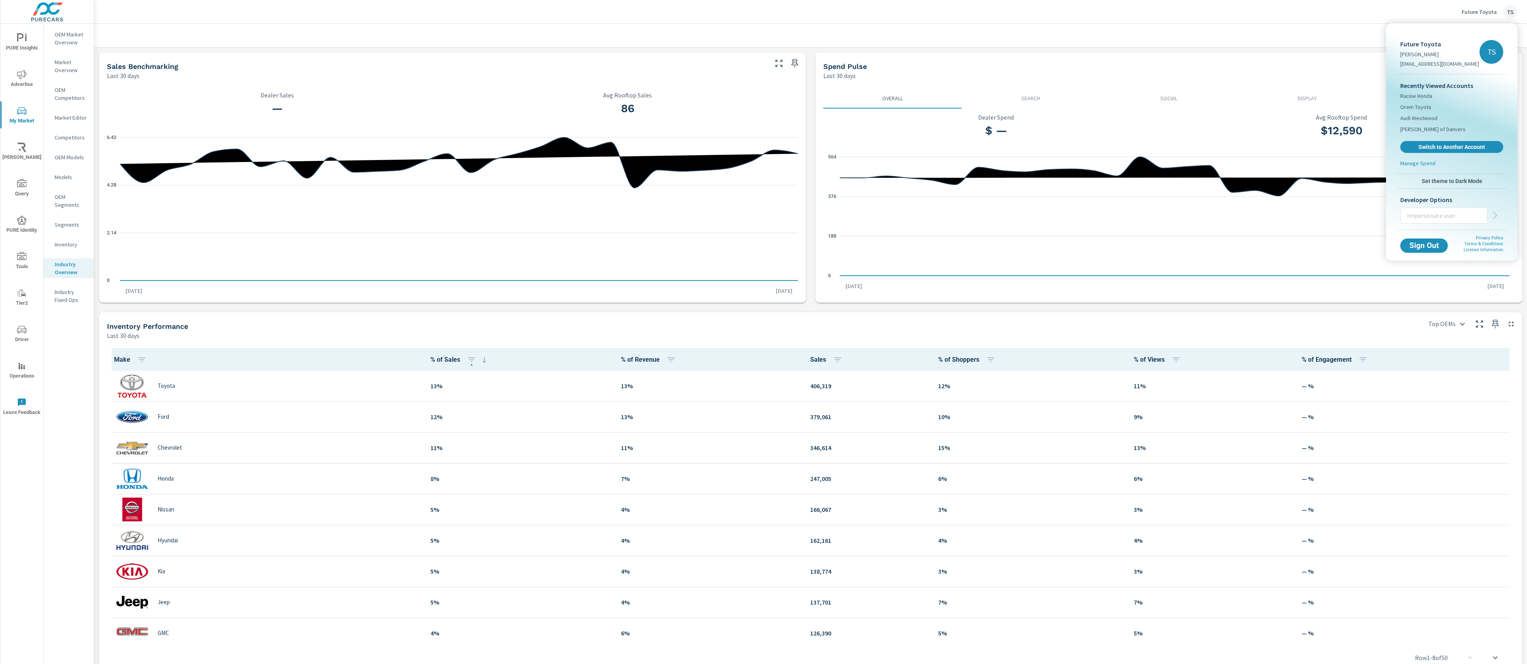
drag, startPoint x: 1319, startPoint y: 202, endPoint x: 1328, endPoint y: 192, distance: 13.7
click at [1323, 199] on div at bounding box center [763, 332] width 1527 height 664
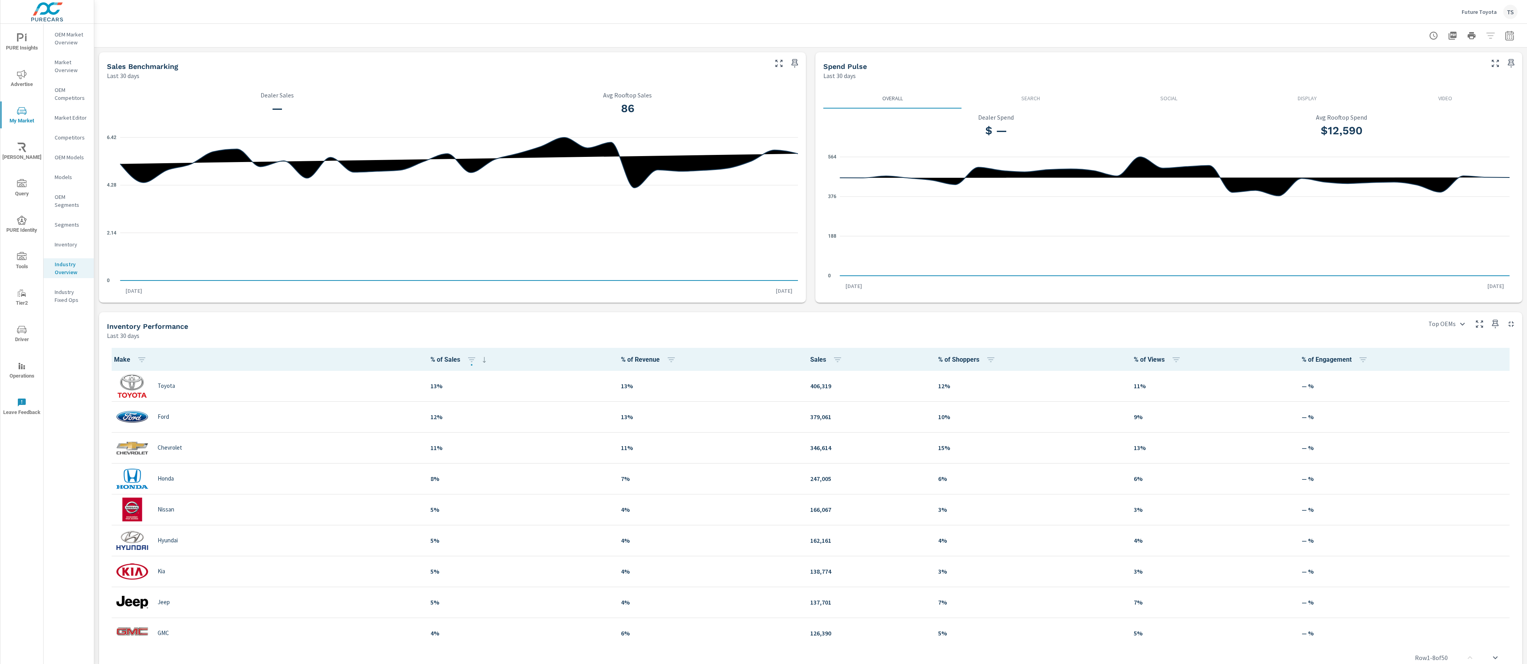
click at [1495, 38] on div at bounding box center [1471, 36] width 92 height 16
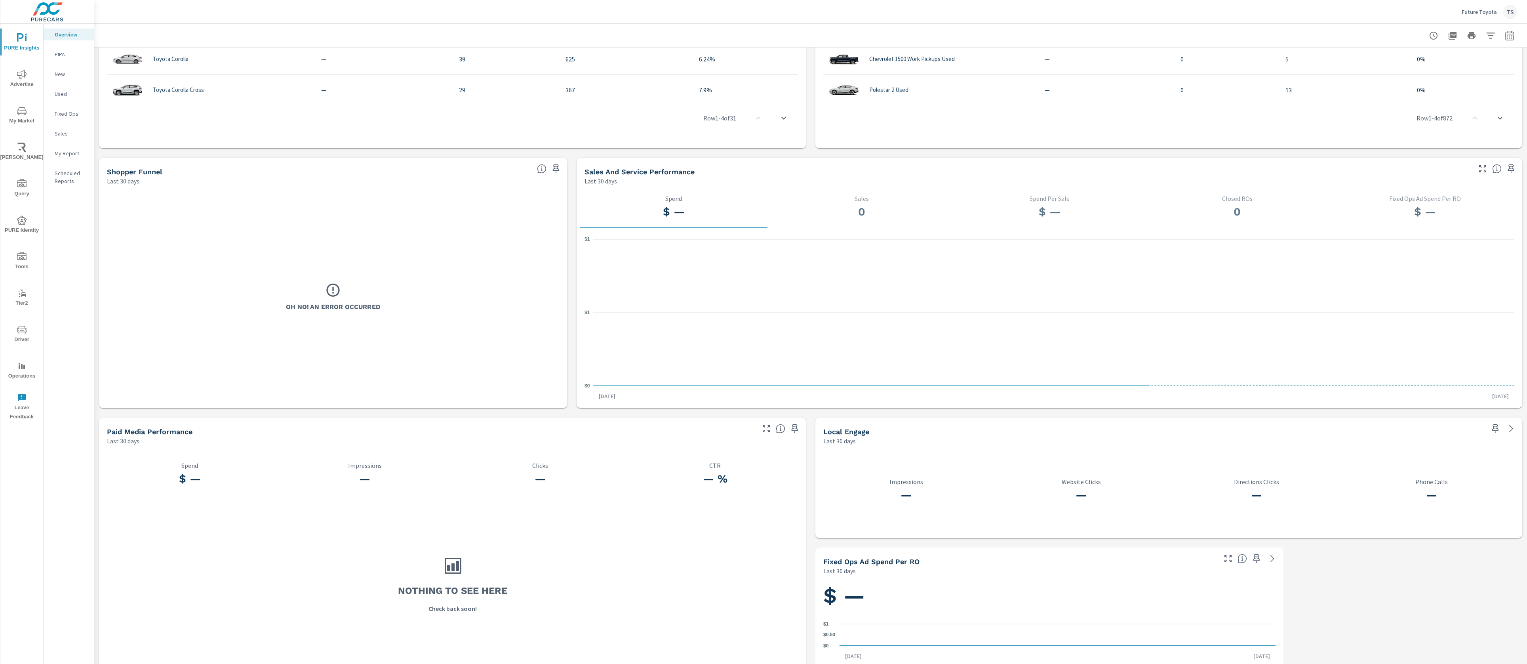
scroll to position [217, 0]
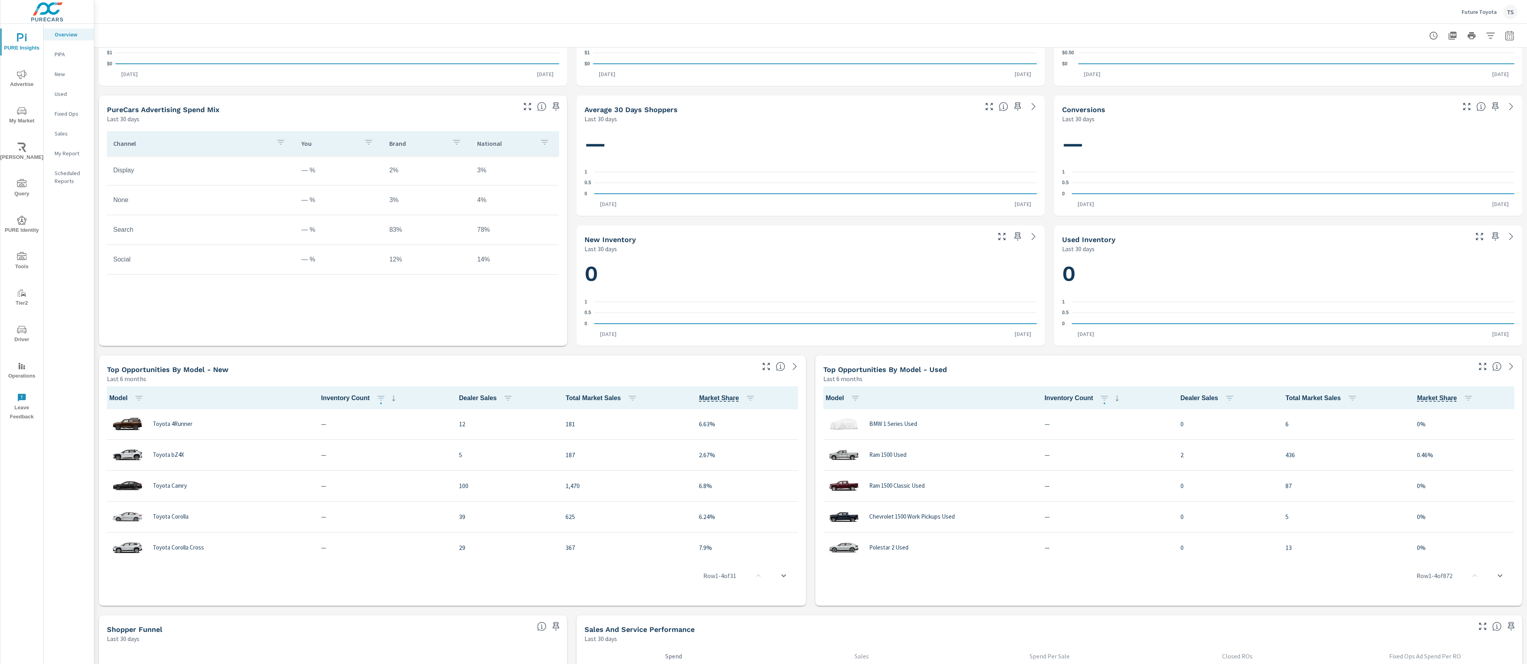
click at [28, 109] on span "My Market" at bounding box center [22, 115] width 38 height 19
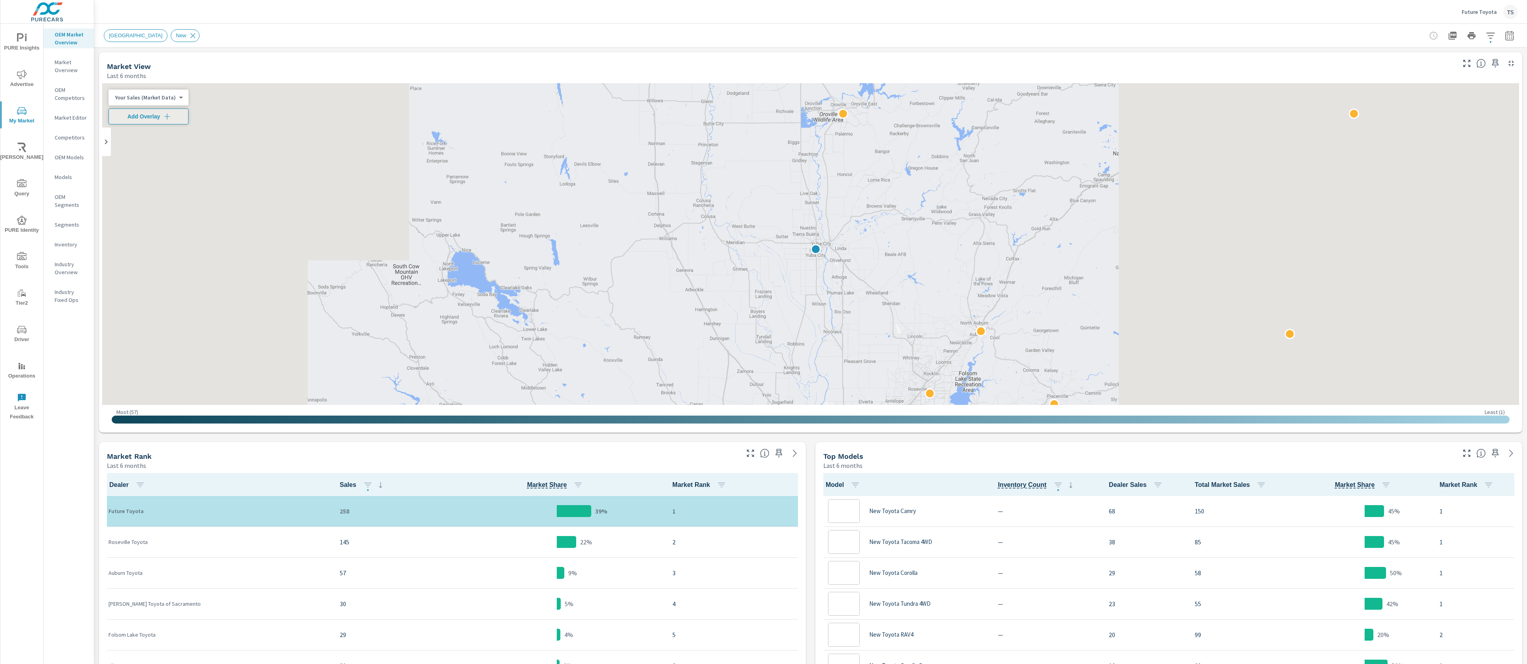
scroll to position [0, 0]
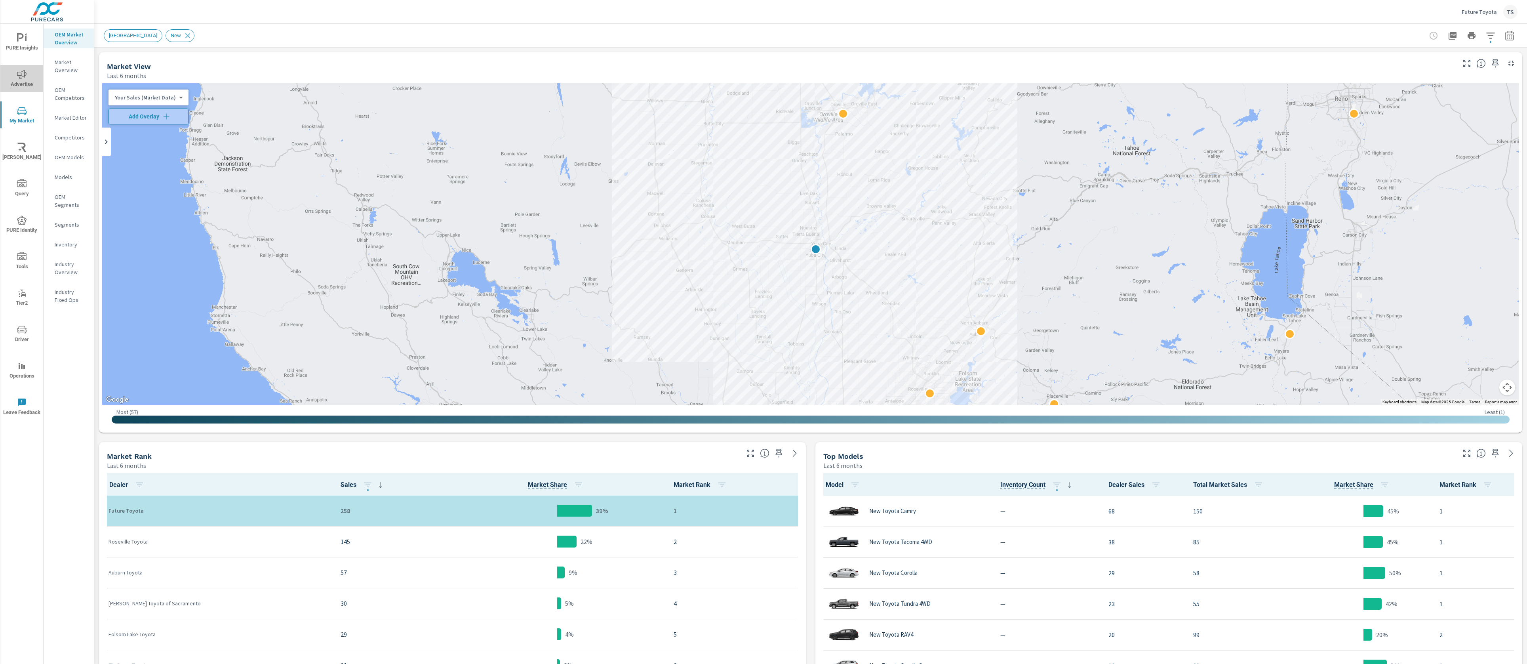
click at [36, 79] on span "Advertise" at bounding box center [22, 79] width 38 height 19
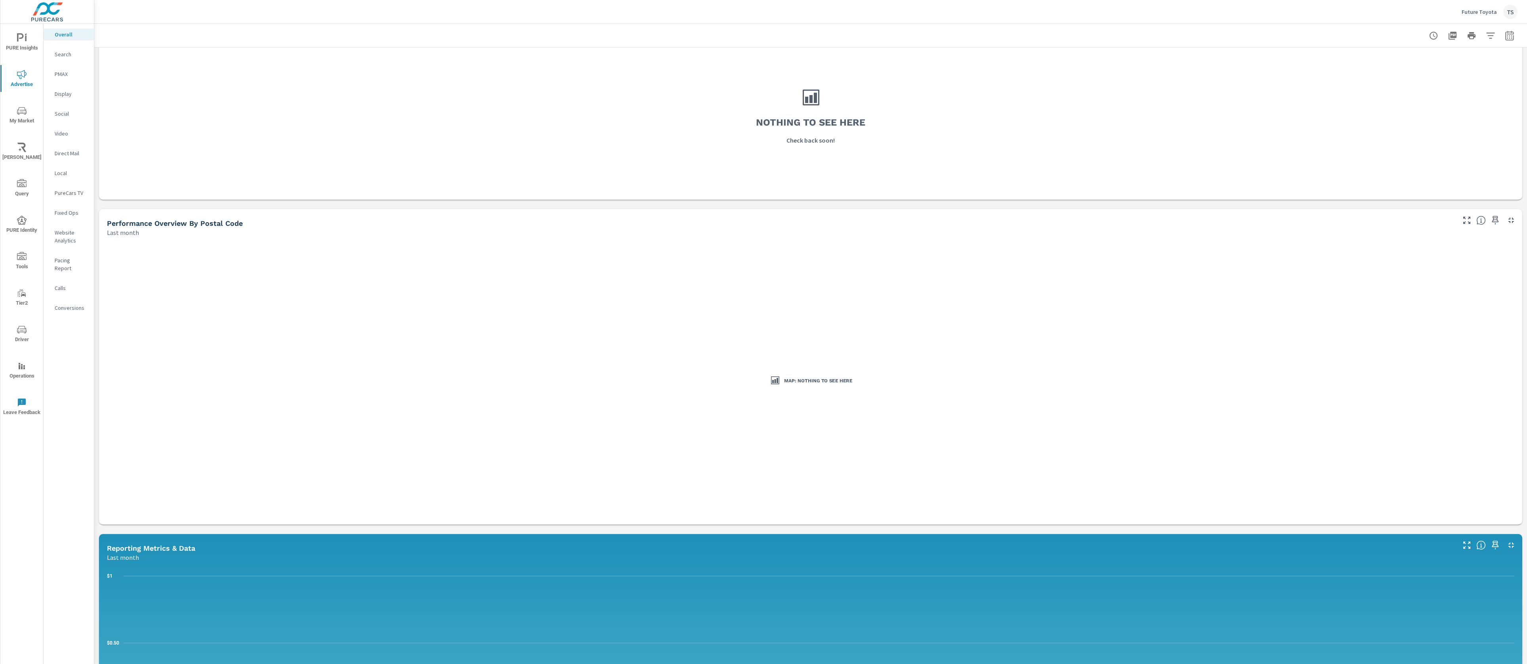
scroll to position [131, 0]
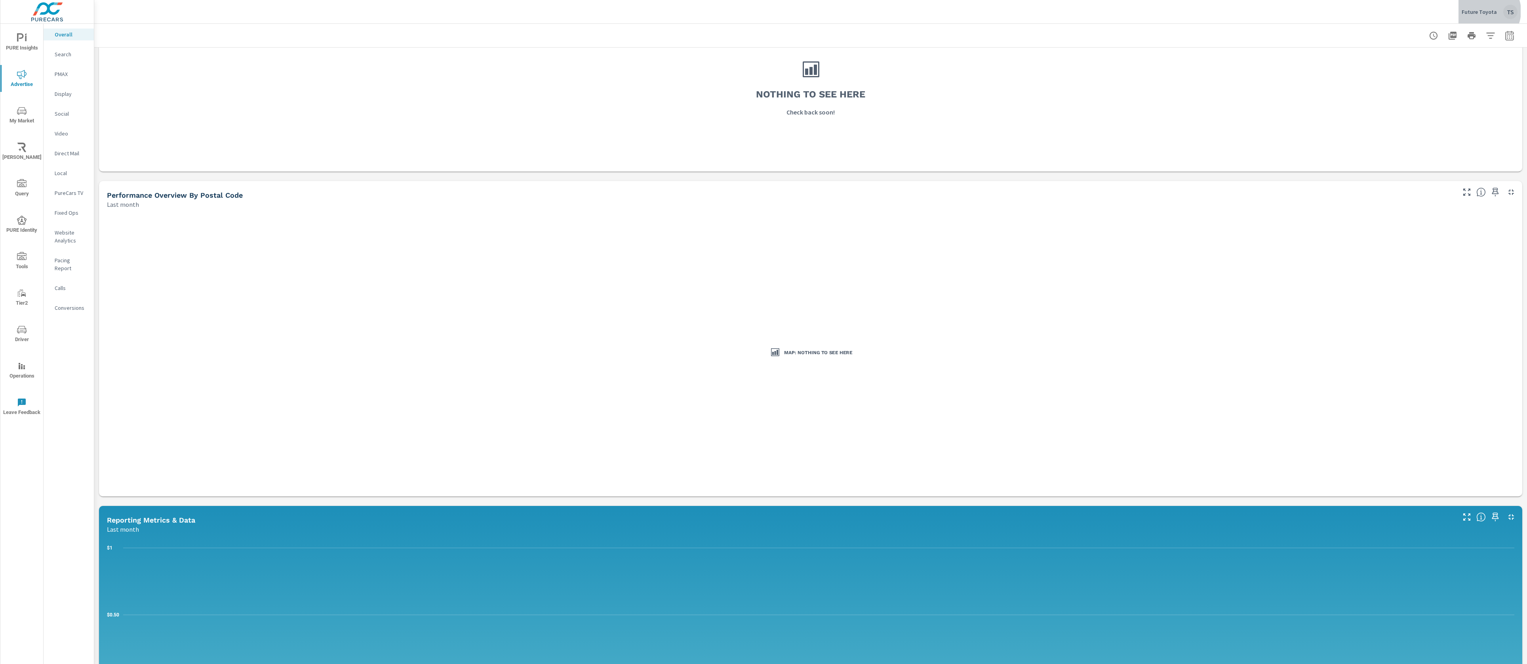
click at [1485, 11] on p "Future Toyota" at bounding box center [1478, 11] width 35 height 7
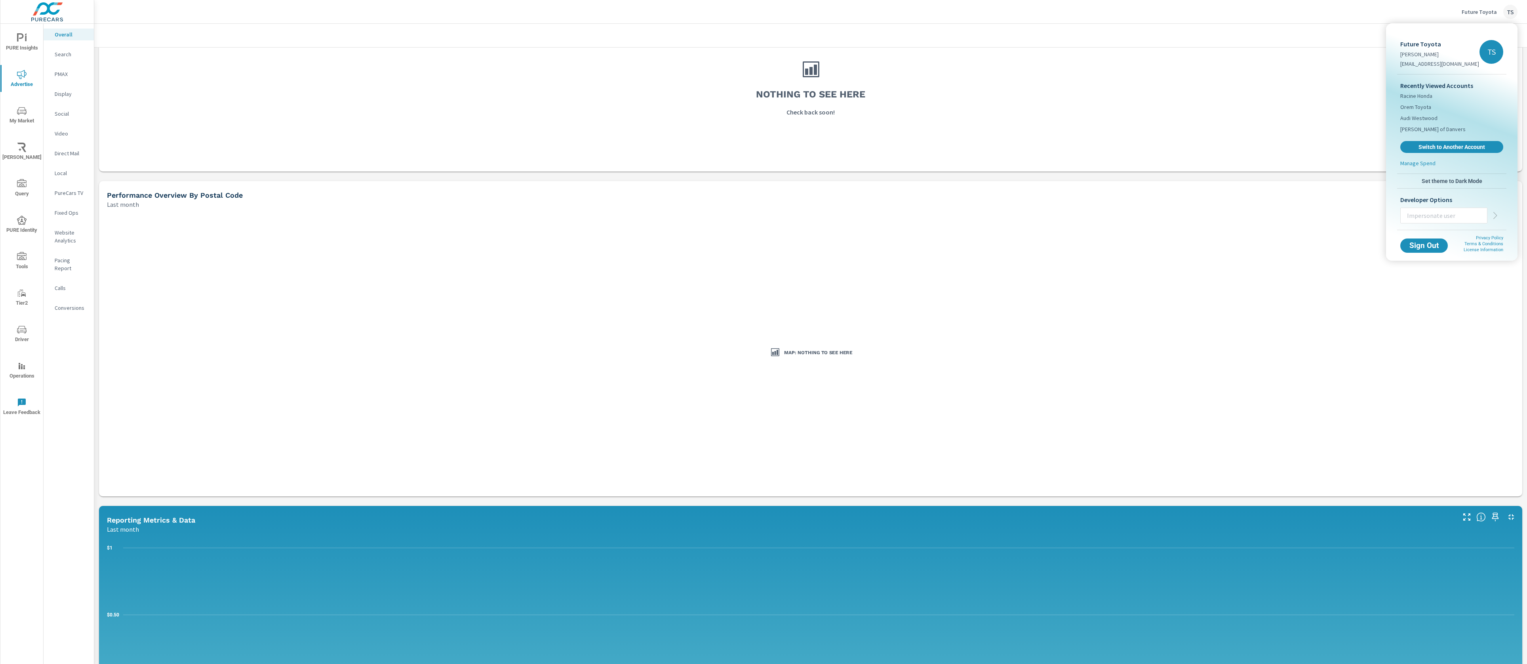
click at [1227, 66] on div at bounding box center [763, 332] width 1527 height 664
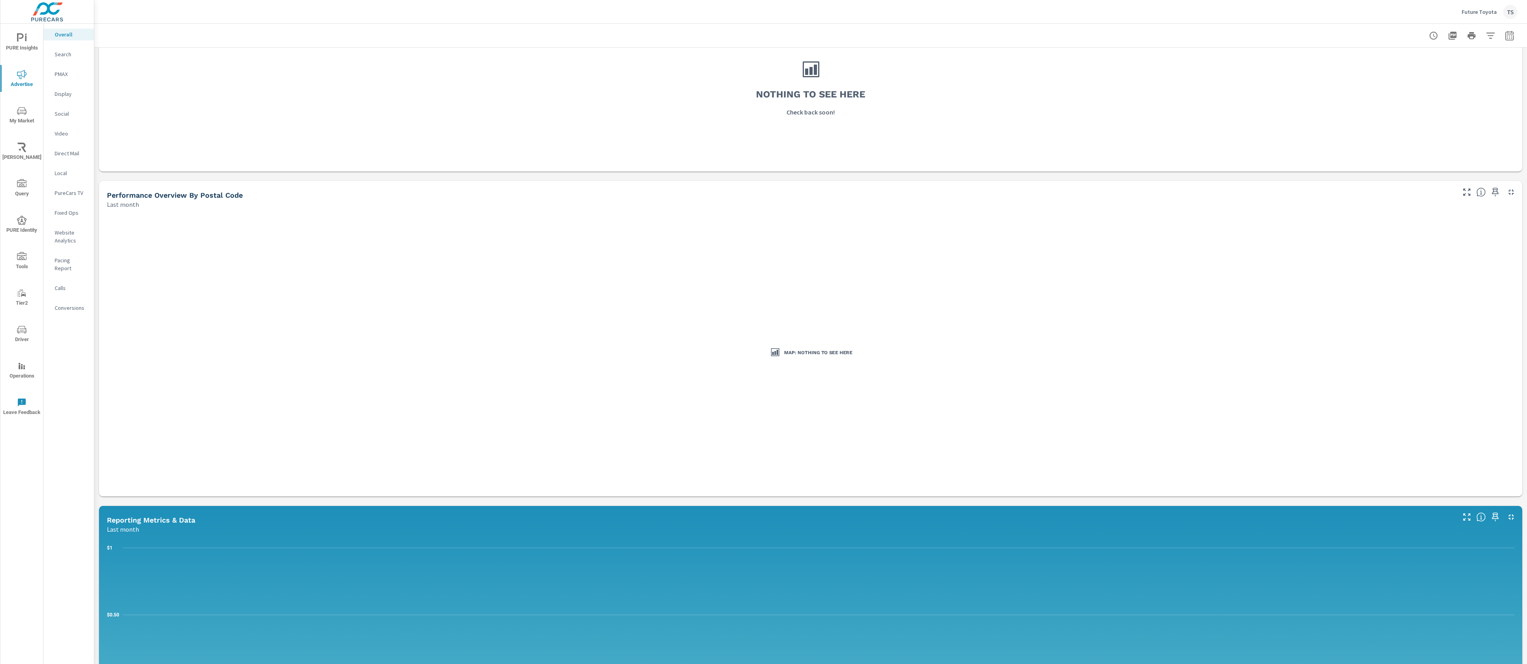
scroll to position [0, 0]
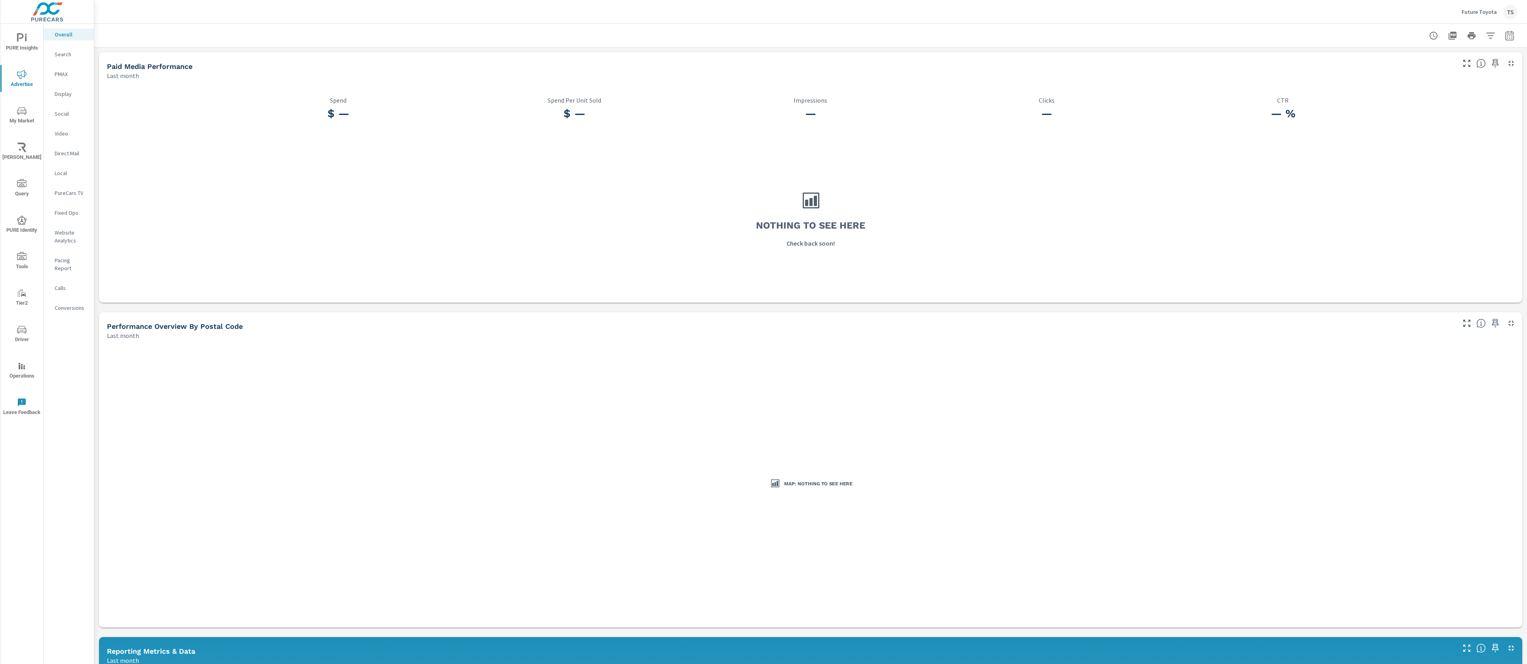
drag, startPoint x: 30, startPoint y: 110, endPoint x: 13, endPoint y: 113, distance: 17.8
click at [13, 113] on span "My Market" at bounding box center [22, 115] width 38 height 19
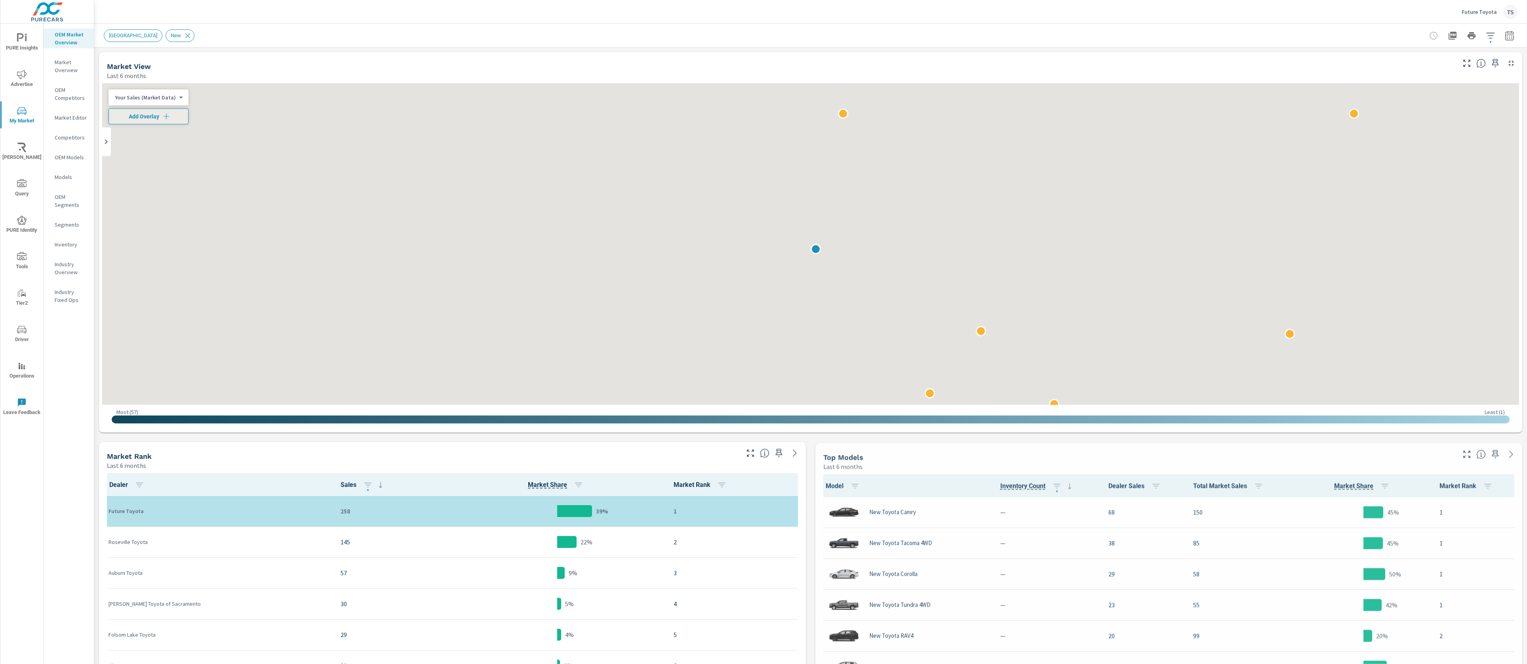
scroll to position [0, 0]
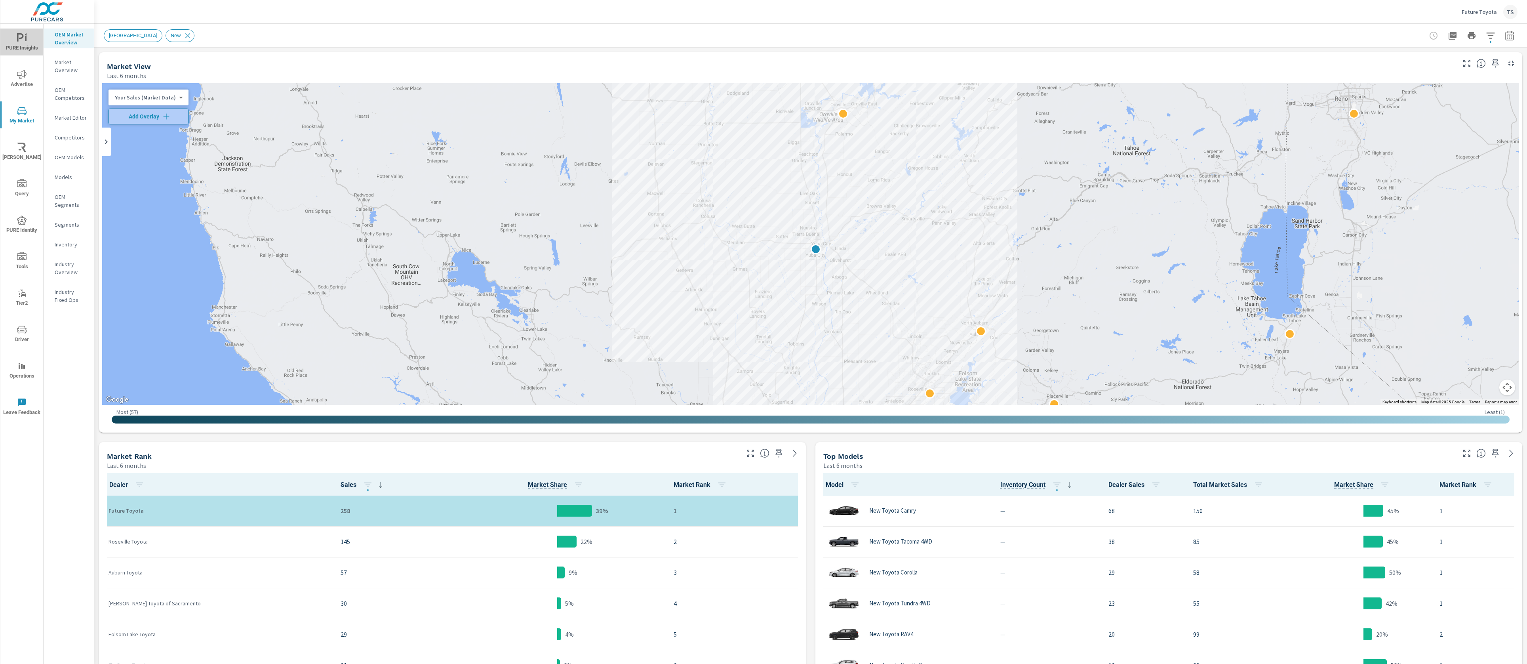
click at [28, 40] on span "PURE Insights" at bounding box center [22, 42] width 38 height 19
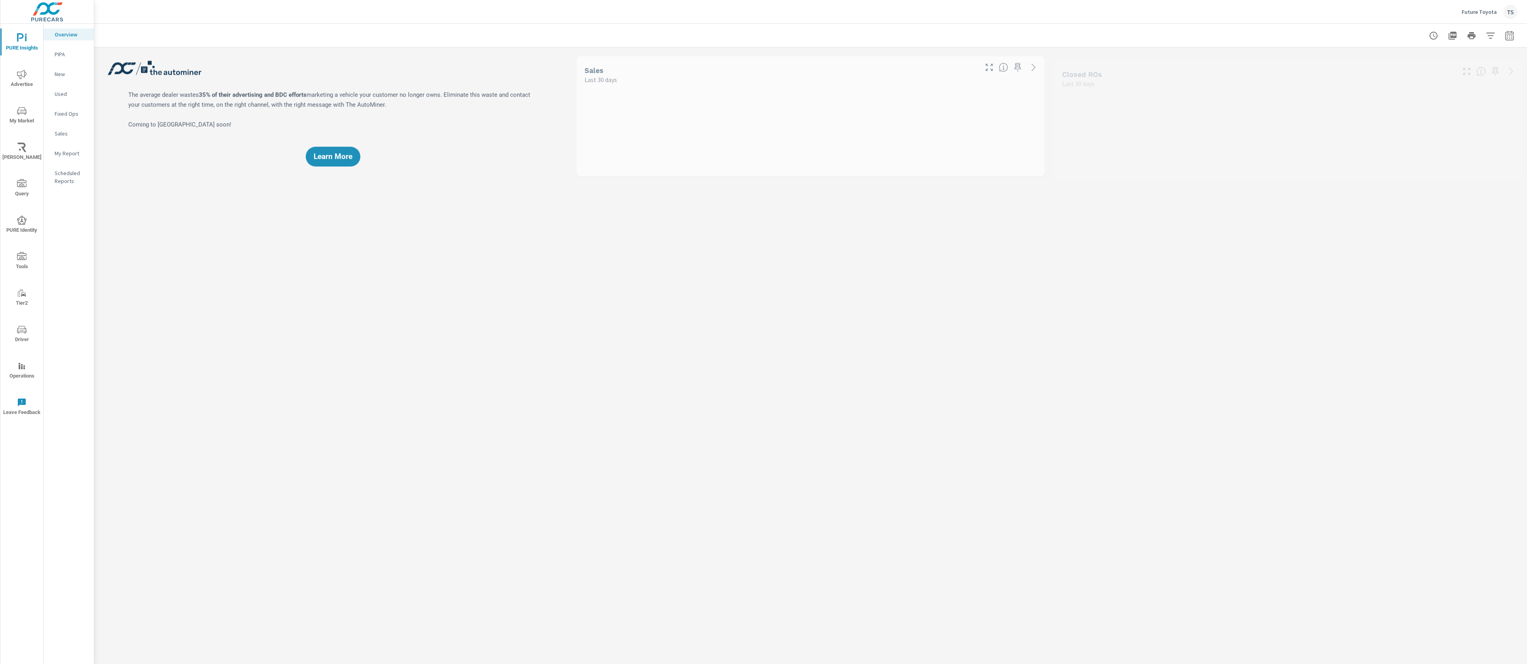
click at [71, 148] on div "My Report" at bounding box center [69, 153] width 50 height 12
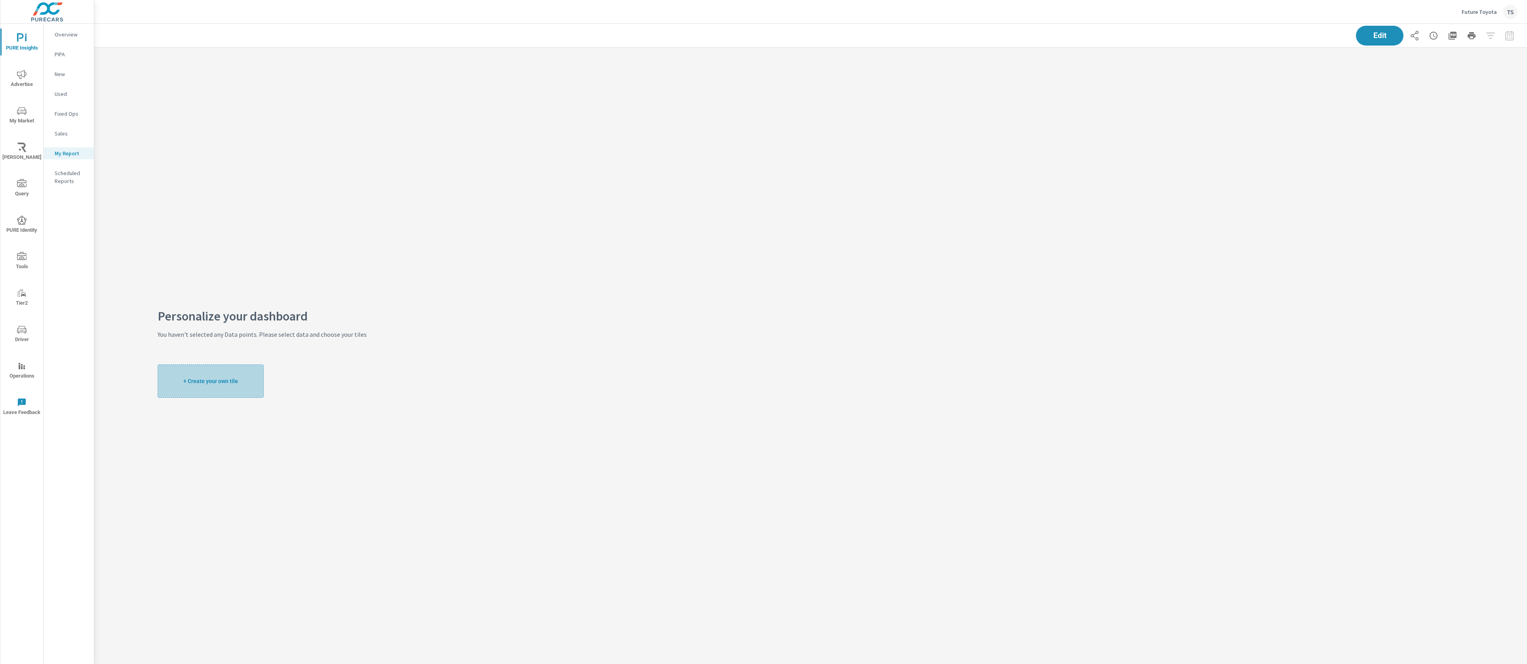
click at [200, 384] on span "+ Create your own tile" at bounding box center [210, 380] width 55 height 7
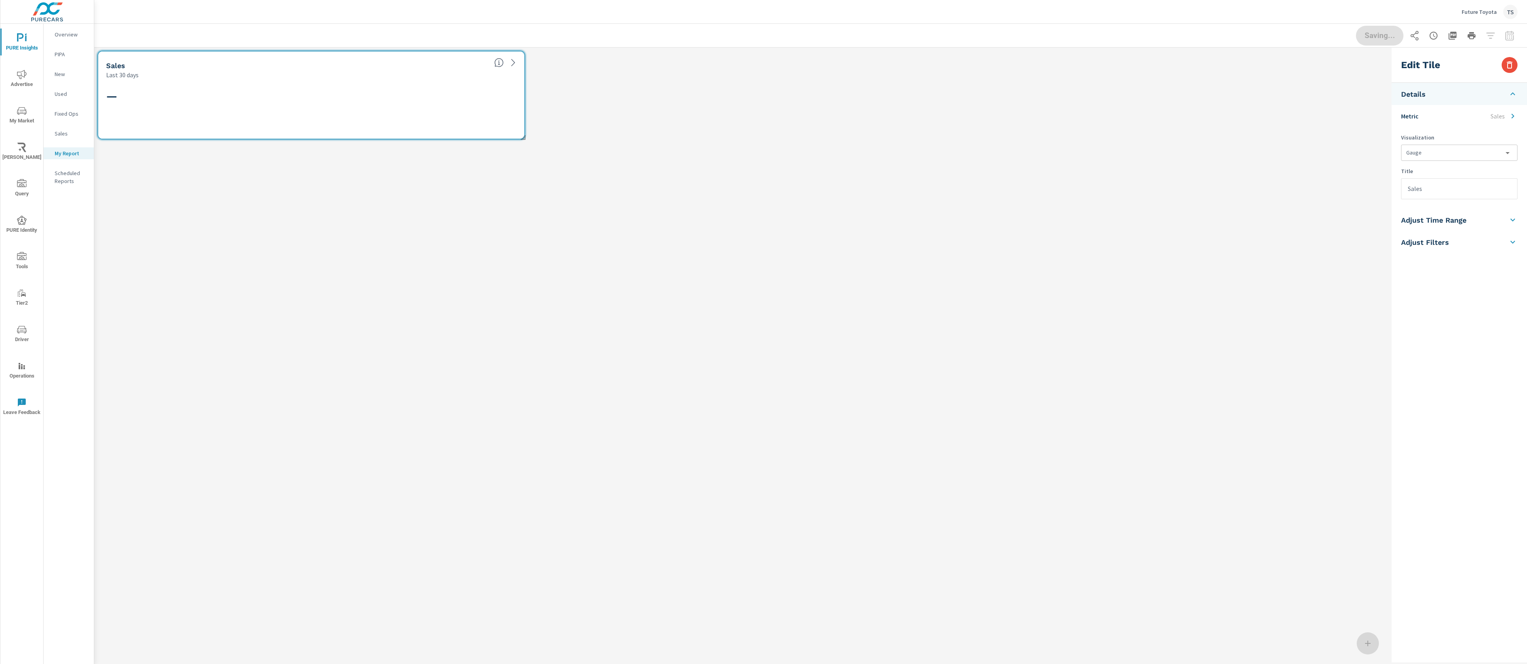
scroll to position [95, 1294]
click at [1435, 36] on icon "button" at bounding box center [1434, 36] width 10 height 10
click at [1289, 102] on select "Morning Afternoon Evening" at bounding box center [1332, 99] width 184 height 11
click at [1291, 162] on input "Recipient" at bounding box center [1316, 167] width 159 height 16
click at [1301, 145] on select "CST - Central Standard Time CDT - Central Daylight Time EST - Eastern Standard …" at bounding box center [1332, 144] width 184 height 11
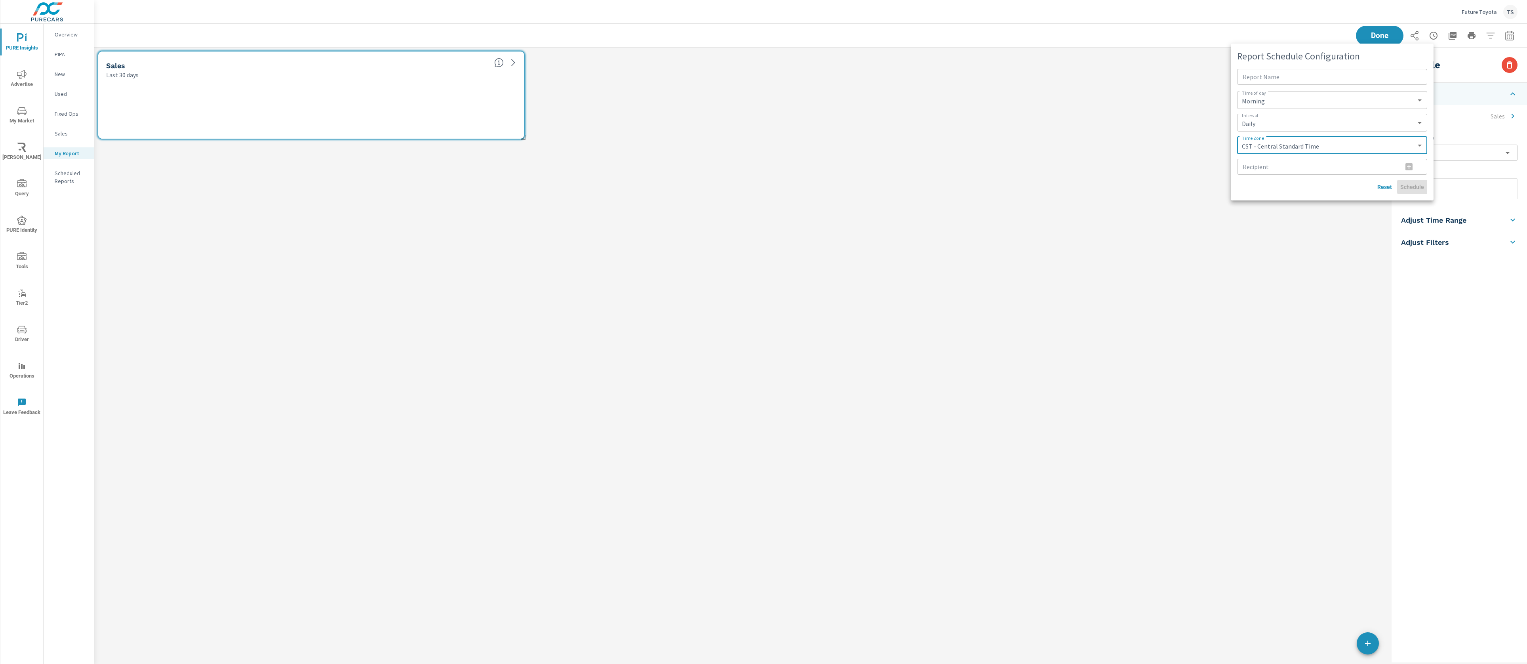
click at [30, 116] on div at bounding box center [763, 332] width 1527 height 664
click at [30, 116] on span "My Market" at bounding box center [22, 115] width 38 height 19
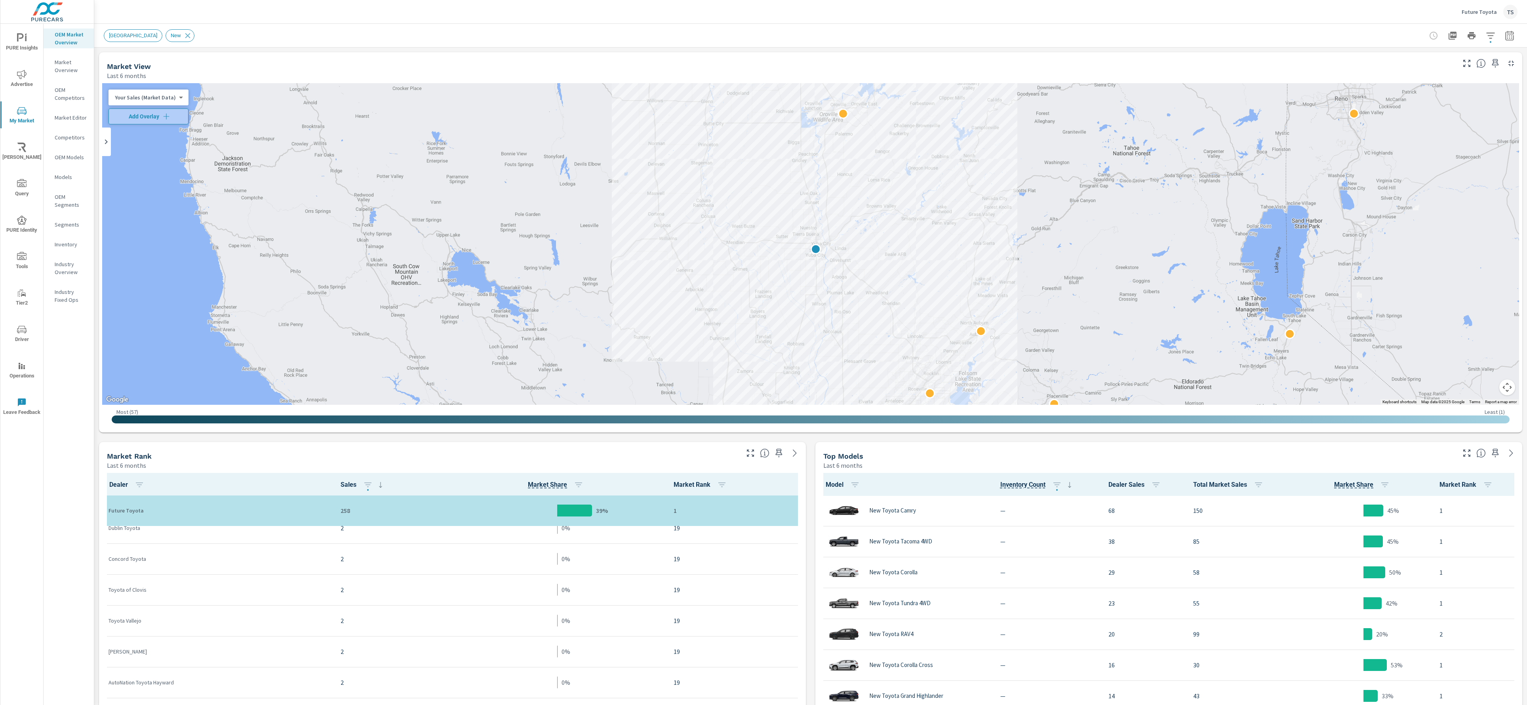
scroll to position [1117, 0]
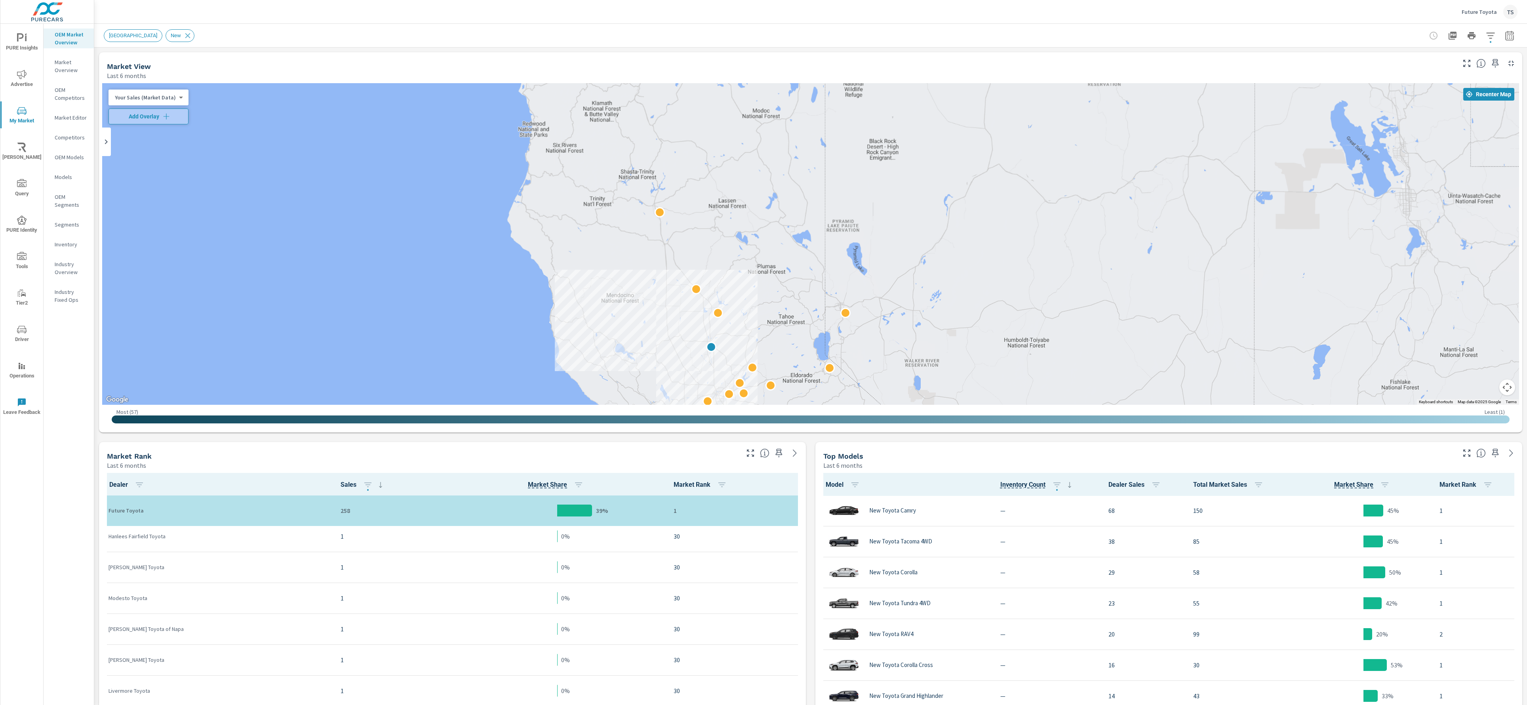
scroll to position [382, 0]
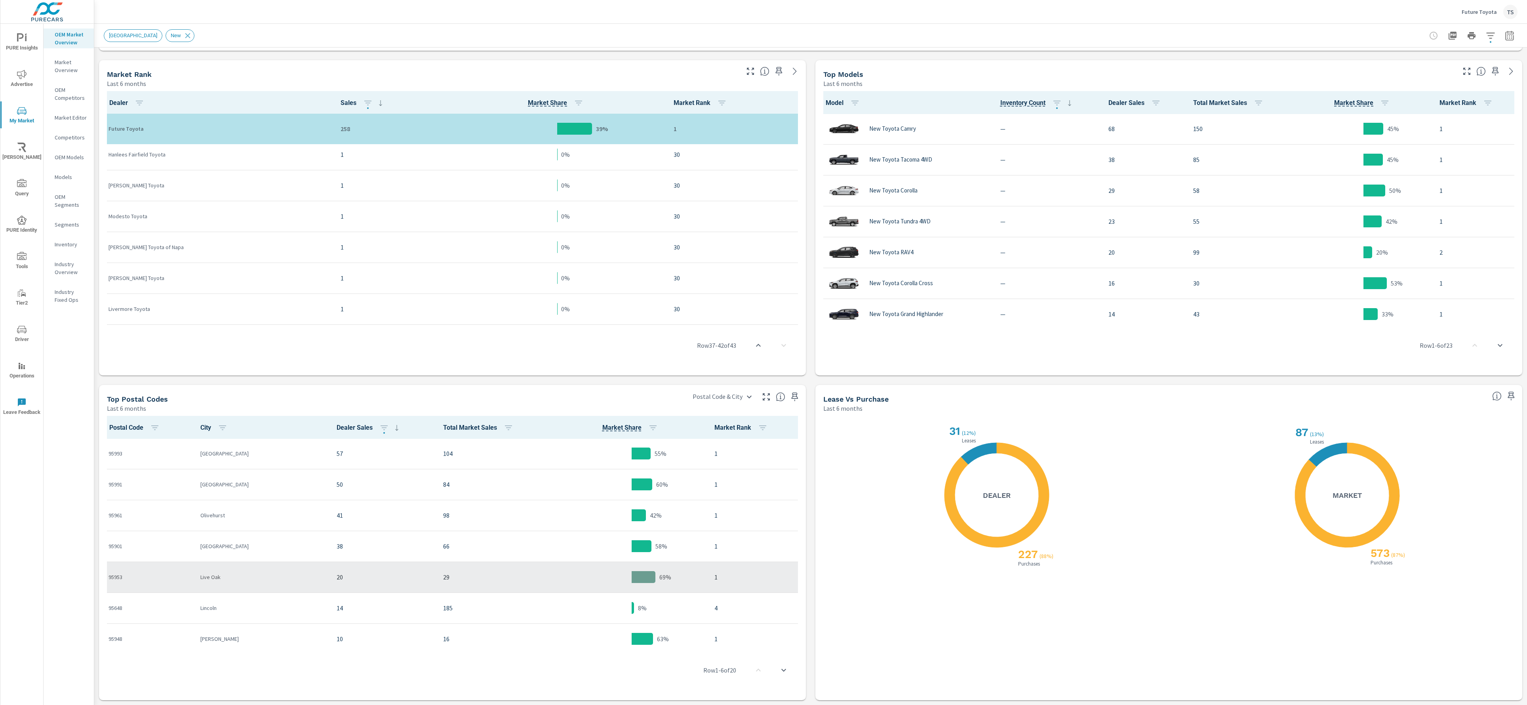
click at [560, 563] on td "69%" at bounding box center [631, 576] width 153 height 31
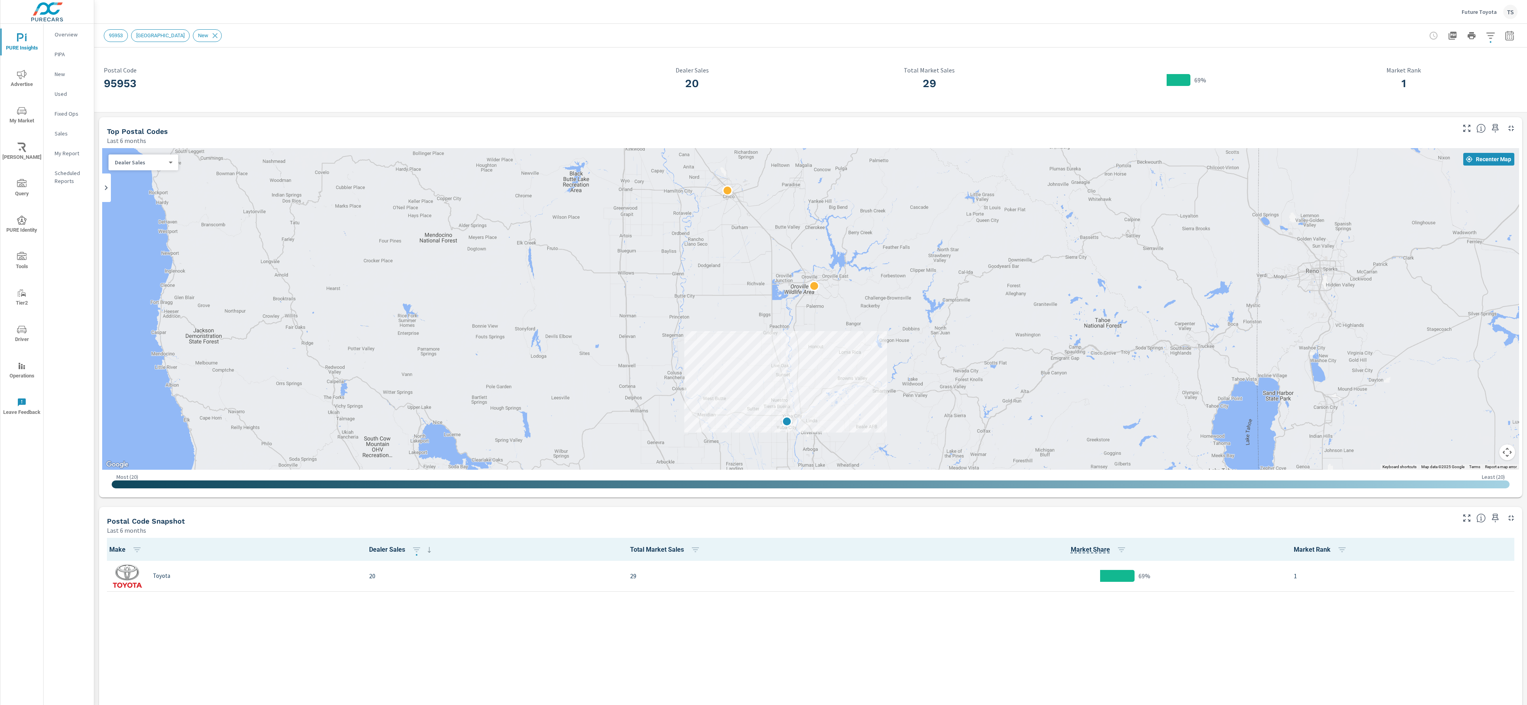
drag, startPoint x: 781, startPoint y: 265, endPoint x: 751, endPoint y: 373, distance: 111.4
click at [751, 373] on div at bounding box center [810, 308] width 1417 height 321
click at [33, 34] on span "PURE Insights" at bounding box center [22, 42] width 38 height 19
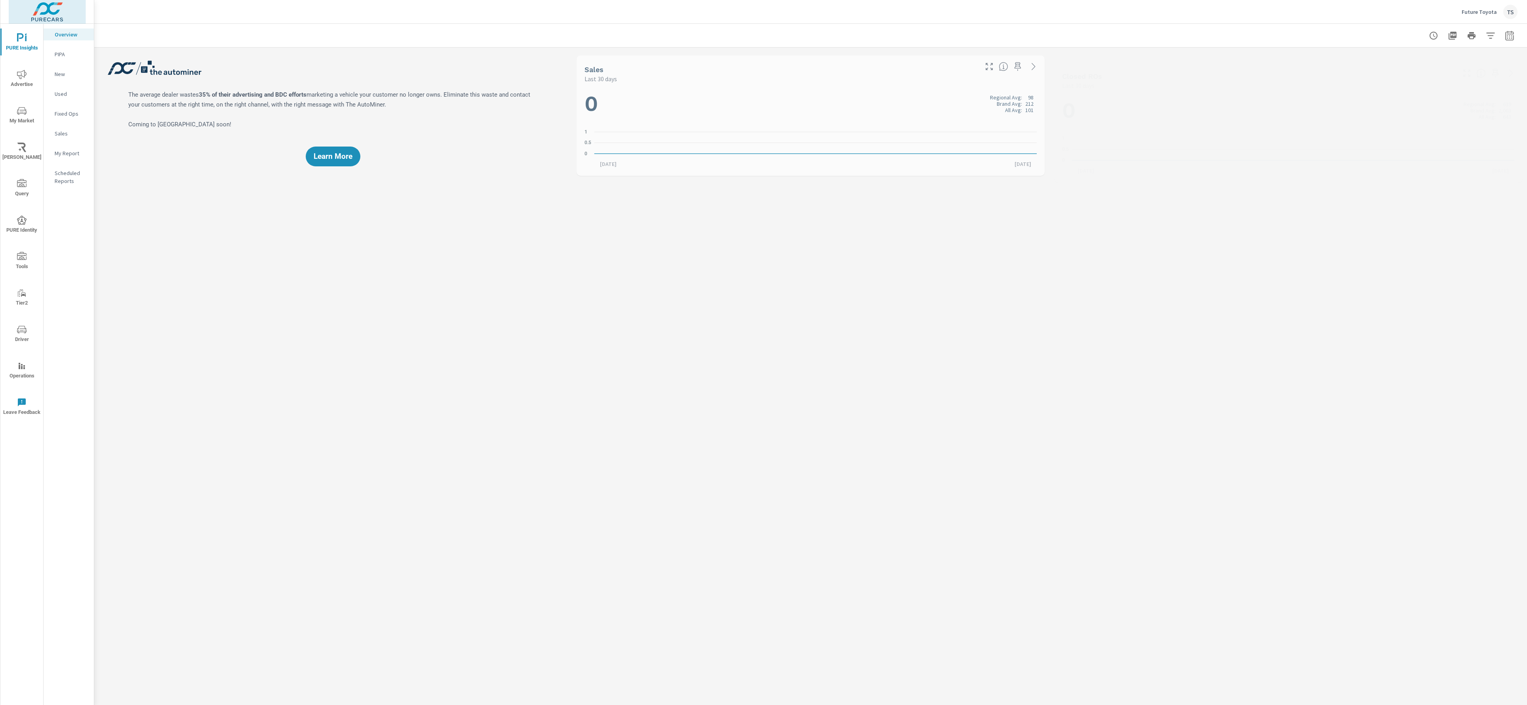
scroll to position [0, 0]
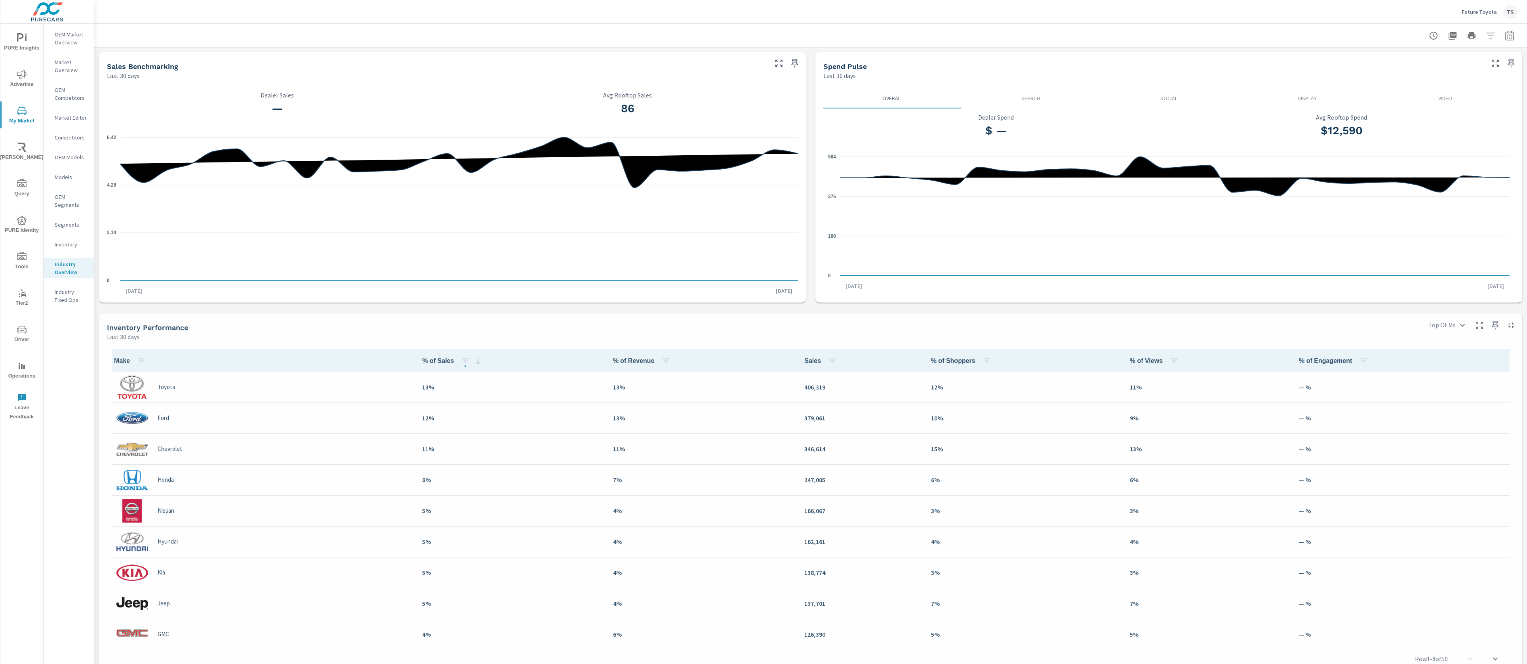
scroll to position [0, 0]
click at [1491, 36] on div at bounding box center [1471, 36] width 92 height 16
click at [1491, 31] on div at bounding box center [1471, 36] width 92 height 16
click at [1491, 12] on p "Future Toyota" at bounding box center [1478, 11] width 35 height 7
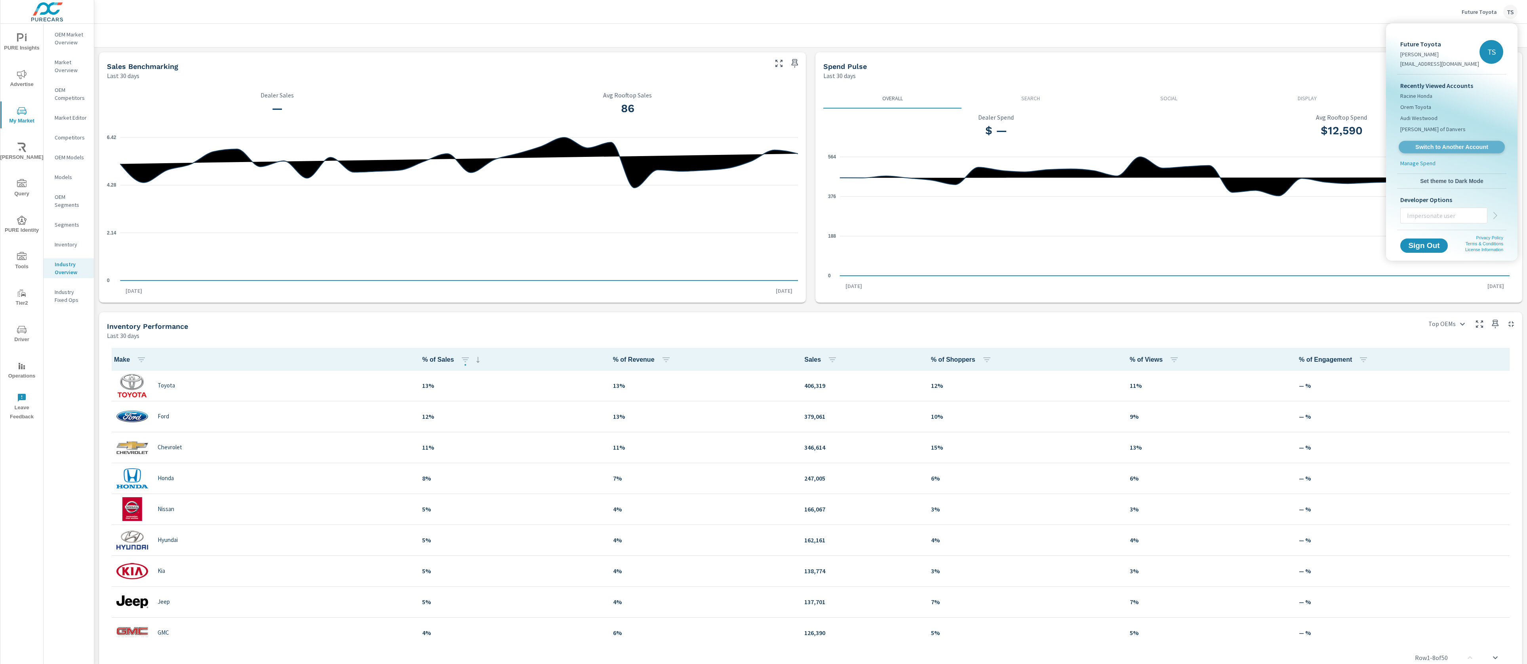
click at [1424, 149] on span "Switch to Another Account" at bounding box center [1451, 147] width 97 height 8
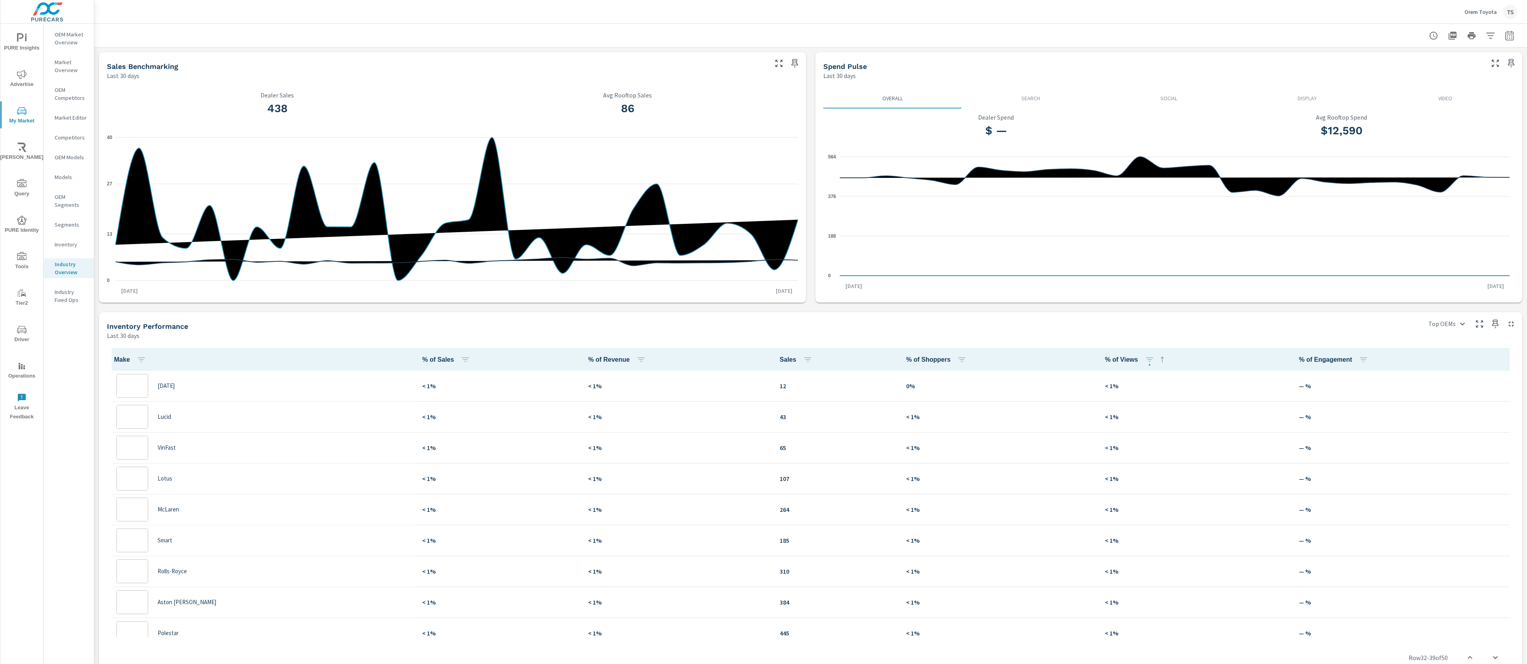
scroll to position [958, 0]
click at [1493, 34] on icon "button" at bounding box center [1491, 36] width 10 height 10
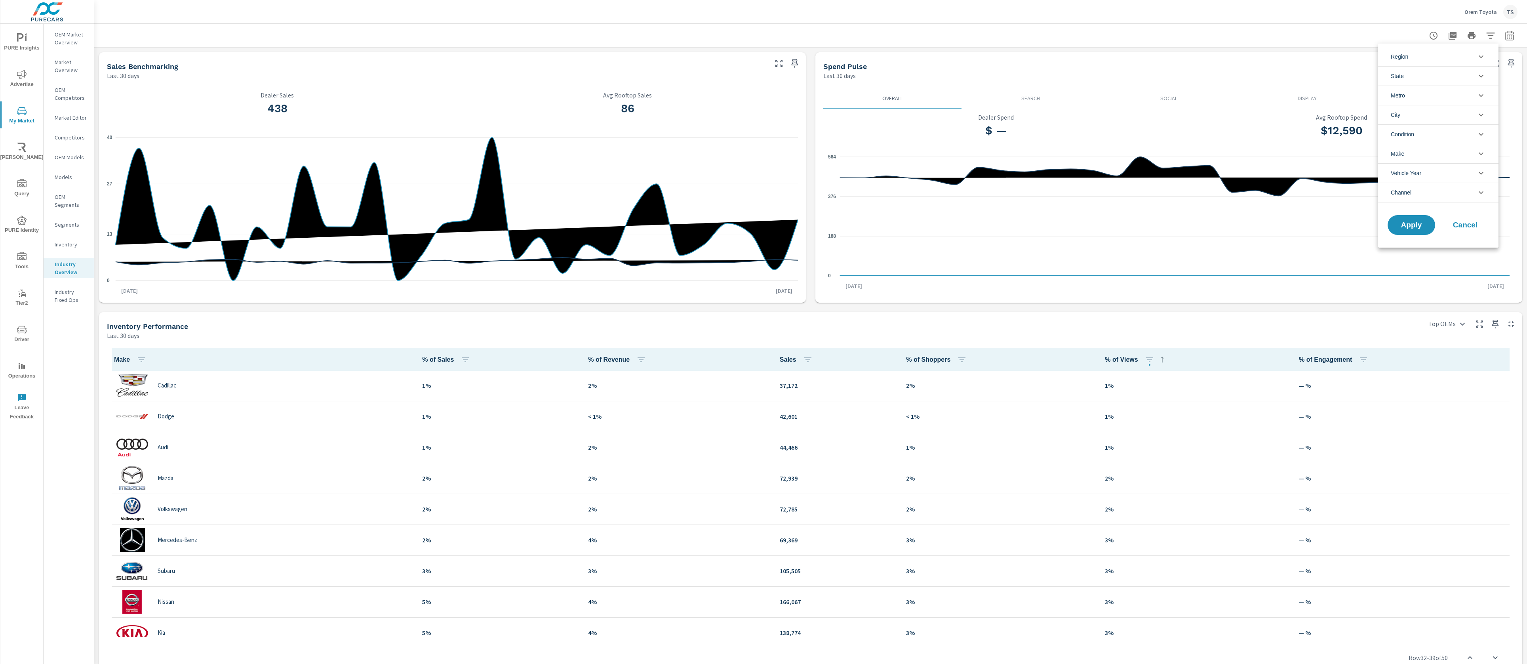
click at [1432, 136] on li "Condition" at bounding box center [1438, 133] width 120 height 19
click at [1427, 150] on span "New" at bounding box center [1447, 153] width 87 height 10
click at [1422, 205] on li "Make" at bounding box center [1438, 206] width 120 height 19
click at [1419, 245] on span "Toyota" at bounding box center [1447, 244] width 87 height 10
click at [1416, 379] on span "Apply" at bounding box center [1411, 377] width 32 height 8
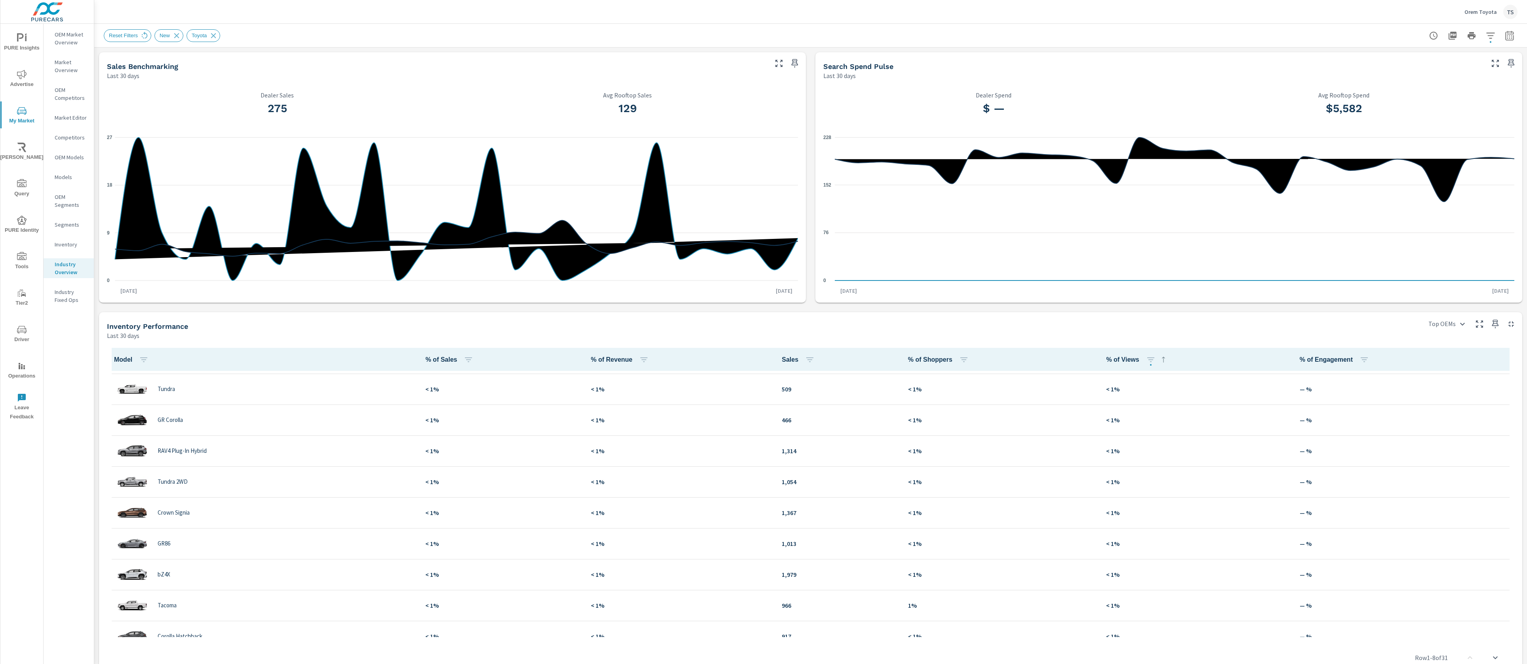
scroll to position [184, 0]
click at [27, 81] on span "Advertise" at bounding box center [22, 79] width 38 height 19
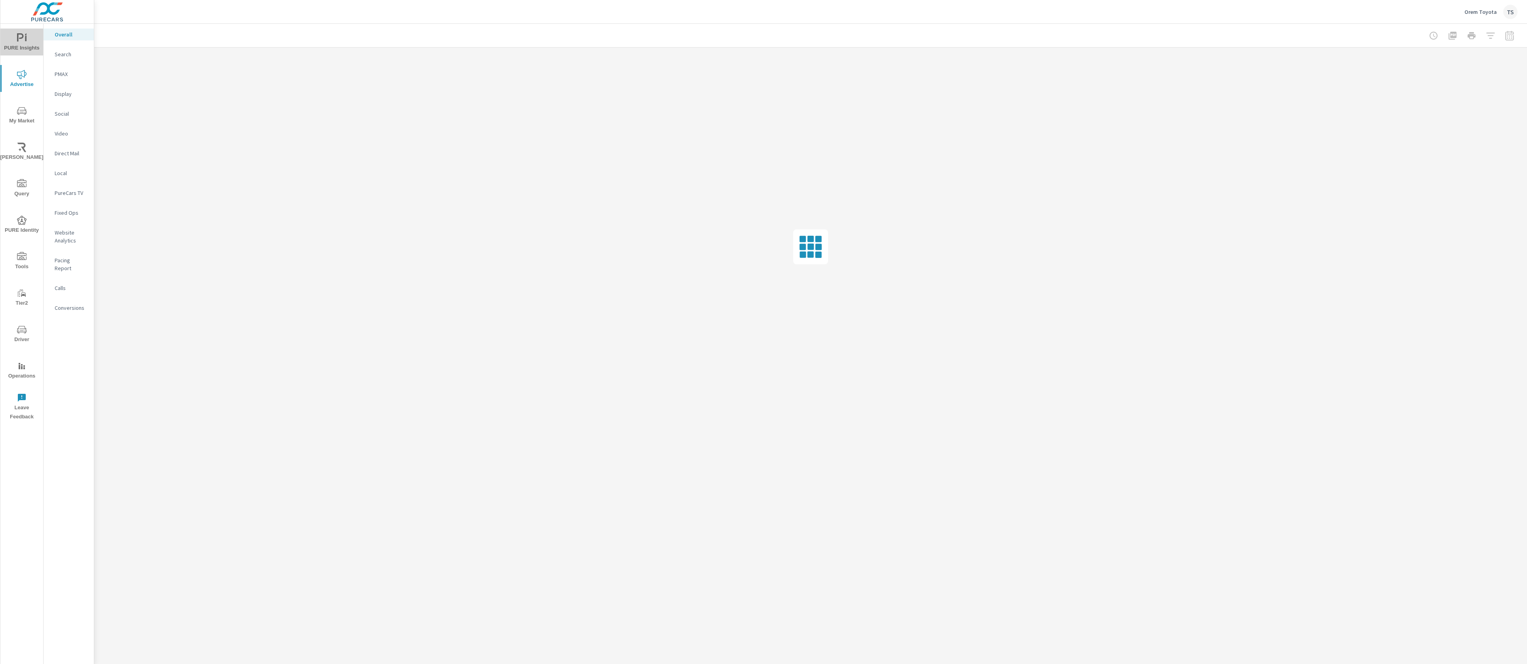
click at [26, 34] on icon "nav menu" at bounding box center [26, 34] width 2 height 3
click at [22, 115] on span "My Market" at bounding box center [22, 115] width 38 height 19
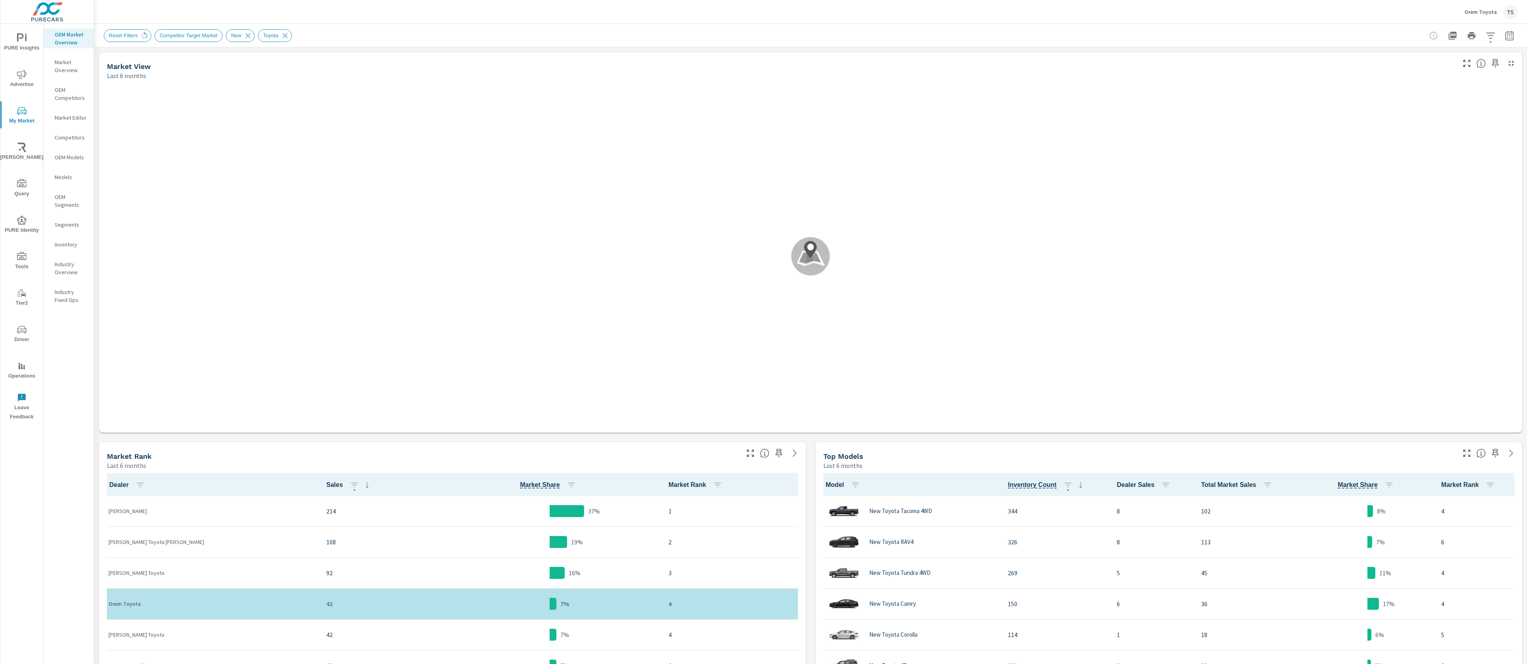
scroll to position [0, 0]
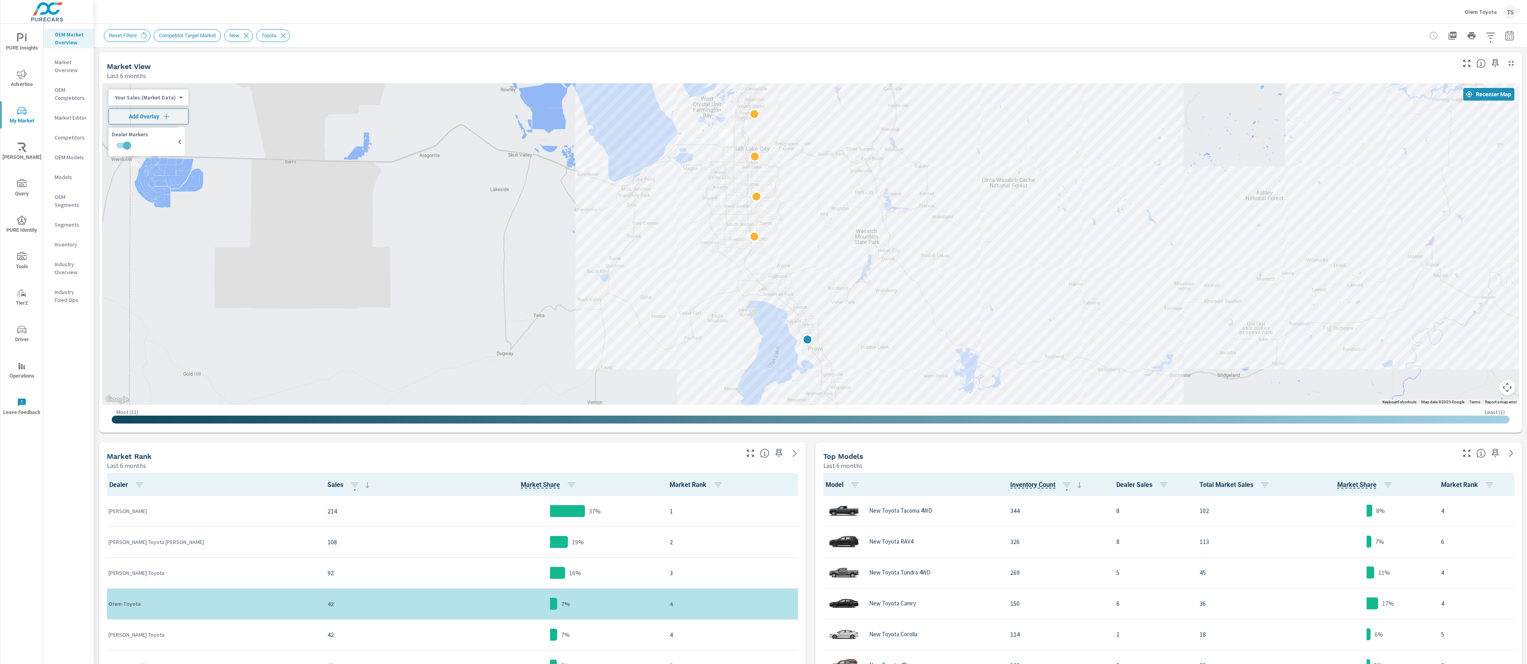
drag, startPoint x: 867, startPoint y: 174, endPoint x: 859, endPoint y: 265, distance: 91.8
click at [859, 265] on div at bounding box center [810, 243] width 1417 height 321
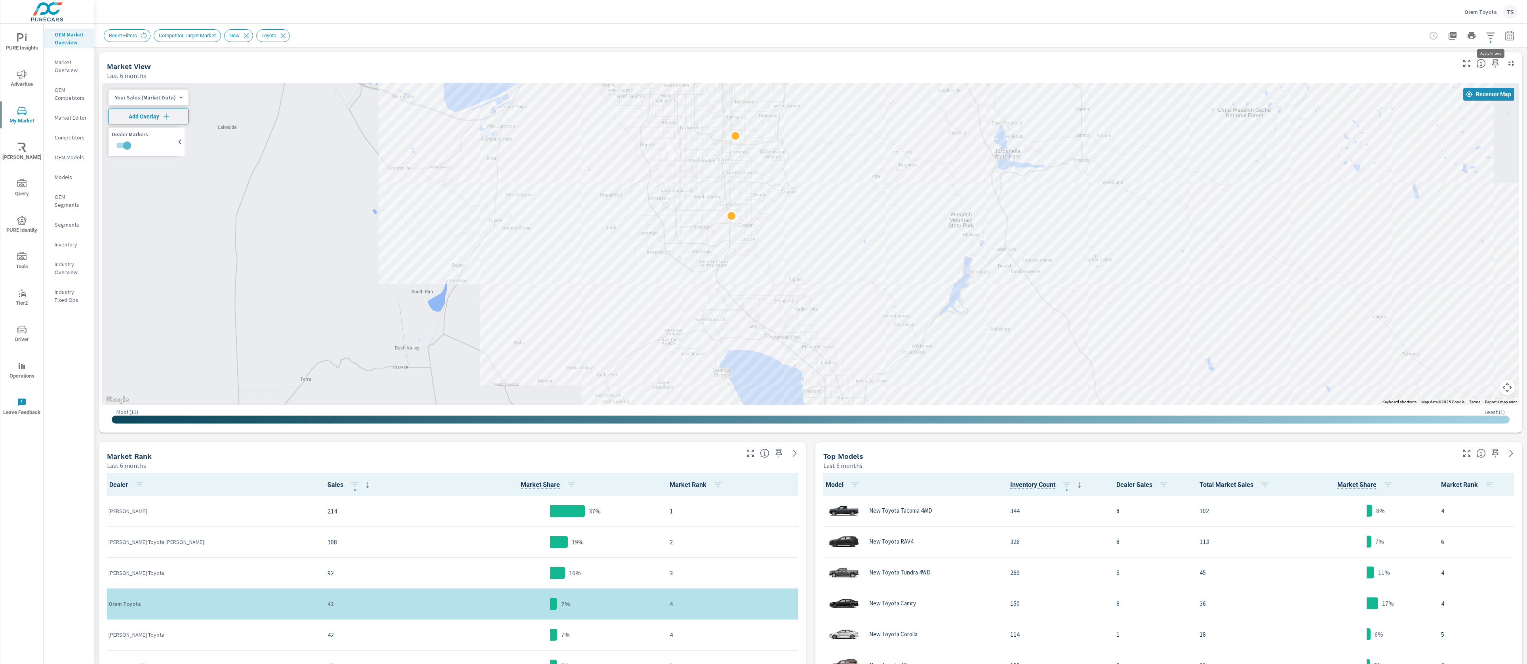
click at [1493, 35] on icon "button" at bounding box center [1491, 36] width 10 height 10
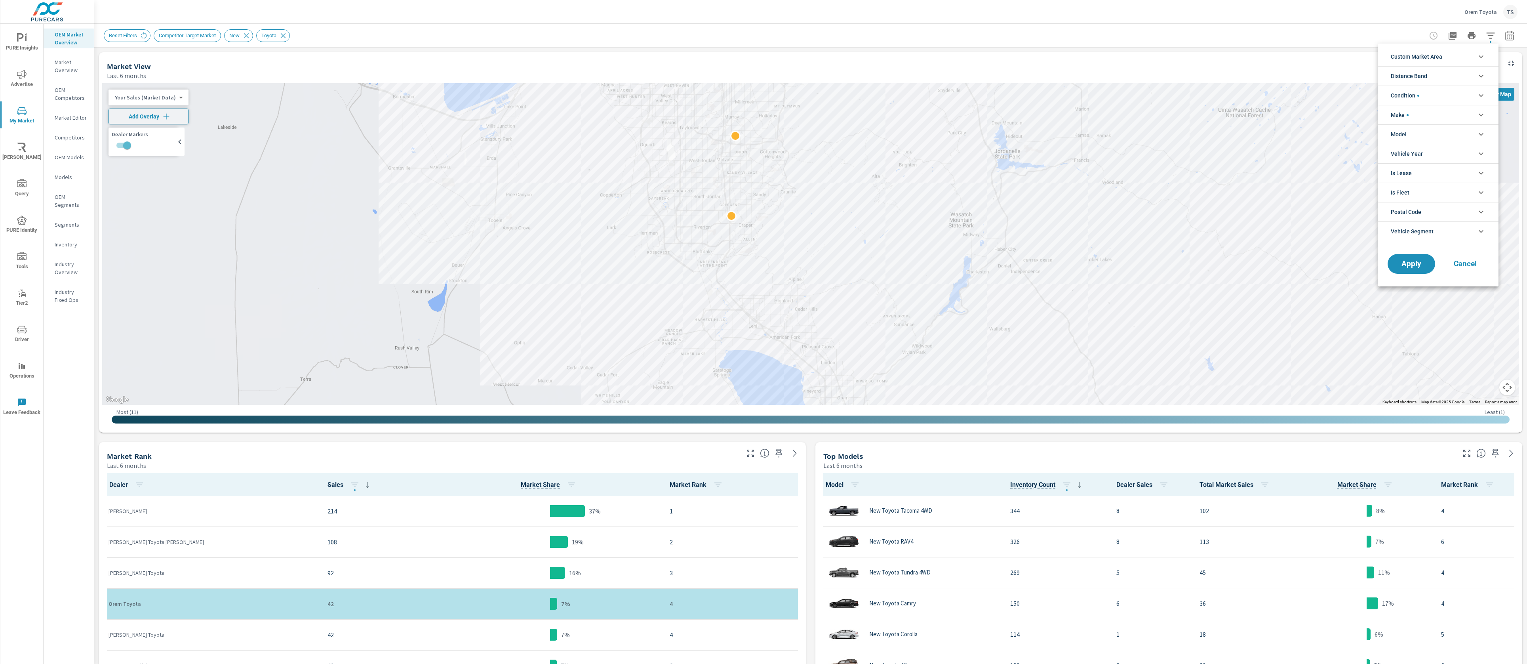
click at [1509, 36] on div at bounding box center [763, 332] width 1527 height 664
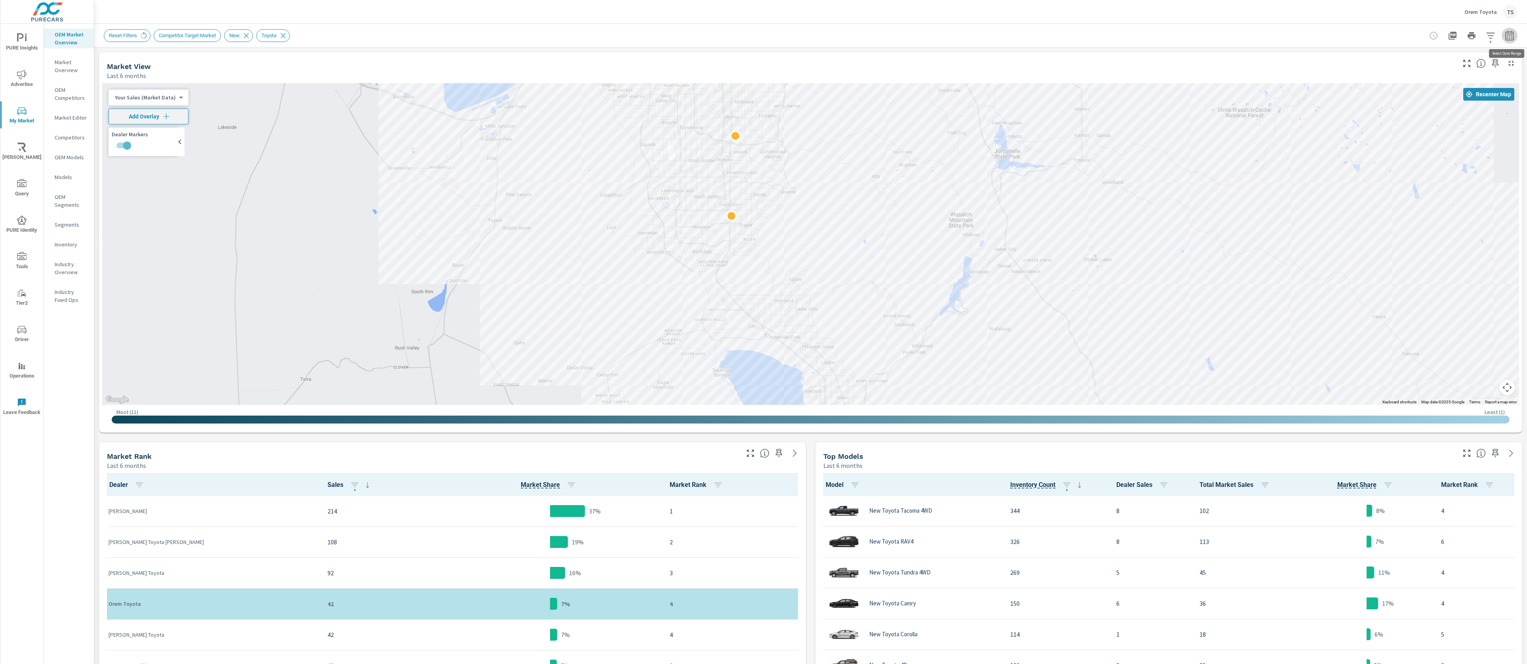
click at [1509, 36] on icon "button" at bounding box center [1509, 36] width 5 height 3
click at [1495, 59] on input "Apply comparison" at bounding box center [1487, 54] width 45 height 15
checkbox input "true"
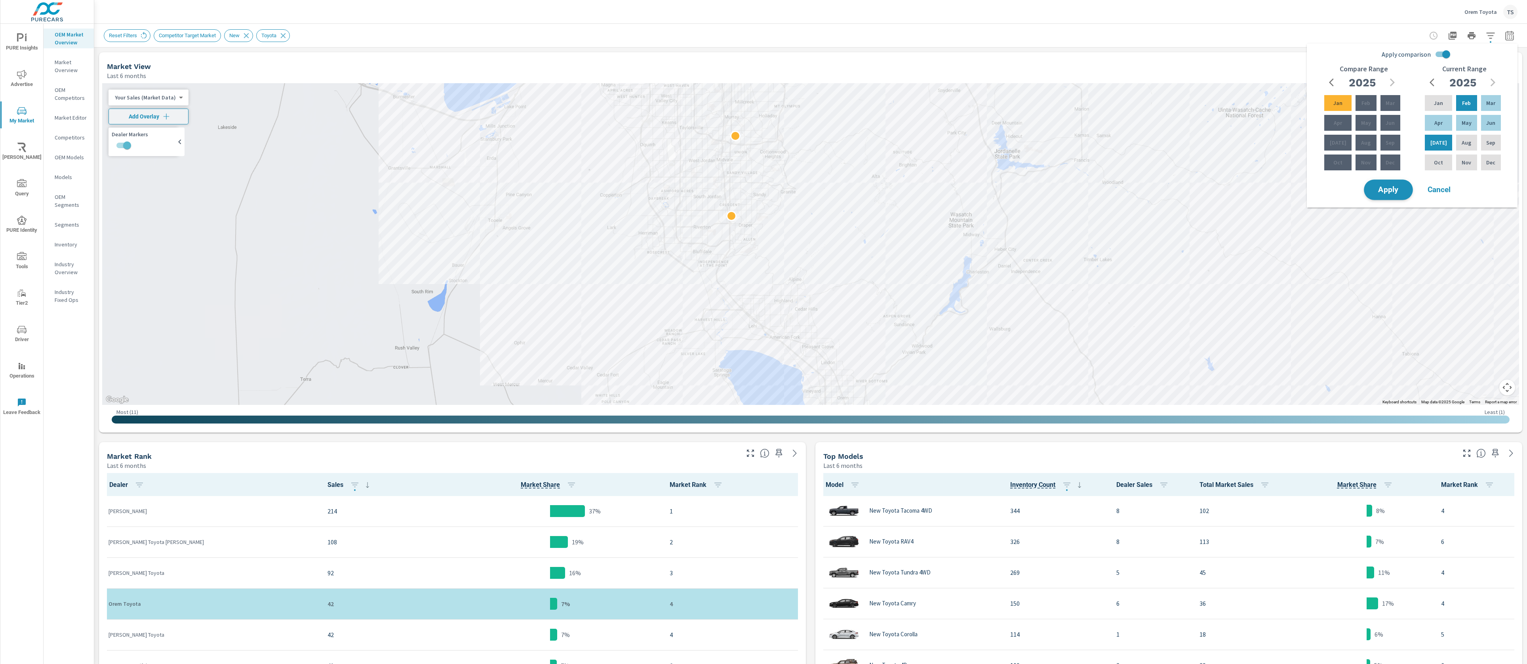
click at [1400, 189] on span "Apply" at bounding box center [1388, 190] width 32 height 8
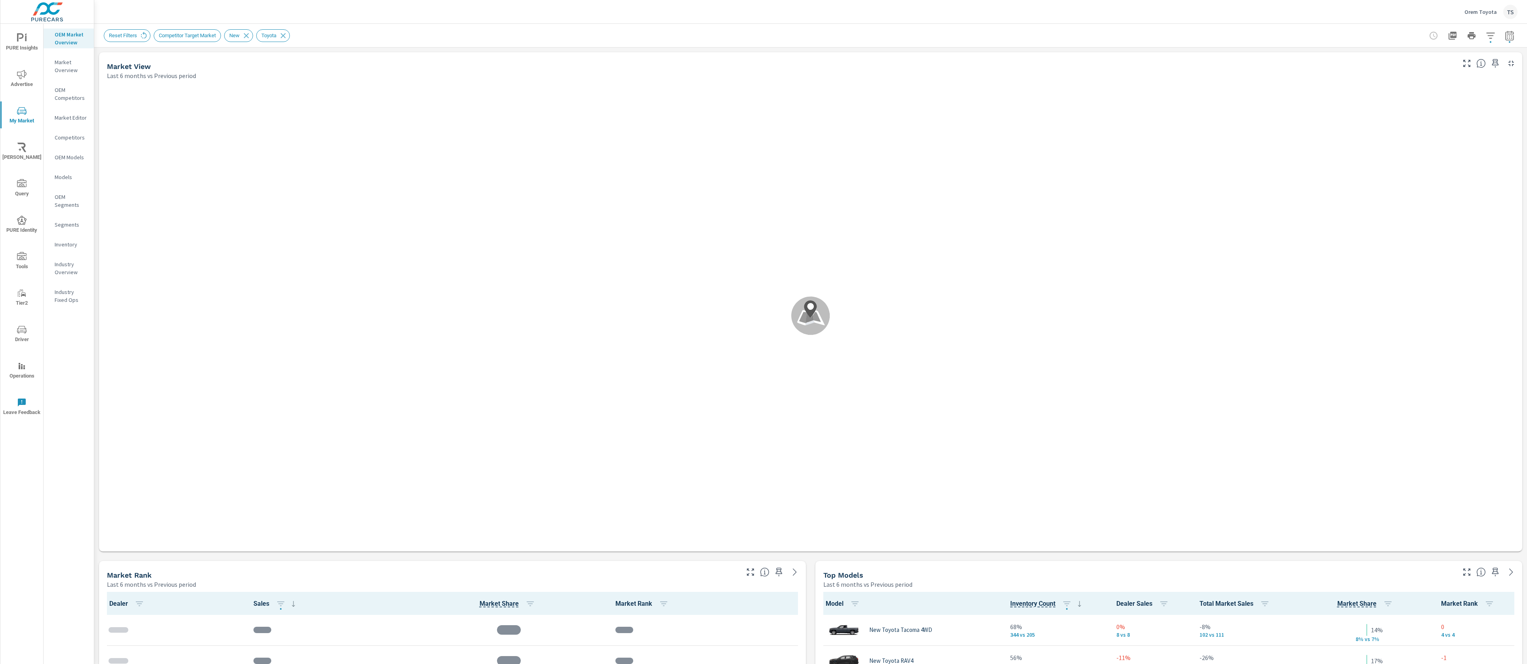
scroll to position [0, 0]
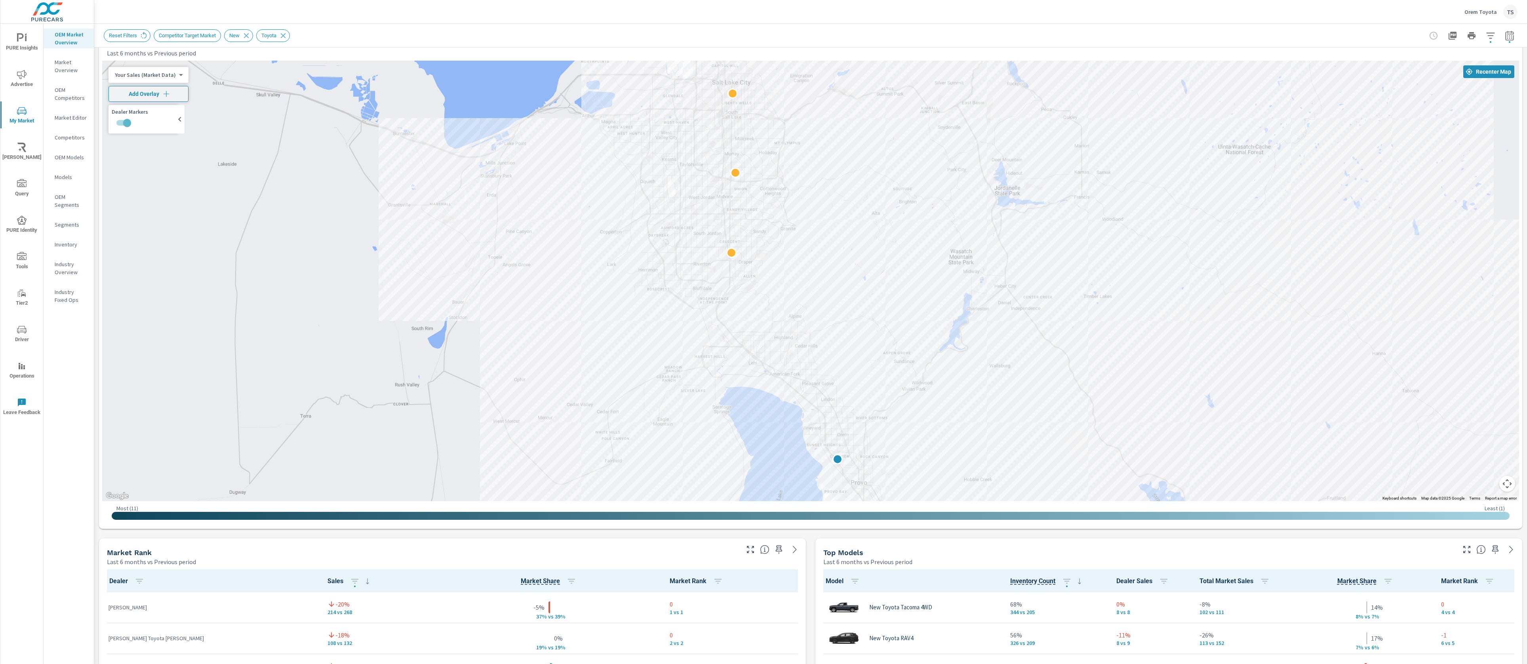
scroll to position [23, 0]
click at [80, 238] on div "Inventory" at bounding box center [69, 244] width 50 height 12
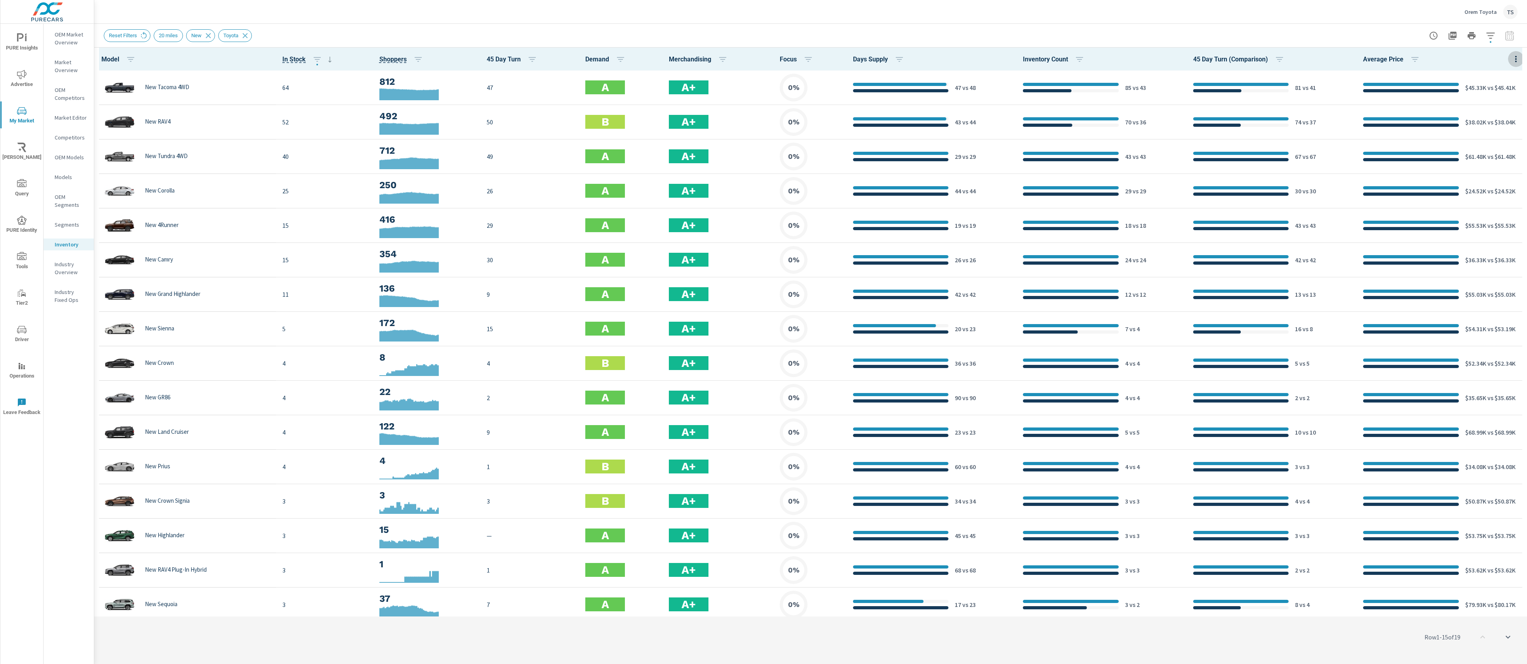
click at [1514, 54] on icon "button" at bounding box center [1516, 59] width 10 height 10
click at [1484, 117] on span "Market Performance" at bounding box center [1490, 120] width 50 height 8
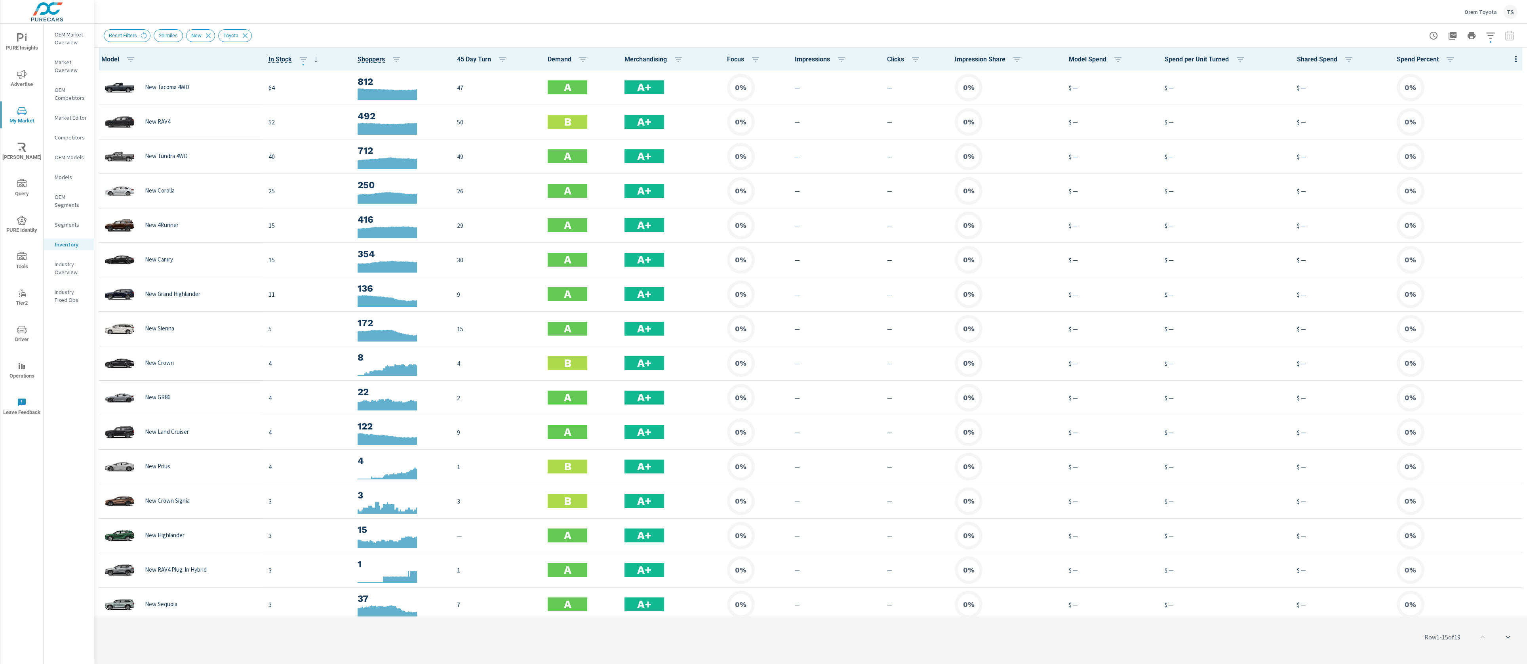
click at [1517, 59] on icon "button" at bounding box center [1516, 59] width 10 height 10
click at [1495, 87] on div "Engagement" at bounding box center [1490, 91] width 63 height 14
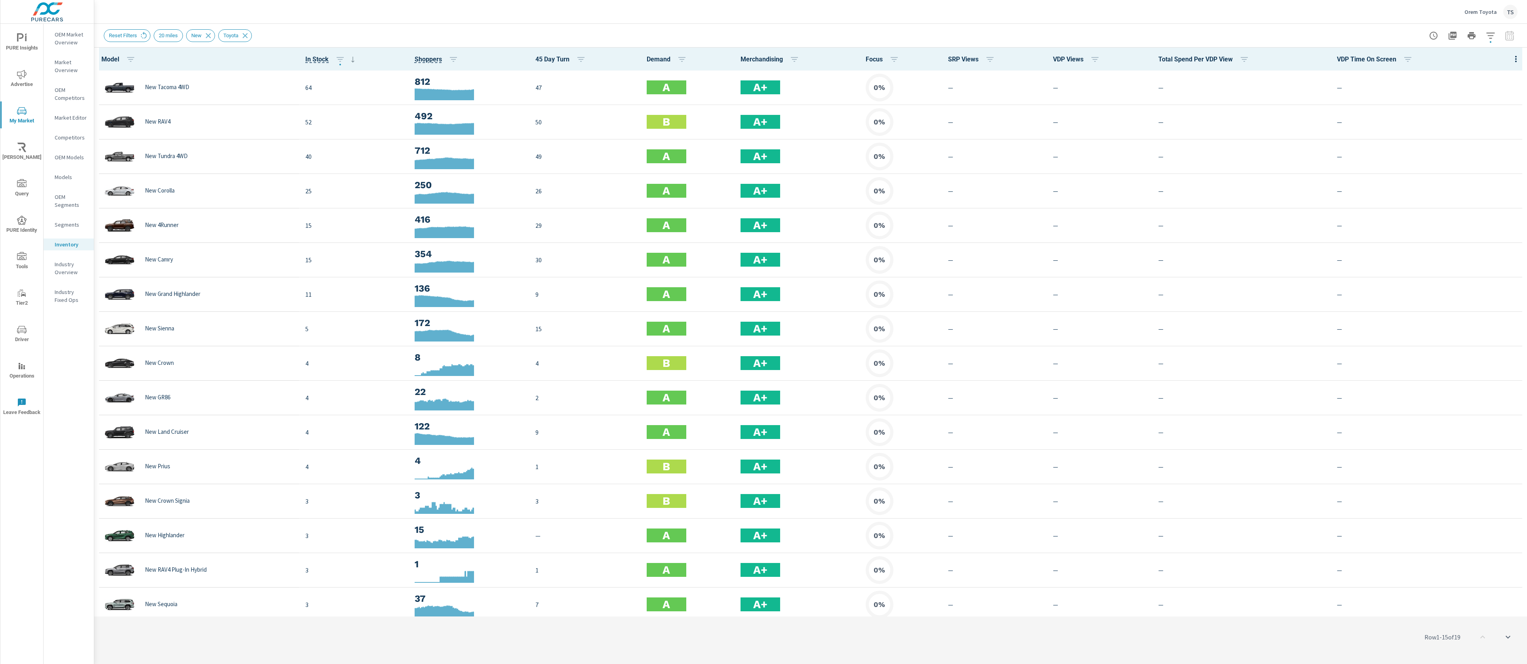
click at [68, 270] on p "Industry Overview" at bounding box center [71, 268] width 33 height 16
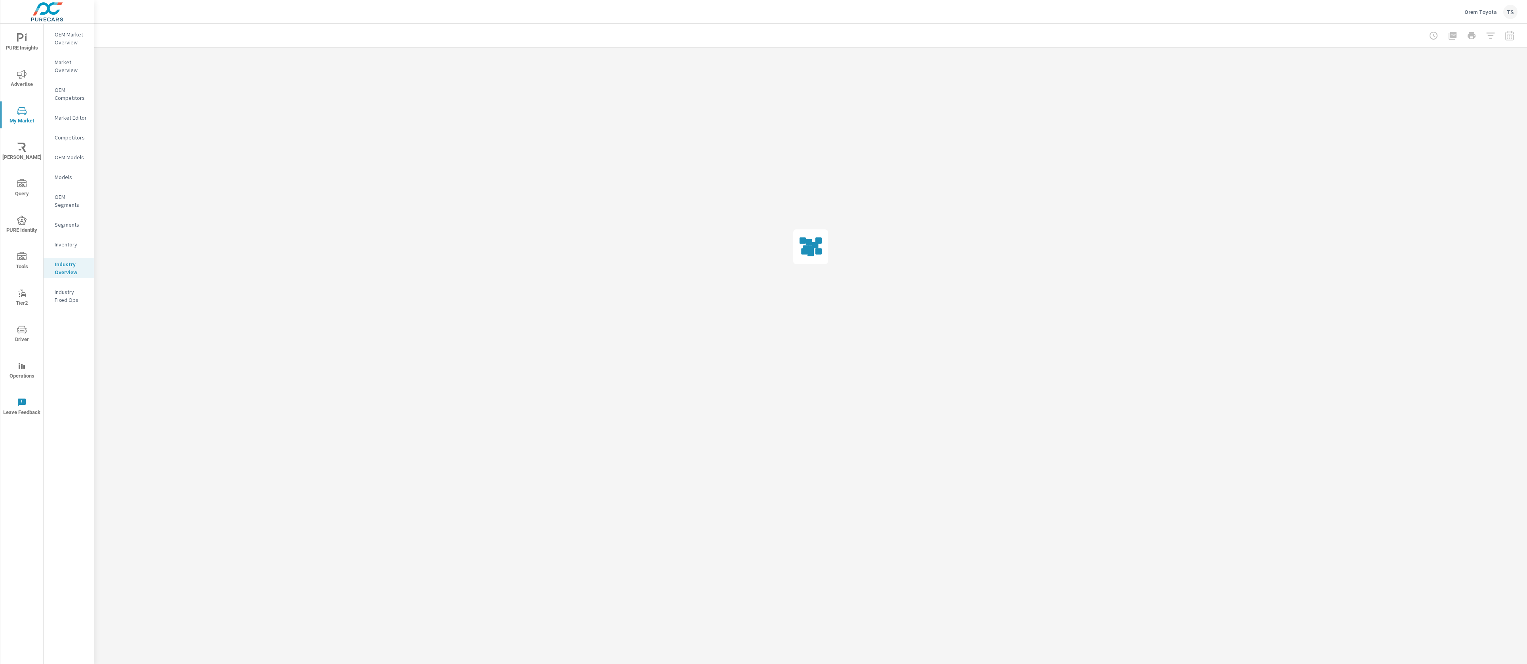
click at [69, 293] on p "Industry Fixed Ops" at bounding box center [71, 296] width 33 height 16
click at [59, 269] on p "Industry Overview" at bounding box center [71, 268] width 33 height 16
click at [83, 39] on p "OEM Market Overview" at bounding box center [71, 38] width 33 height 16
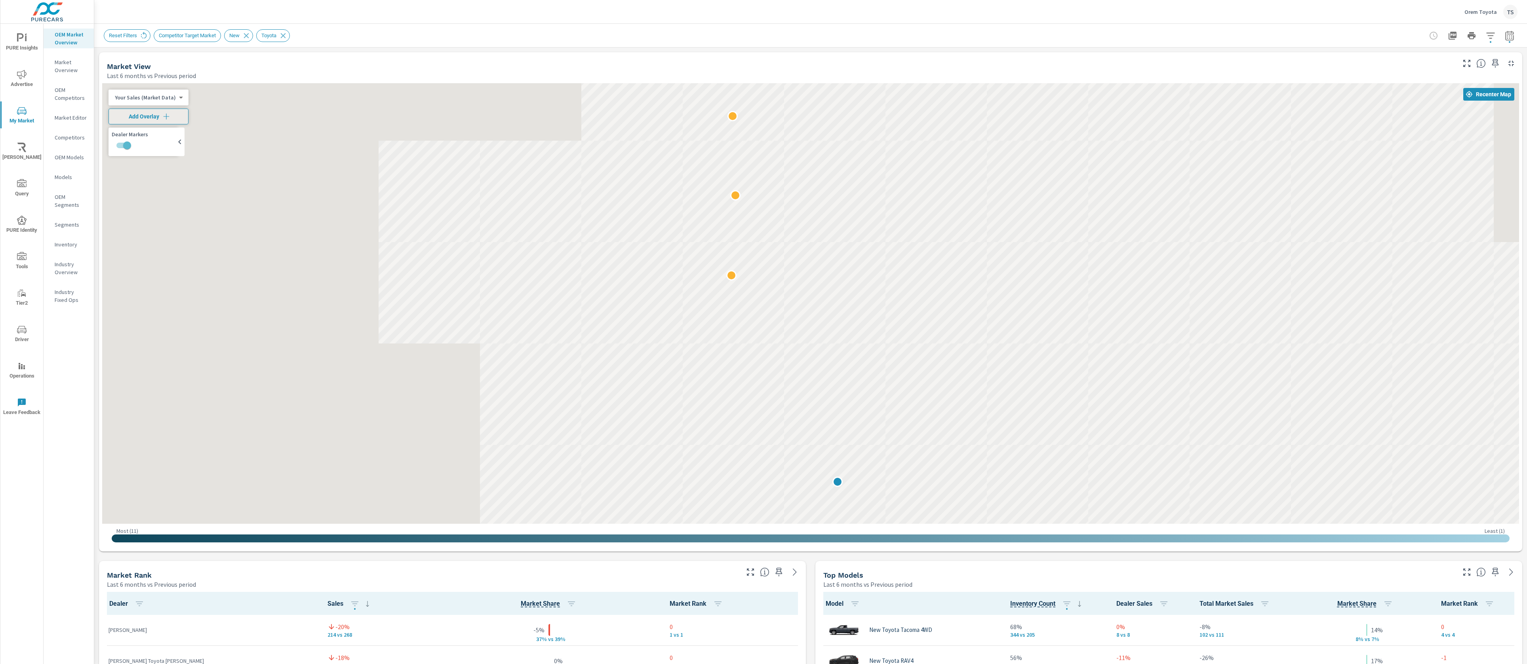
scroll to position [0, 0]
drag, startPoint x: 78, startPoint y: 238, endPoint x: 70, endPoint y: 250, distance: 14.7
click at [76, 242] on nav "OEM Market Overview Market Overview OEM Competitors Market Editor Competitors O…" at bounding box center [69, 170] width 50 height 293
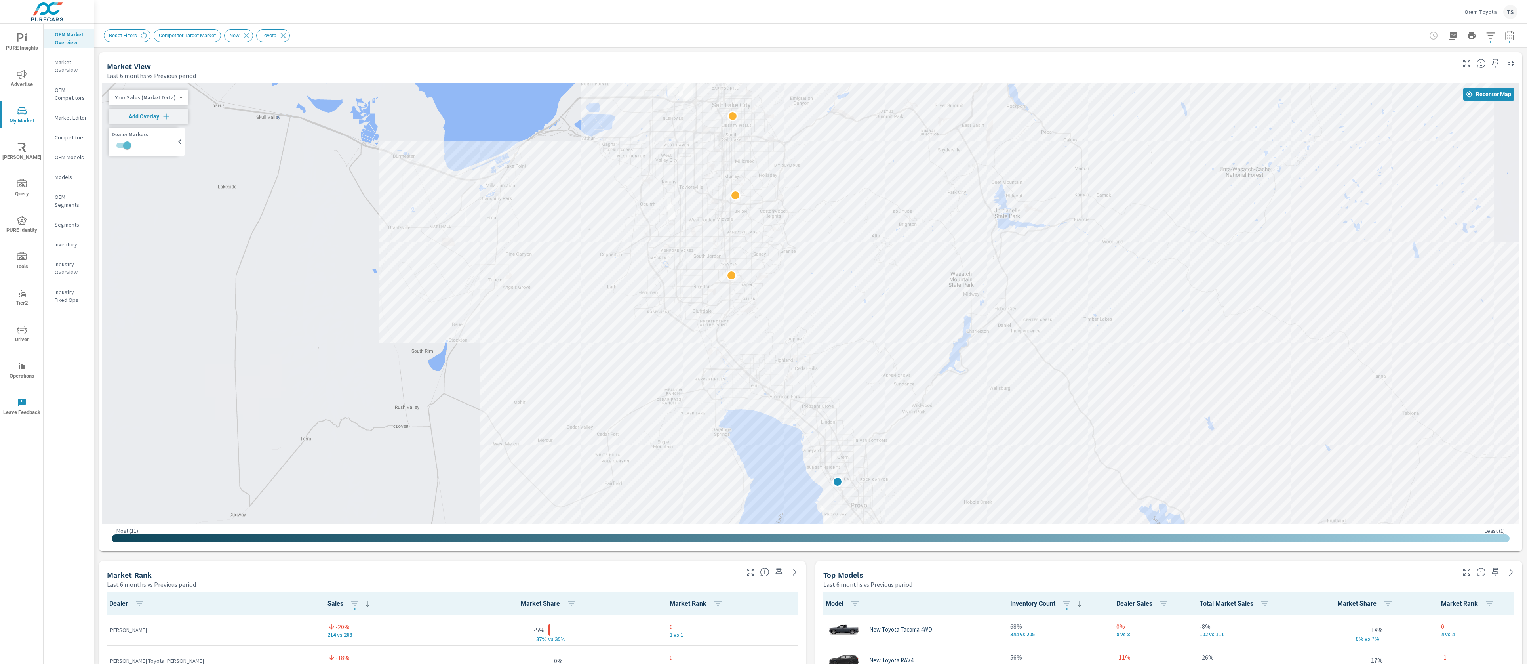
click at [70, 250] on nav "OEM Market Overview Market Overview OEM Competitors Market Editor Competitors O…" at bounding box center [69, 170] width 50 height 293
click at [72, 245] on p "Inventory" at bounding box center [71, 244] width 33 height 8
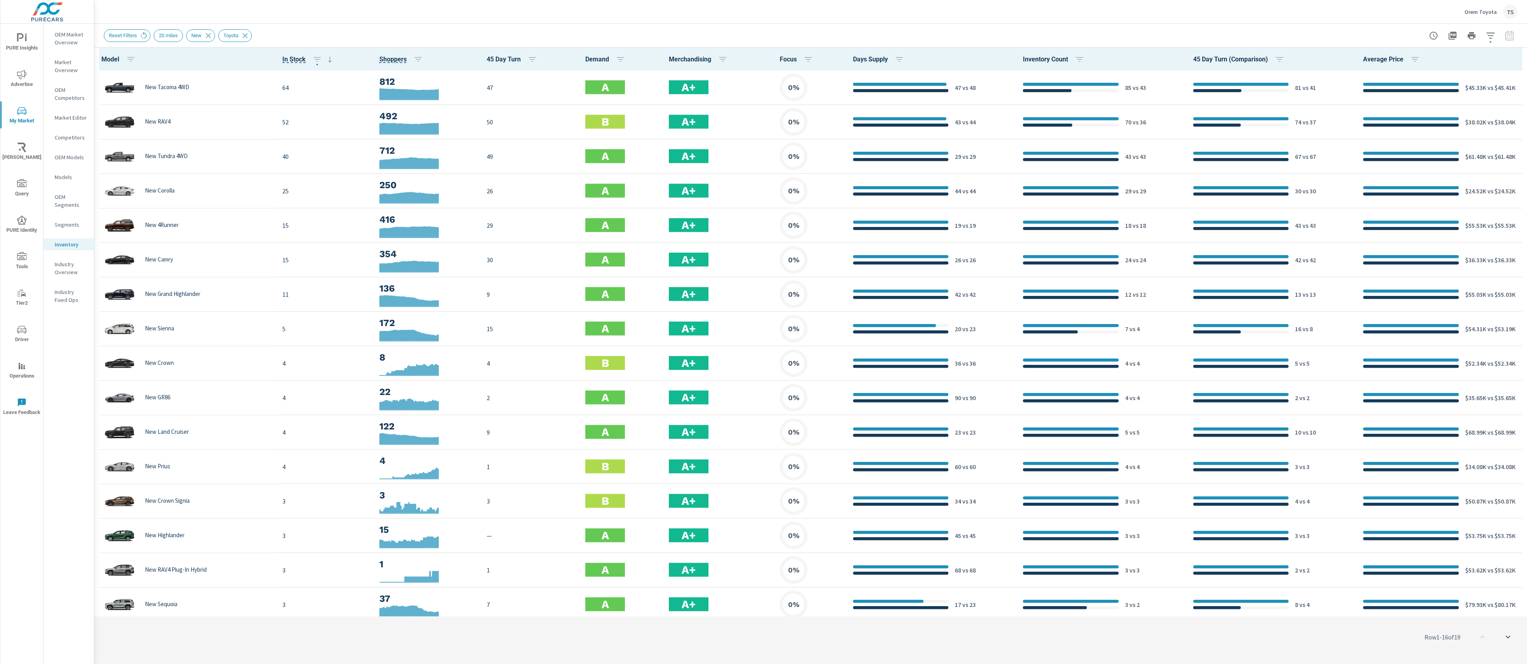
scroll to position [0, 0]
click at [1516, 59] on icon "button" at bounding box center [1516, 59] width 2 height 6
click at [1493, 183] on span "Customize columns..." at bounding box center [1490, 184] width 50 height 8
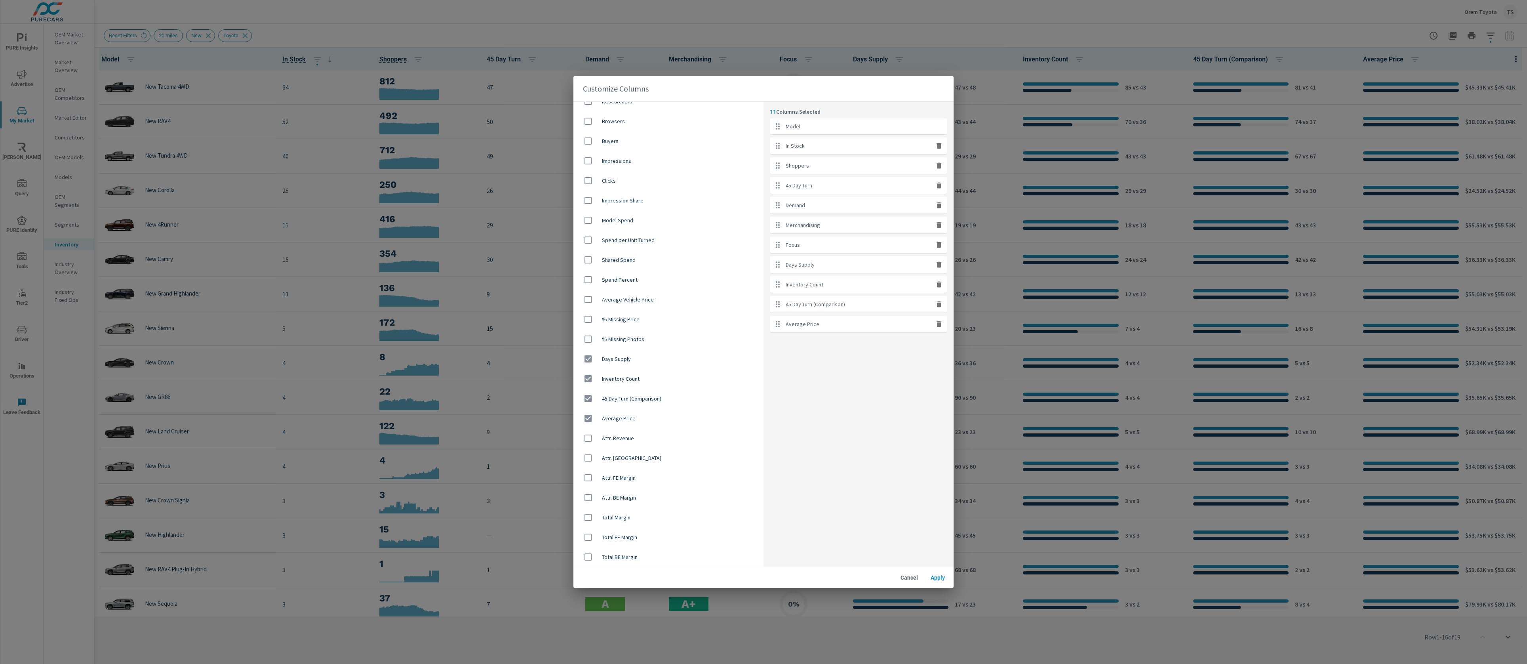
scroll to position [0, 0]
click at [909, 584] on button "Cancel" at bounding box center [908, 577] width 25 height 14
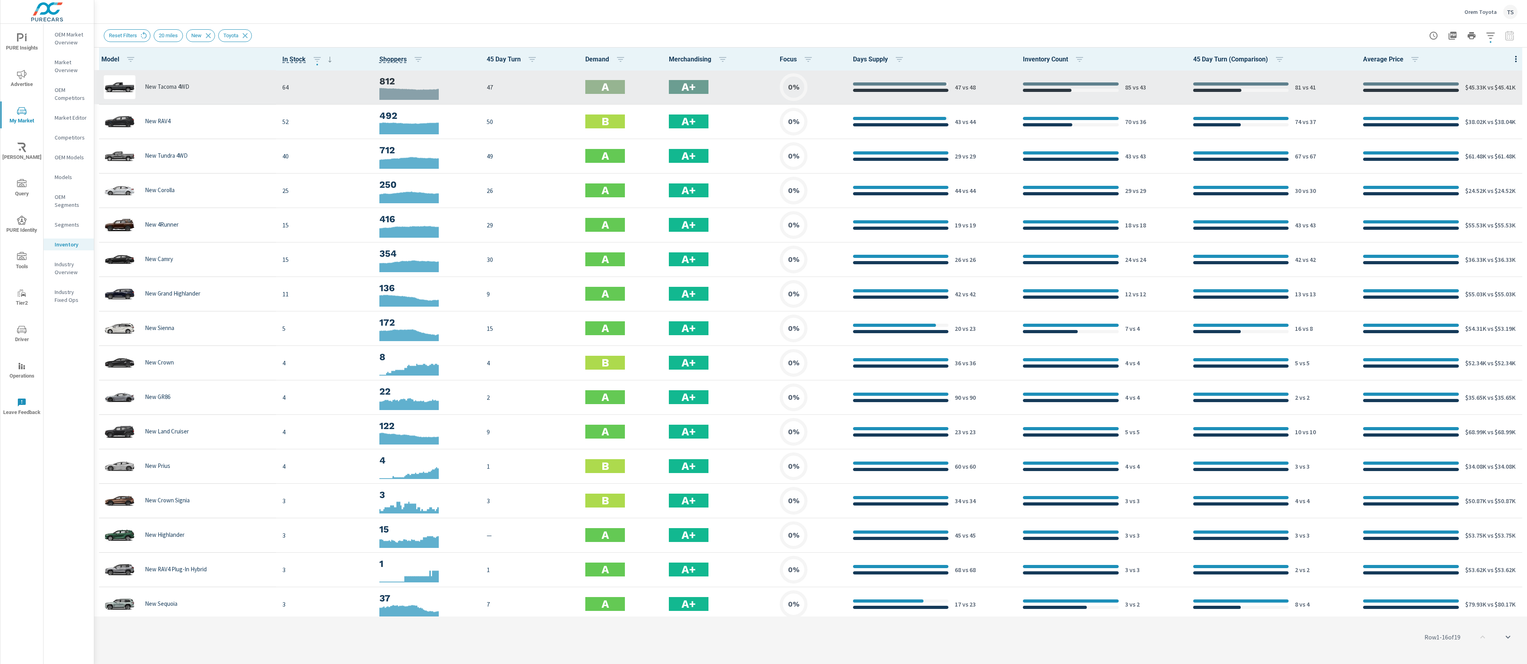
click at [698, 85] on div "A+" at bounding box center [689, 87] width 40 height 14
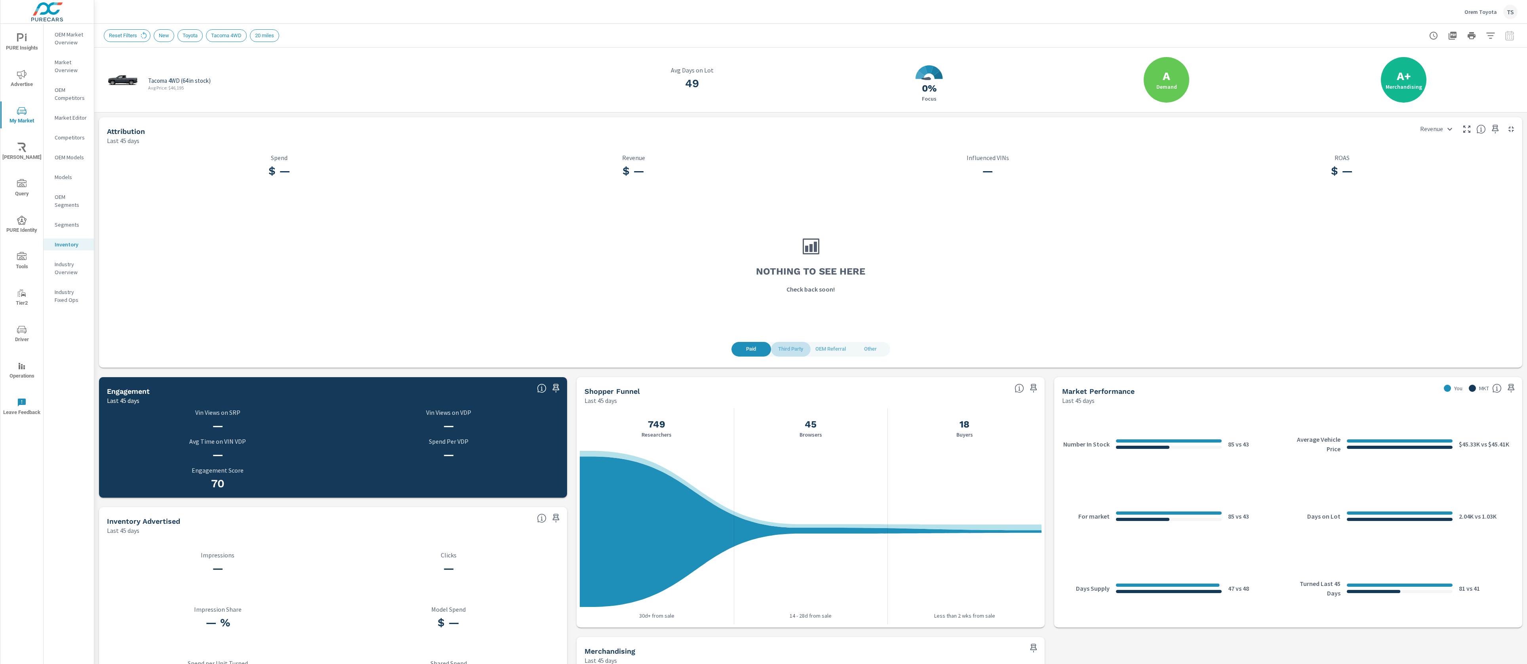
click at [795, 351] on span "Third Party" at bounding box center [791, 348] width 30 height 9
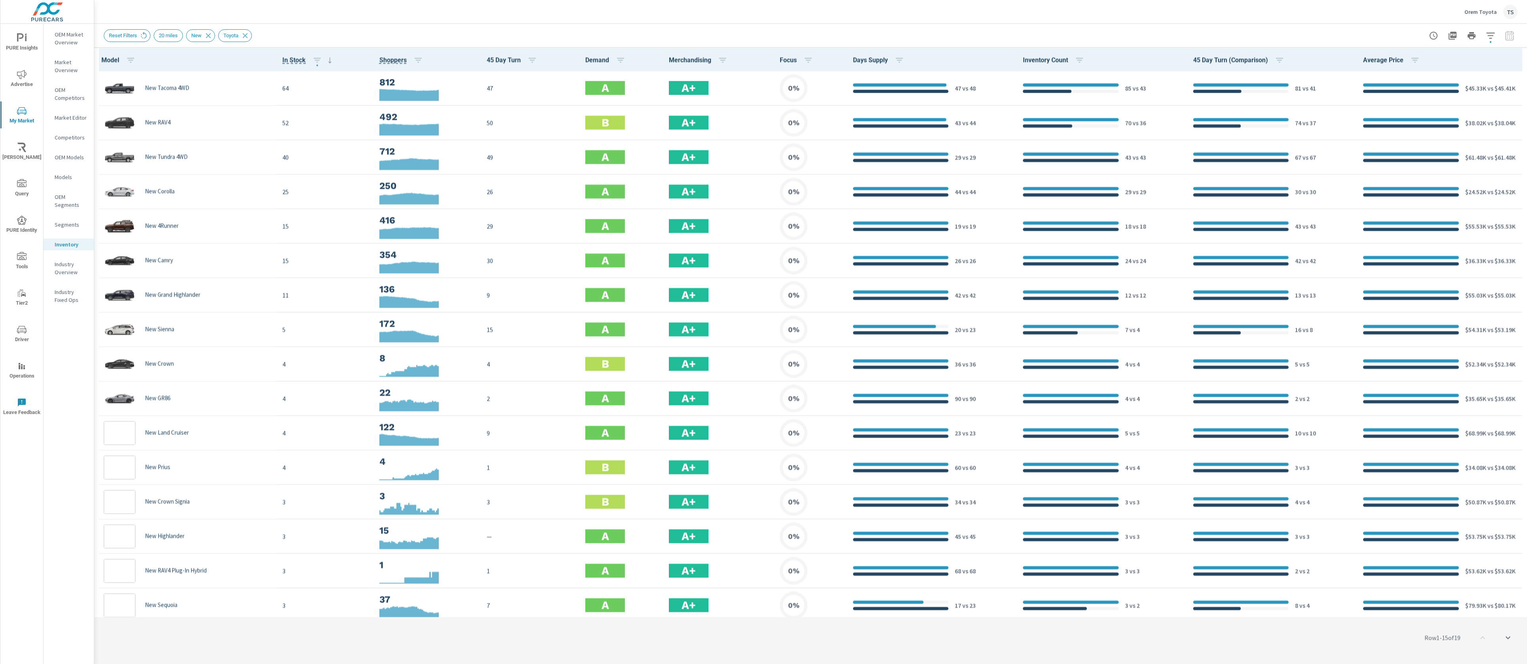
scroll to position [0, 0]
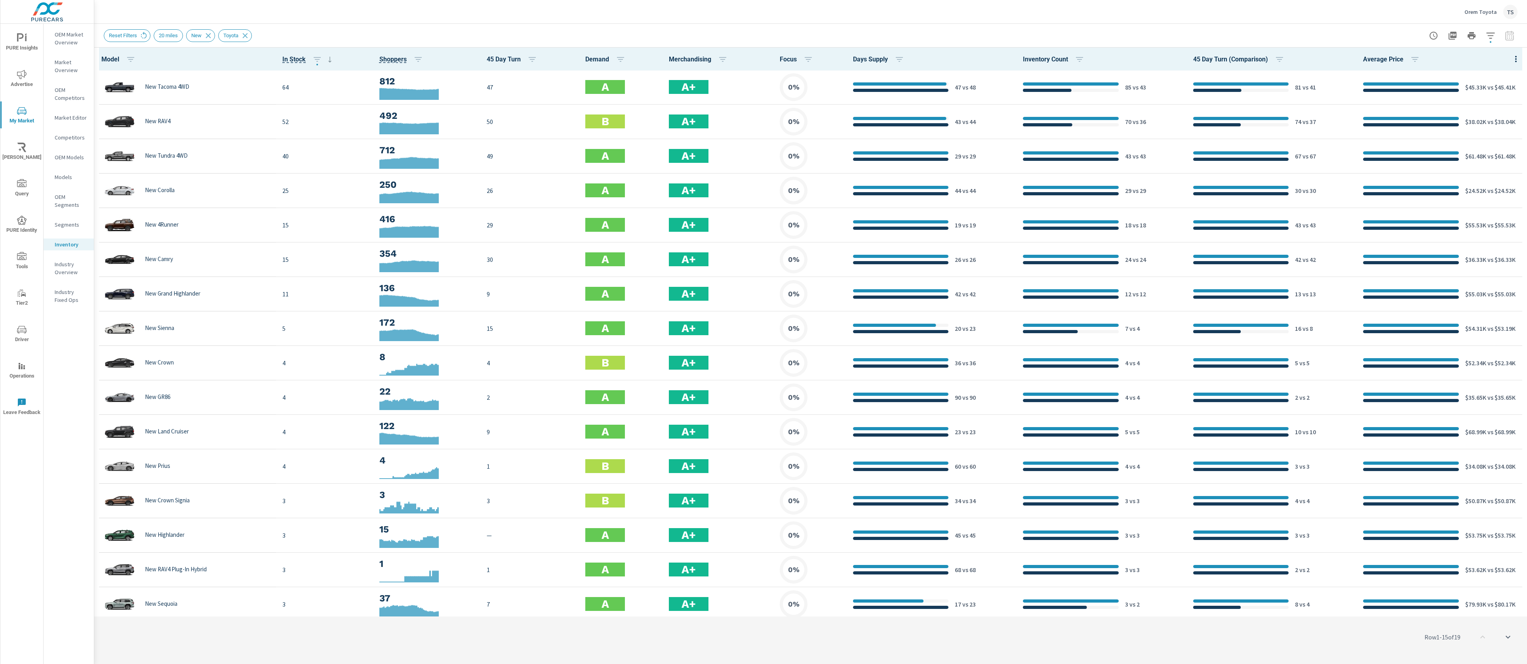
click at [31, 81] on span "Advertise" at bounding box center [22, 79] width 38 height 19
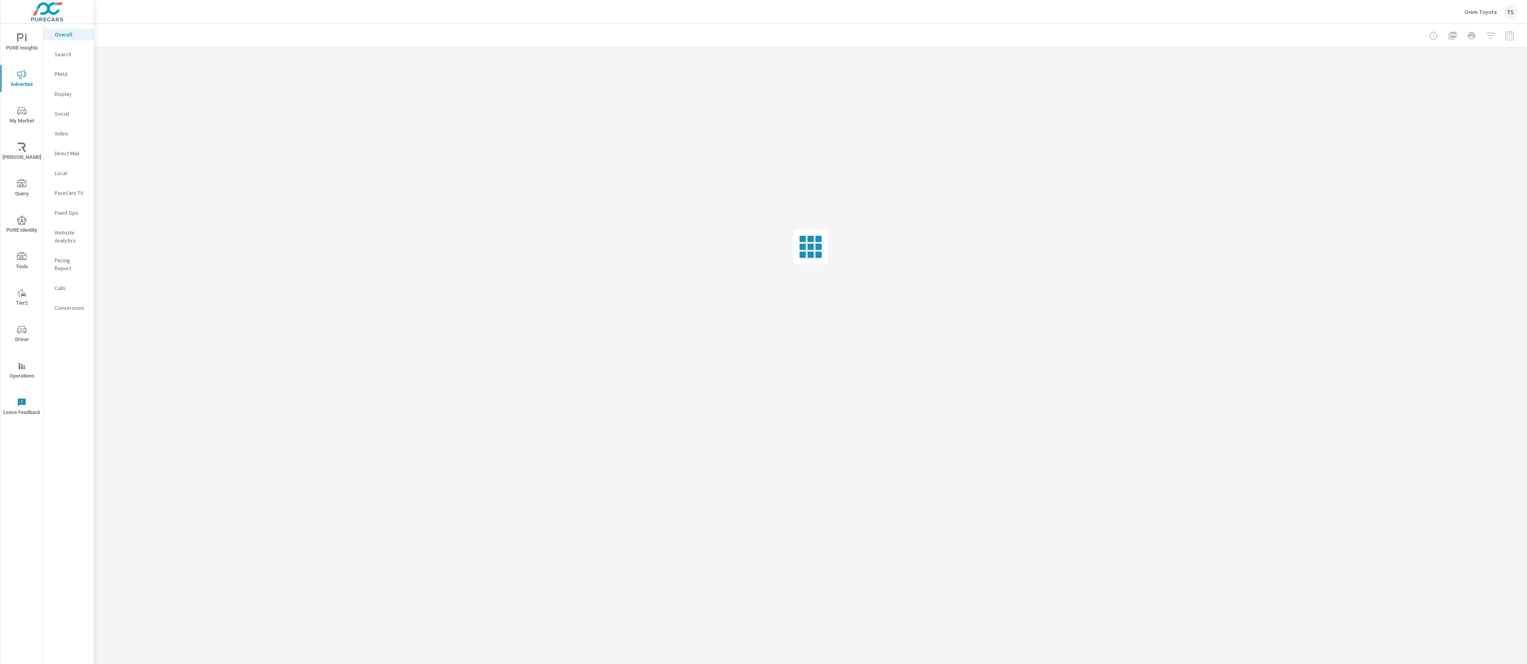
click at [72, 232] on p "Website Analytics" at bounding box center [71, 236] width 33 height 16
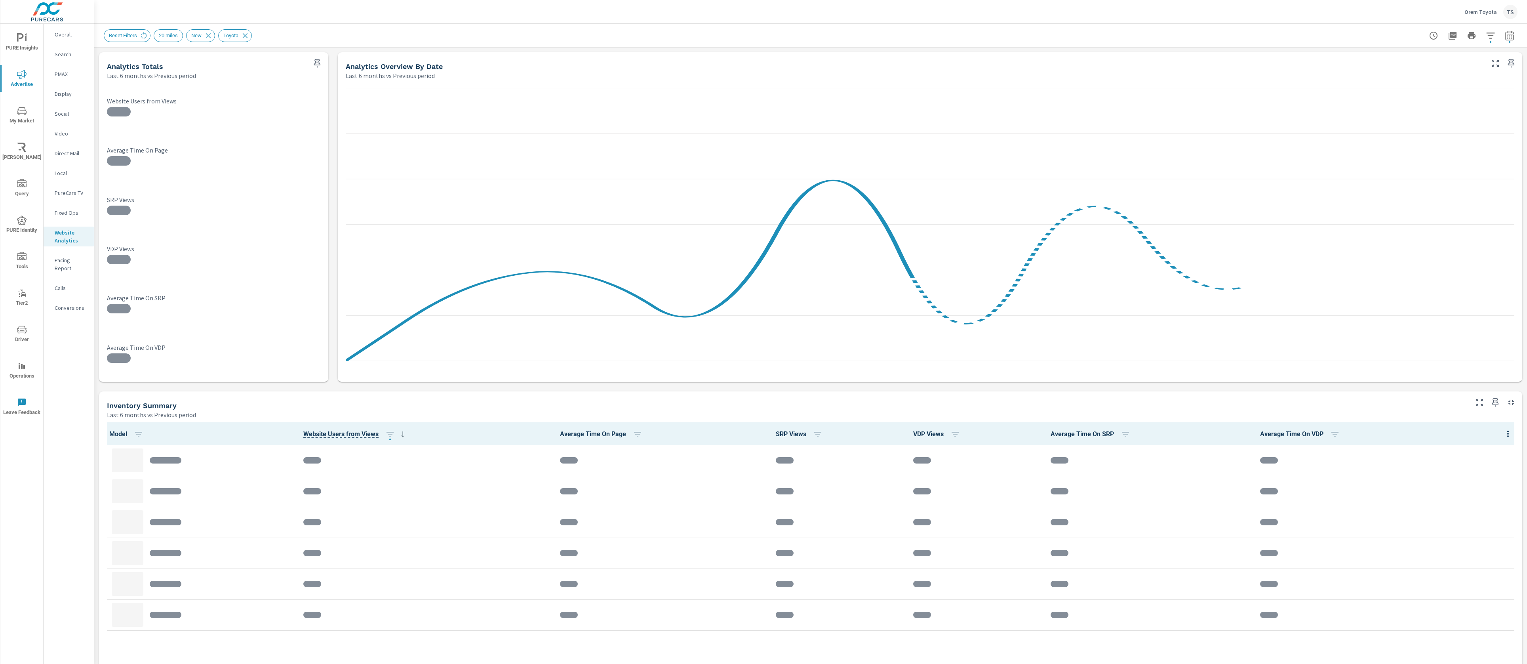
click at [686, 403] on div "Inventory Summary" at bounding box center [787, 405] width 1360 height 9
click at [211, 36] on icon at bounding box center [208, 35] width 9 height 9
click at [216, 34] on icon at bounding box center [213, 35] width 9 height 9
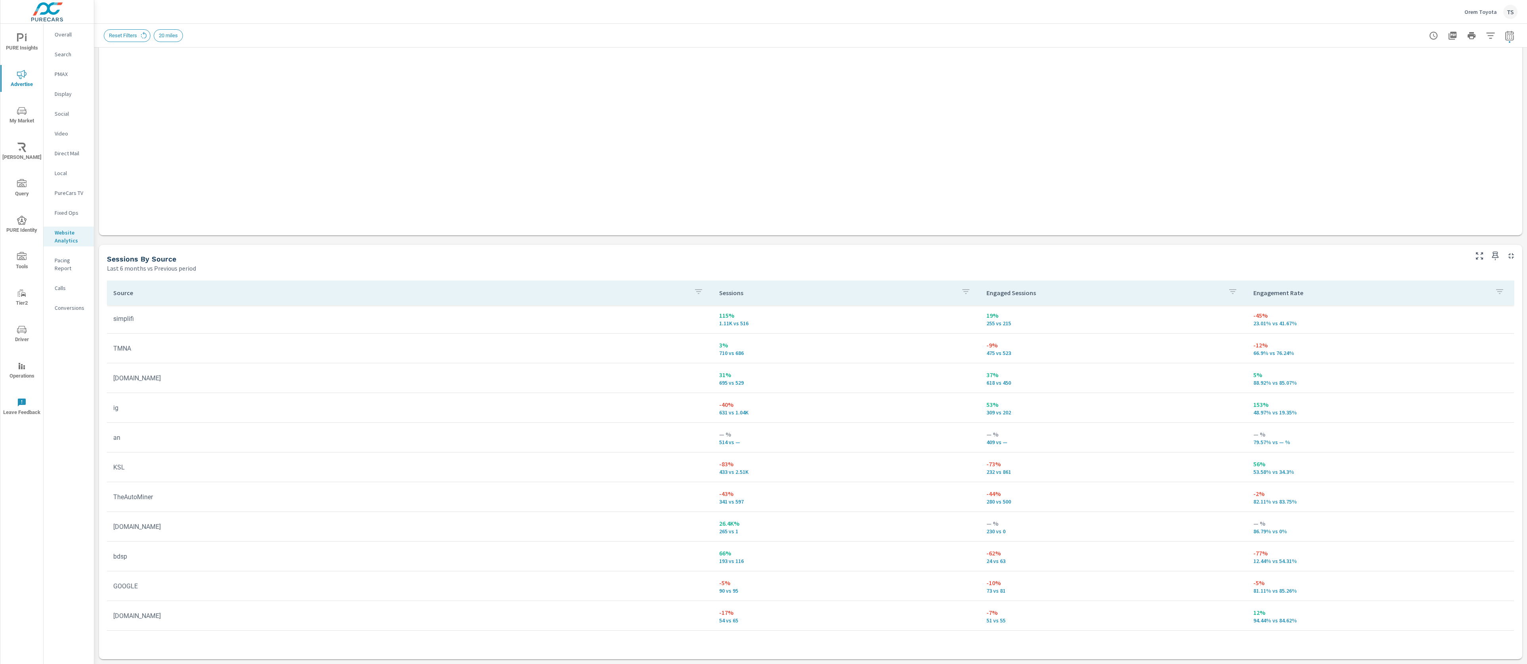
scroll to position [258, 0]
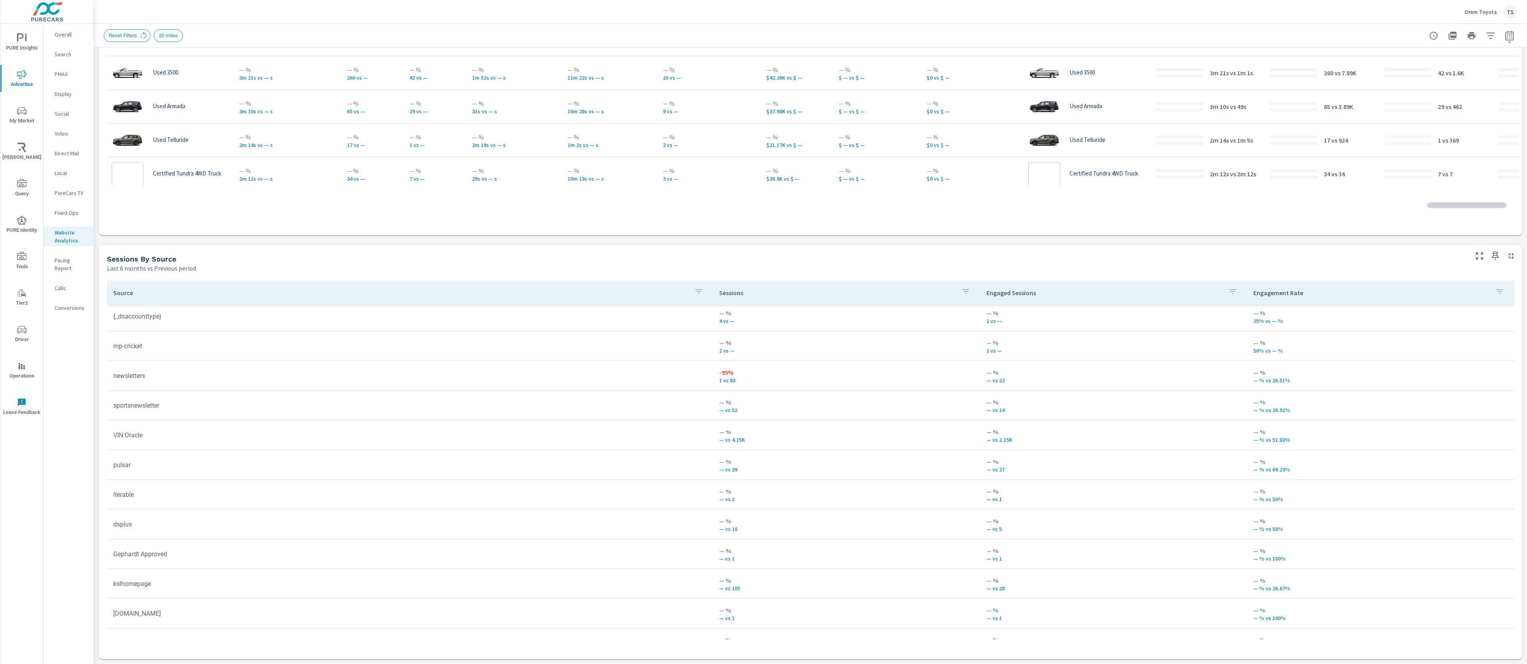
scroll to position [836, 0]
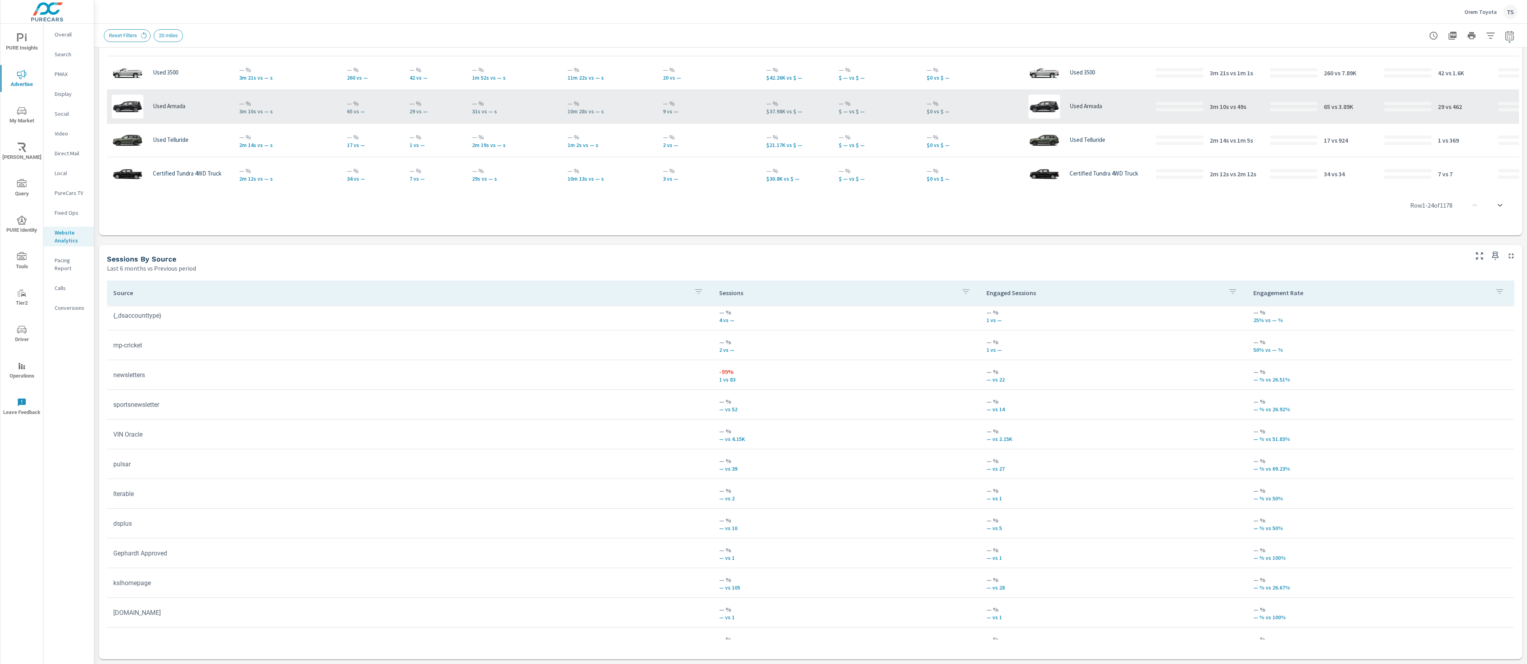
scroll to position [273, 0]
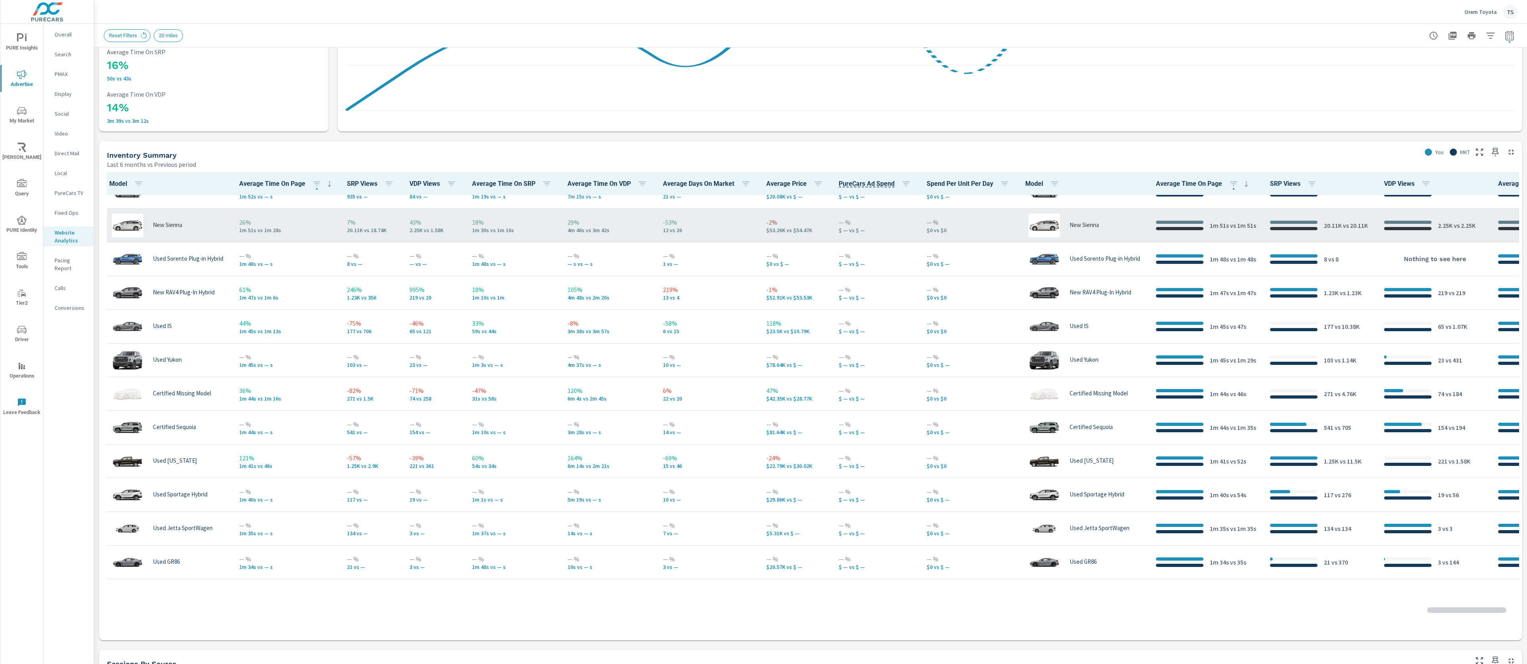
scroll to position [623, 0]
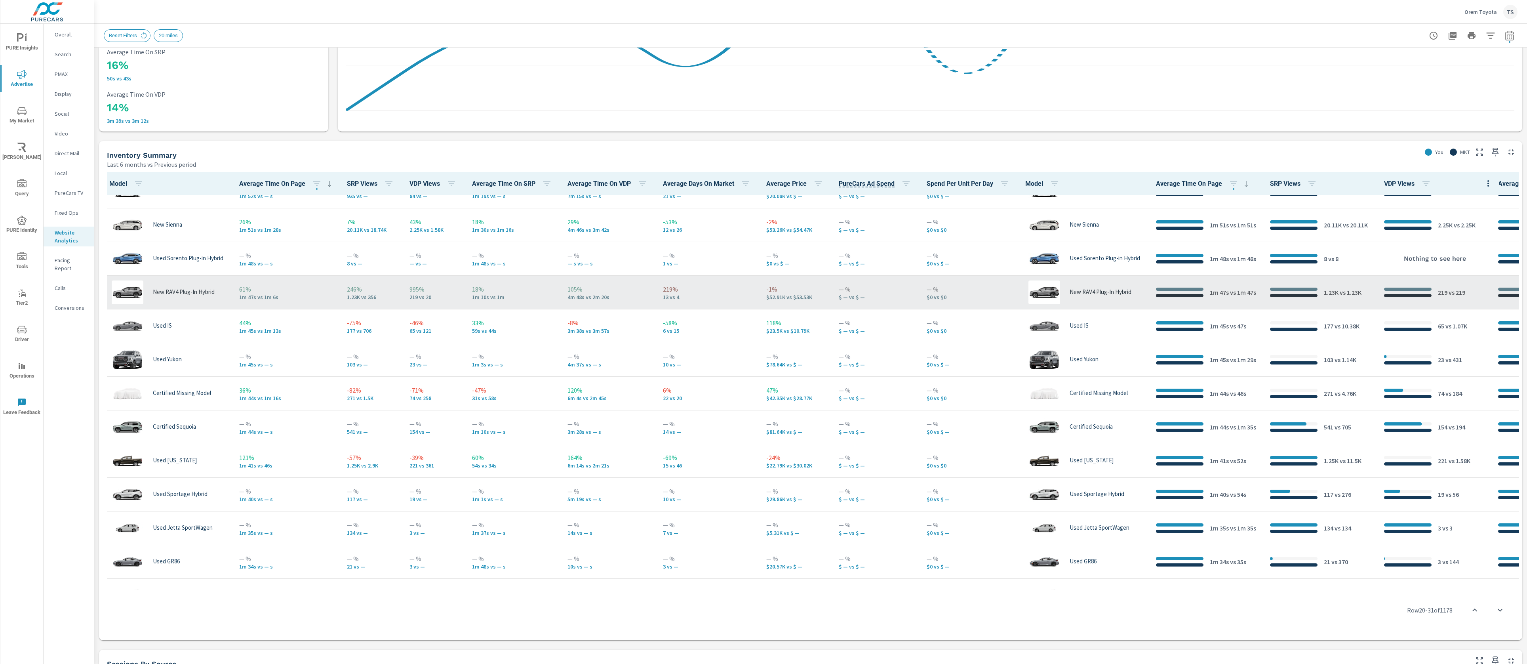
click at [561, 306] on td "18% 1m 10s vs 1m" at bounding box center [513, 292] width 95 height 34
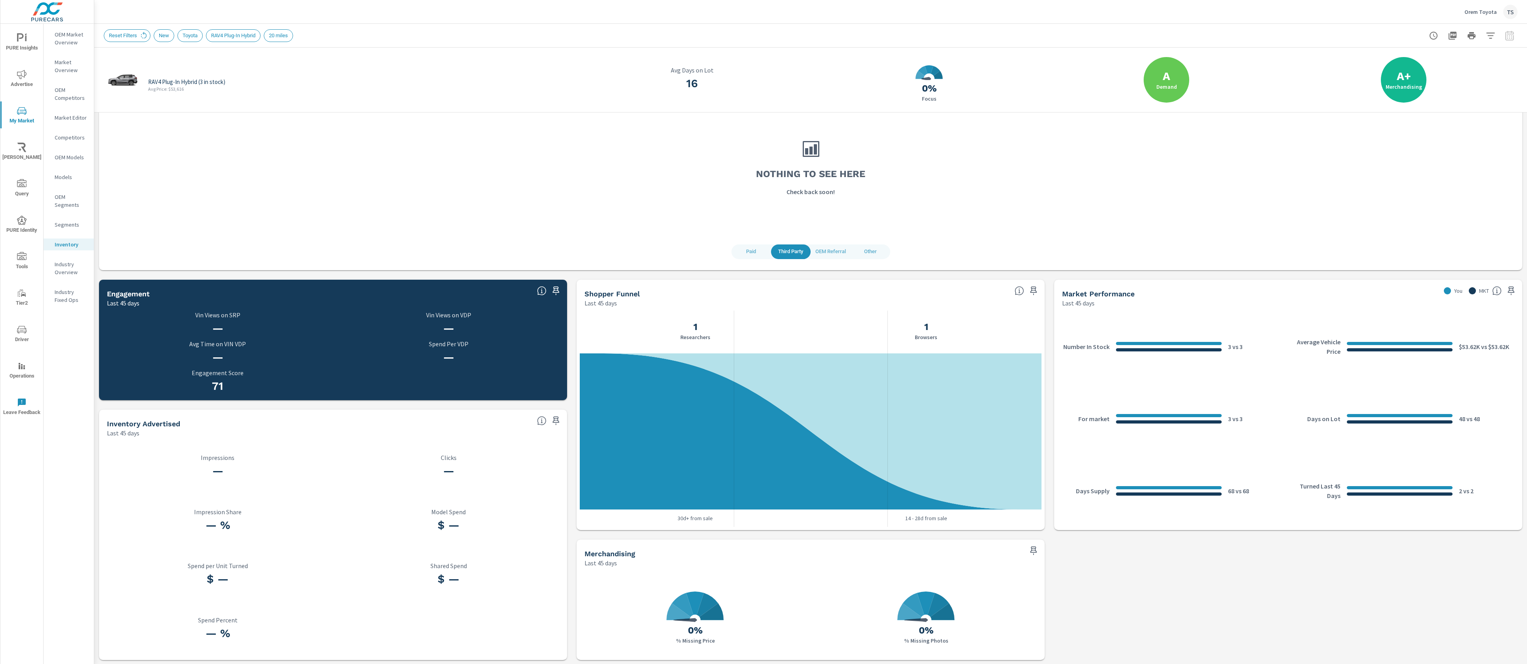
scroll to position [98, 0]
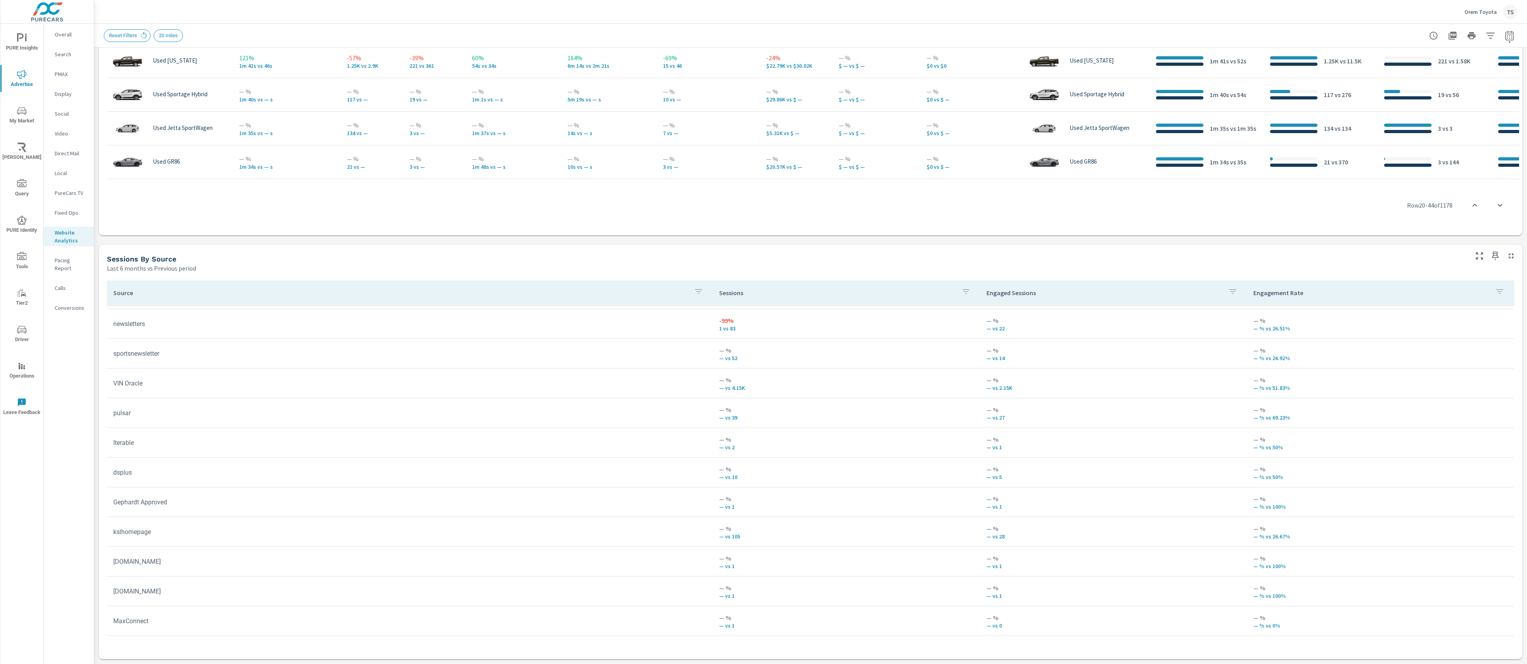
scroll to position [887, 0]
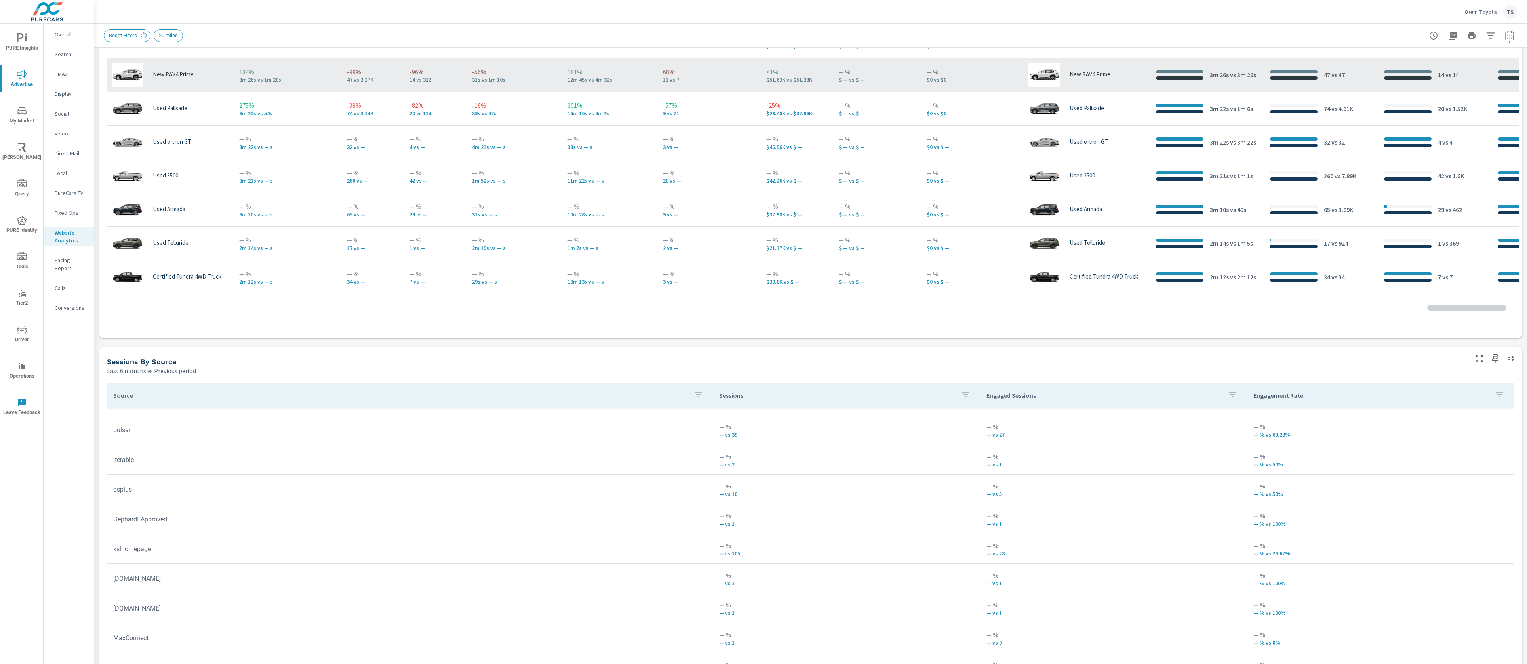
scroll to position [448, 0]
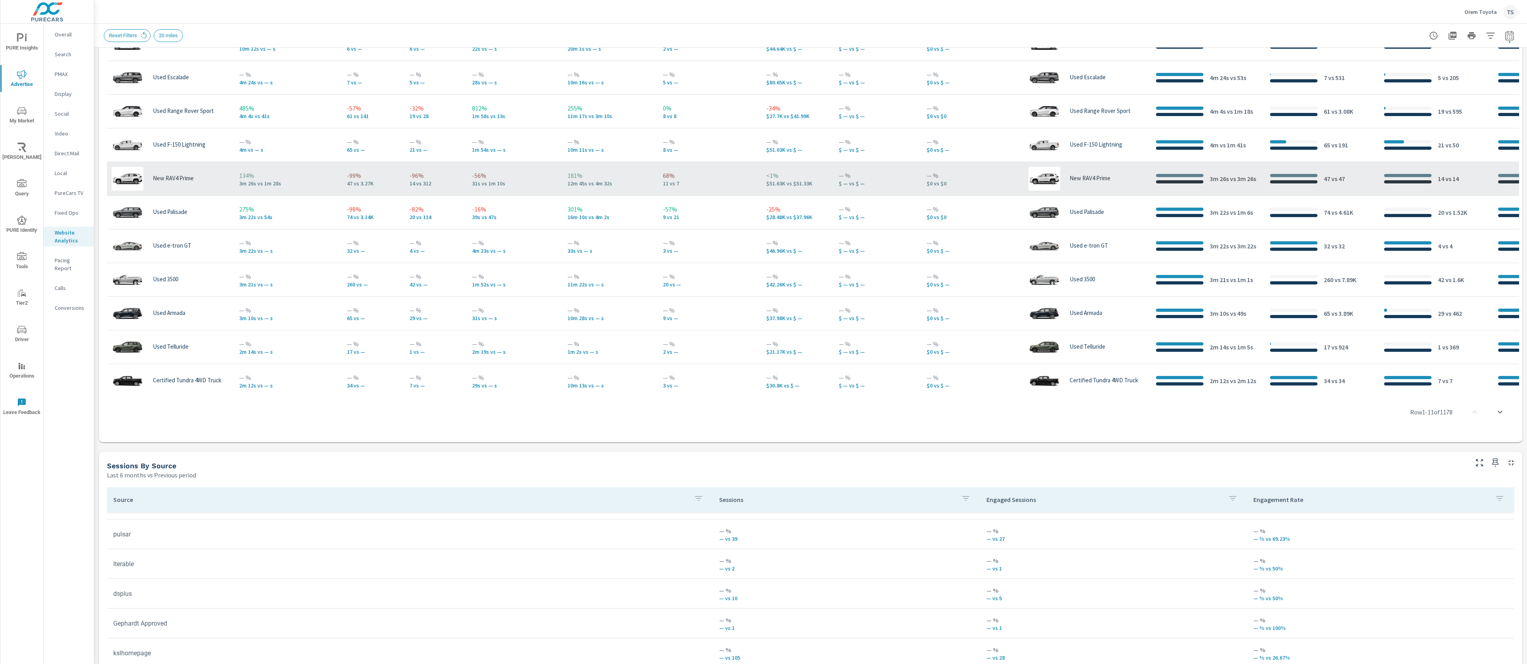
click at [438, 188] on div "-96% 14 vs 312" at bounding box center [434, 178] width 50 height 24
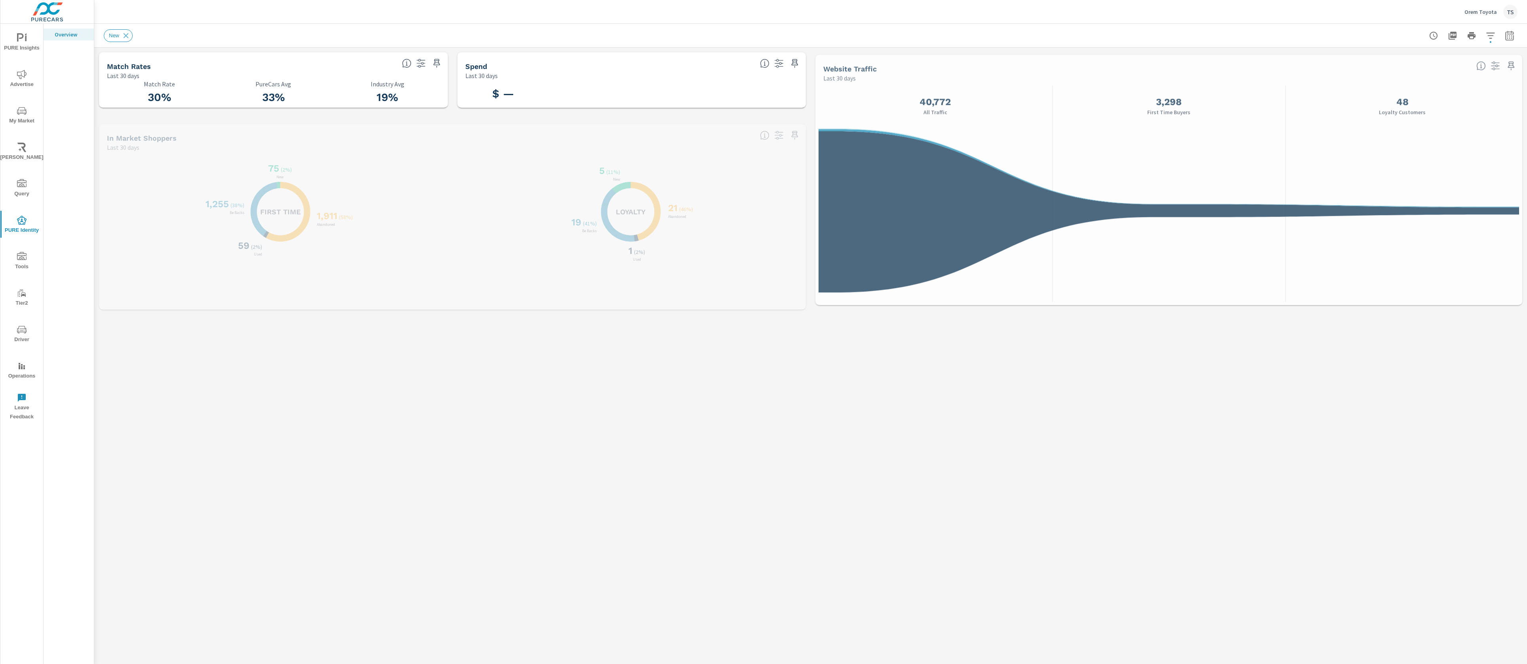
scroll to position [0, 0]
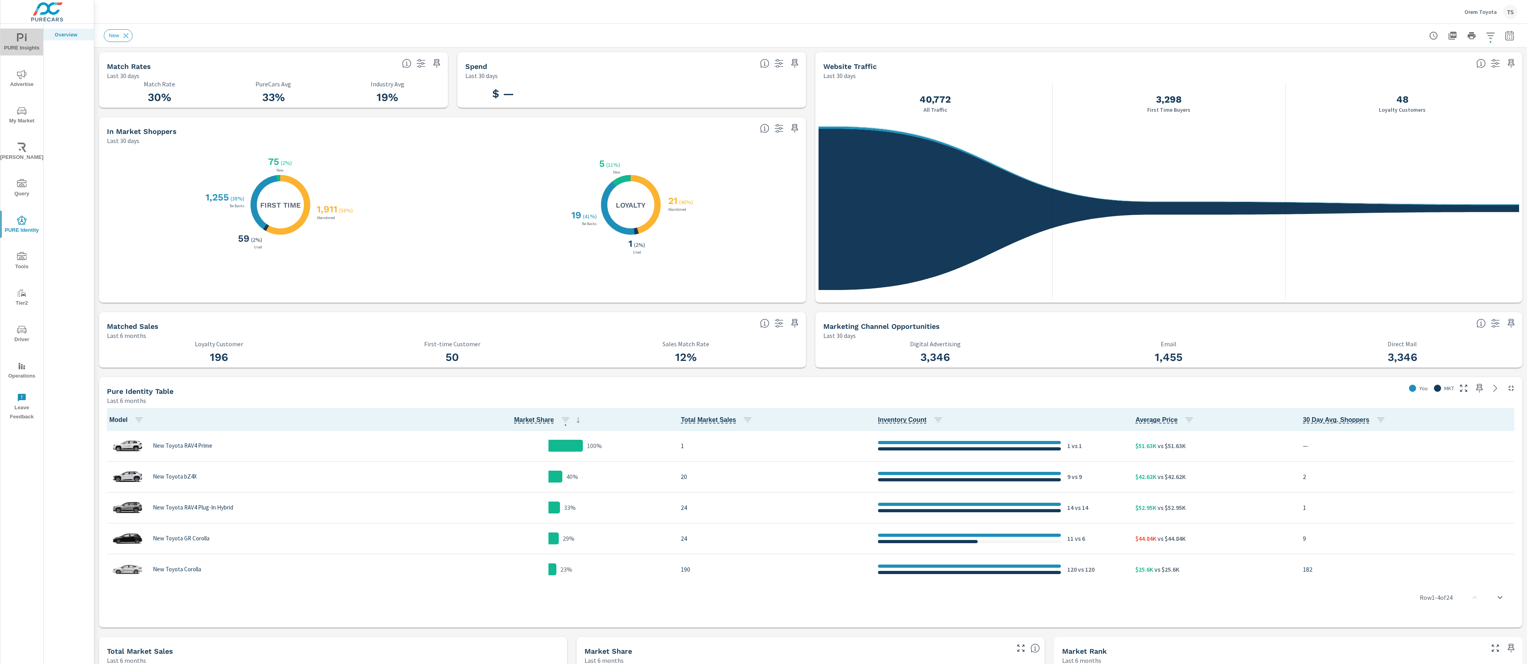
click at [9, 42] on span "PURE Insights" at bounding box center [22, 42] width 38 height 19
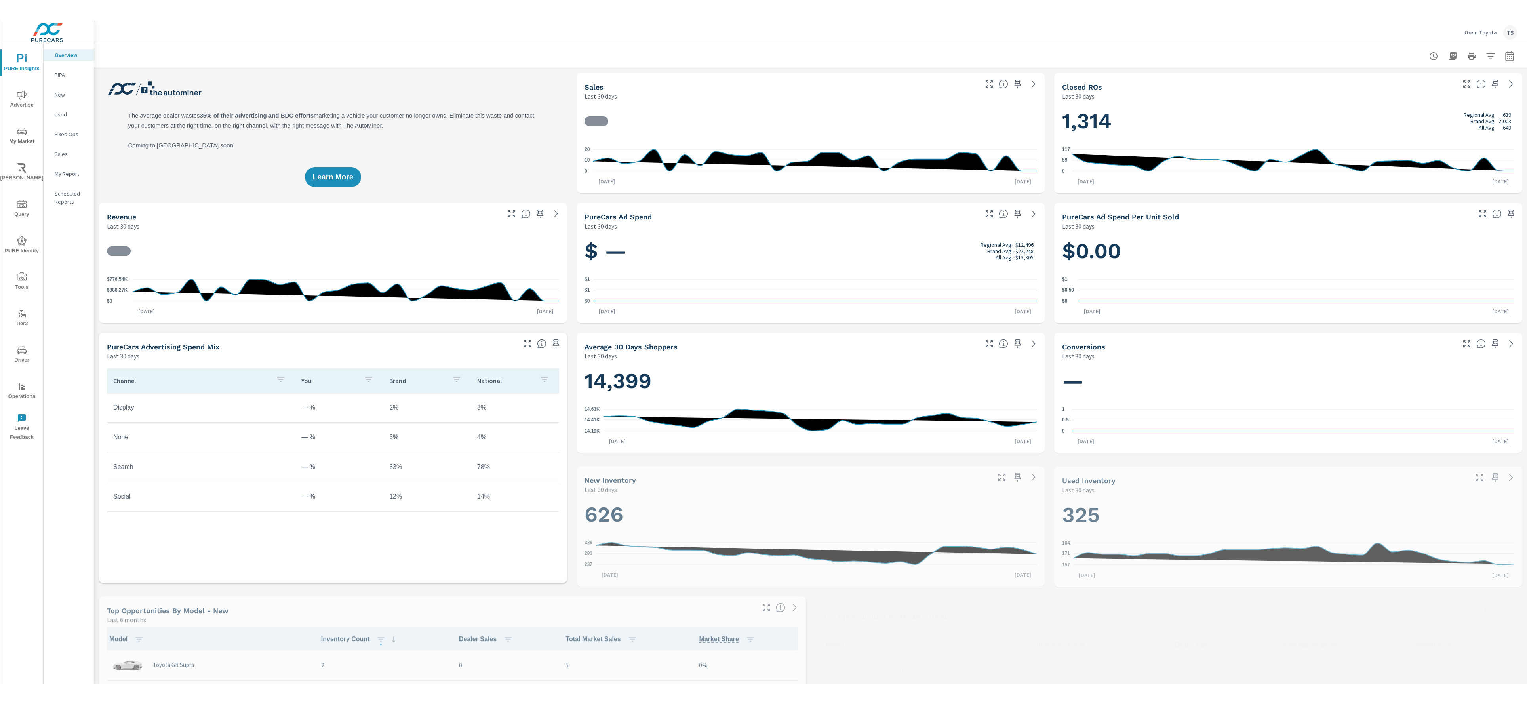
scroll to position [0, 0]
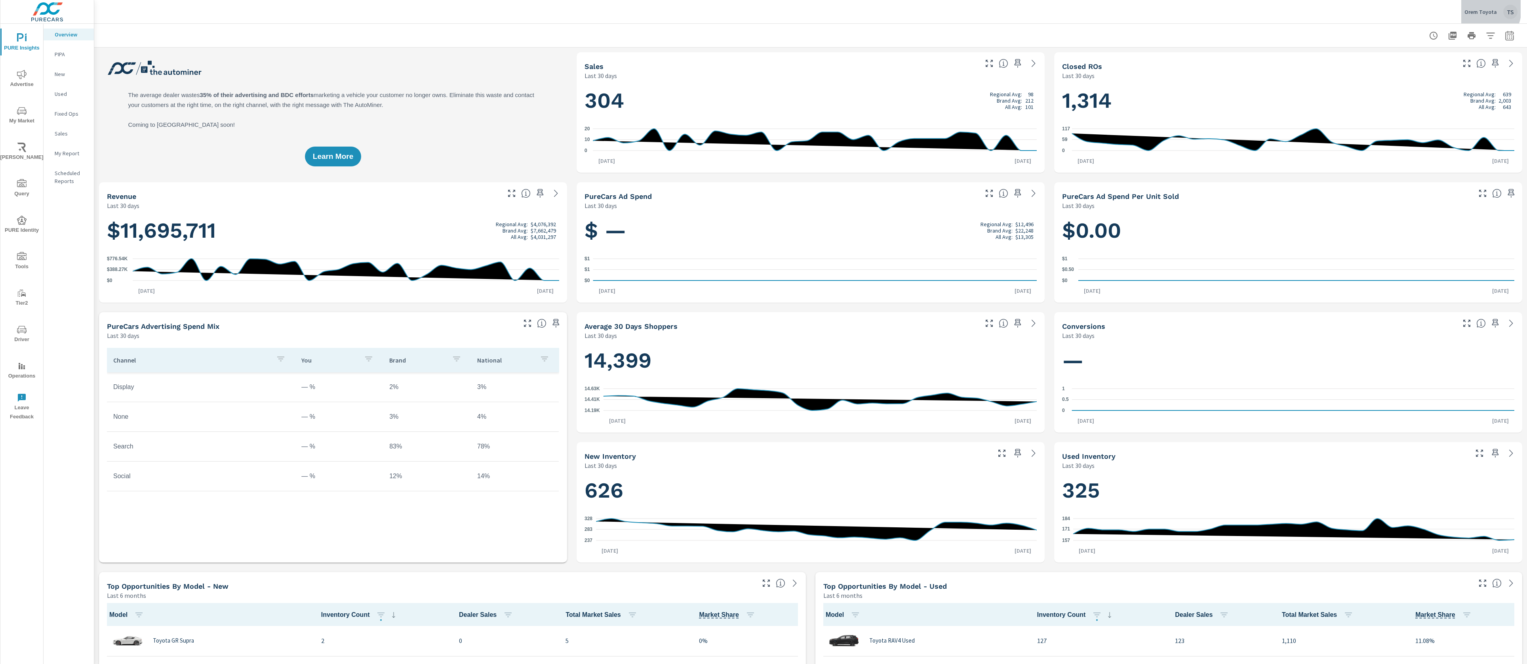
click at [1470, 6] on div "Orem Toyota TS" at bounding box center [1490, 12] width 53 height 14
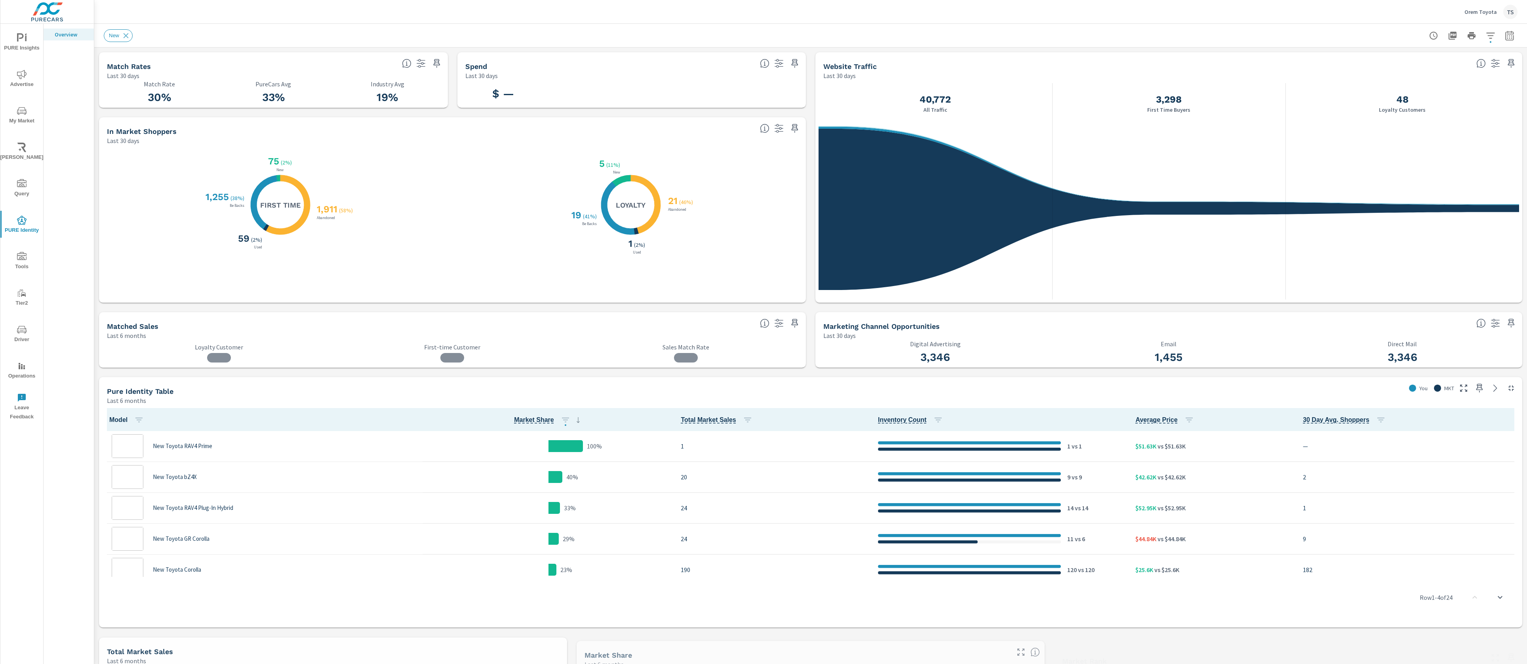
scroll to position [0, 0]
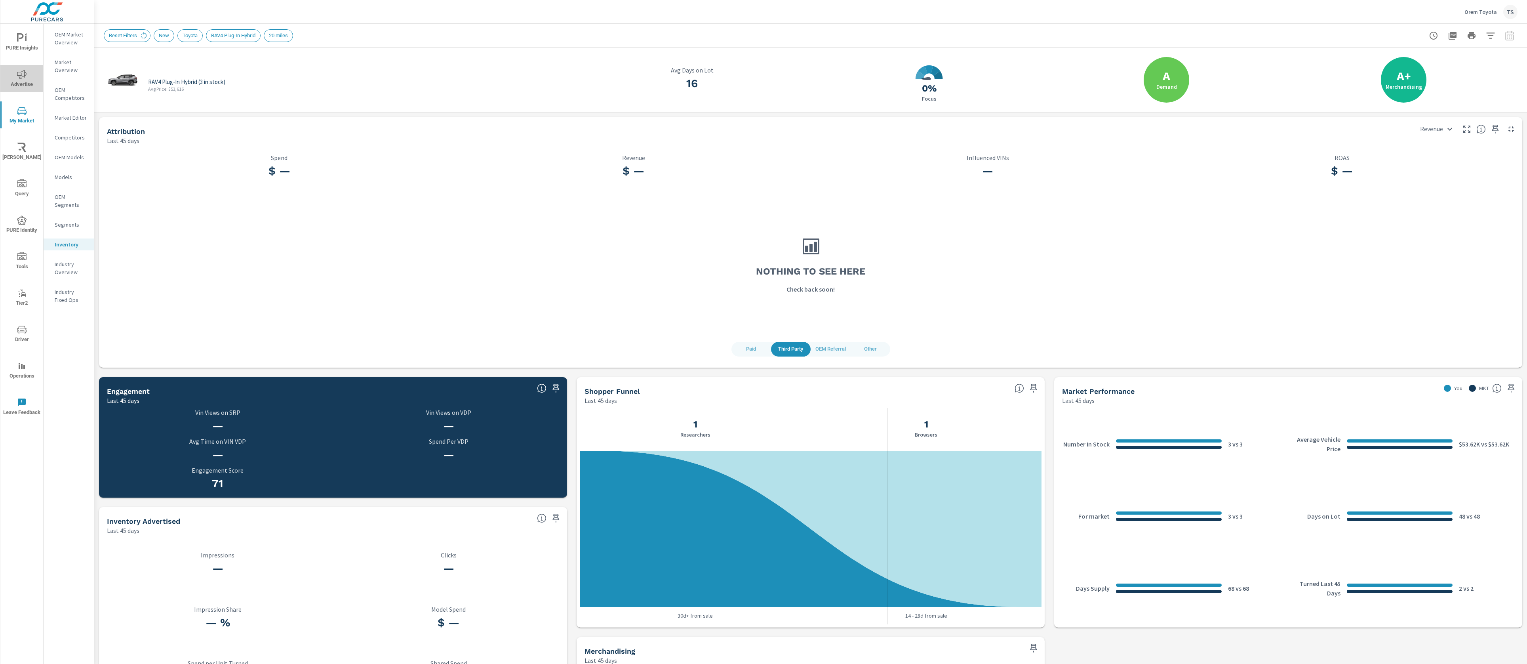
click at [23, 78] on icon "nav menu" at bounding box center [22, 75] width 10 height 10
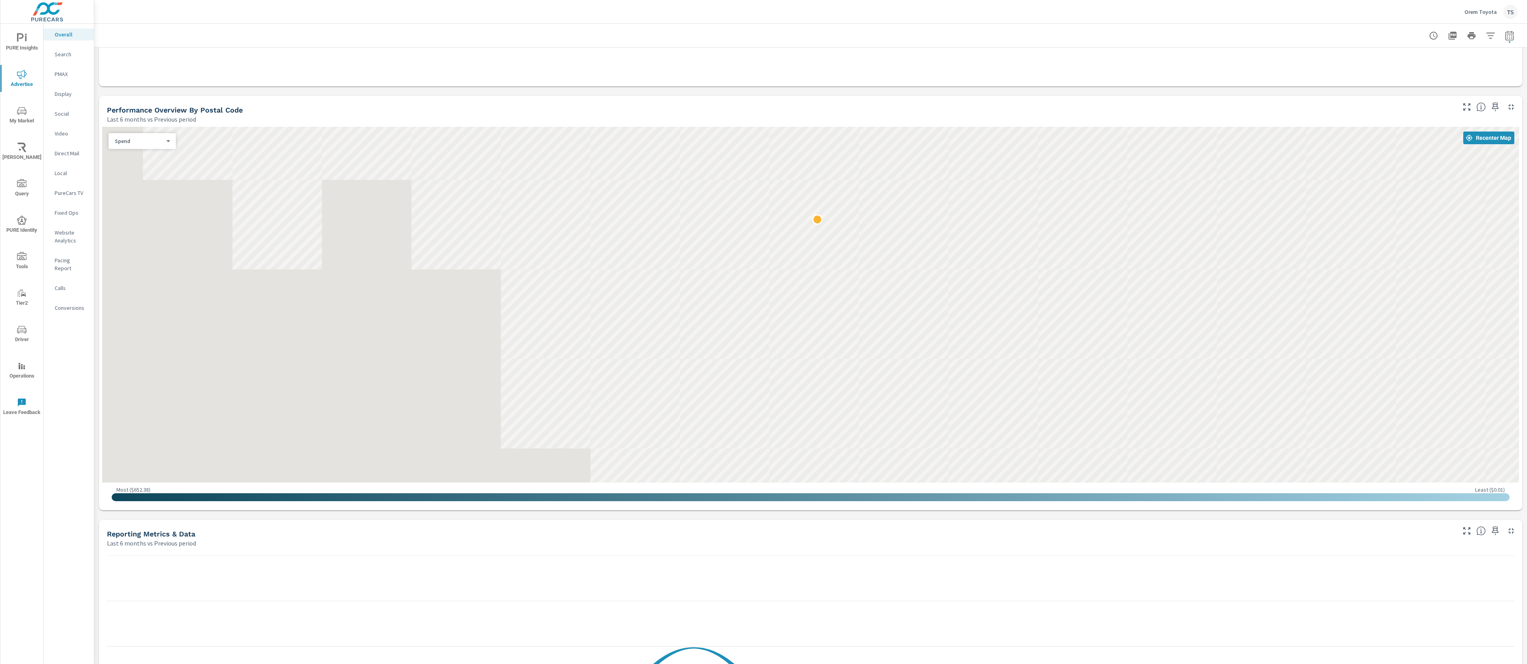
scroll to position [238, 0]
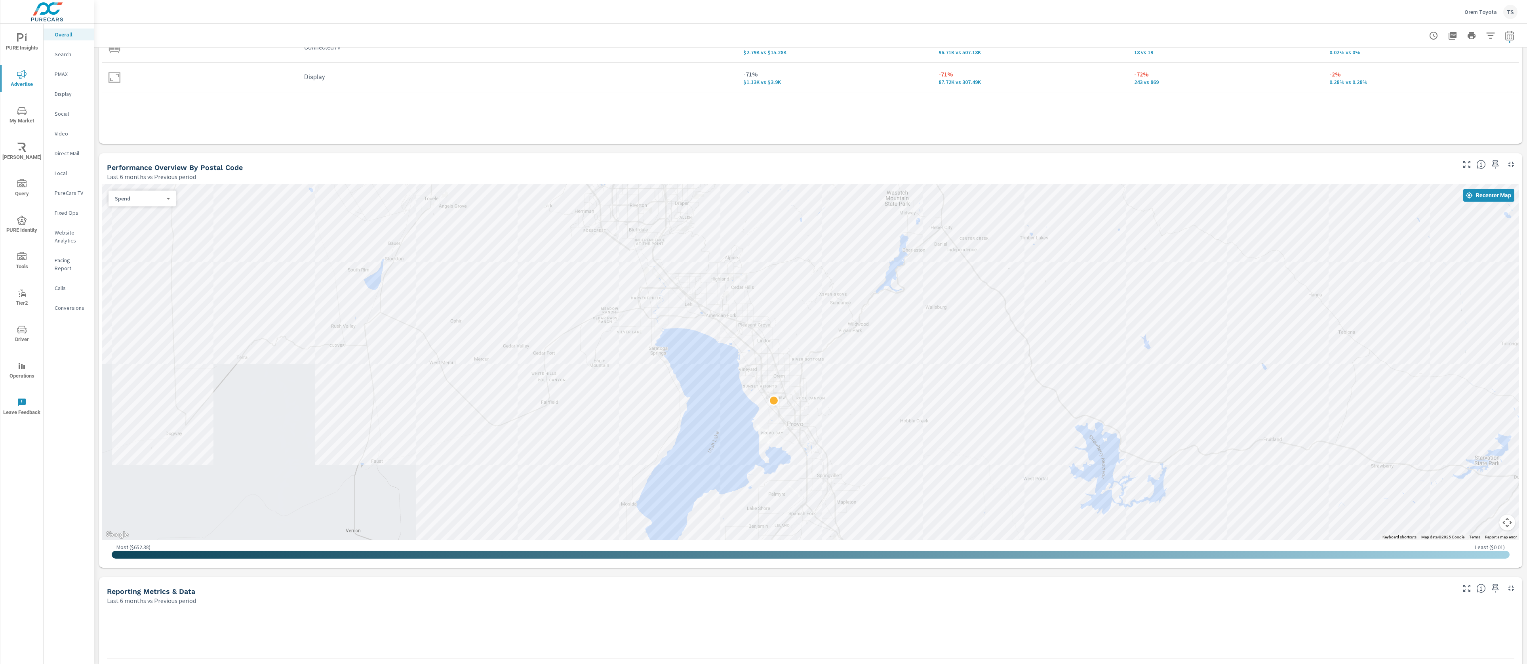
drag, startPoint x: 865, startPoint y: 313, endPoint x: 822, endPoint y: 474, distance: 167.1
click at [822, 474] on div at bounding box center [810, 362] width 1417 height 356
click at [138, 199] on body "PURE Insights Advertise My Market [PERSON_NAME] Query PURE Identity Tools Tier2…" at bounding box center [763, 332] width 1527 height 664
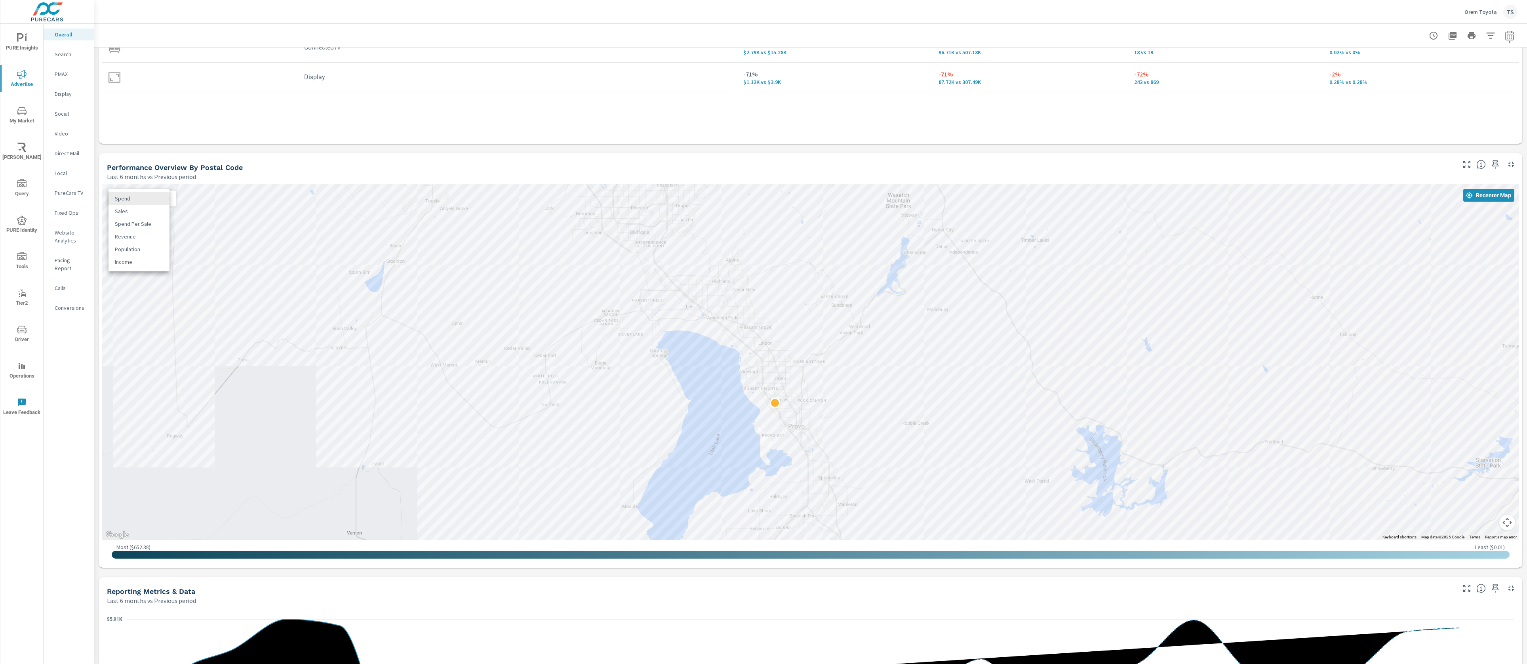
click at [744, 318] on div at bounding box center [763, 332] width 1527 height 664
click at [150, 202] on div "Spend 0 ​" at bounding box center [141, 198] width 67 height 16
click at [151, 198] on body "PURE Insights Advertise My Market [PERSON_NAME] Query PURE Identity Tools Tier2…" at bounding box center [763, 332] width 1527 height 664
click at [159, 217] on li "Spend Per Sale" at bounding box center [138, 223] width 61 height 13
click at [142, 196] on body "PURE Insights Advertise My Market [PERSON_NAME] Query PURE Identity Tools Tier2…" at bounding box center [763, 332] width 1527 height 664
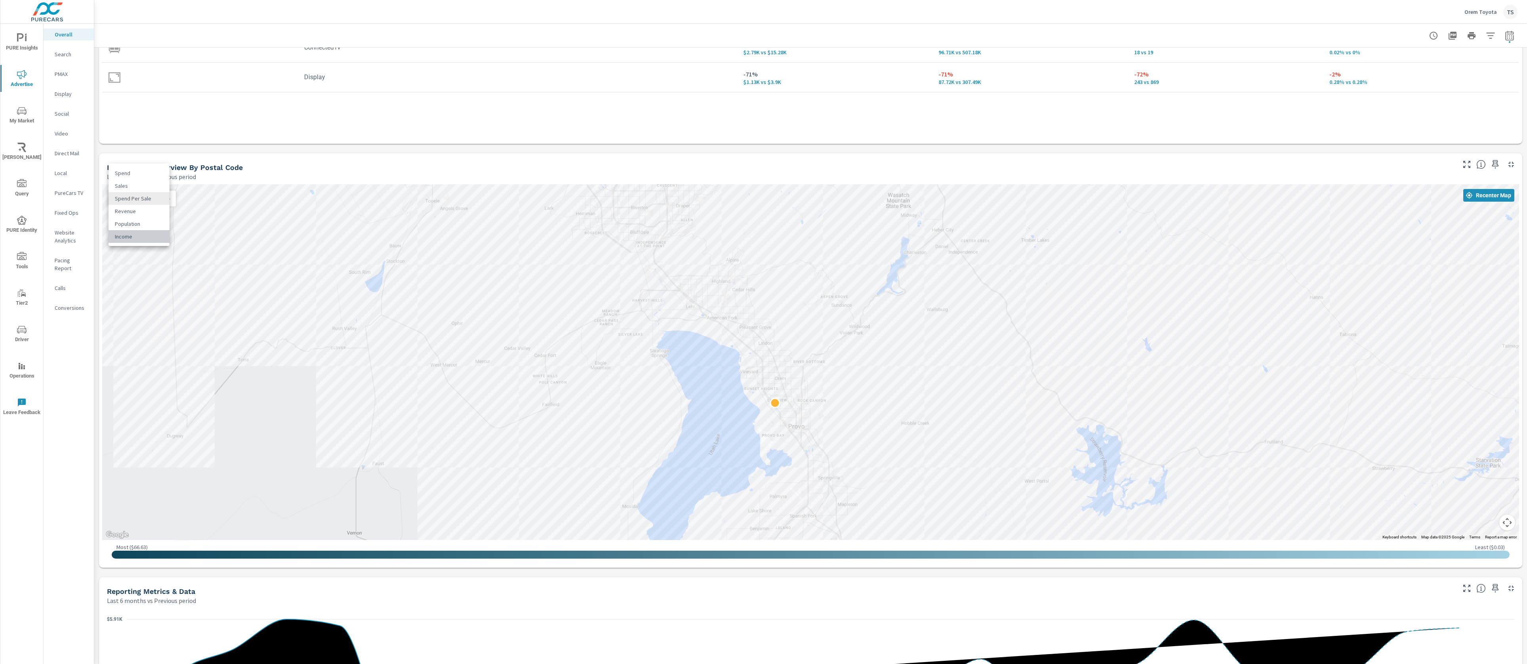
click at [147, 235] on li "Income" at bounding box center [138, 236] width 61 height 13
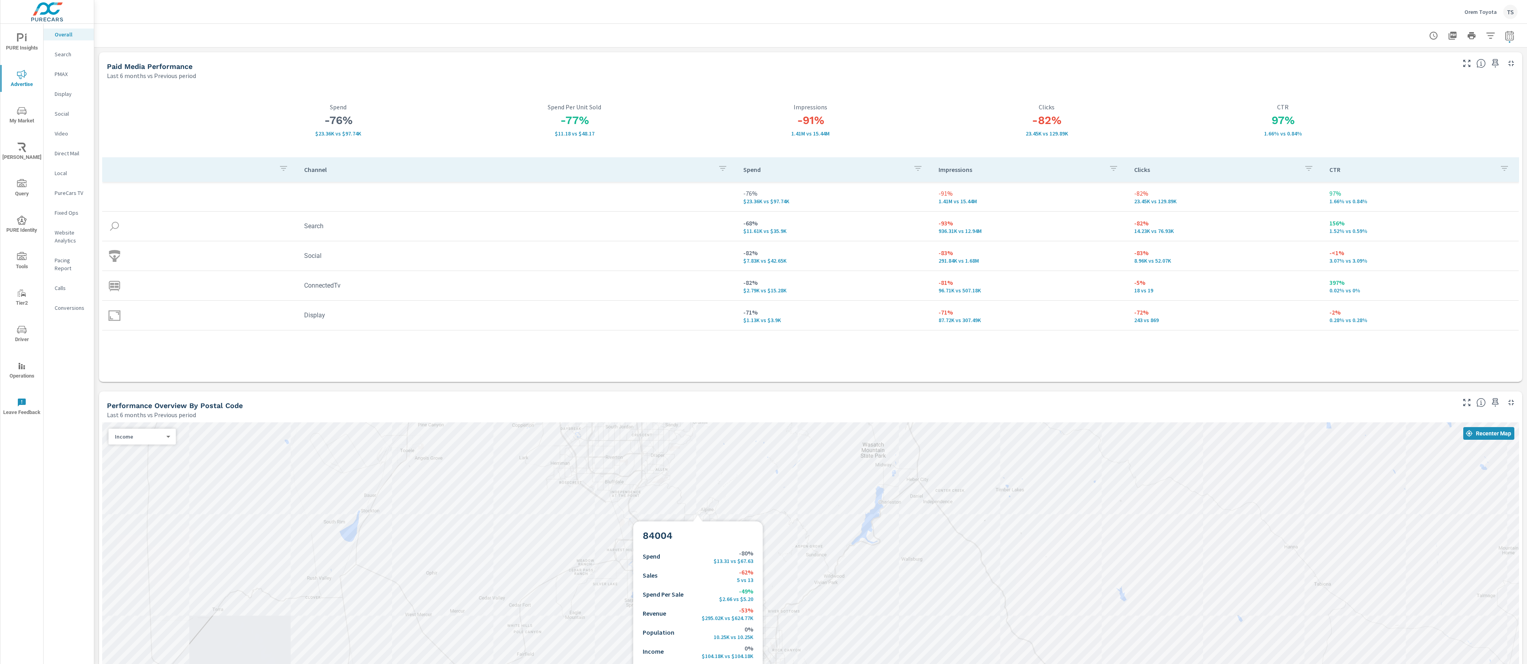
click at [698, 512] on div at bounding box center [810, 600] width 1417 height 356
click at [745, 404] on div "Performance Overview By Postal Code" at bounding box center [780, 405] width 1347 height 9
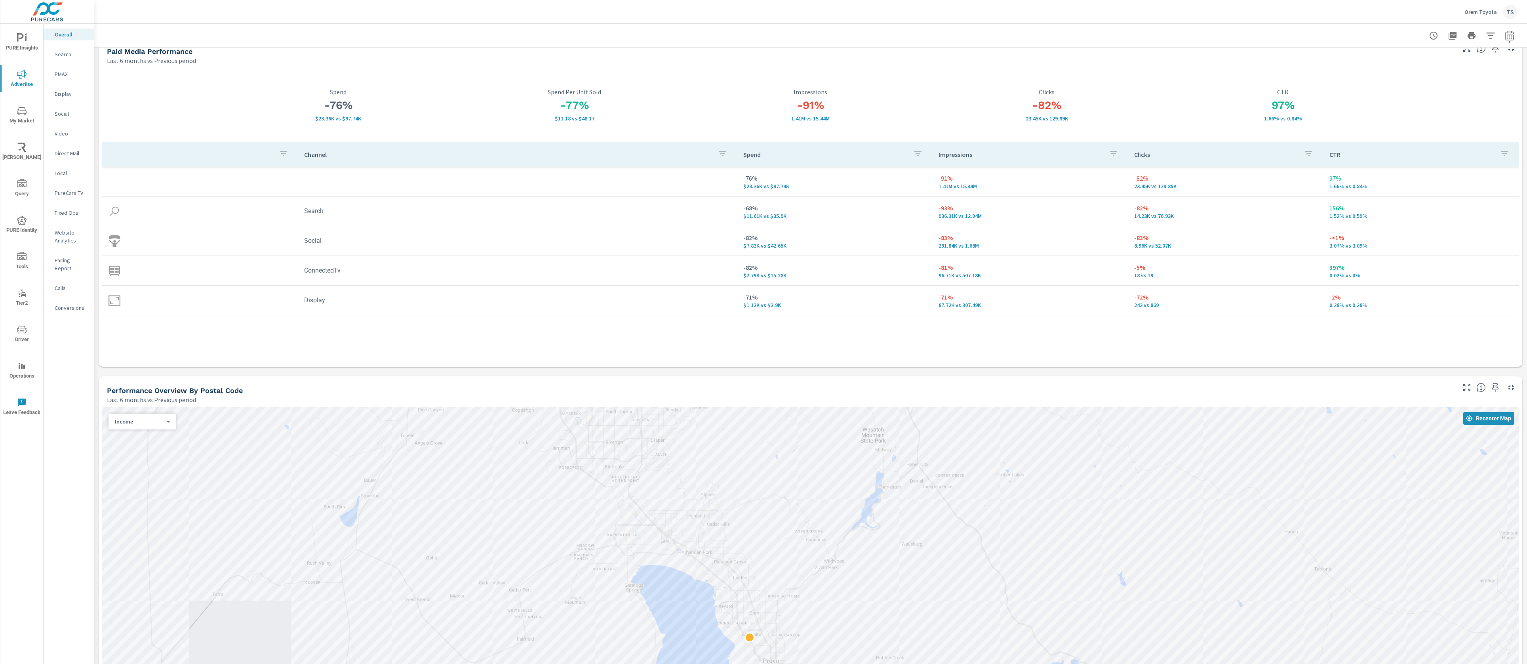
scroll to position [214, 0]
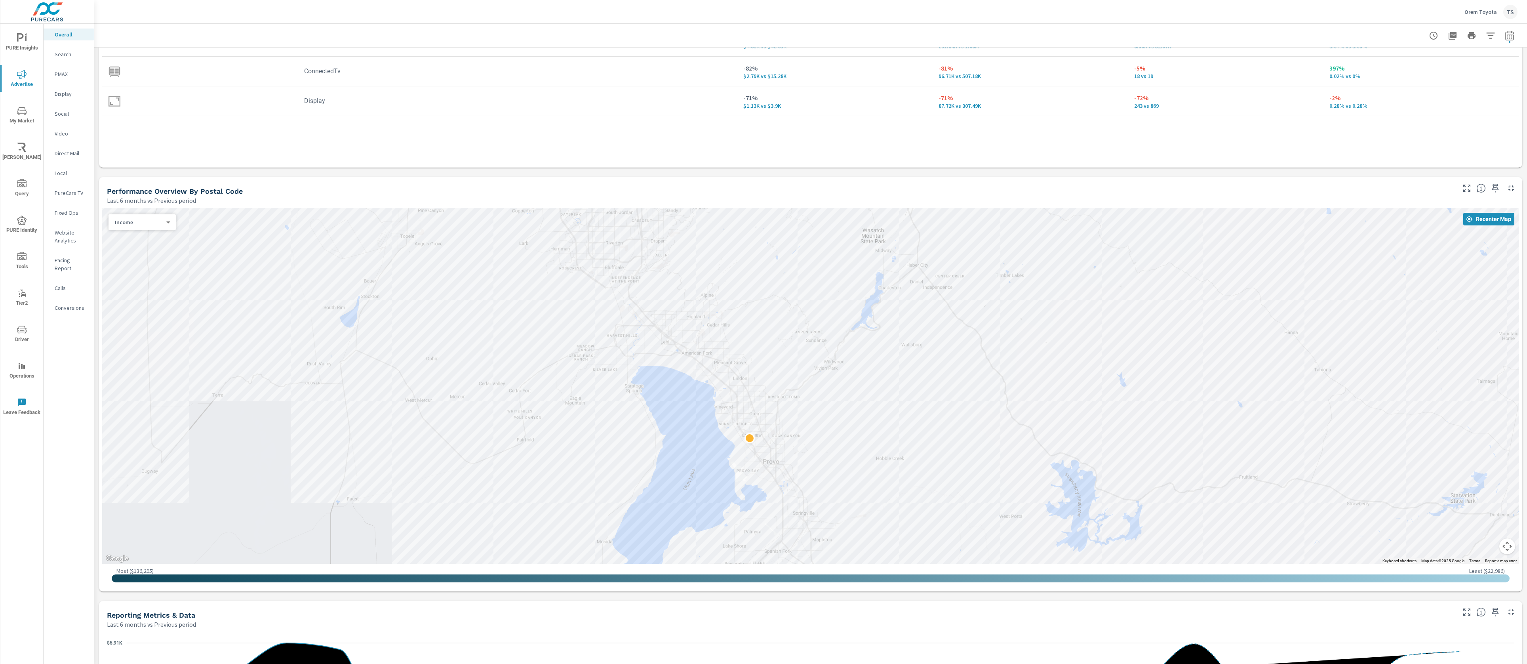
click at [126, 216] on div "Income 5 ​" at bounding box center [141, 222] width 67 height 16
click at [125, 221] on body "PURE Insights Advertise My Market [PERSON_NAME] Query PURE Identity Tools Tier2…" at bounding box center [763, 332] width 1527 height 664
click at [146, 209] on li "Population" at bounding box center [138, 209] width 61 height 13
click at [139, 222] on body "PURE Insights Advertise My Market [PERSON_NAME] Query PURE Identity Tools Tier2…" at bounding box center [763, 332] width 1527 height 664
click at [134, 182] on li "Sales" at bounding box center [138, 184] width 61 height 13
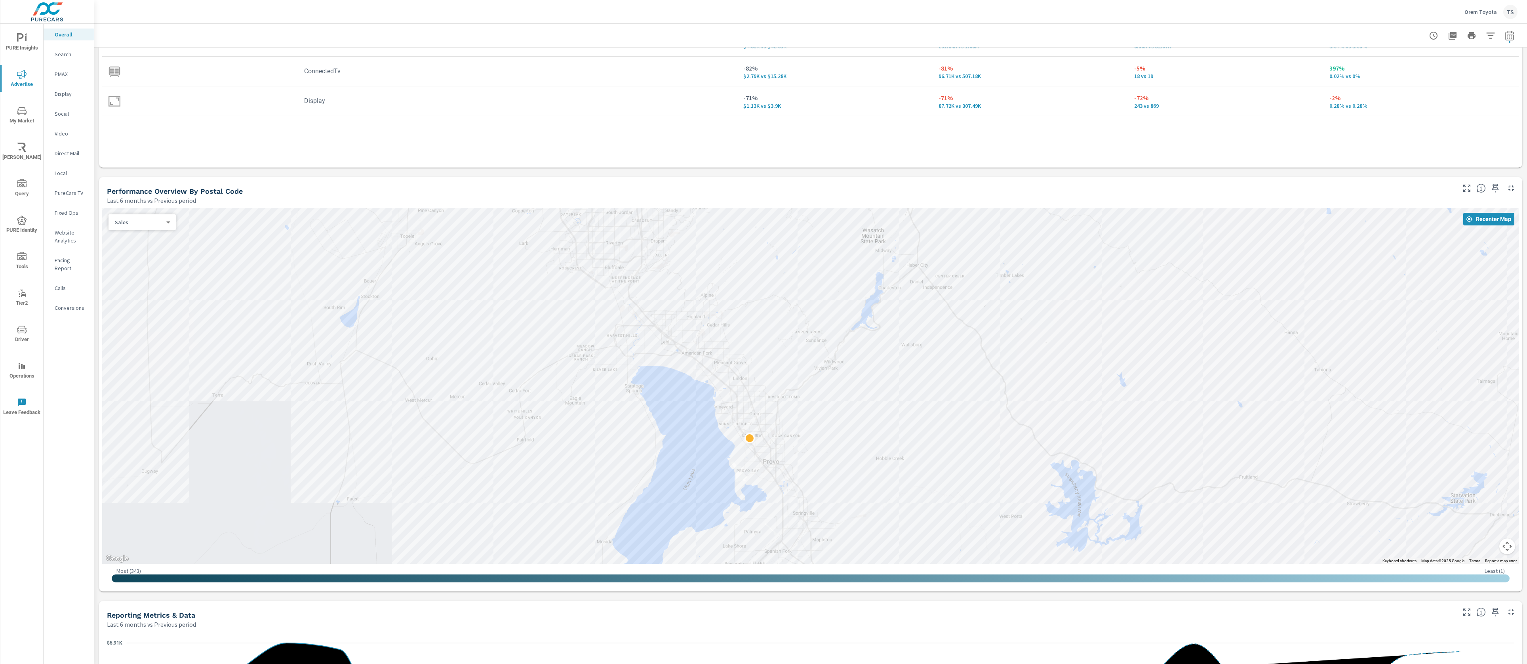
click at [137, 225] on div "Sales 1 ​" at bounding box center [141, 222] width 67 height 16
click at [137, 223] on body "PURE Insights Advertise My Market [PERSON_NAME] Query PURE Identity Tools Tier2…" at bounding box center [763, 332] width 1527 height 664
click at [139, 207] on li "Spend" at bounding box center [138, 209] width 61 height 13
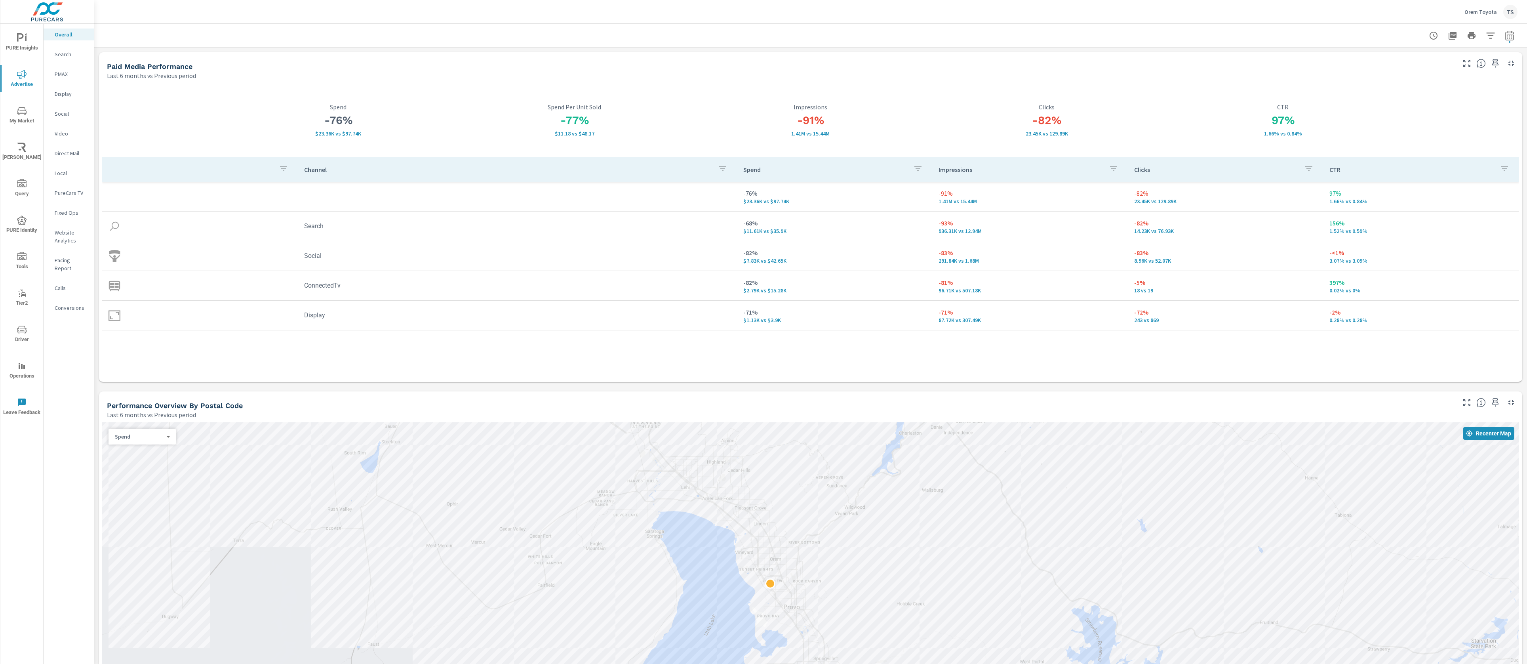
drag, startPoint x: 753, startPoint y: 536, endPoint x: 774, endPoint y: 466, distance: 73.3
click at [774, 466] on div at bounding box center [810, 600] width 1417 height 356
click at [156, 441] on div "Spend 0 ​" at bounding box center [141, 436] width 67 height 16
click at [158, 436] on body "PURE Insights Advertise My Market [PERSON_NAME] Query PURE Identity Tools Tier2…" at bounding box center [763, 332] width 1527 height 664
click at [153, 461] on li "Spend Per Sale" at bounding box center [138, 461] width 61 height 13
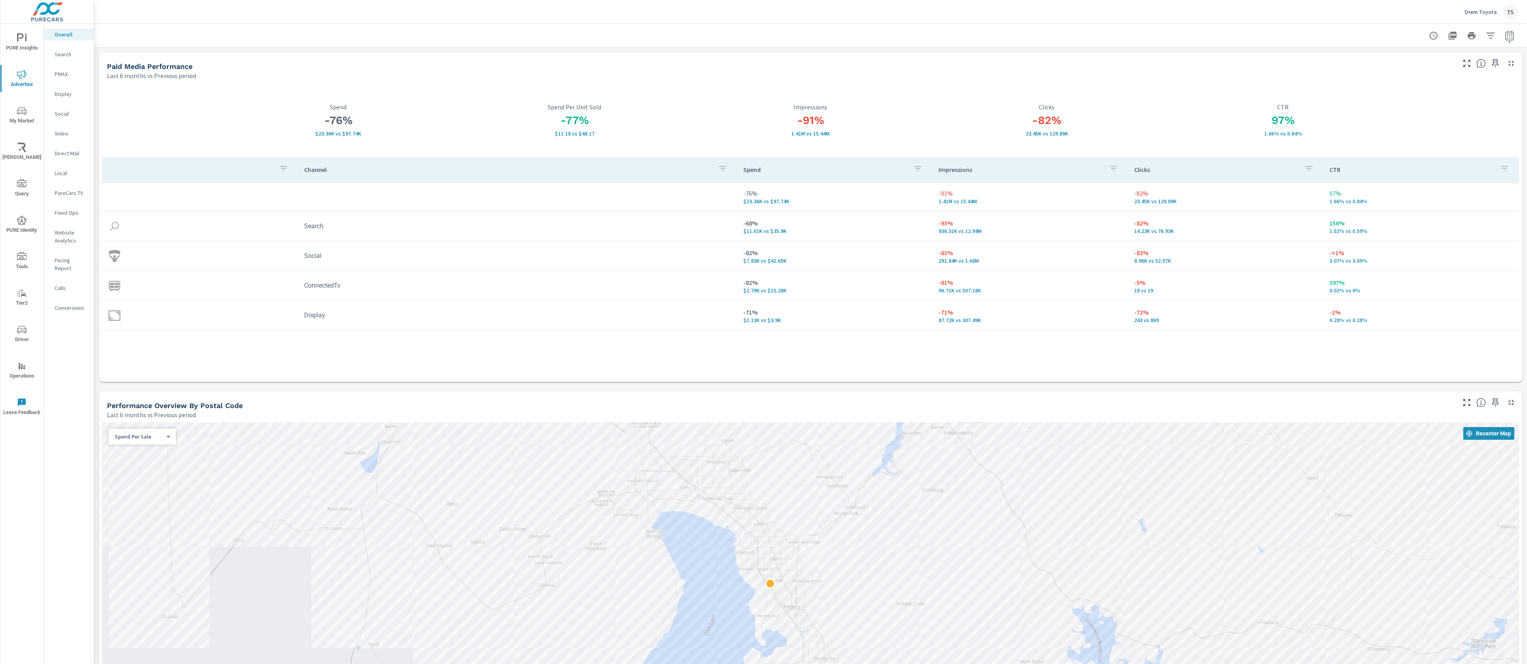
click at [1020, 403] on div "Performance Overview By Postal Code" at bounding box center [780, 405] width 1347 height 9
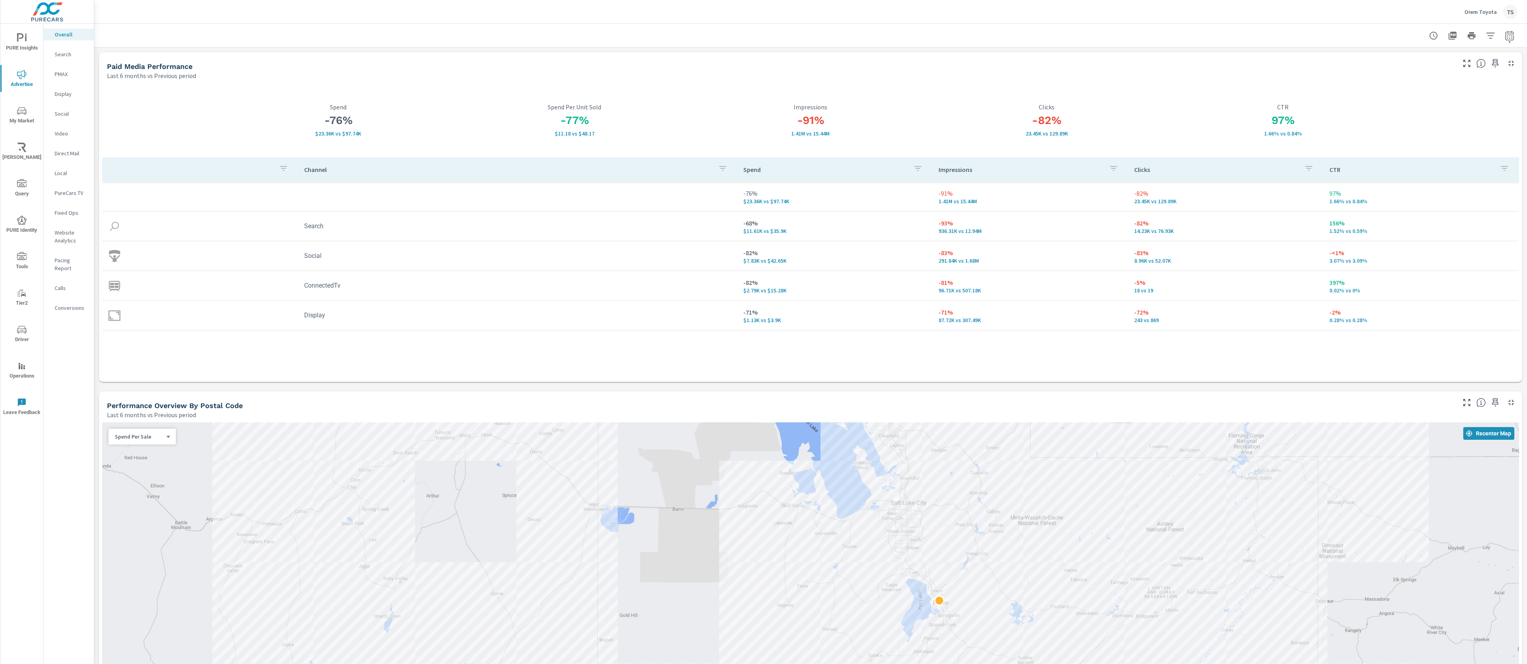
drag, startPoint x: 914, startPoint y: 497, endPoint x: 912, endPoint y: 564, distance: 67.4
click at [912, 564] on div at bounding box center [810, 600] width 1417 height 356
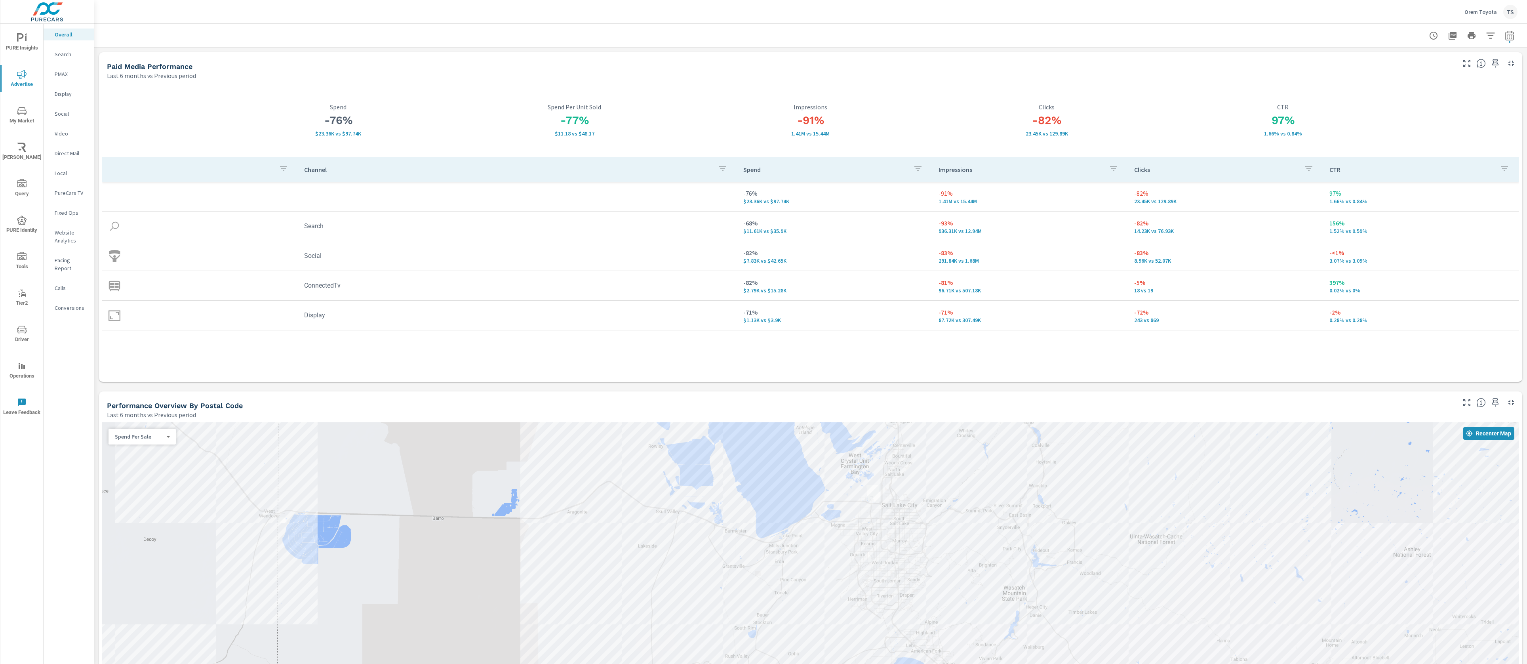
drag, startPoint x: 912, startPoint y: 508, endPoint x: 906, endPoint y: 563, distance: 55.7
click at [906, 563] on div at bounding box center [810, 600] width 1417 height 356
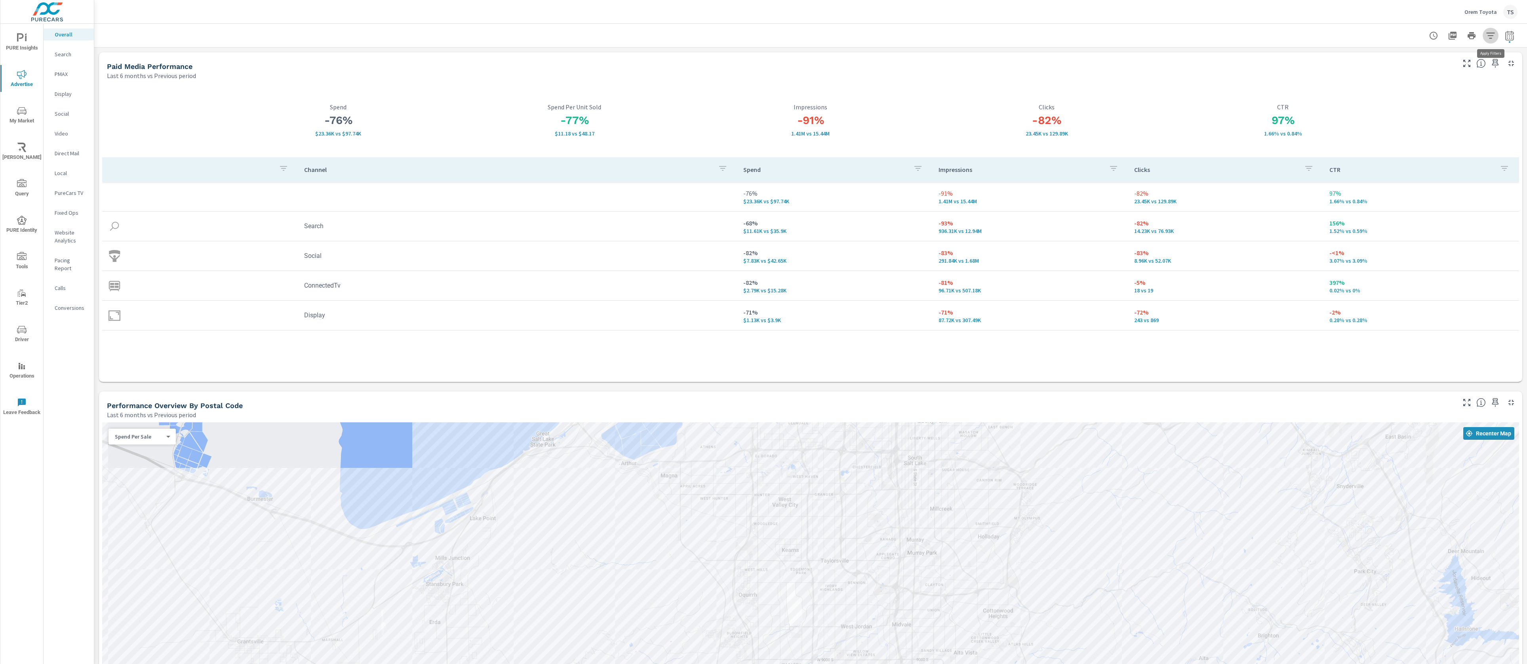
click at [1492, 37] on icon "button" at bounding box center [1491, 36] width 10 height 10
click at [1438, 79] on li "Make" at bounding box center [1438, 75] width 120 height 19
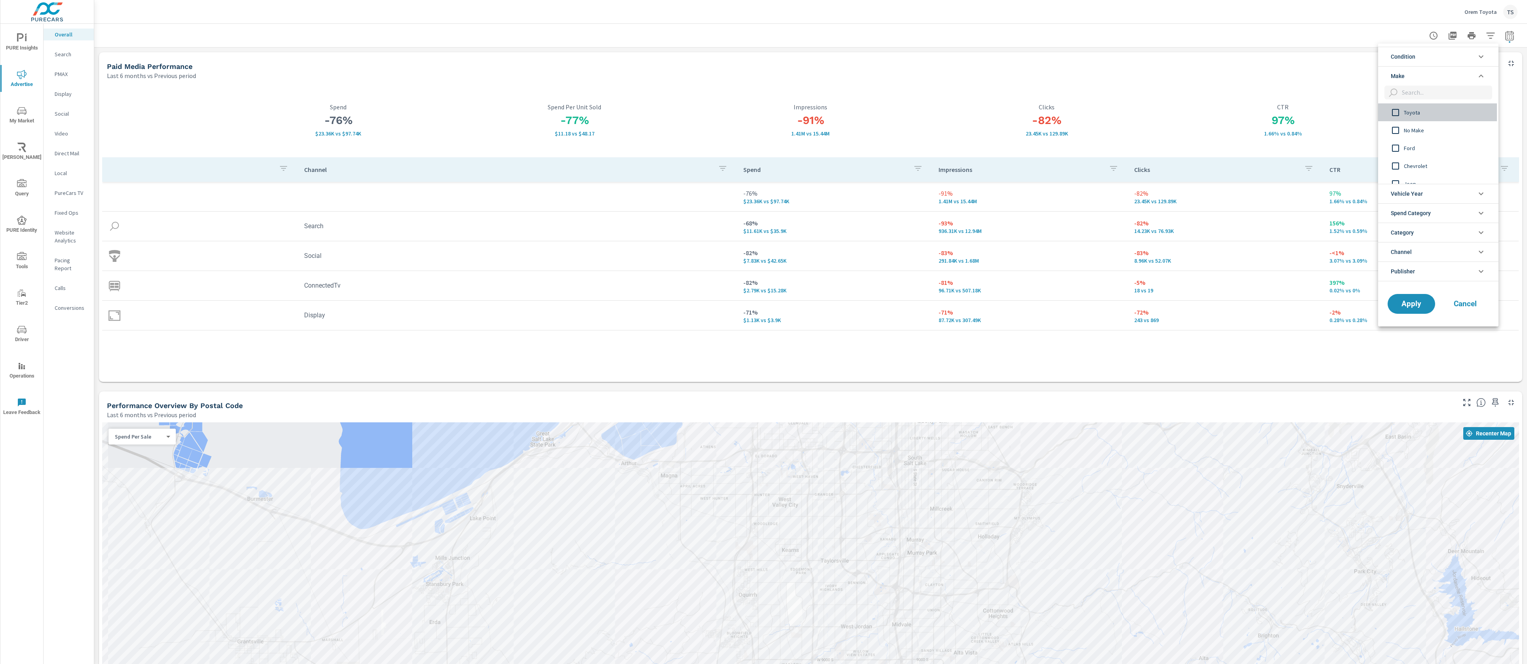
click at [1423, 117] on span "Toyota" at bounding box center [1447, 113] width 87 height 10
click at [1412, 309] on button "Apply" at bounding box center [1411, 303] width 49 height 21
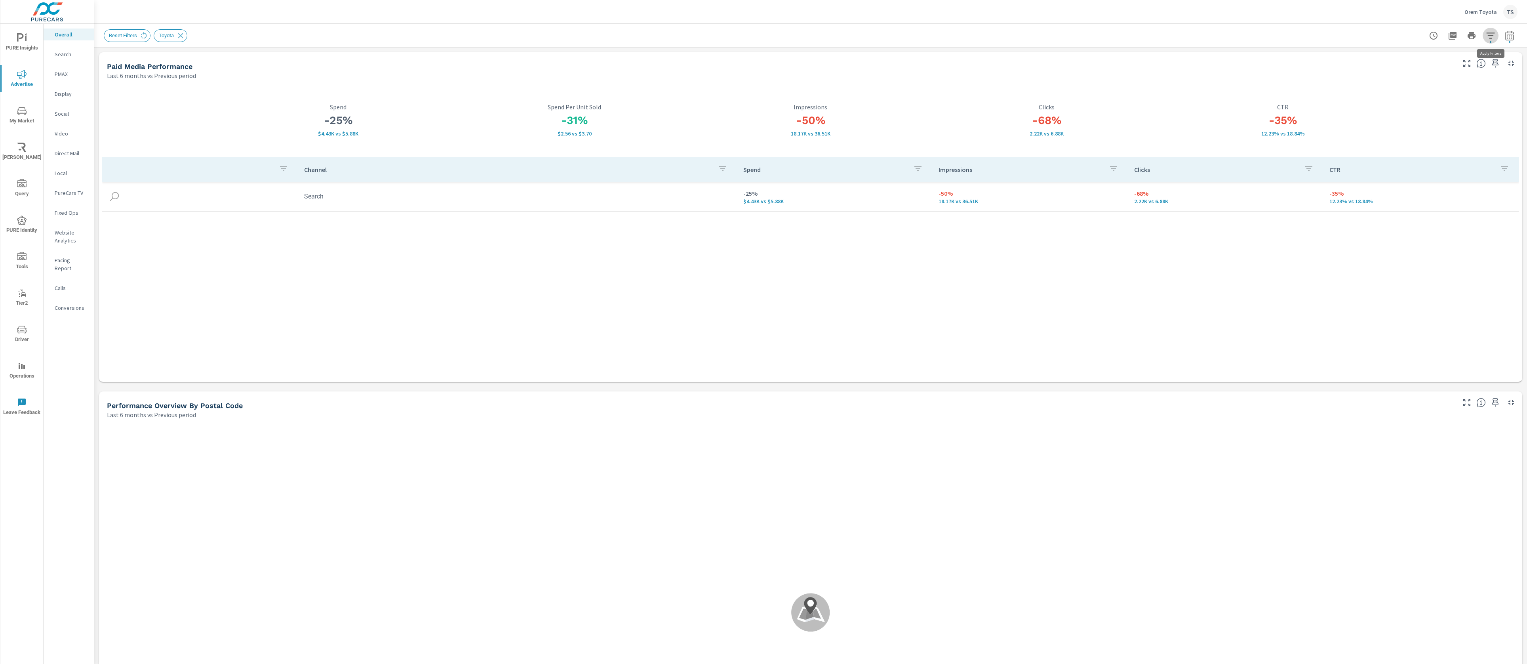
click at [1492, 33] on icon "button" at bounding box center [1490, 35] width 8 height 6
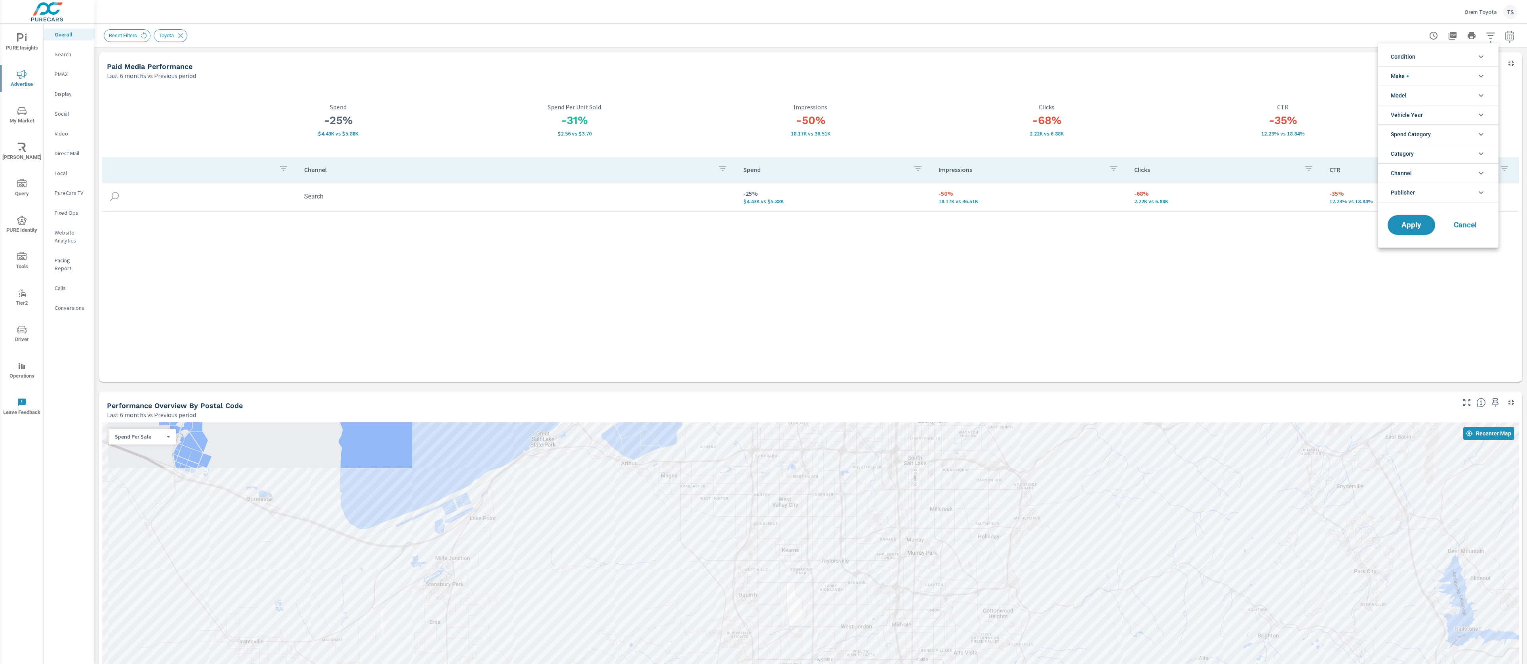
click at [1460, 93] on li "Model" at bounding box center [1438, 95] width 120 height 19
click at [1420, 132] on span "RAV4" at bounding box center [1447, 132] width 87 height 10
click at [1419, 131] on span "RAV4" at bounding box center [1447, 132] width 87 height 10
click at [1419, 153] on span "Tacoma 4WD" at bounding box center [1447, 150] width 87 height 10
click at [1409, 322] on span "Apply" at bounding box center [1411, 323] width 32 height 8
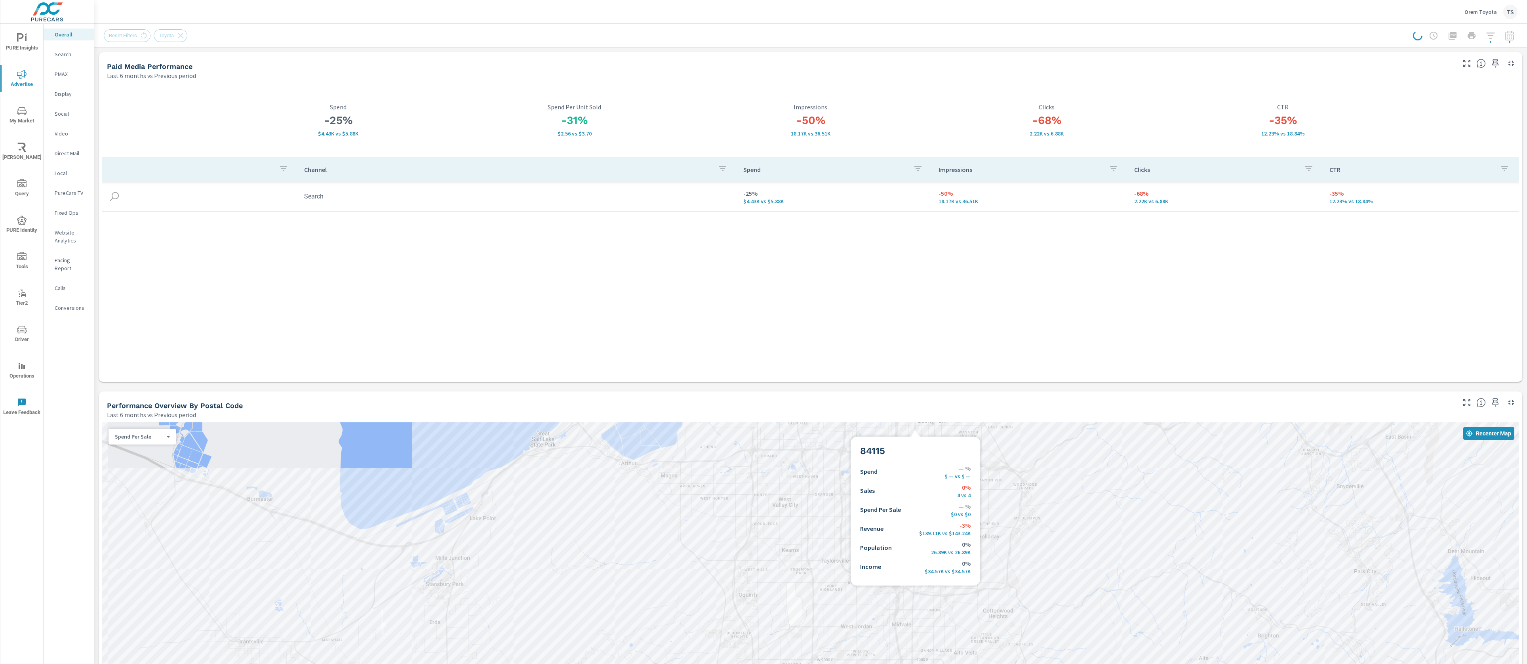
click at [916, 424] on div at bounding box center [810, 600] width 1417 height 356
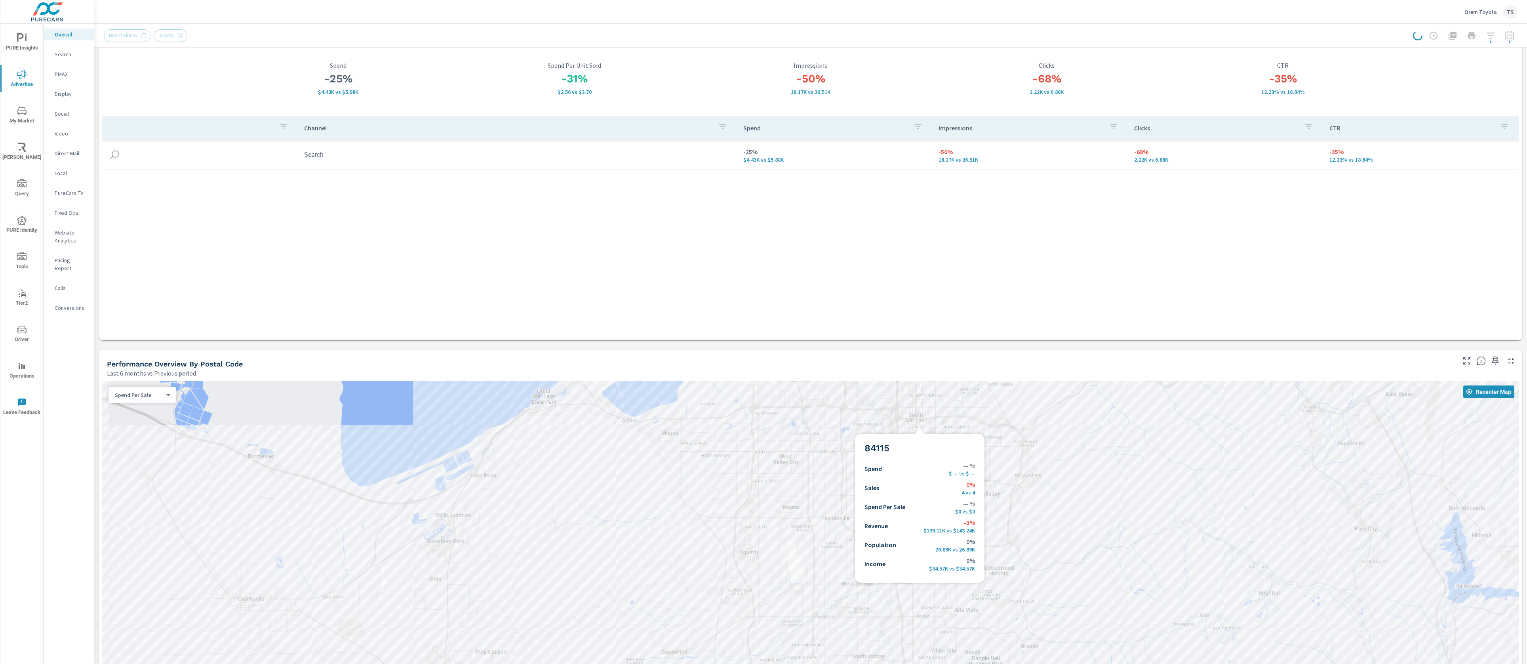
scroll to position [62, 0]
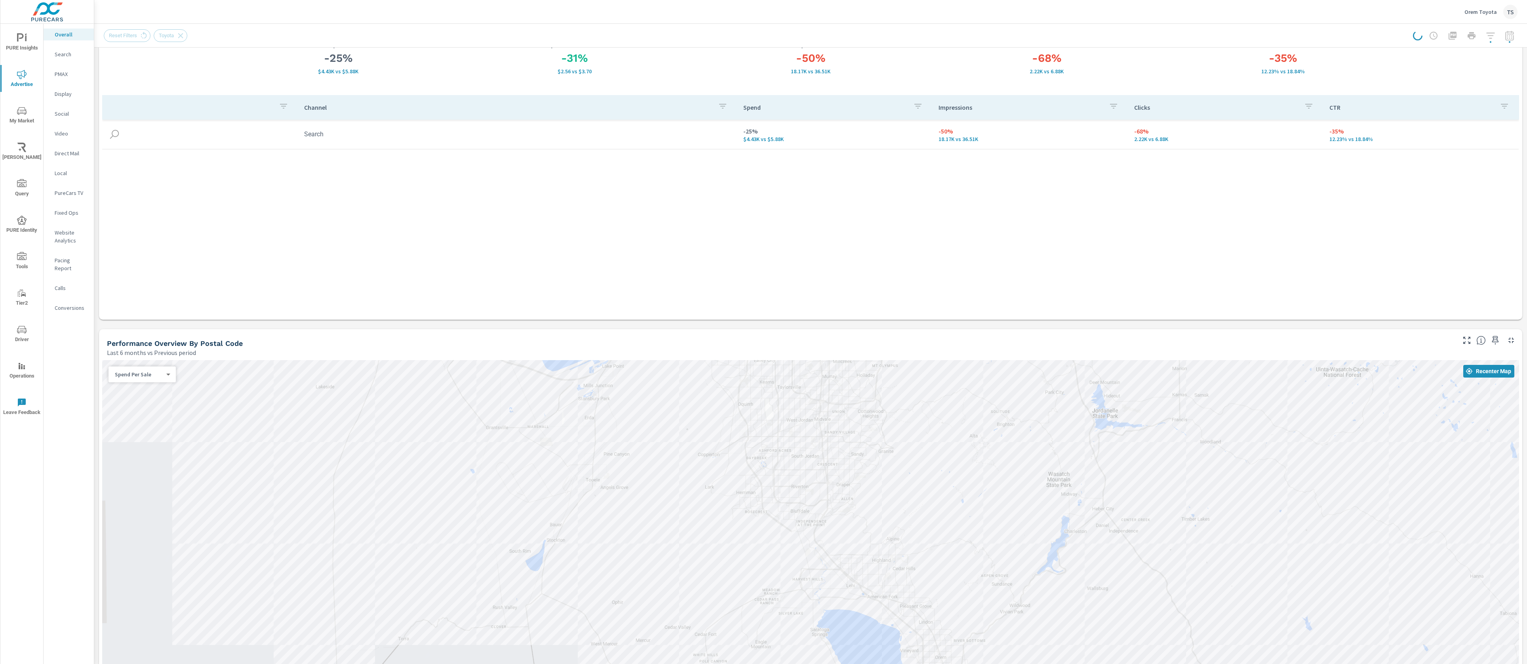
drag, startPoint x: 937, startPoint y: 534, endPoint x: 847, endPoint y: 454, distance: 120.6
click at [847, 454] on div at bounding box center [810, 538] width 1417 height 356
drag, startPoint x: 910, startPoint y: 507, endPoint x: 872, endPoint y: 459, distance: 61.2
click at [872, 459] on div at bounding box center [810, 538] width 1417 height 356
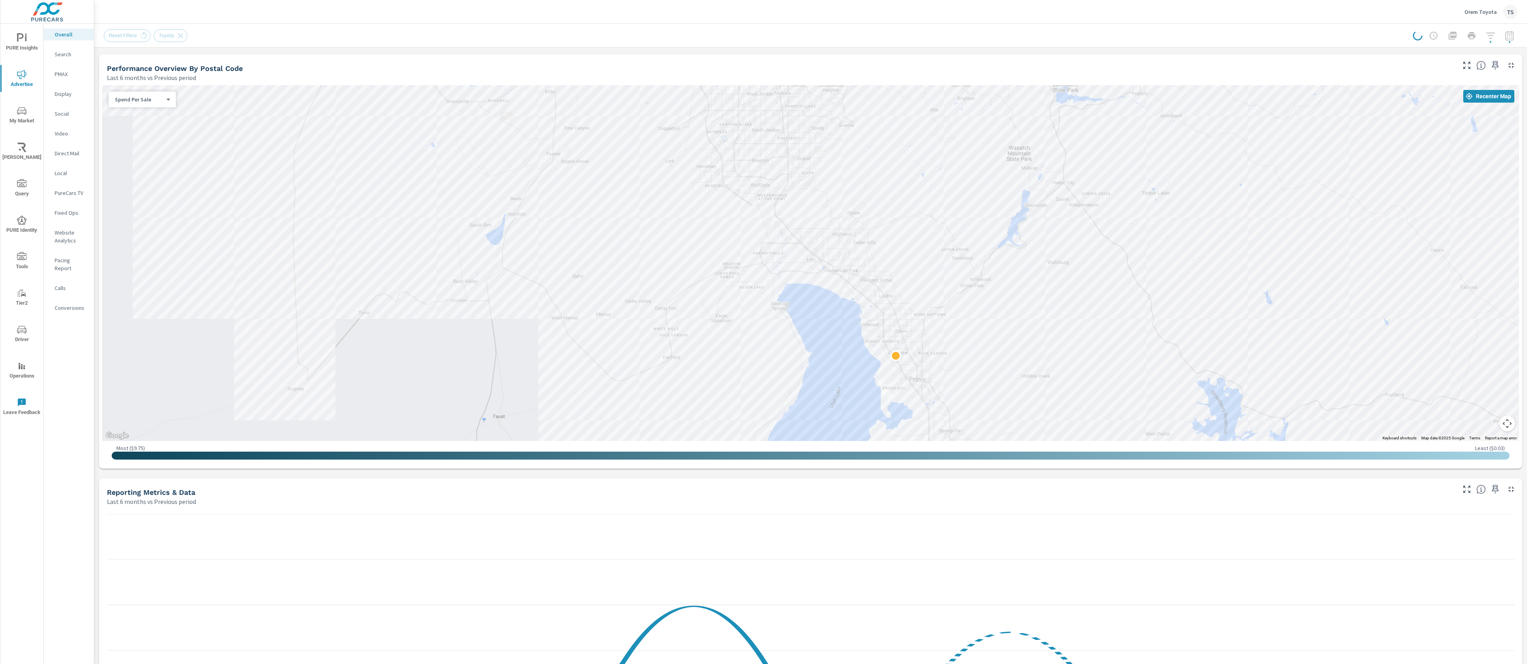
scroll to position [369, 0]
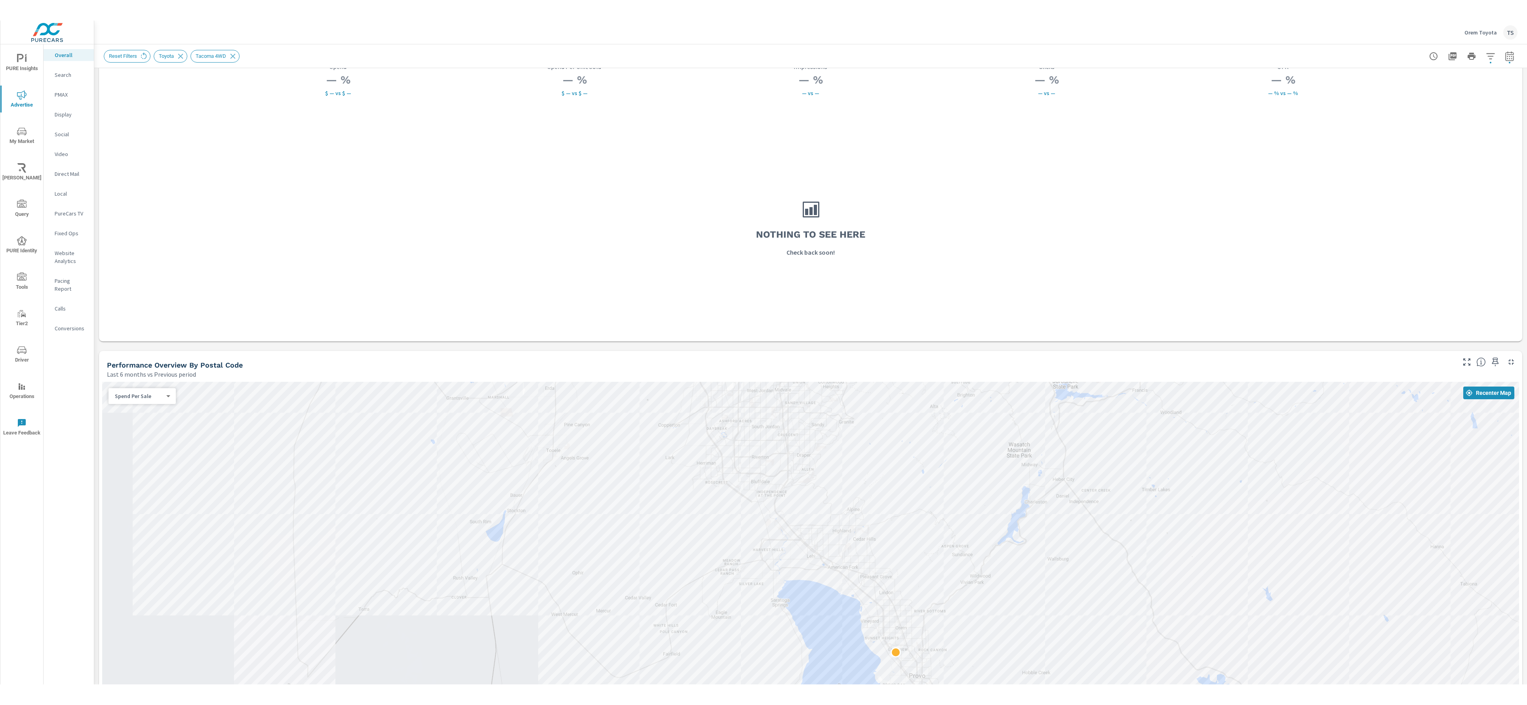
scroll to position [441, 0]
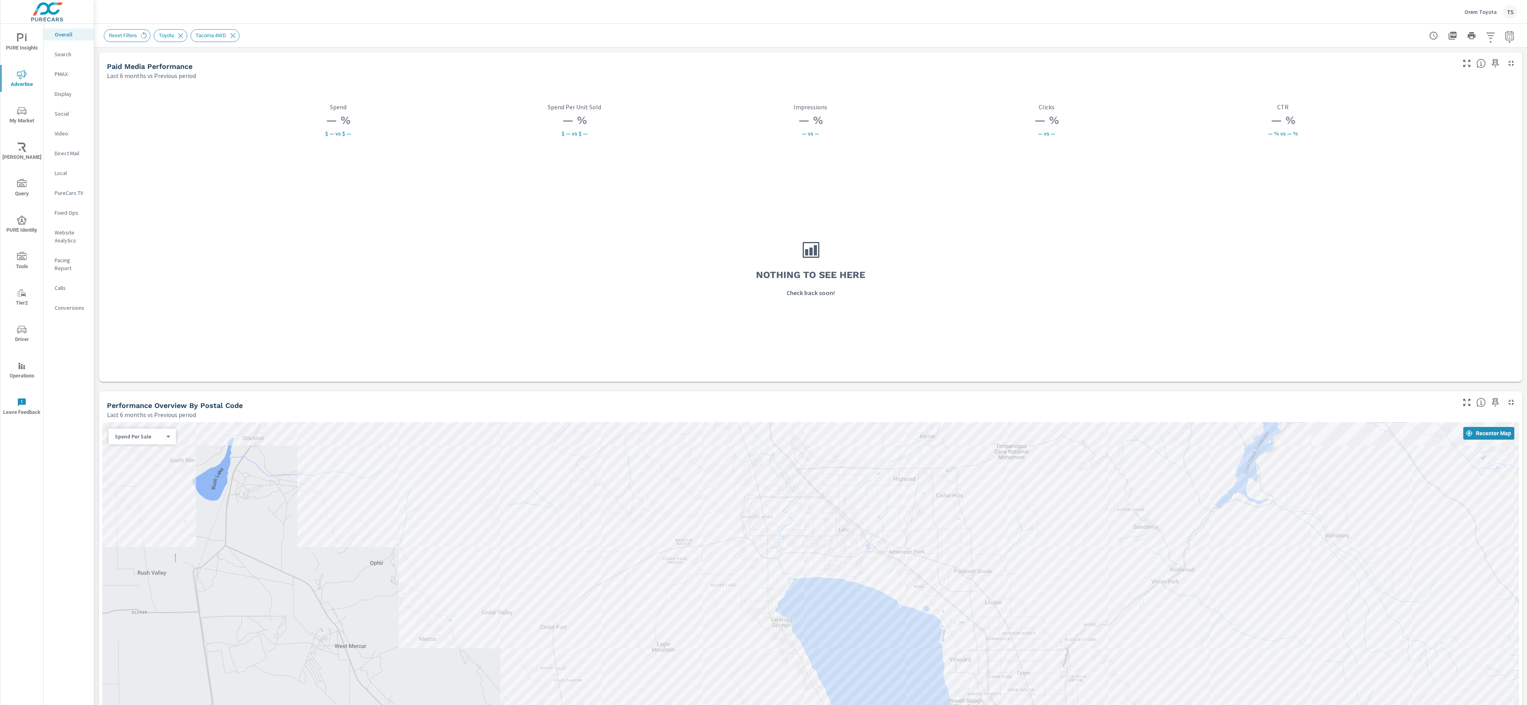
drag, startPoint x: 1135, startPoint y: 486, endPoint x: 981, endPoint y: 477, distance: 154.3
click at [983, 473] on div at bounding box center [810, 600] width 1417 height 356
click at [64, 234] on p "Website Analytics" at bounding box center [71, 236] width 33 height 16
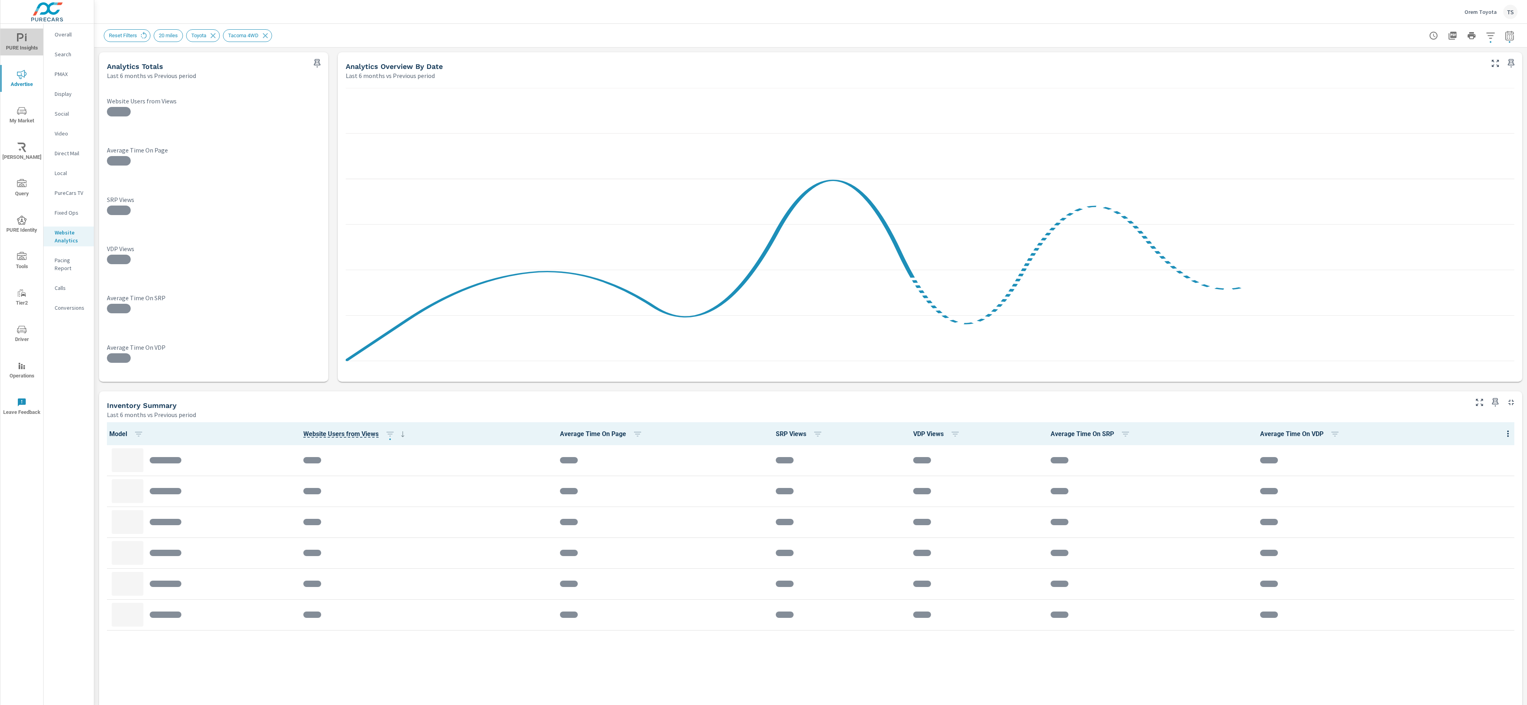
click at [30, 37] on span "PURE Insights" at bounding box center [22, 42] width 38 height 19
